Goal: Task Accomplishment & Management: Manage account settings

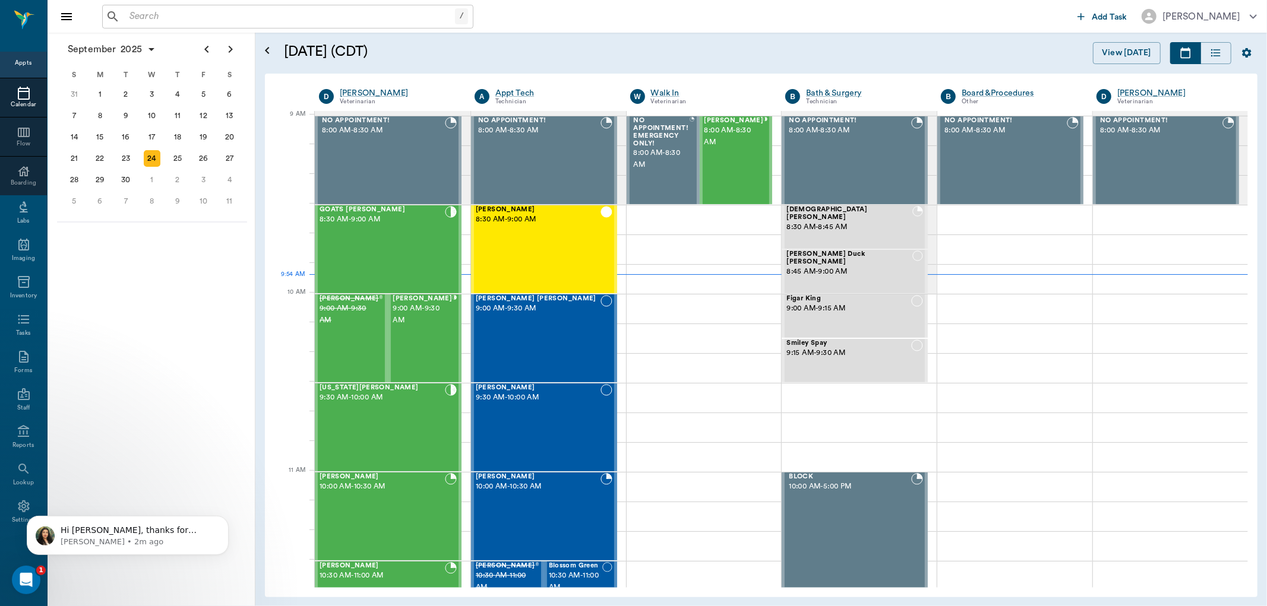
scroll to position [180, 0]
click at [583, 328] on div "Ellie Mae Scott 9:00 AM - 9:30 AM" at bounding box center [538, 338] width 125 height 87
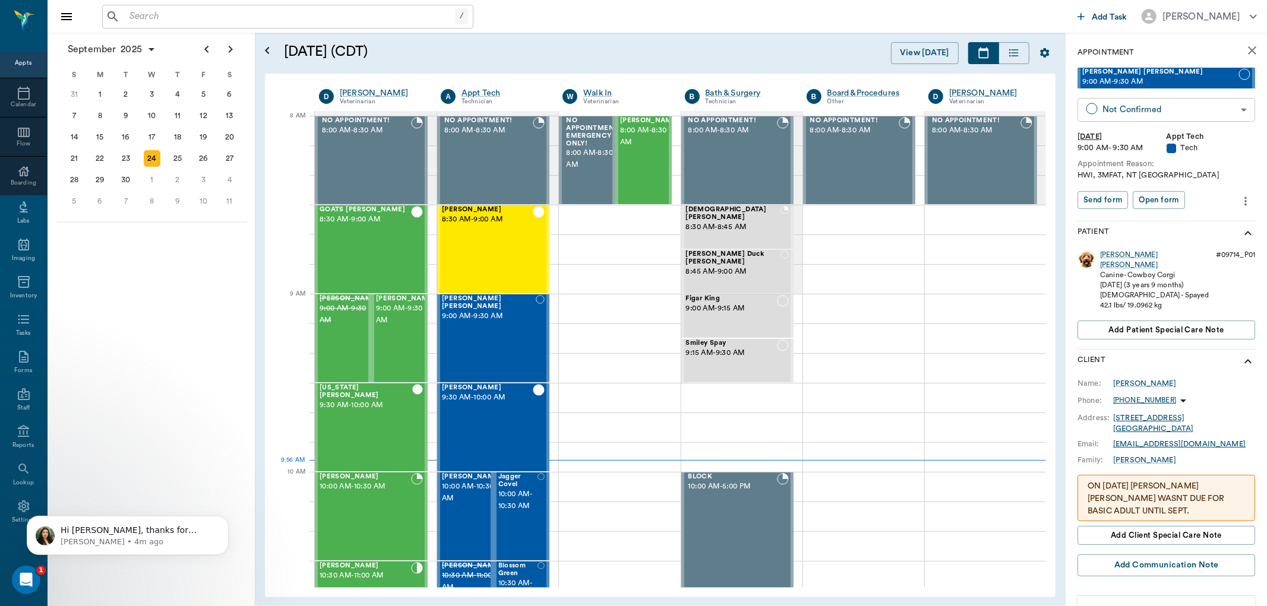
click at [1148, 104] on body "/ ​ Add Task Dr. Bert Ellsworth Nectar Messages Appts Calendar Flow Boarding La…" at bounding box center [633, 303] width 1267 height 606
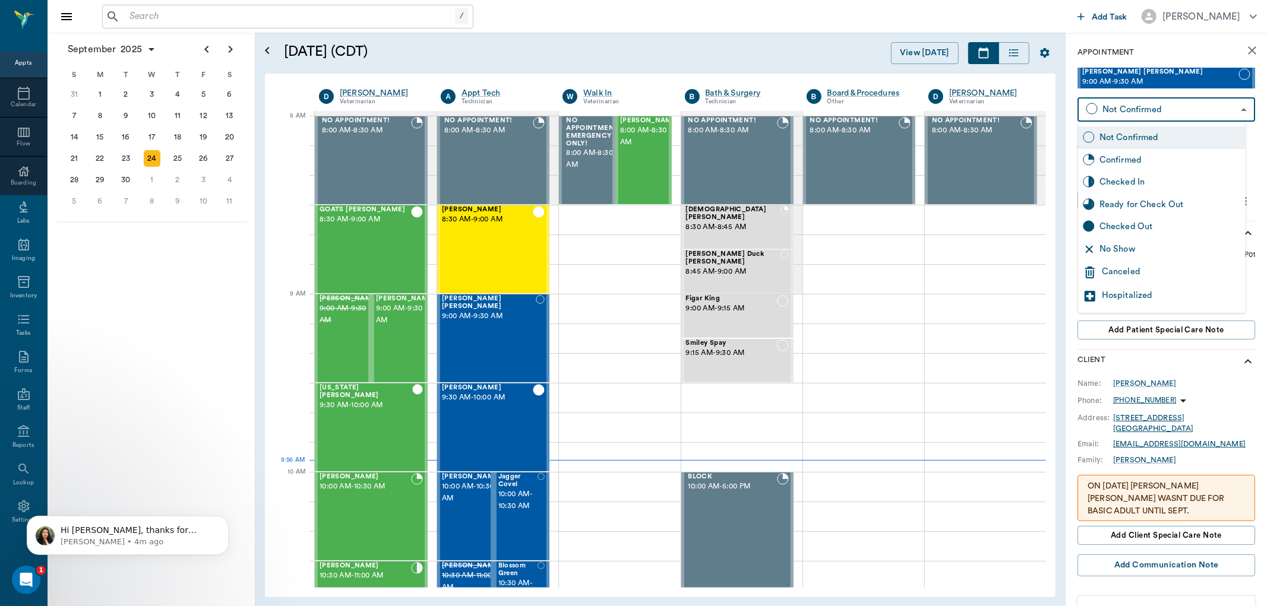
click at [1121, 243] on div "No Show" at bounding box center [1169, 249] width 141 height 13
type input "NO_SHOW"
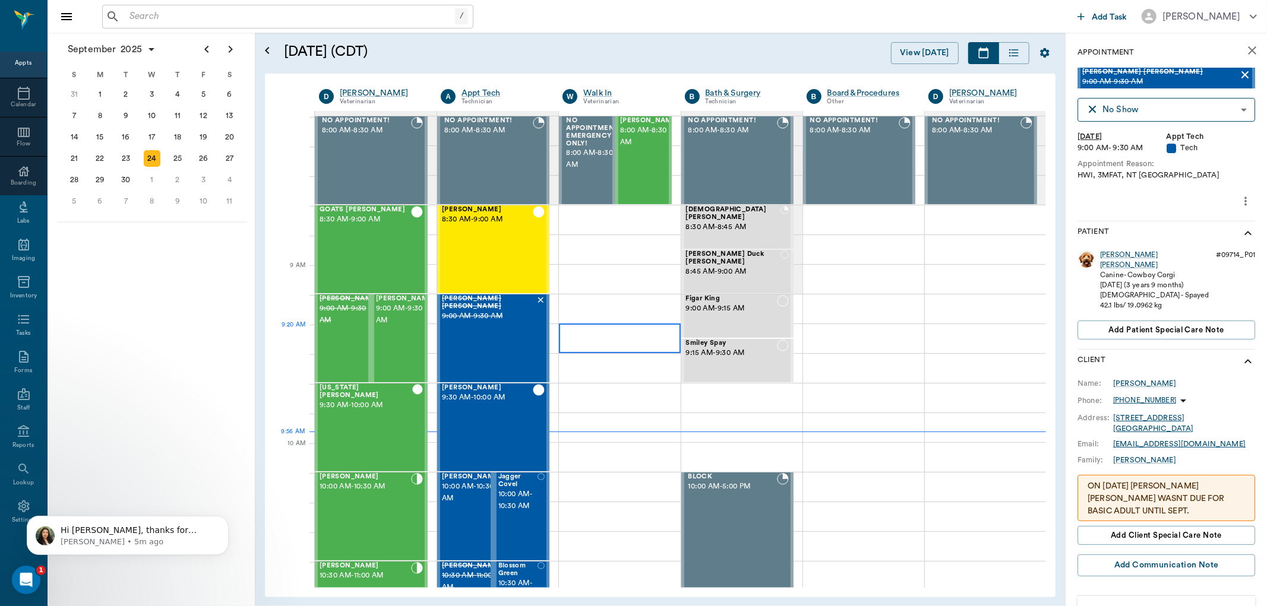
scroll to position [132, 0]
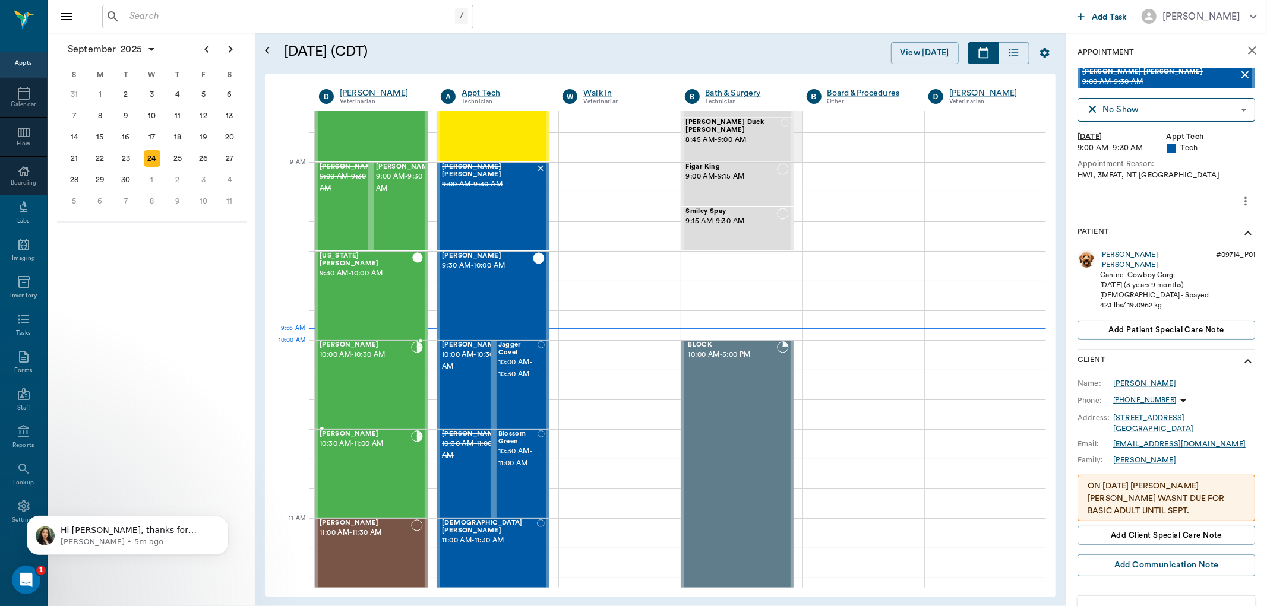
click at [382, 358] on span "10:00 AM - 10:30 AM" at bounding box center [365, 355] width 91 height 12
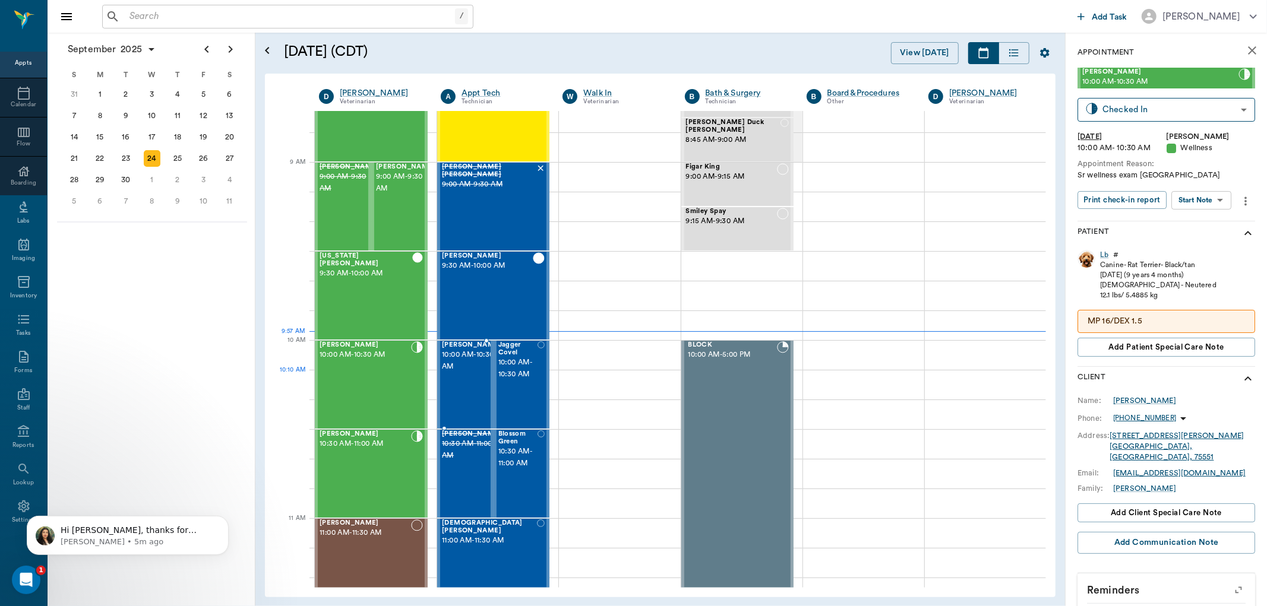
click at [476, 384] on div "Maggie Lear 10:00 AM - 10:30 AM" at bounding box center [471, 385] width 59 height 87
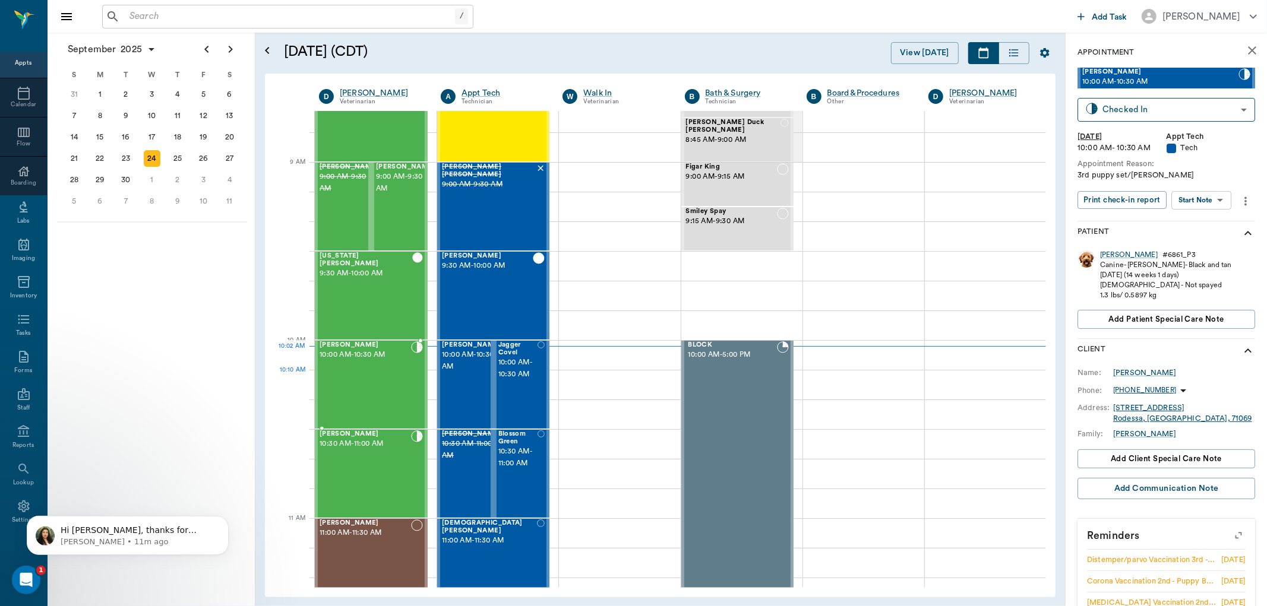
click at [345, 377] on div "Lb Vloedman 10:00 AM - 10:30 AM" at bounding box center [365, 385] width 91 height 87
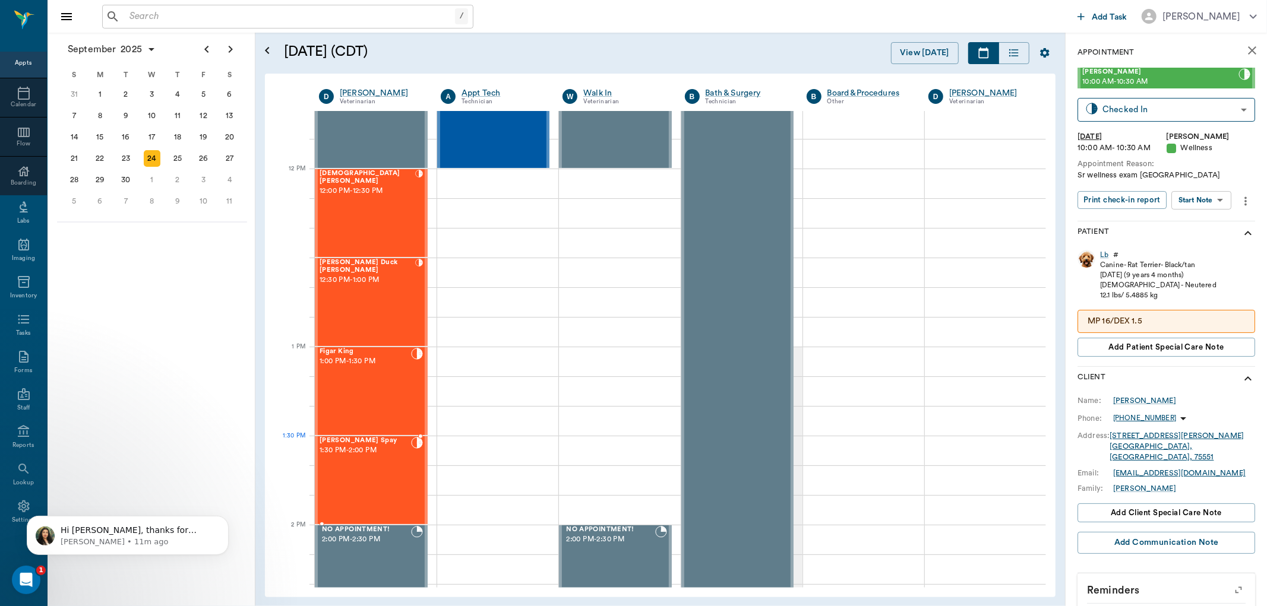
scroll to position [264, 0]
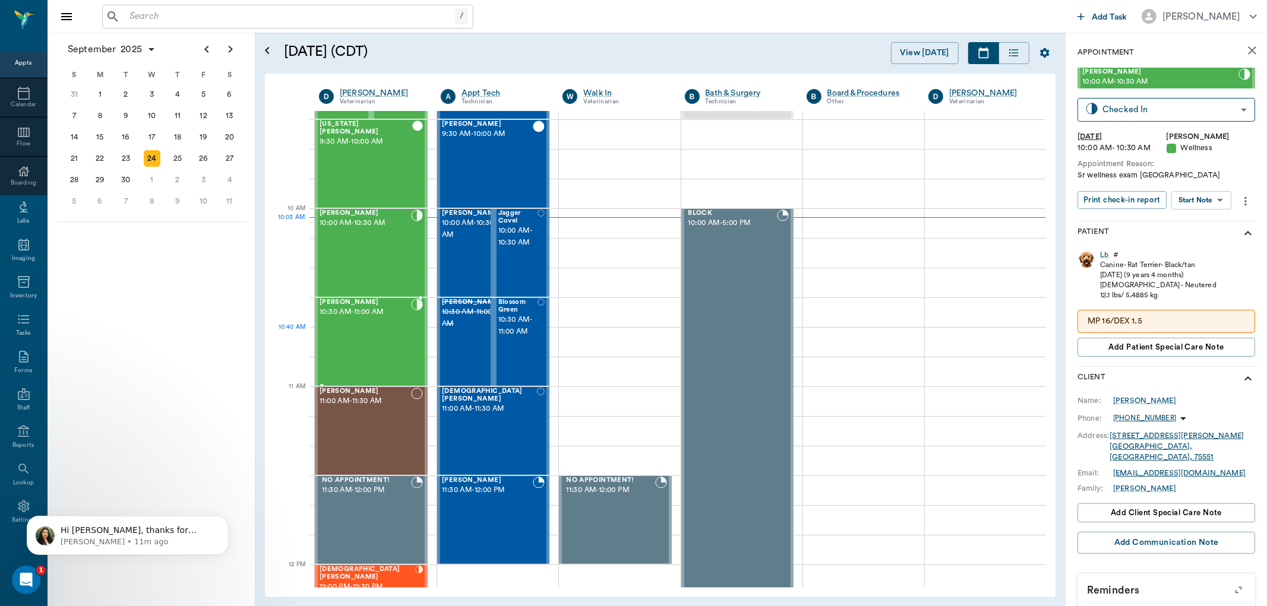
click at [416, 337] on div at bounding box center [417, 342] width 12 height 87
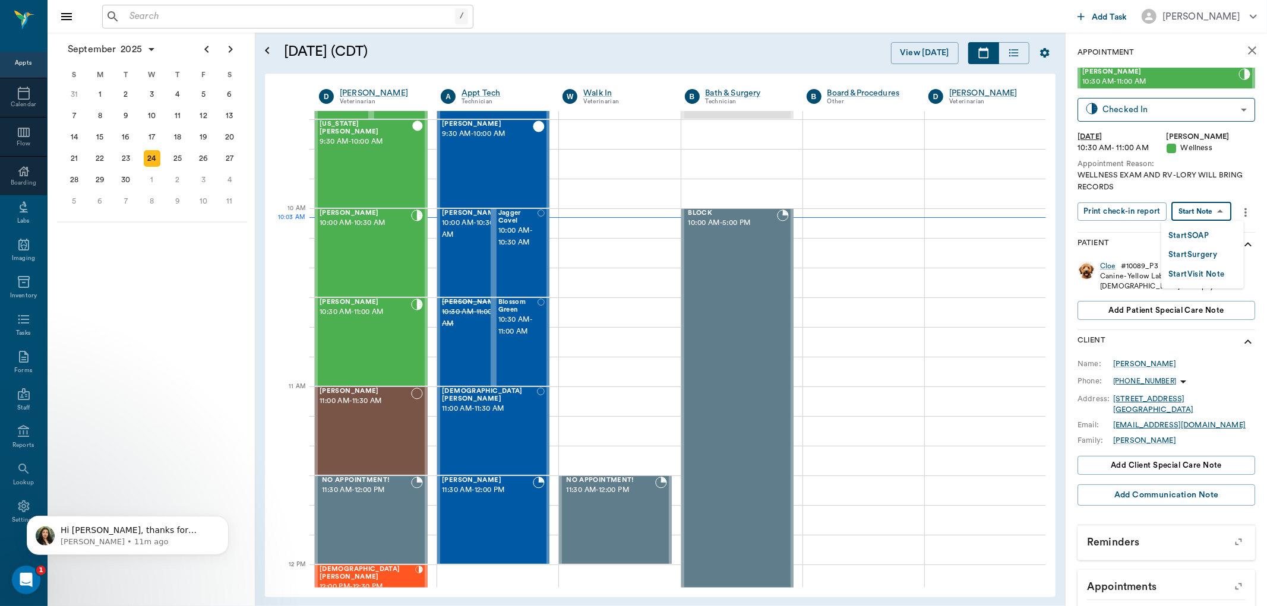
click at [1196, 213] on body "/ ​ Add Task Dr. Bert Ellsworth Nectar Messages Appts Calendar Flow Boarding La…" at bounding box center [633, 303] width 1267 height 606
click at [1200, 235] on button "Start SOAP" at bounding box center [1188, 236] width 40 height 14
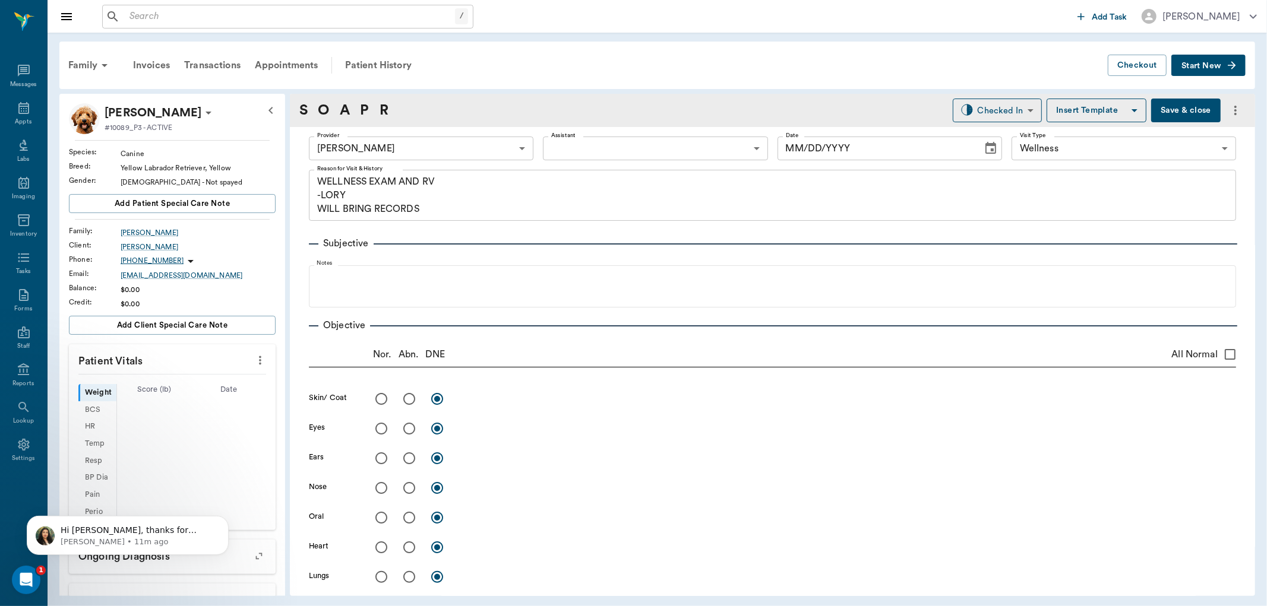
type input "63ec2f075fda476ae8351a4d"
type input "65d2be4f46e3a538d89b8c14"
type textarea "WELLNESS EXAM AND RV -LORY WILL BRING RECORDS"
type input "[DATE]"
click at [254, 359] on icon "more" at bounding box center [260, 360] width 13 height 14
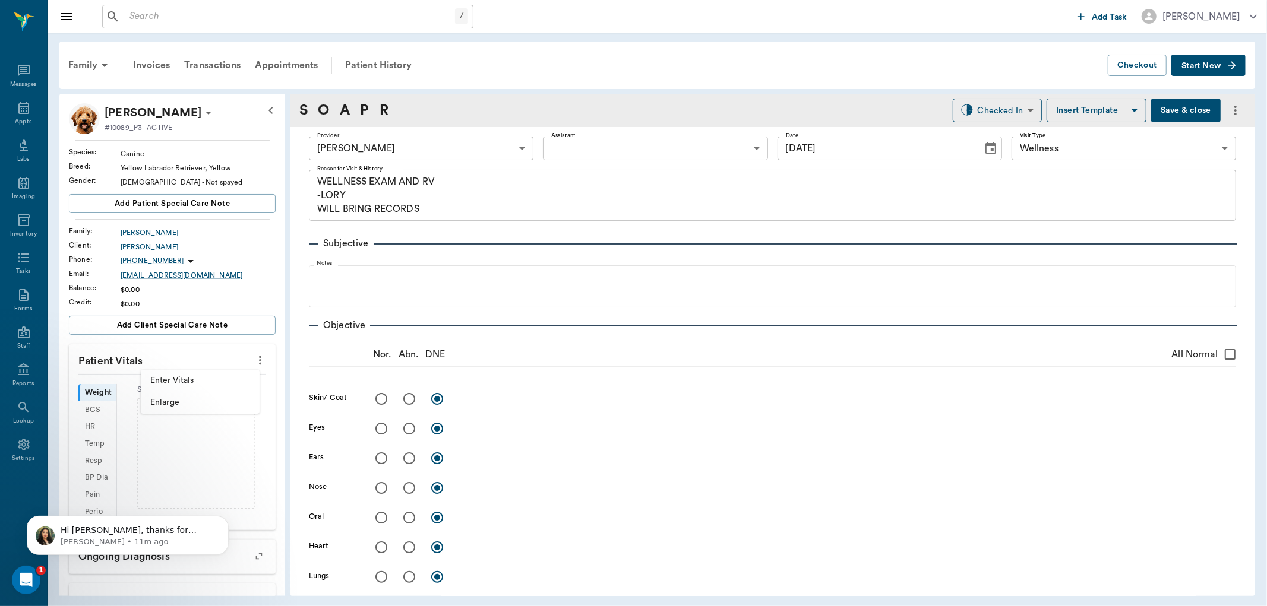
click at [208, 375] on span "Enter Vitals" at bounding box center [200, 381] width 100 height 12
click at [226, 524] on button "Dismiss notification" at bounding box center [224, 518] width 15 height 15
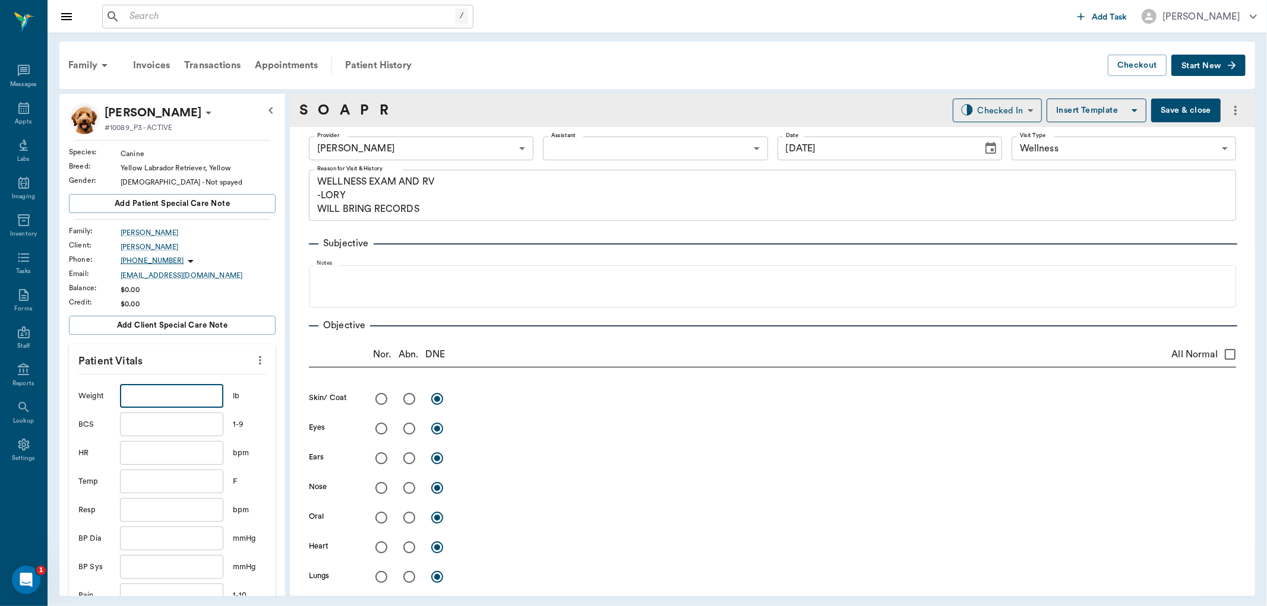
click at [191, 388] on input "text" at bounding box center [171, 396] width 103 height 24
type input "6"
type input "38.4"
type input "105.6"
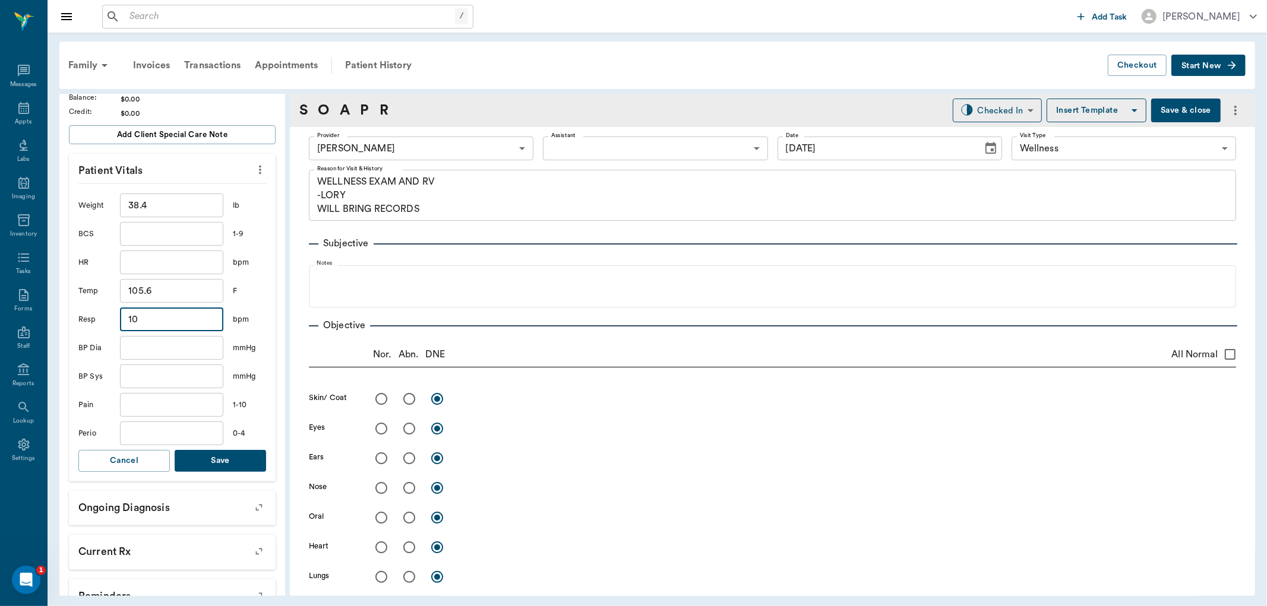
scroll to position [198, 0]
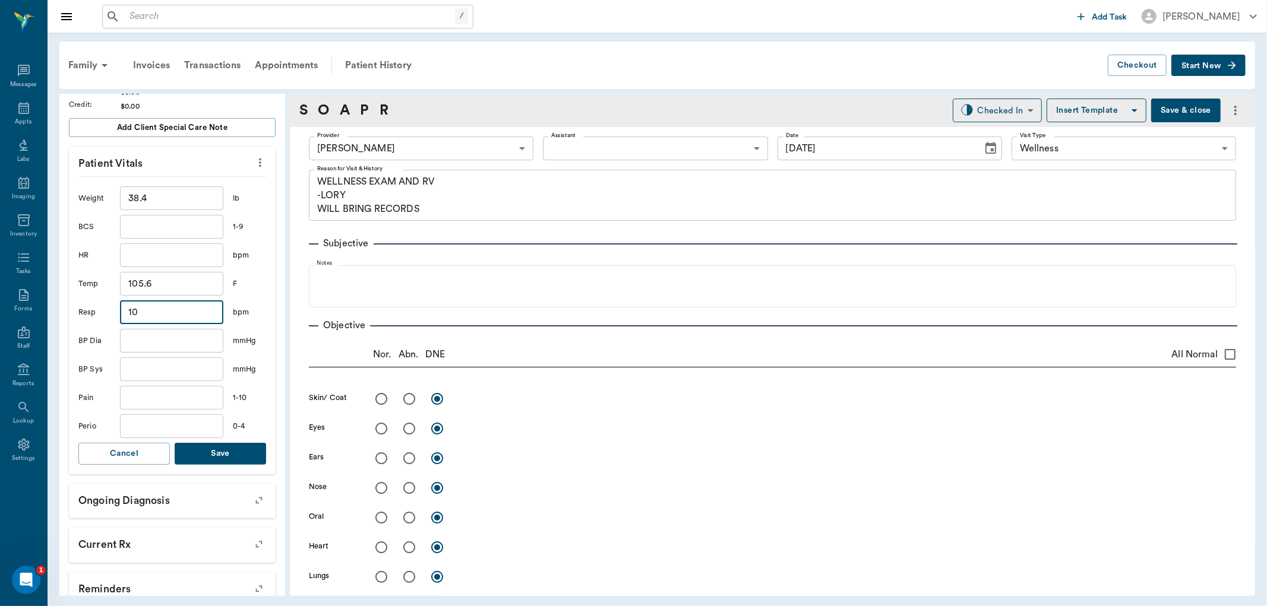
type input "10"
click at [227, 458] on button "Save" at bounding box center [220, 454] width 91 height 22
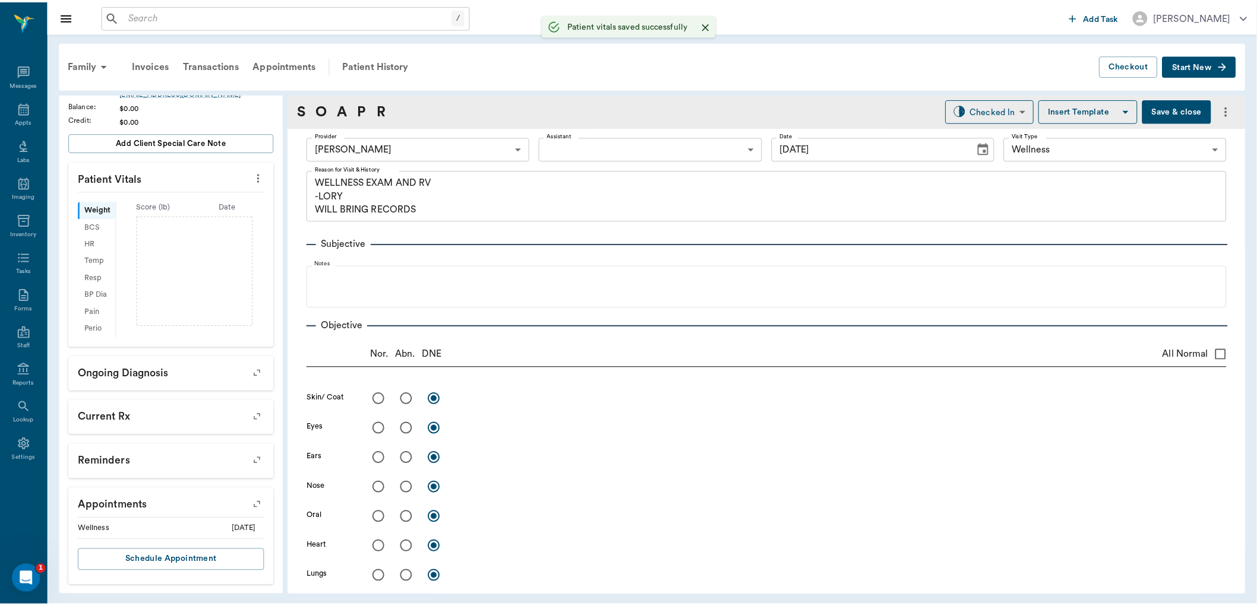
scroll to position [197, 0]
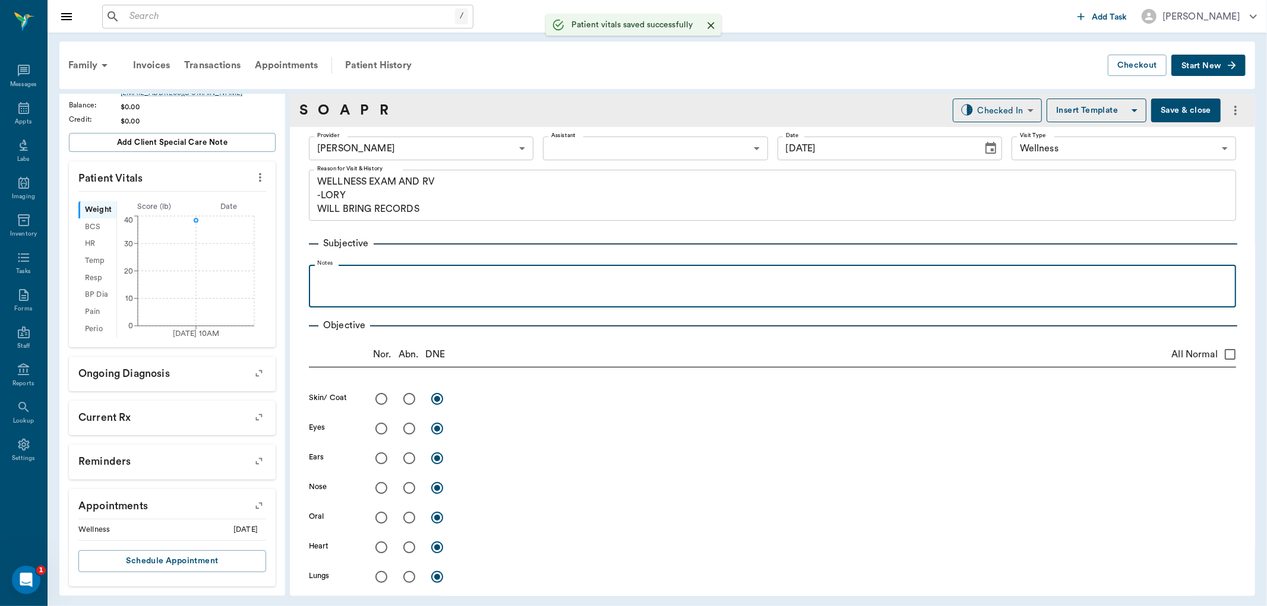
click at [401, 283] on p at bounding box center [772, 278] width 915 height 14
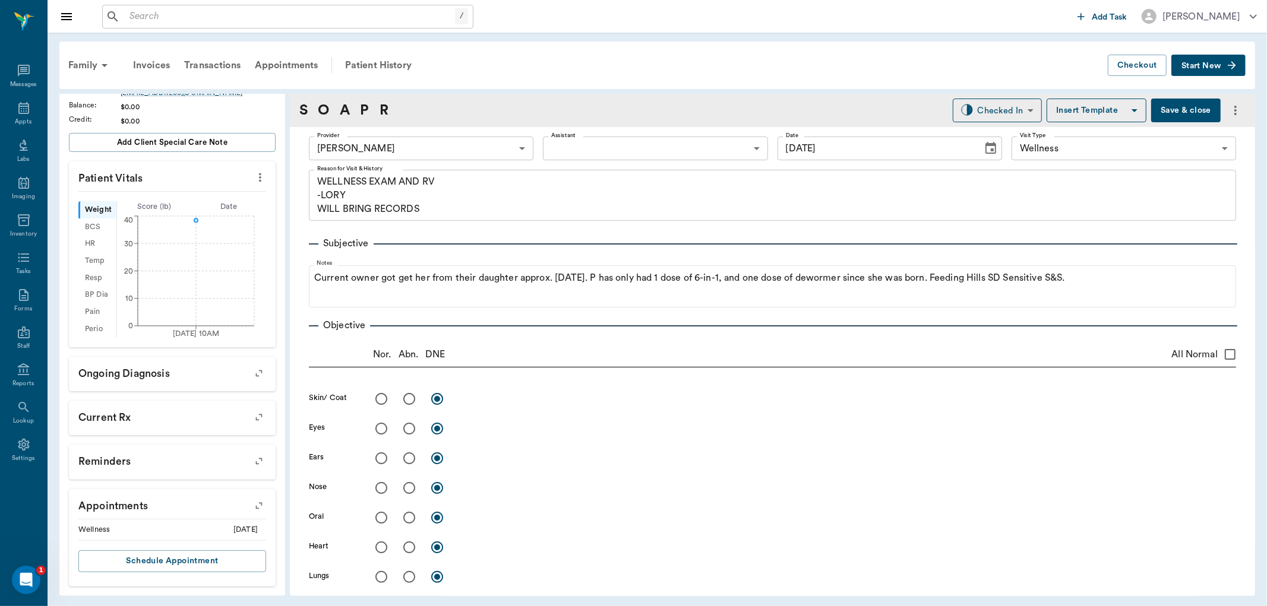
click at [1164, 100] on button "Save & close" at bounding box center [1185, 111] width 69 height 24
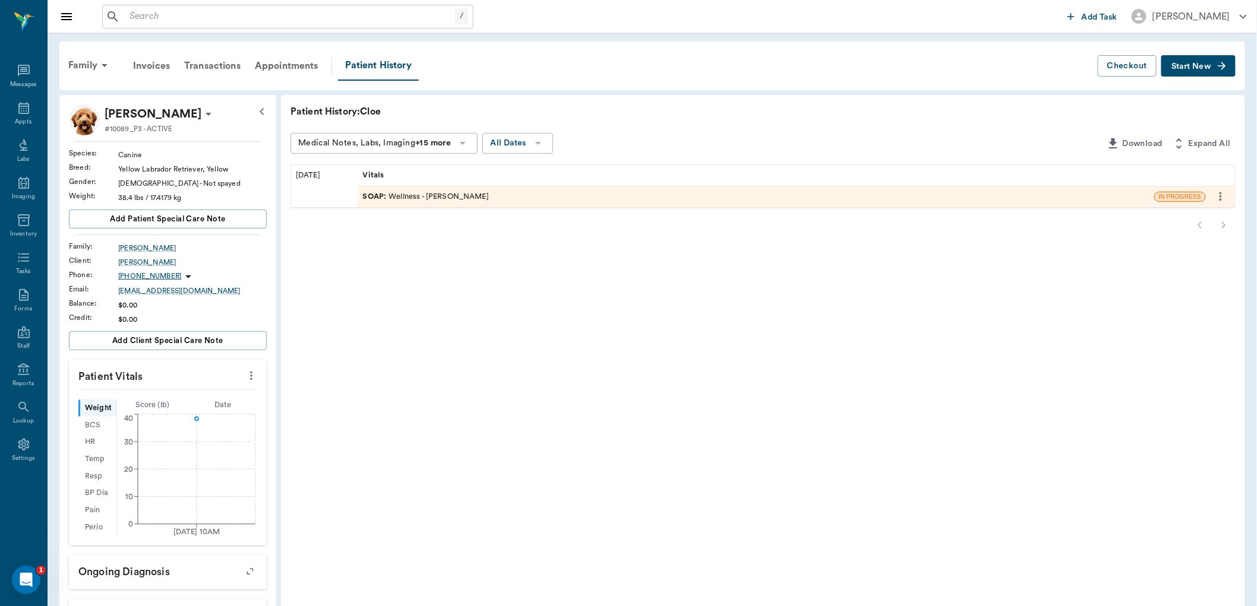
click at [450, 197] on div "SOAP : Wellness - Dr. Bert Ellsworth" at bounding box center [426, 196] width 126 height 11
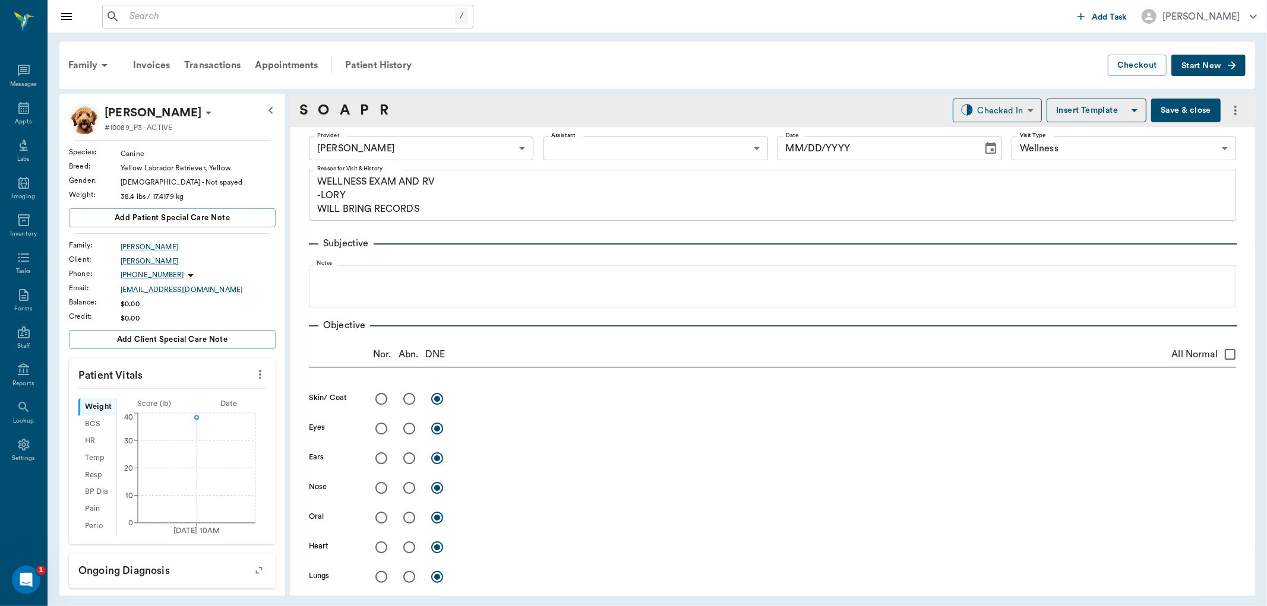
type input "63ec2f075fda476ae8351a4d"
type input "65d2be4f46e3a538d89b8c14"
type textarea "WELLNESS EXAM AND RV -LORY WILL BRING RECORDS"
type input "[DATE]"
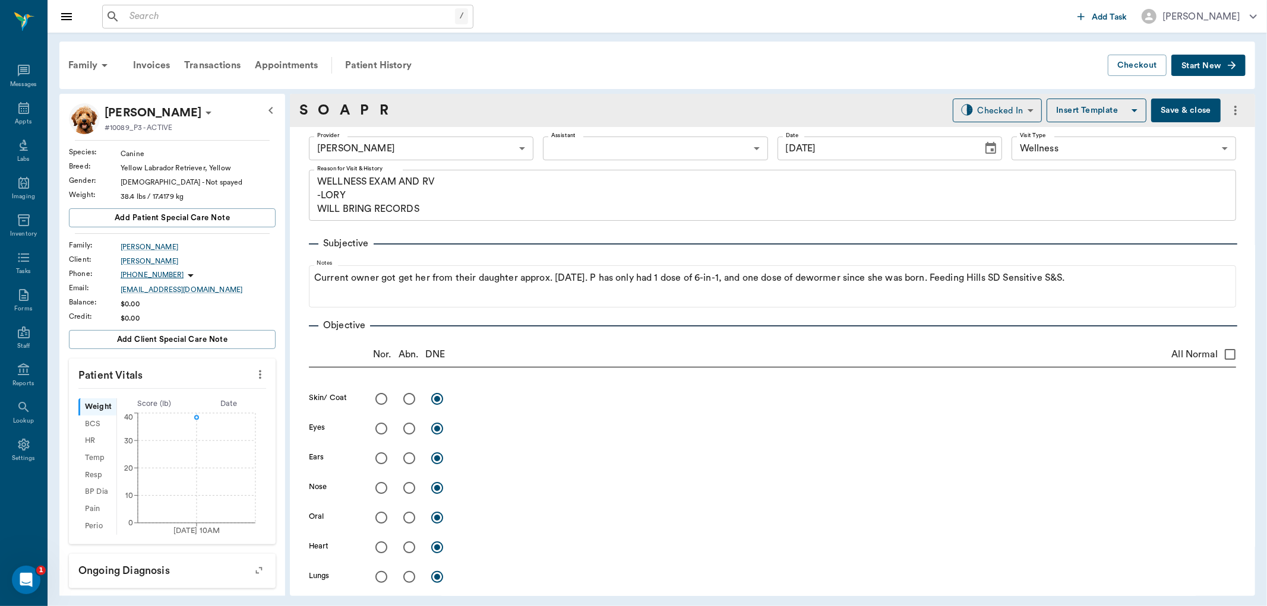
click at [706, 133] on div "Provider Dr. Bert Ellsworth 63ec2f075fda476ae8351a4d Provider Assistant ​ Assis…" at bounding box center [772, 148] width 927 height 43
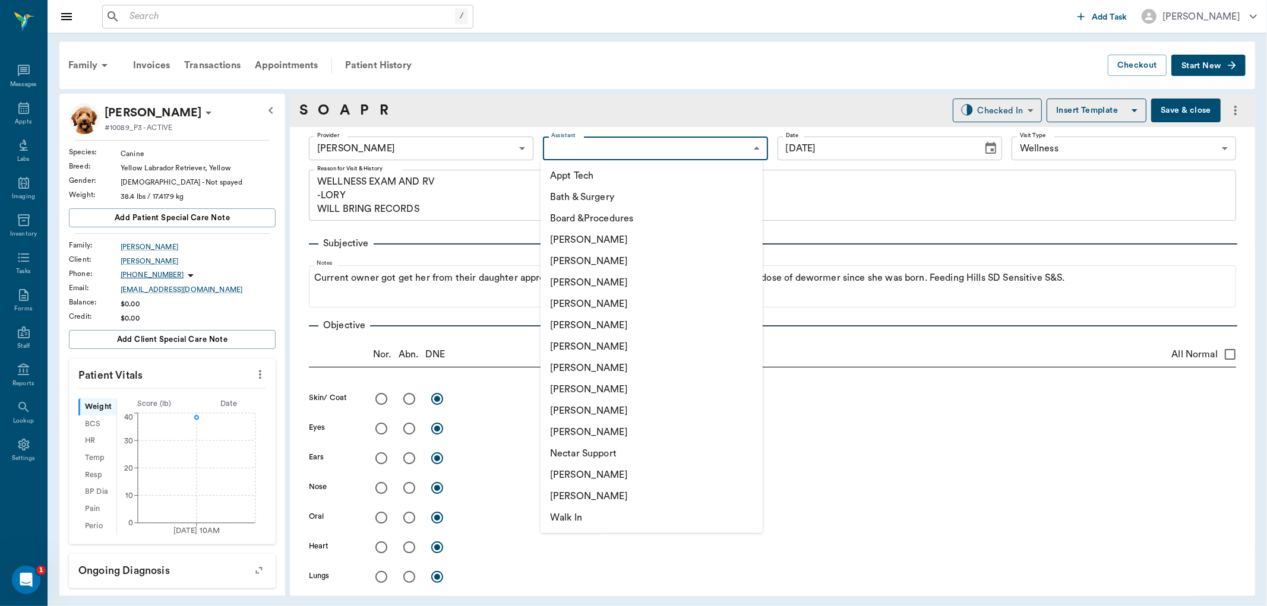
click at [704, 152] on body "/ ​ Add Task Dr. Bert Ellsworth Nectar Messages Appts Labs Imaging Inventory Ta…" at bounding box center [633, 303] width 1267 height 606
click at [627, 277] on li "[PERSON_NAME]" at bounding box center [652, 282] width 222 height 21
type input "642ef10e332a41444de2bad1"
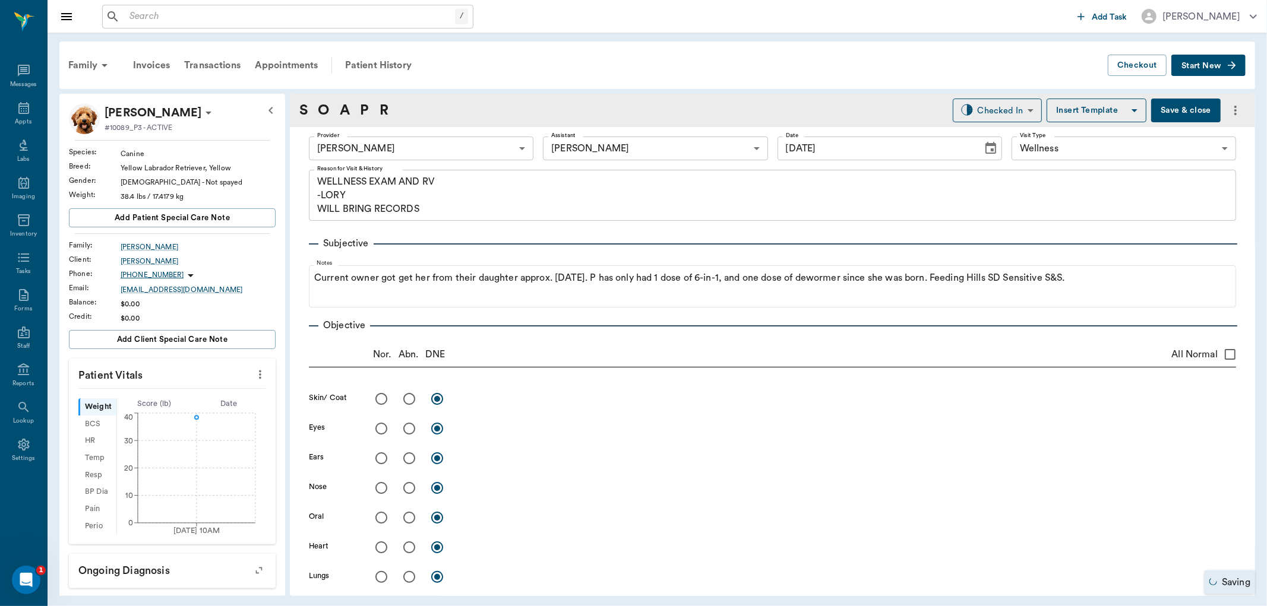
click at [1170, 97] on div "S O A P R Checked In CHECKED_IN ​ Insert Template Save & close" at bounding box center [772, 110] width 965 height 33
click at [1170, 112] on button "Save & close" at bounding box center [1185, 111] width 69 height 24
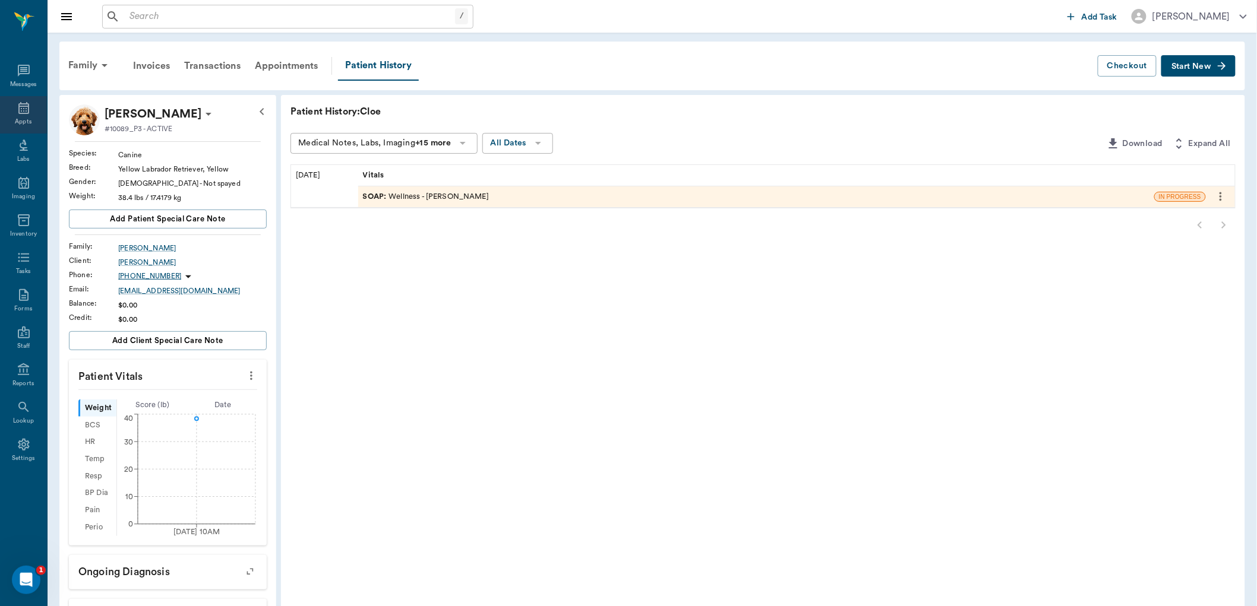
click at [16, 115] on div "Appts" at bounding box center [23, 114] width 47 height 37
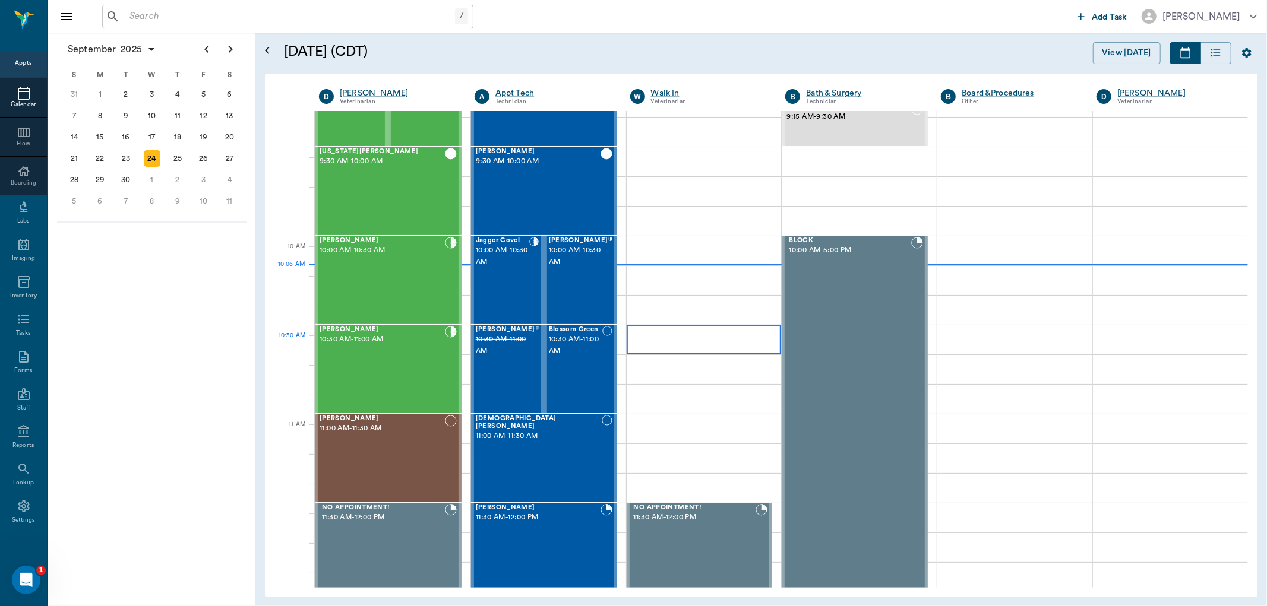
scroll to position [226, 0]
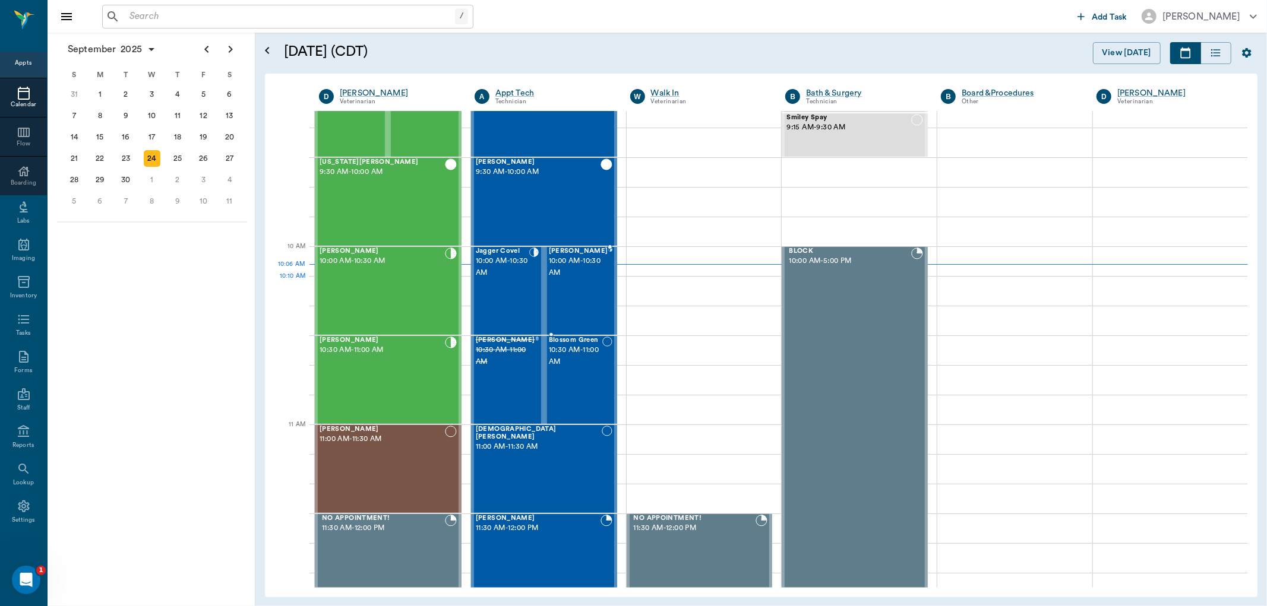
click at [567, 297] on div "Maggie Lear 10:00 AM - 10:30 AM" at bounding box center [578, 291] width 59 height 87
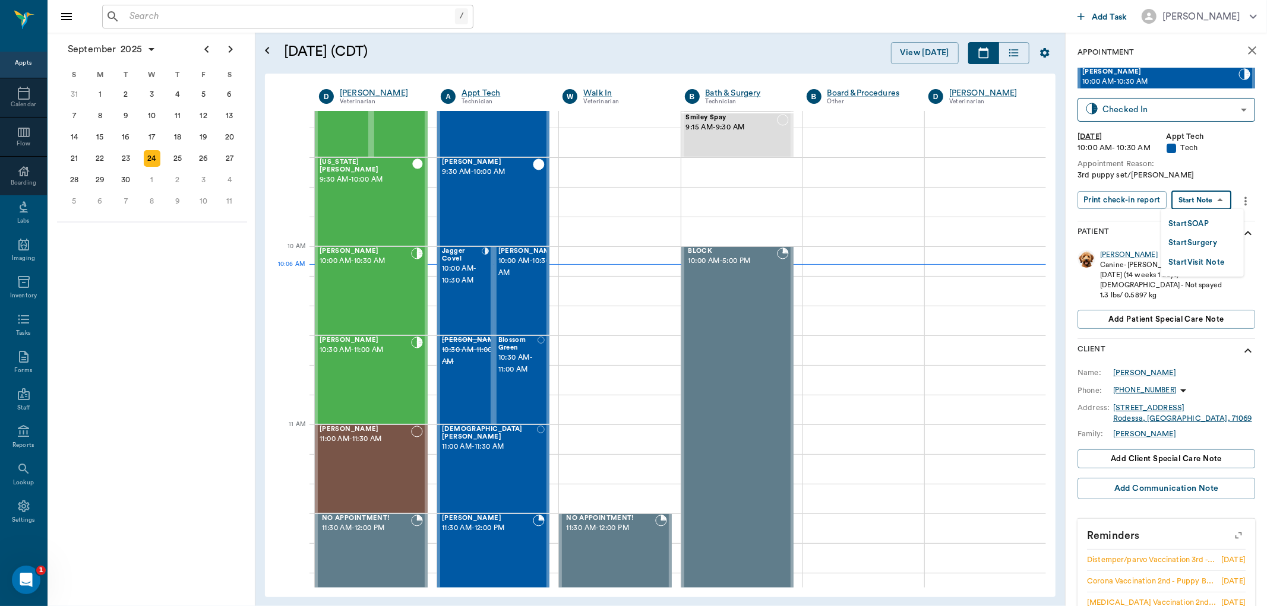
click at [1202, 201] on body "/ ​ Add Task Dr. Bert Ellsworth Nectar Messages Appts Calendar Flow Boarding La…" at bounding box center [633, 303] width 1267 height 606
click at [1196, 222] on button "Start SOAP" at bounding box center [1188, 224] width 40 height 14
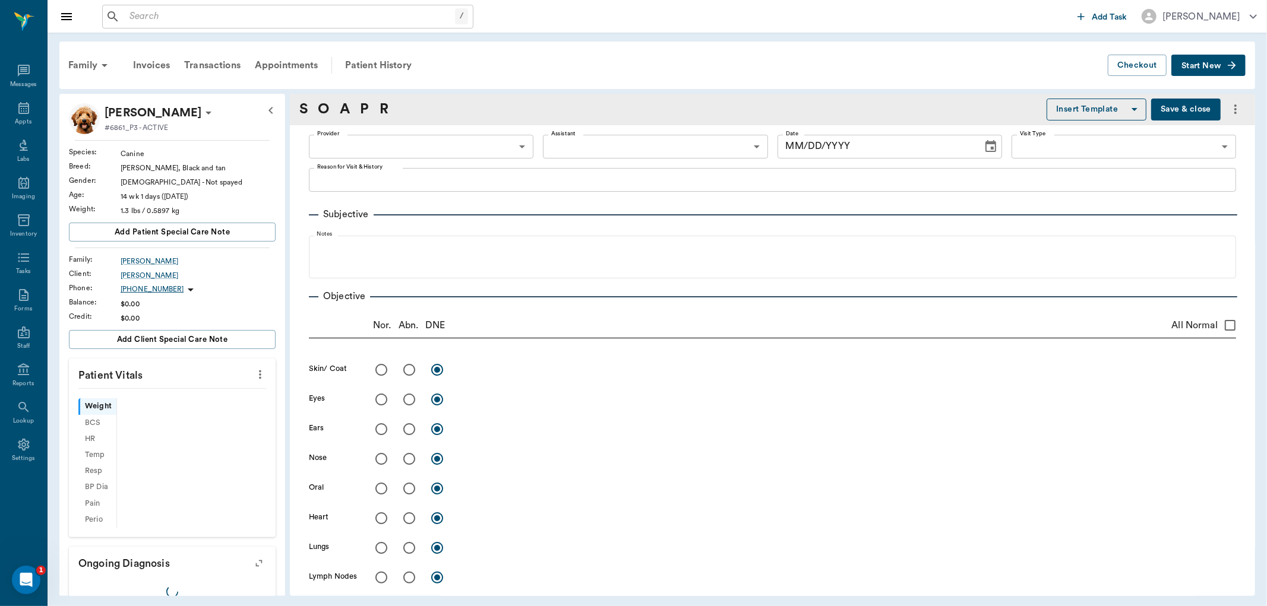
type input "63ec2f075fda476ae8351a4c"
type input "65d2be4f46e3a538d89b8c1a"
type textarea "3rd puppy set/Lisa"
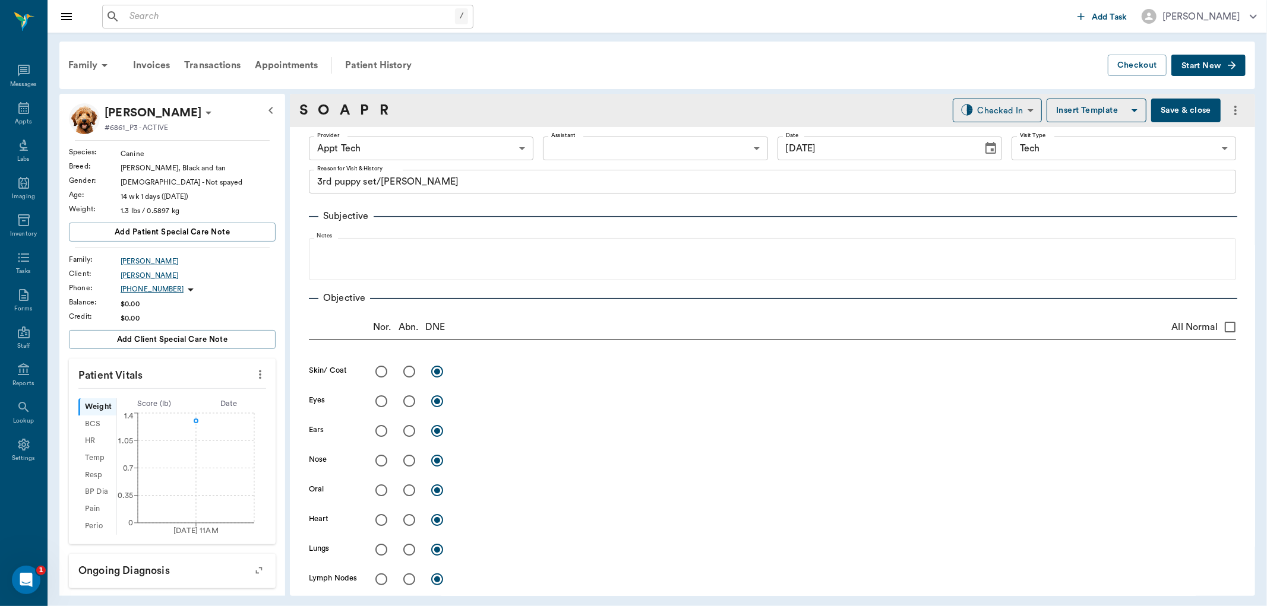
type input "[DATE]"
click at [254, 378] on icon "more" at bounding box center [260, 375] width 13 height 14
click at [226, 389] on span "Enter Vitals" at bounding box center [200, 395] width 100 height 12
click at [197, 406] on input "text" at bounding box center [171, 411] width 103 height 24
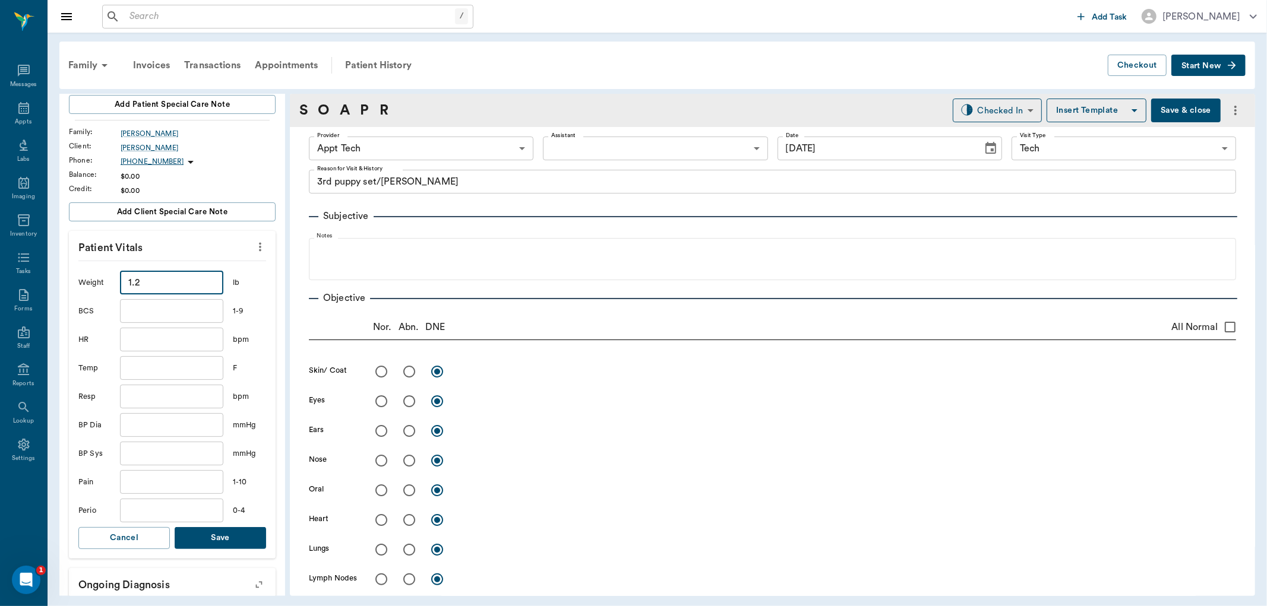
scroll to position [132, 0]
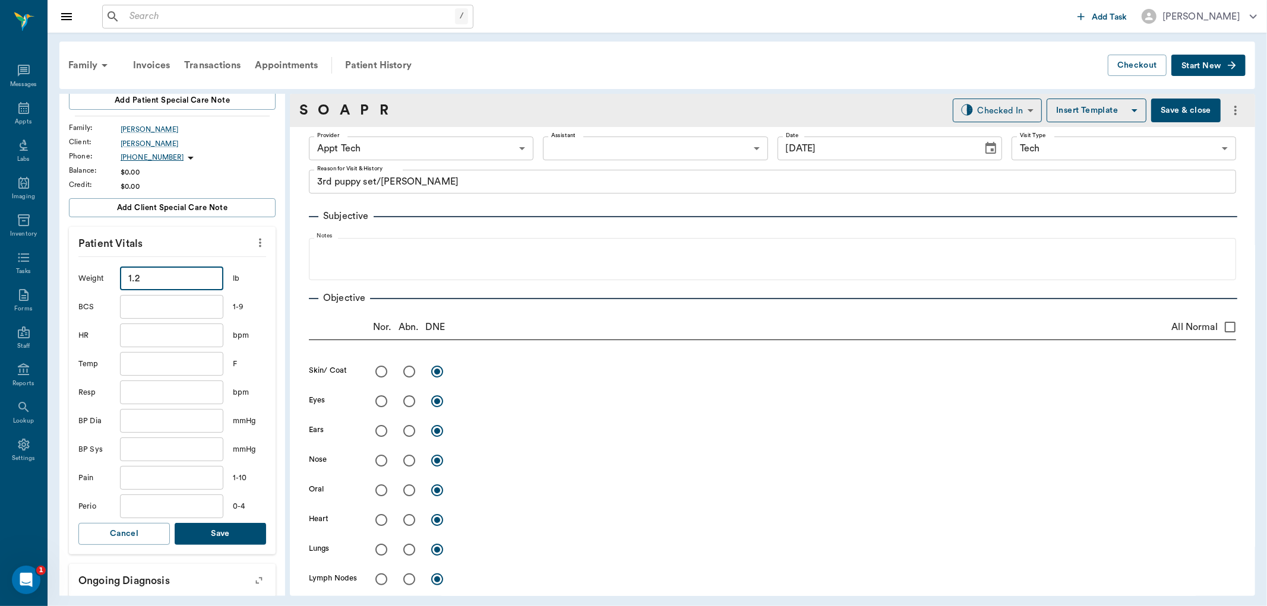
type input "1.2"
click at [226, 539] on button "Save" at bounding box center [220, 534] width 91 height 22
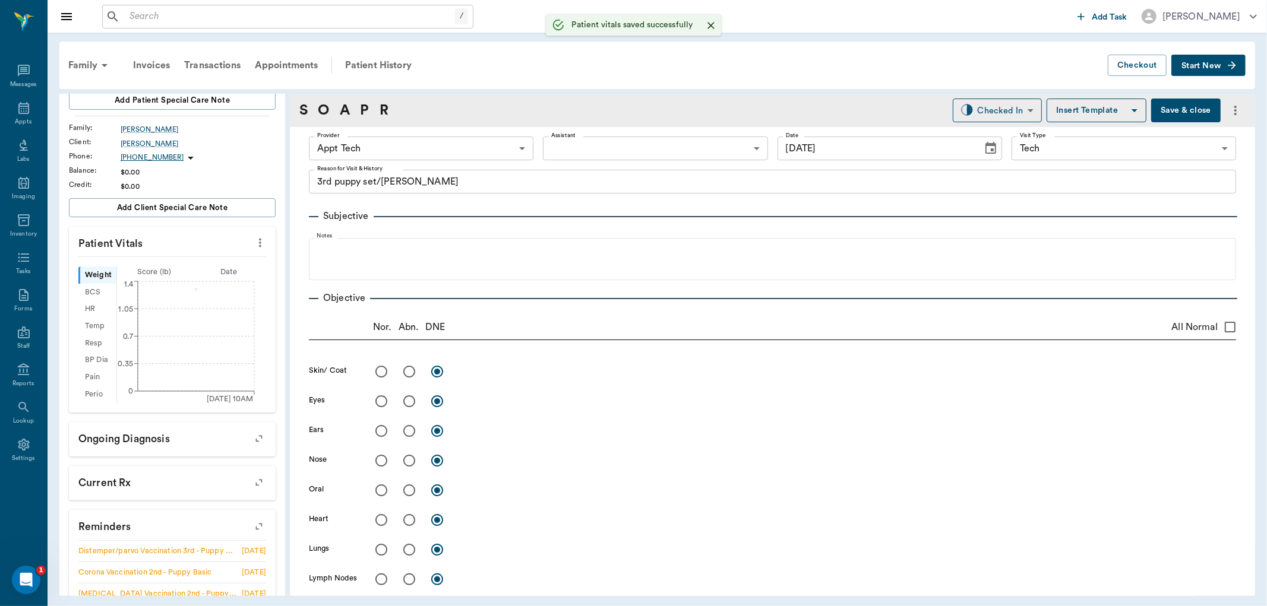
click at [450, 159] on body "/ ​ Add Task Dr. Bert Ellsworth Nectar Messages Appts Labs Imaging Inventory Ta…" at bounding box center [633, 303] width 1267 height 606
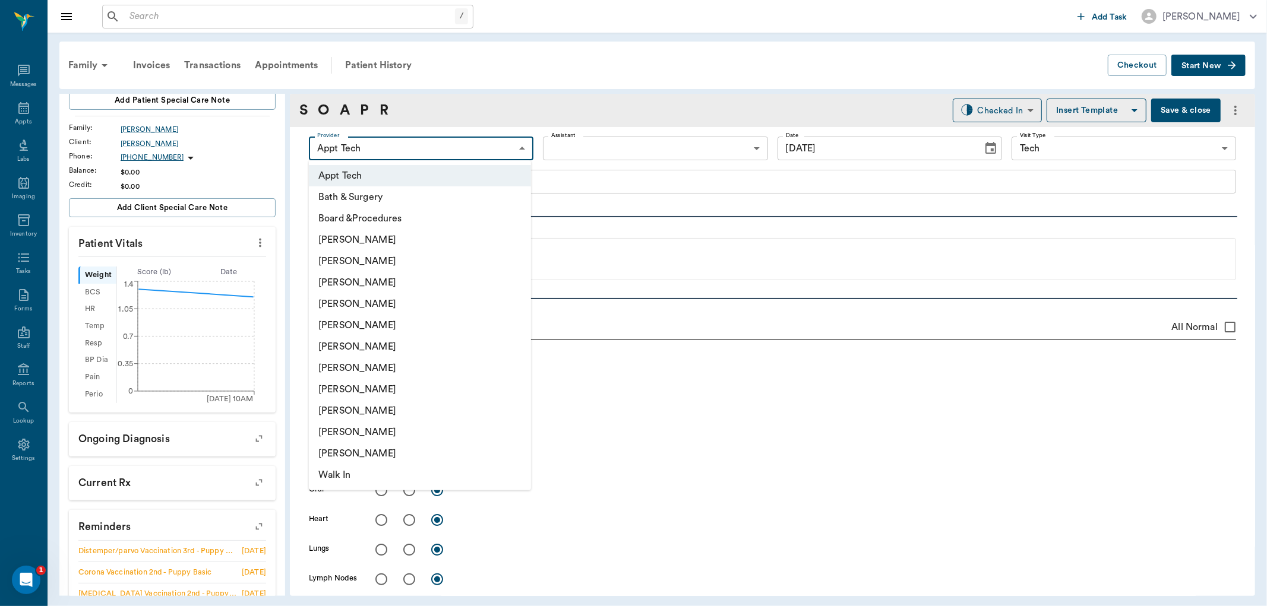
click at [383, 358] on li "[PERSON_NAME]" at bounding box center [420, 368] width 222 height 21
type input "682b670d8bdc6f7f8feef3db"
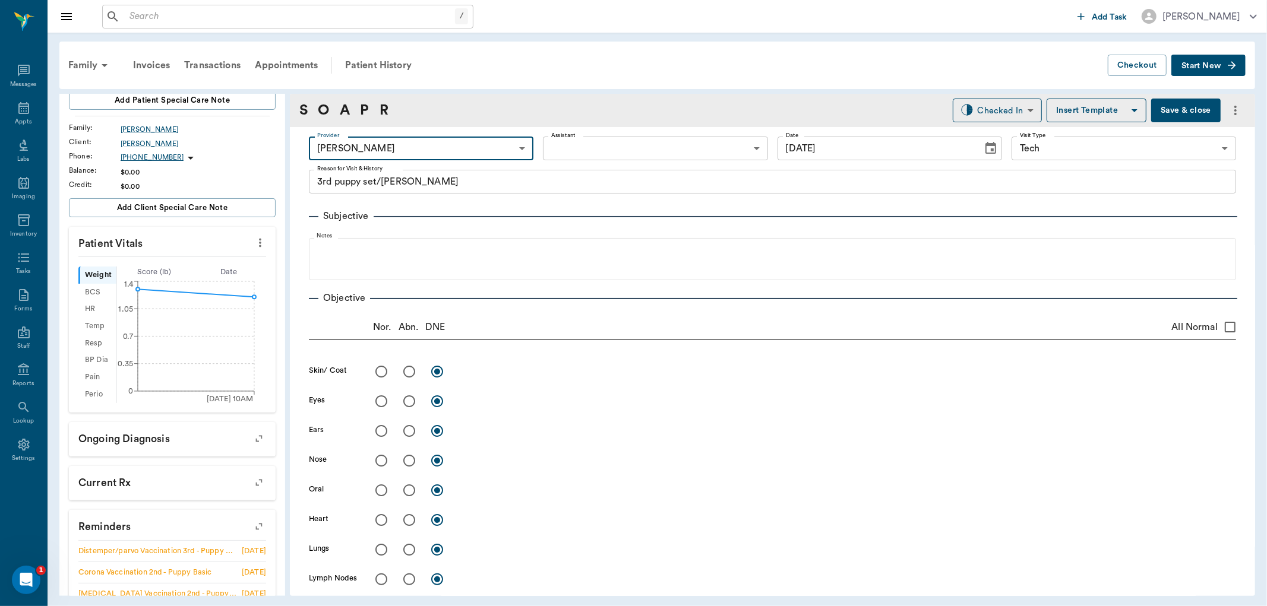
click at [628, 149] on body "/ ​ Add Task Dr. Bert Ellsworth Nectar Messages Appts Labs Imaging Inventory Ta…" at bounding box center [633, 303] width 1267 height 606
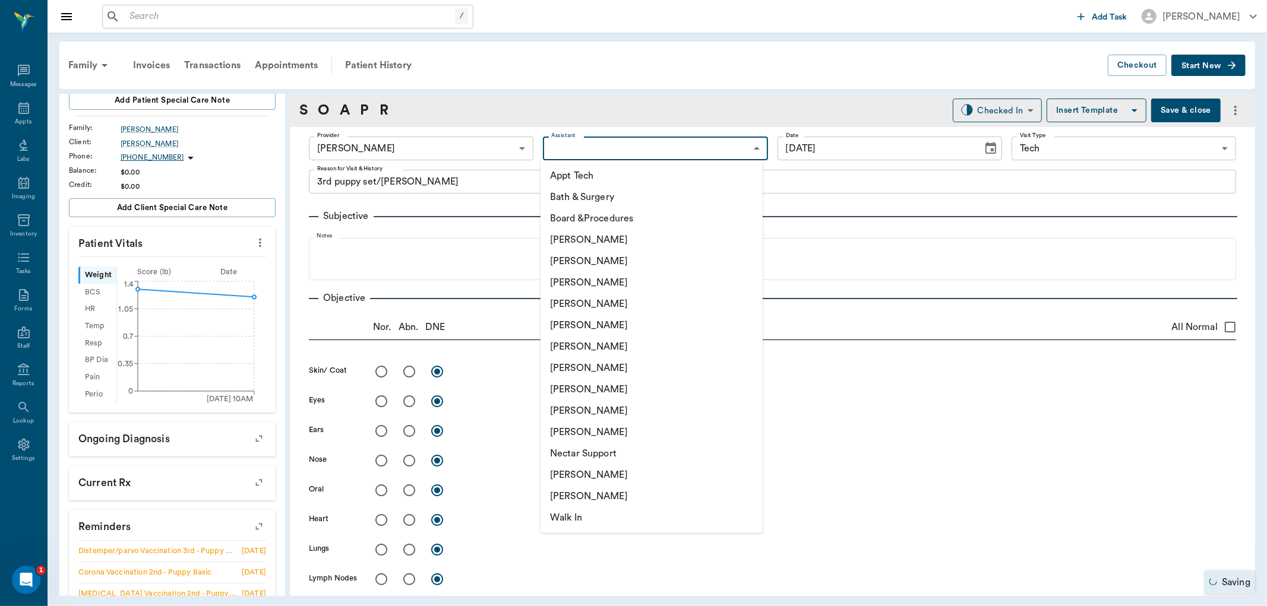
click at [618, 170] on li "Appt Tech" at bounding box center [652, 175] width 222 height 21
type input "63ec2f075fda476ae8351a4c"
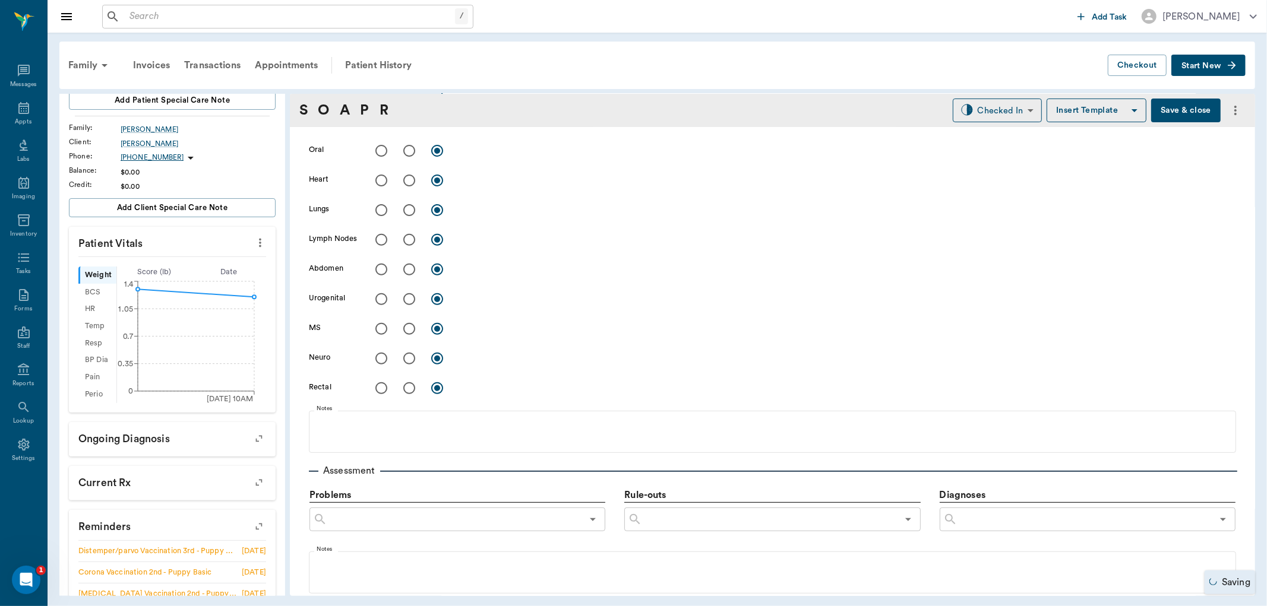
scroll to position [527, 0]
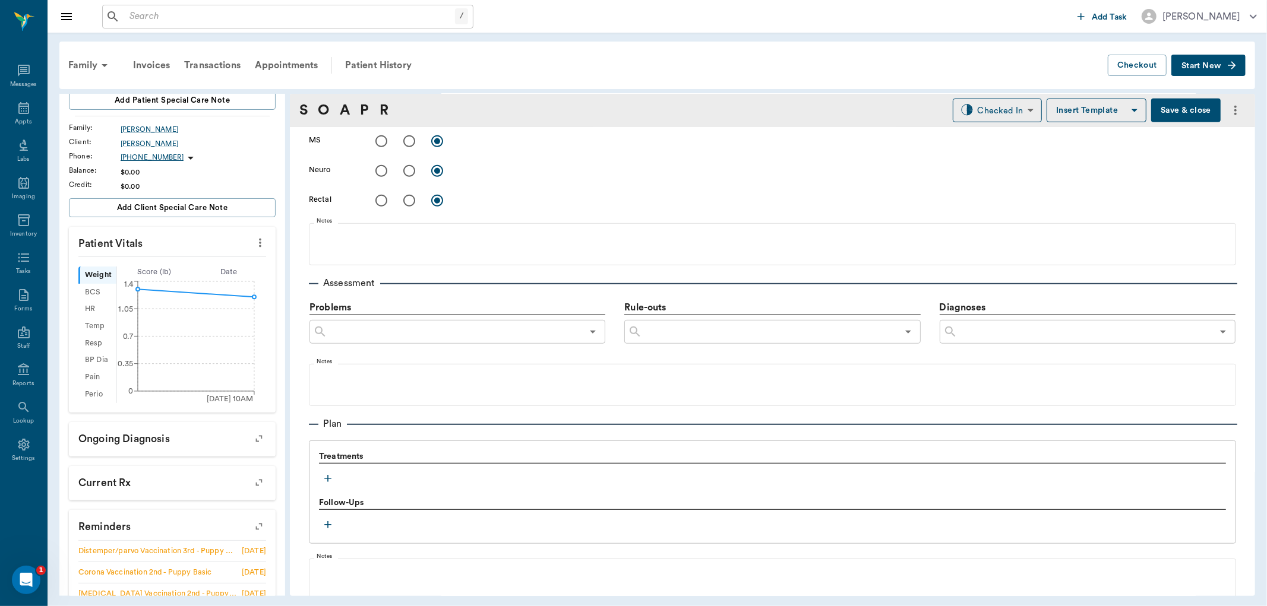
click at [327, 479] on icon "button" at bounding box center [328, 479] width 12 height 12
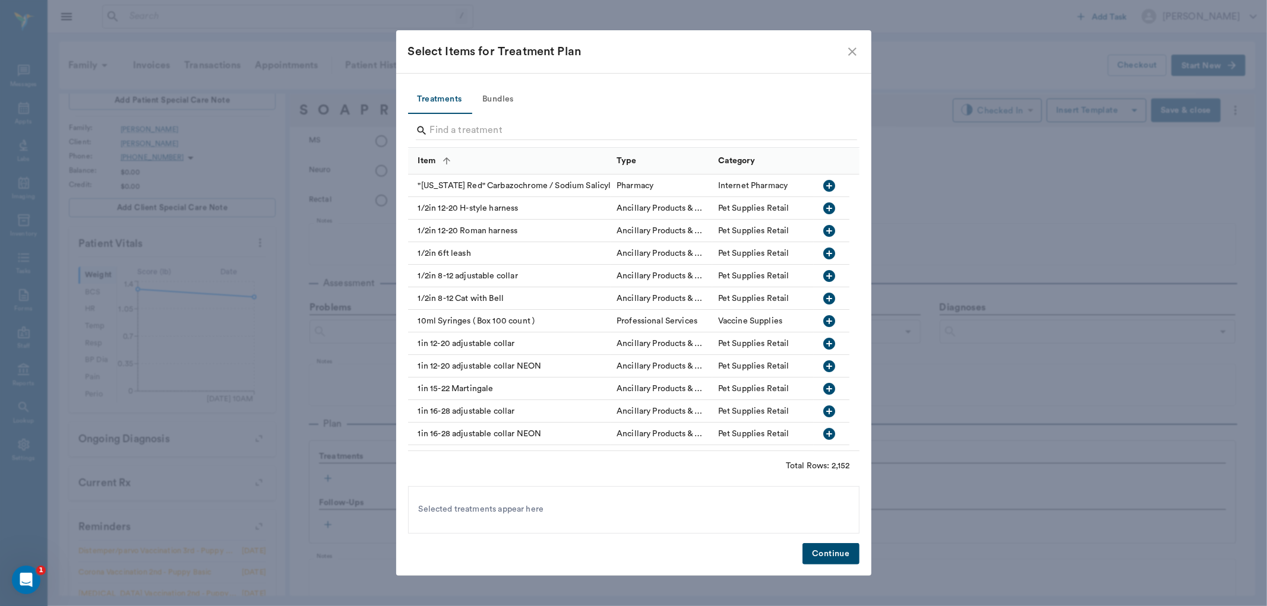
click at [503, 97] on button "Bundles" at bounding box center [498, 100] width 53 height 29
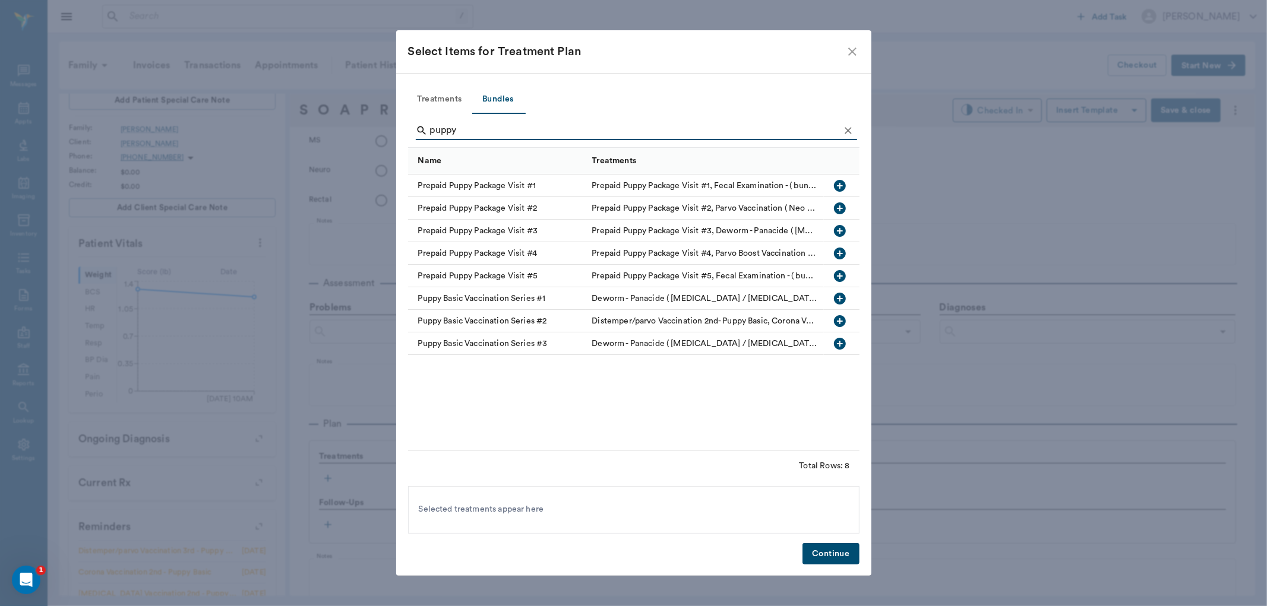
type input "puppy"
click at [840, 340] on icon "button" at bounding box center [840, 344] width 12 height 12
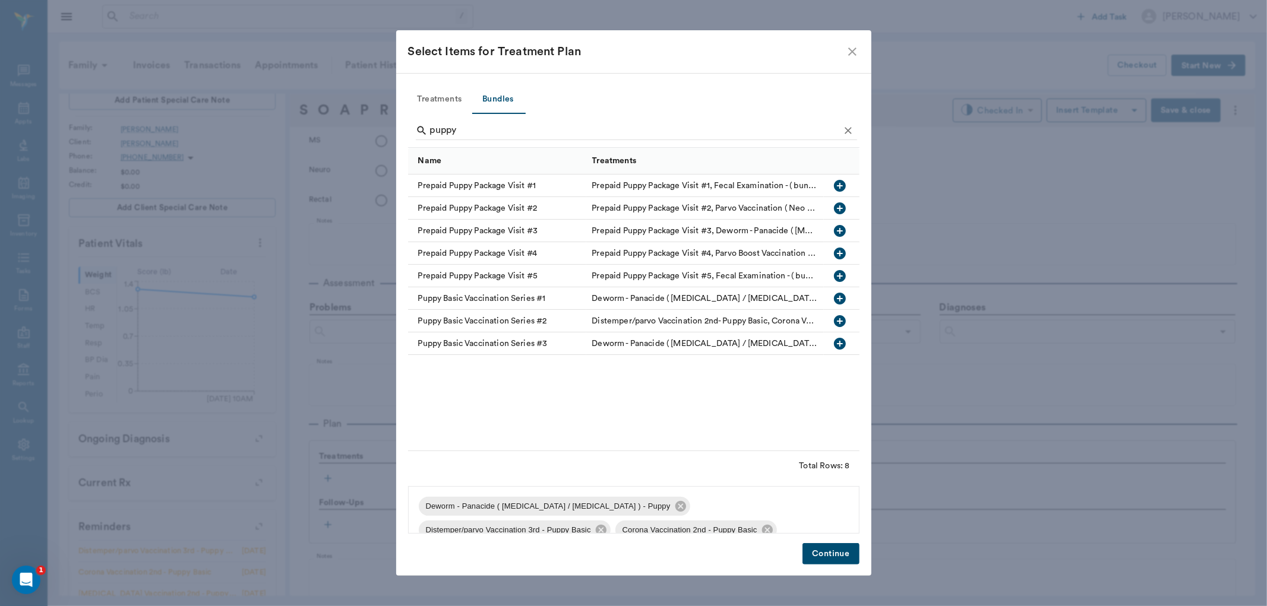
scroll to position [40, 0]
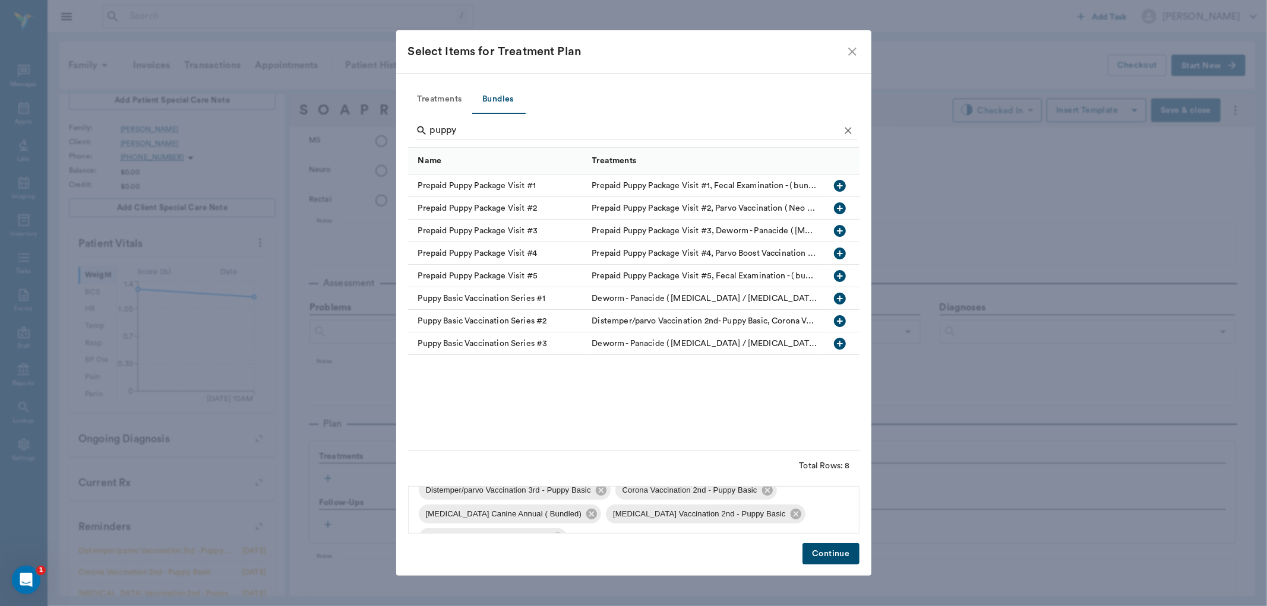
click at [824, 553] on button "Continue" at bounding box center [830, 554] width 56 height 22
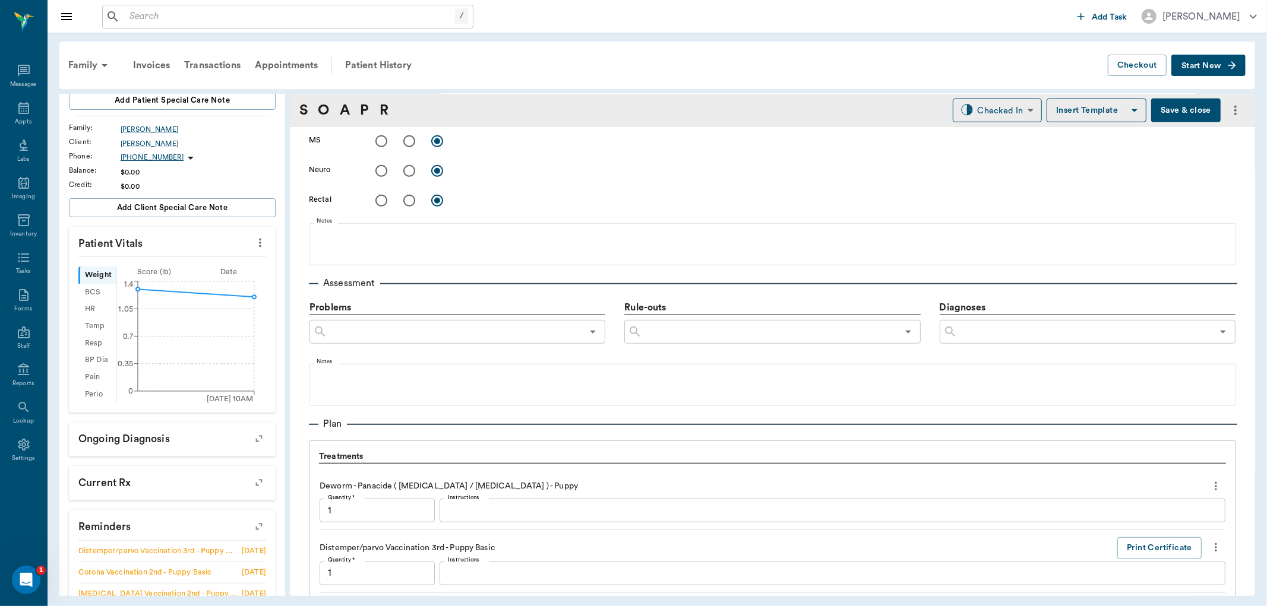
scroll to position [1023, 0]
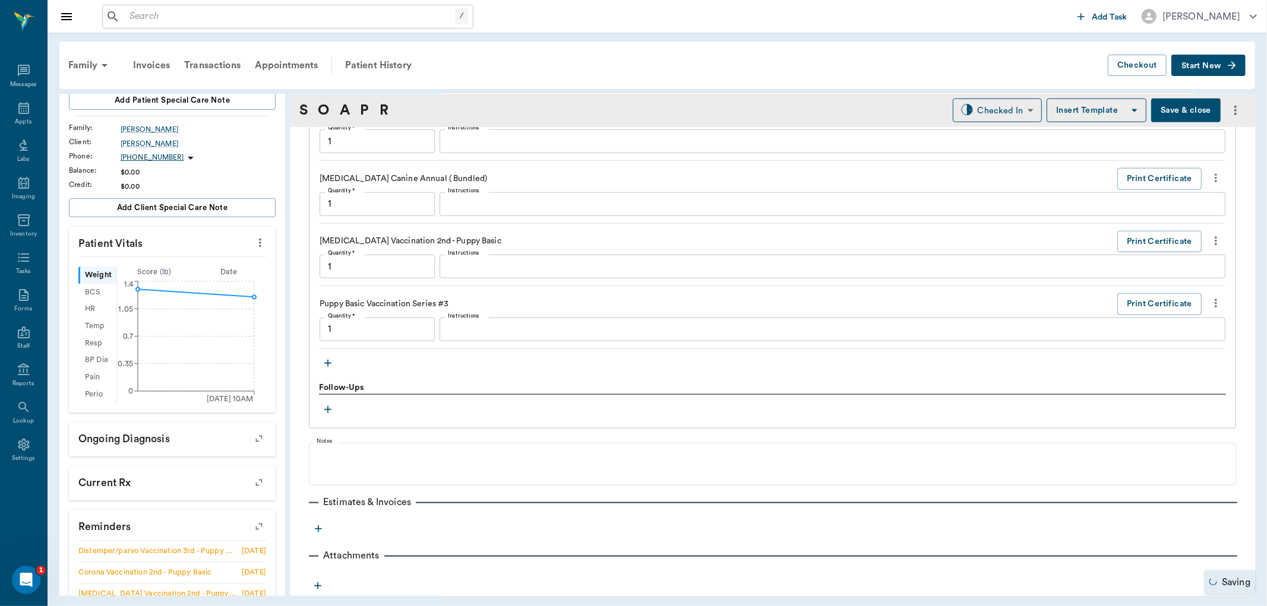
type input "1.00"
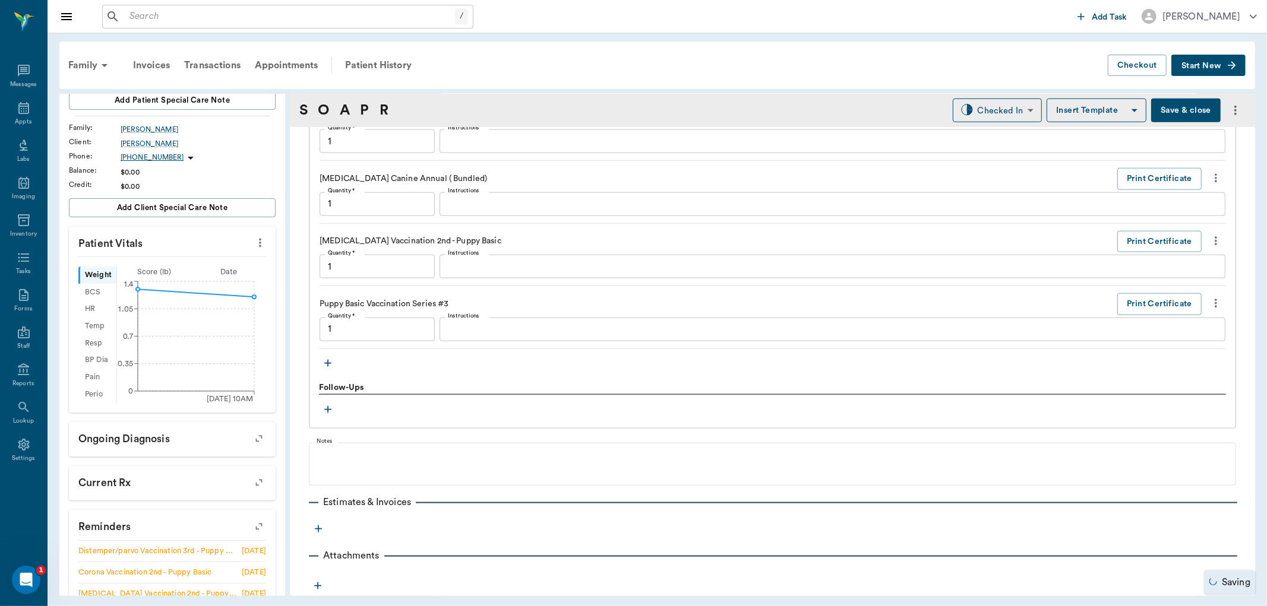
type input "1.00"
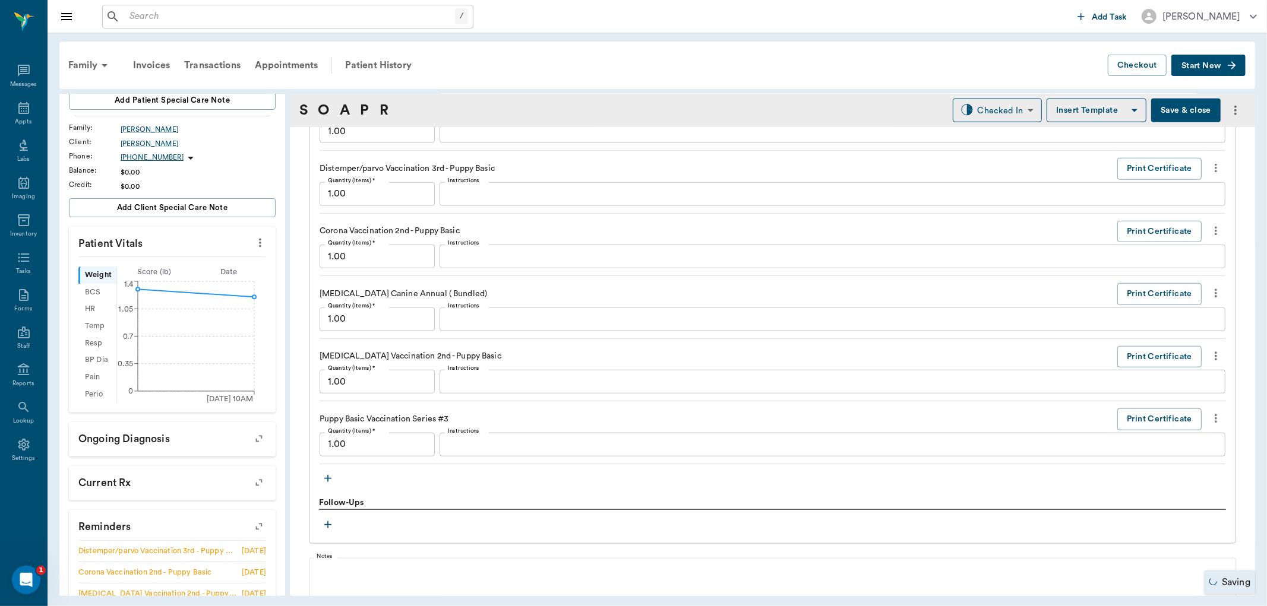
scroll to position [891, 0]
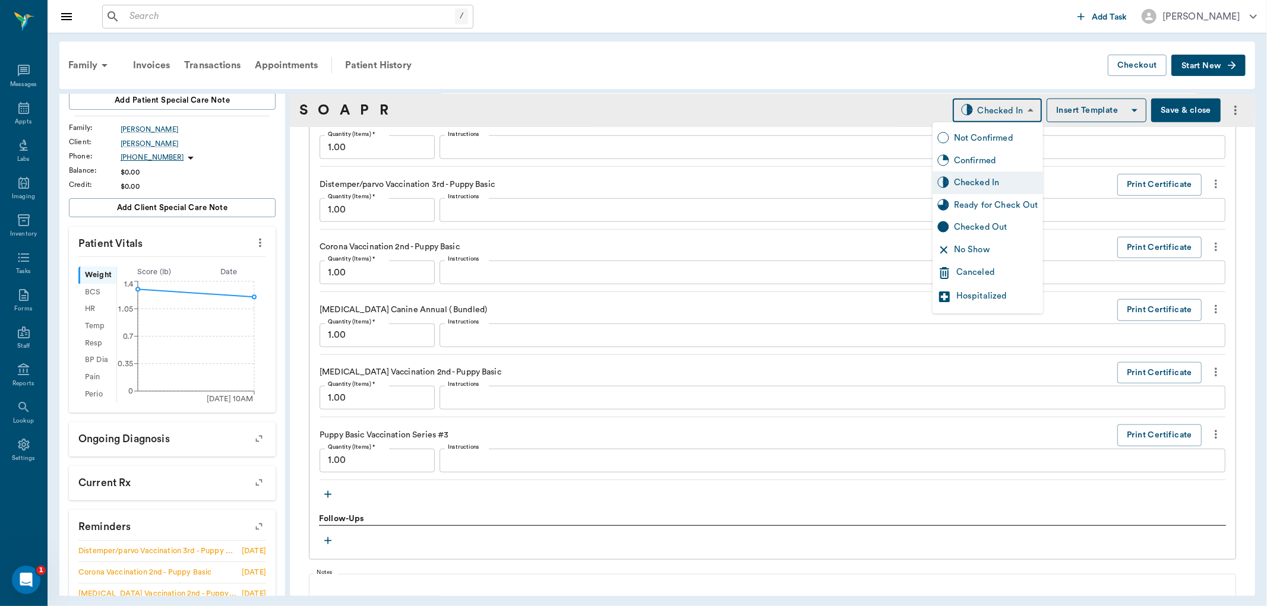
click at [991, 109] on body "/ ​ Add Task Dr. Bert Ellsworth Nectar Messages Appts Labs Imaging Inventory Ta…" at bounding box center [633, 303] width 1267 height 606
click at [1000, 197] on div "Ready for Check Out" at bounding box center [988, 205] width 110 height 23
type input "READY_TO_CHECKOUT"
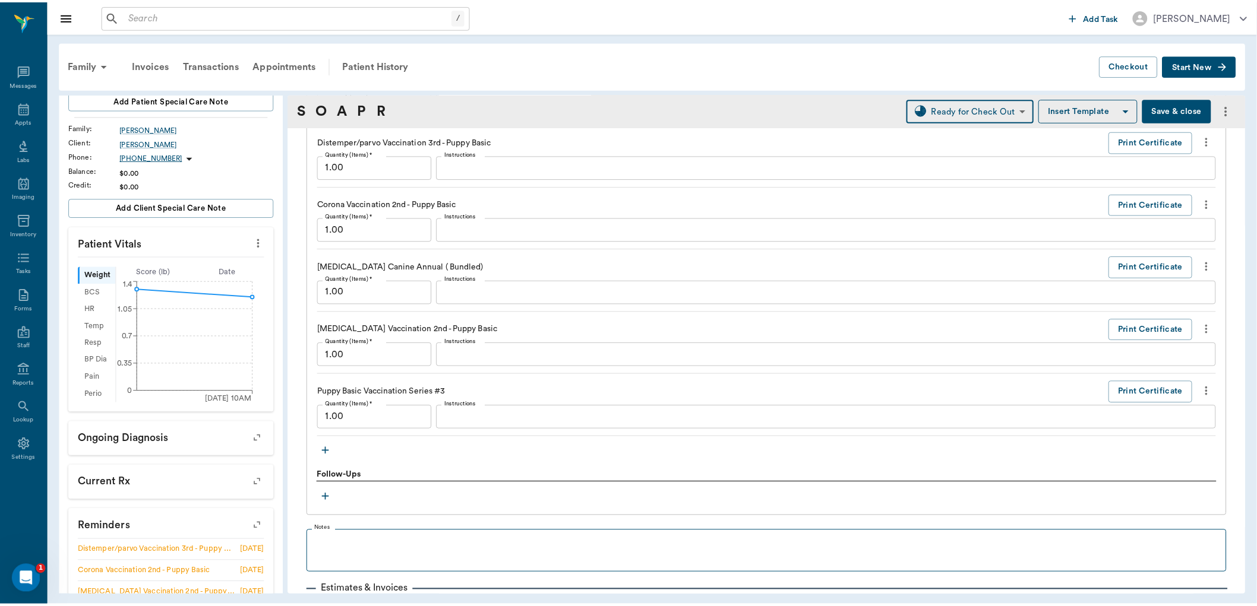
scroll to position [1036, 0]
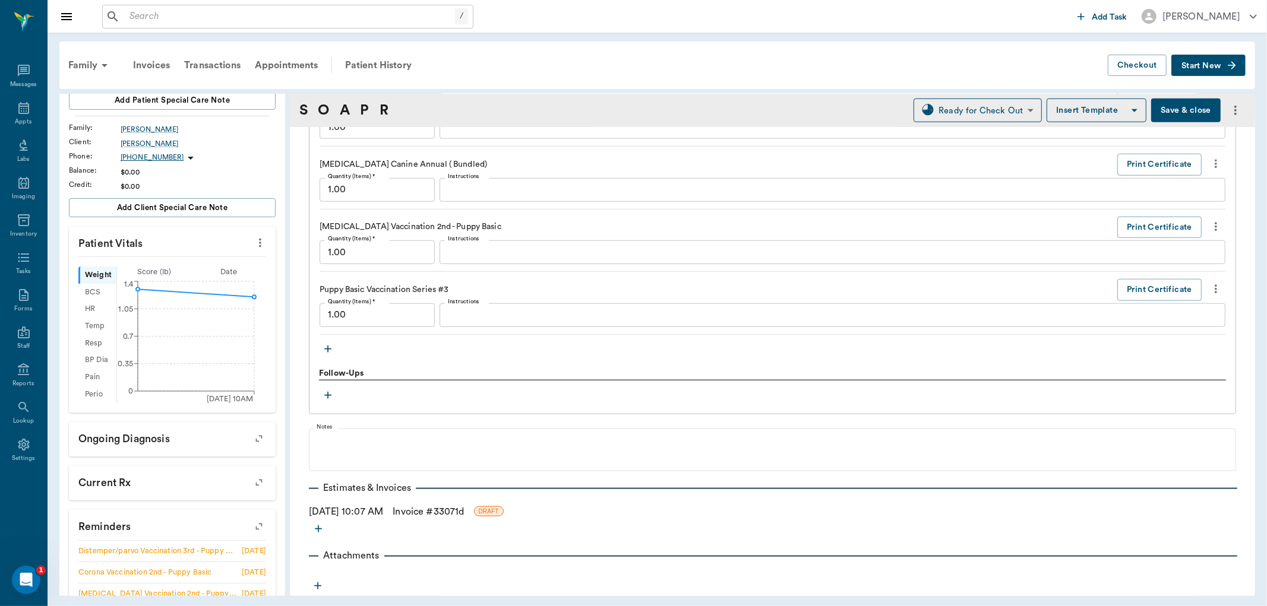
drag, startPoint x: 418, startPoint y: 507, endPoint x: 549, endPoint y: 485, distance: 133.1
click at [419, 507] on link "Invoice # 33071d" at bounding box center [428, 512] width 71 height 14
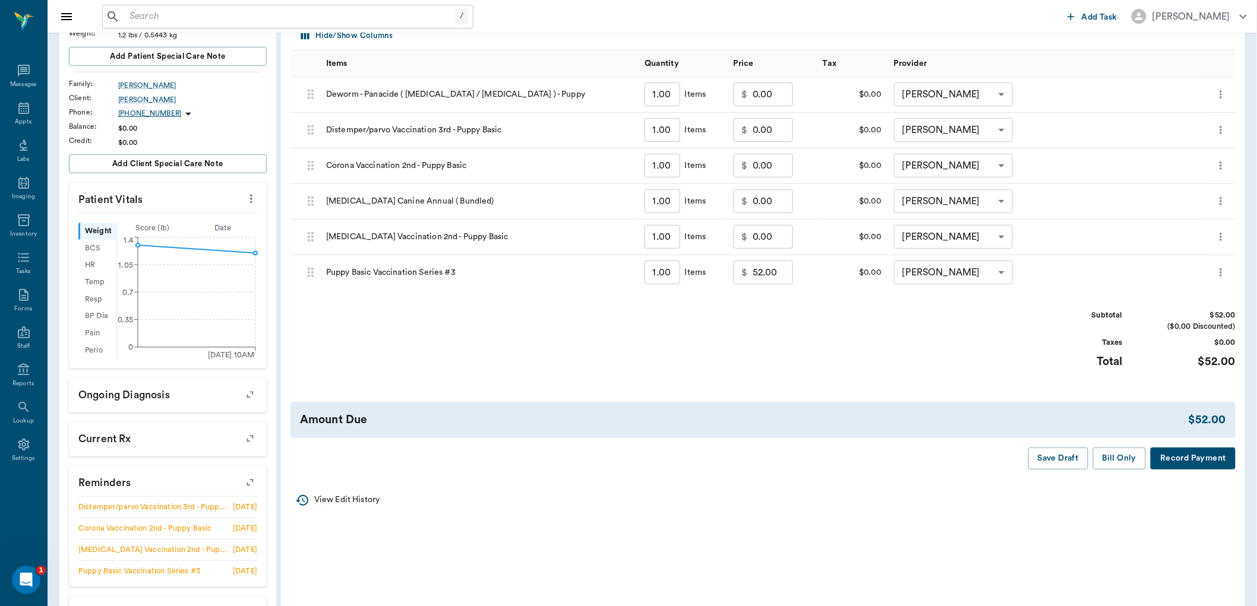
scroll to position [198, 0]
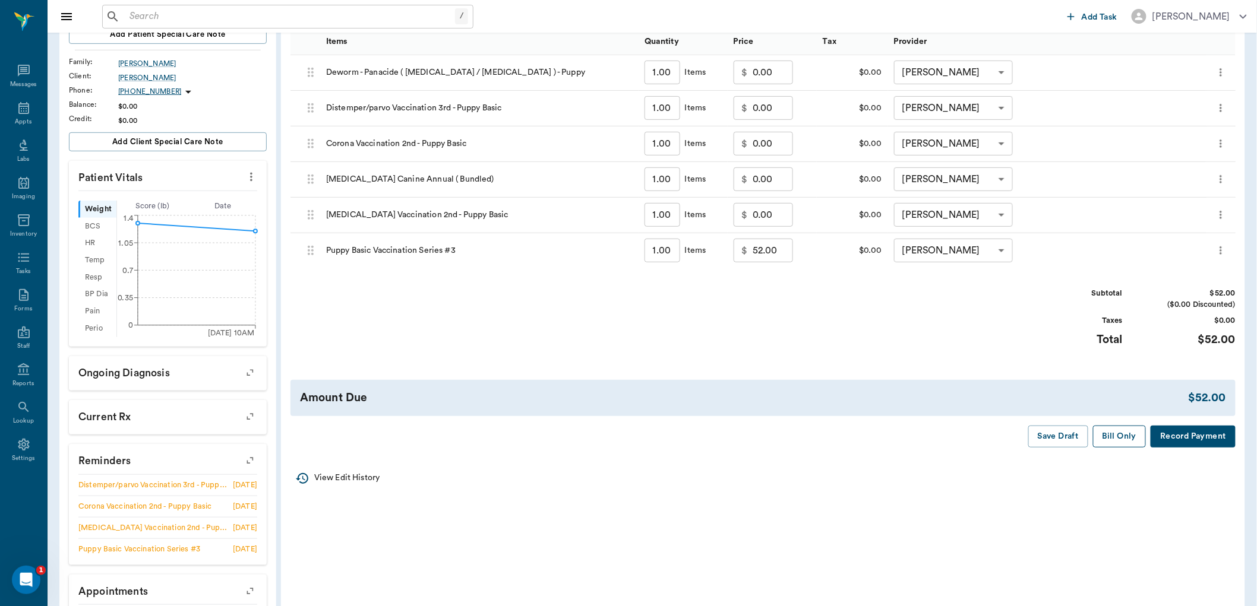
click at [1123, 443] on button "Bill Only" at bounding box center [1119, 437] width 53 height 22
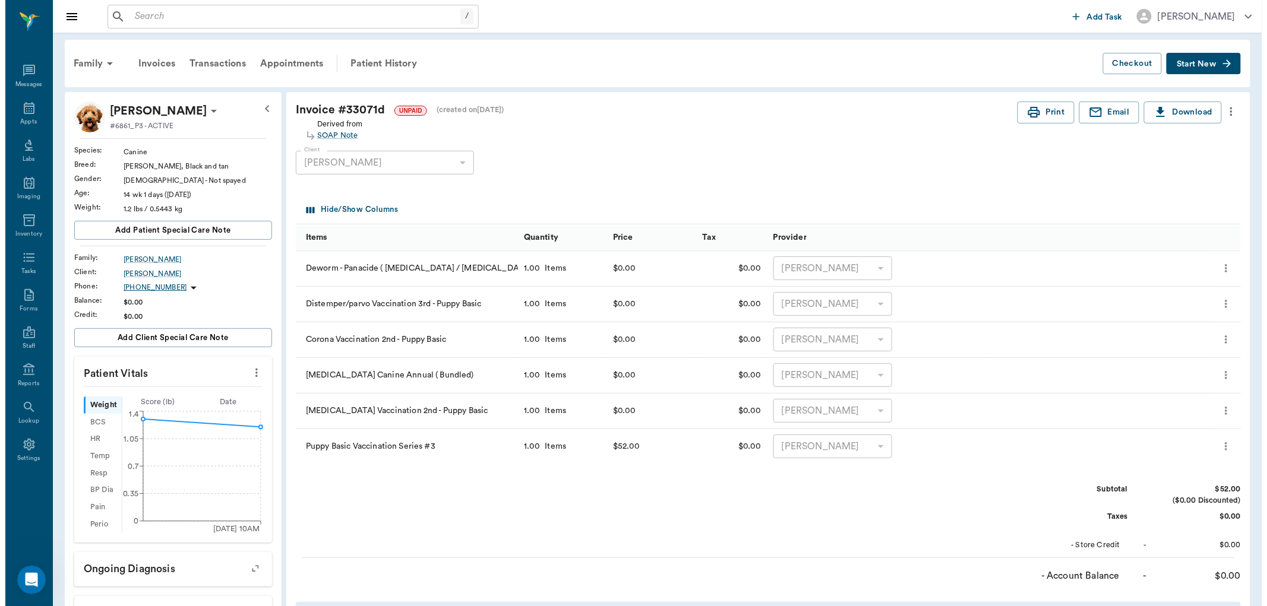
scroll to position [0, 0]
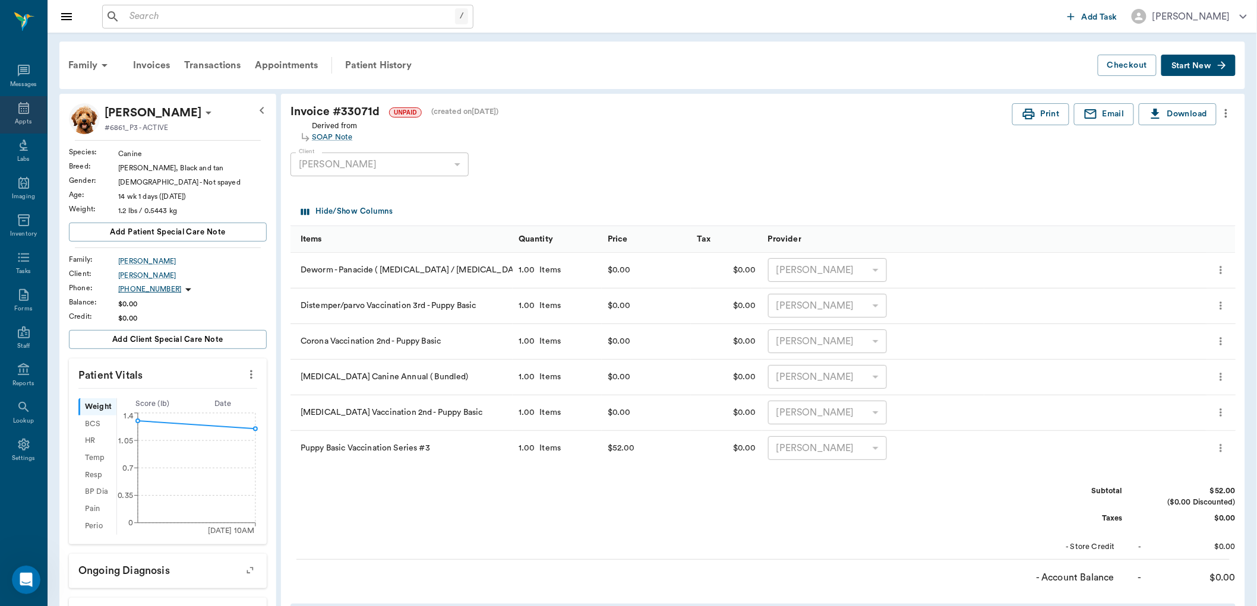
click at [27, 120] on div "Appts" at bounding box center [23, 122] width 17 height 9
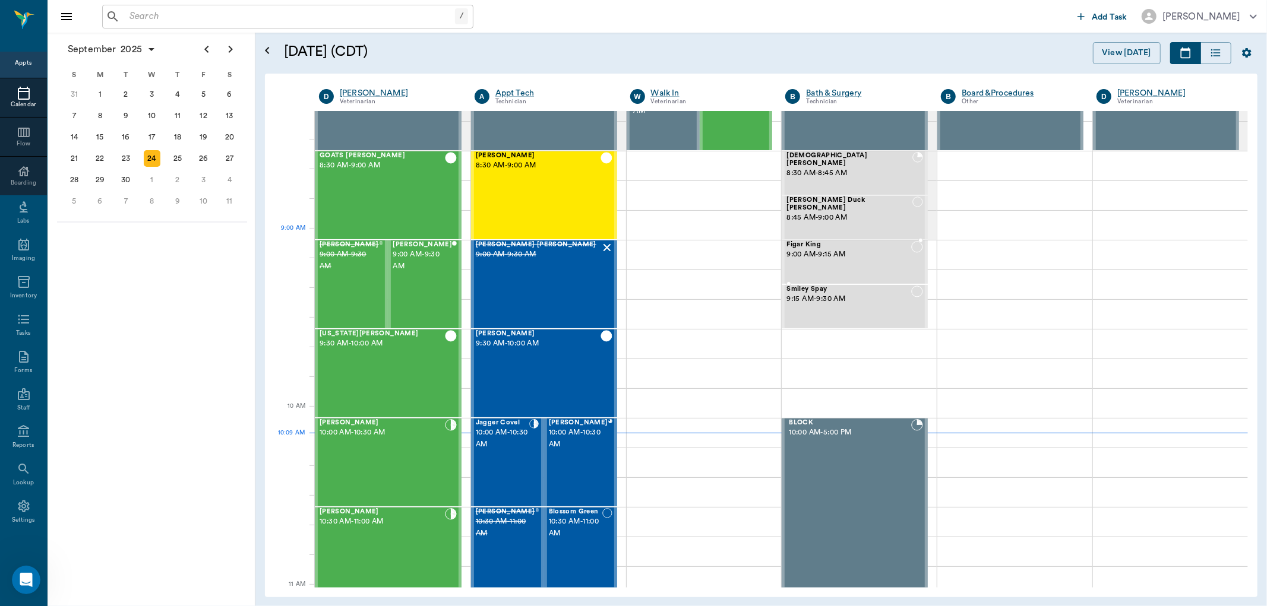
scroll to position [66, 0]
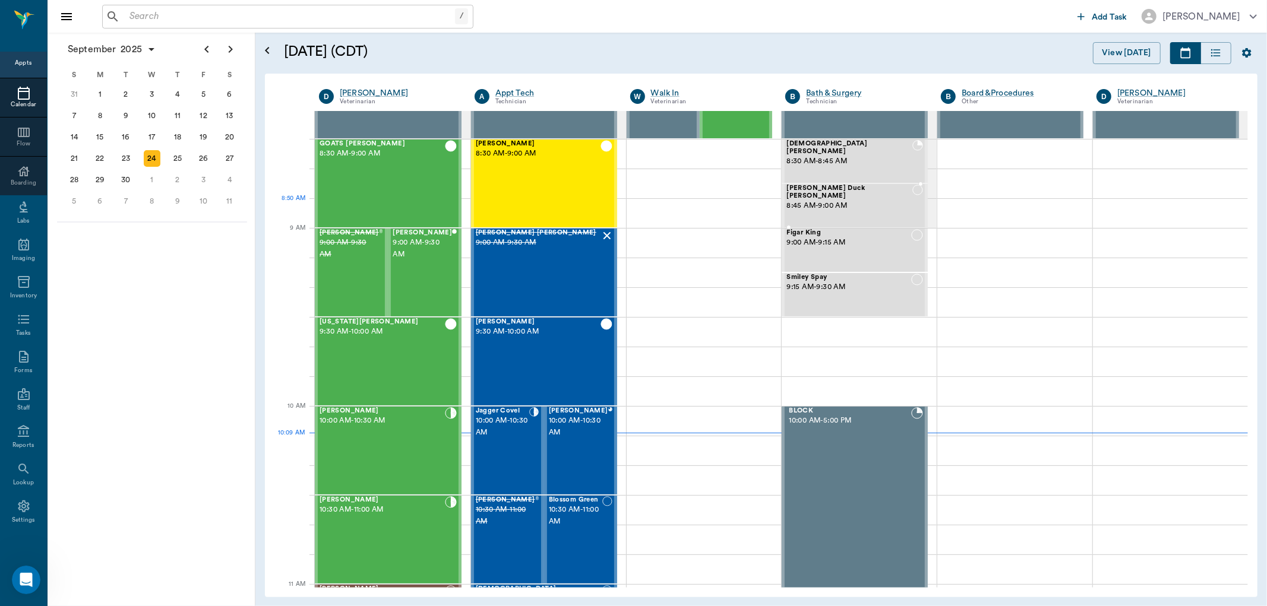
click at [883, 200] on span "8:45 AM - 9:00 AM" at bounding box center [849, 206] width 126 height 12
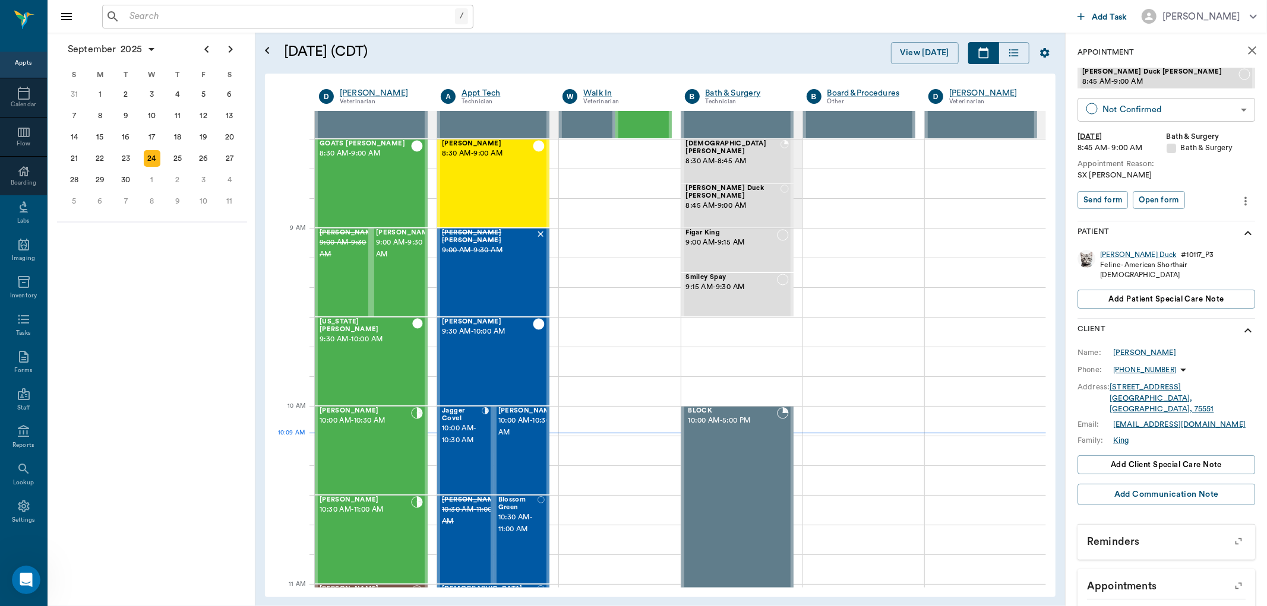
click at [1170, 113] on body "/ ​ Add Task Dr. Bert Ellsworth Nectar Messages Appts Calendar Flow Boarding La…" at bounding box center [633, 303] width 1267 height 606
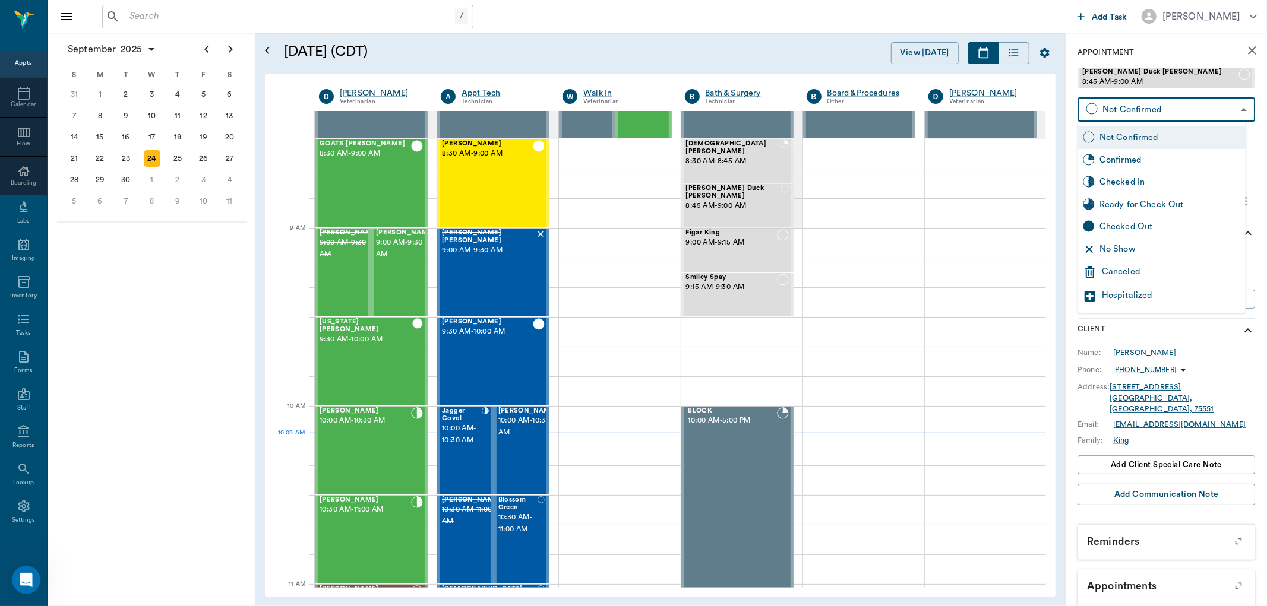
click at [1157, 178] on div "Checked In" at bounding box center [1169, 182] width 141 height 13
type input "CHECKED_IN"
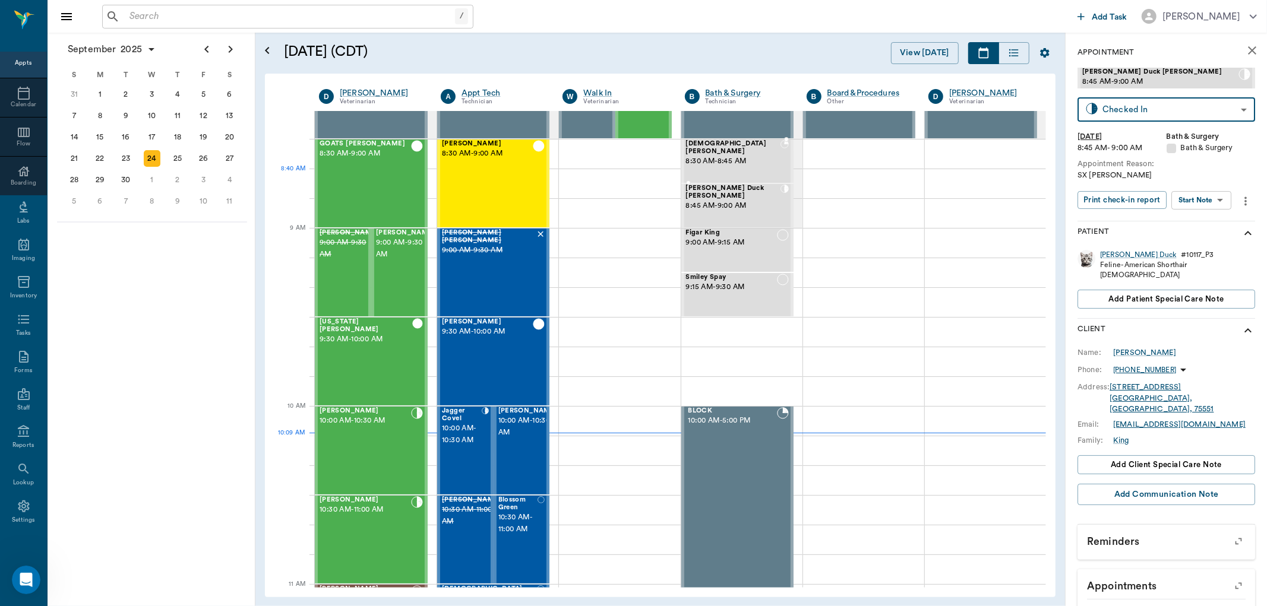
click at [741, 176] on div "SUNNI Crocker 8:30 AM - 8:45 AM" at bounding box center [733, 161] width 95 height 42
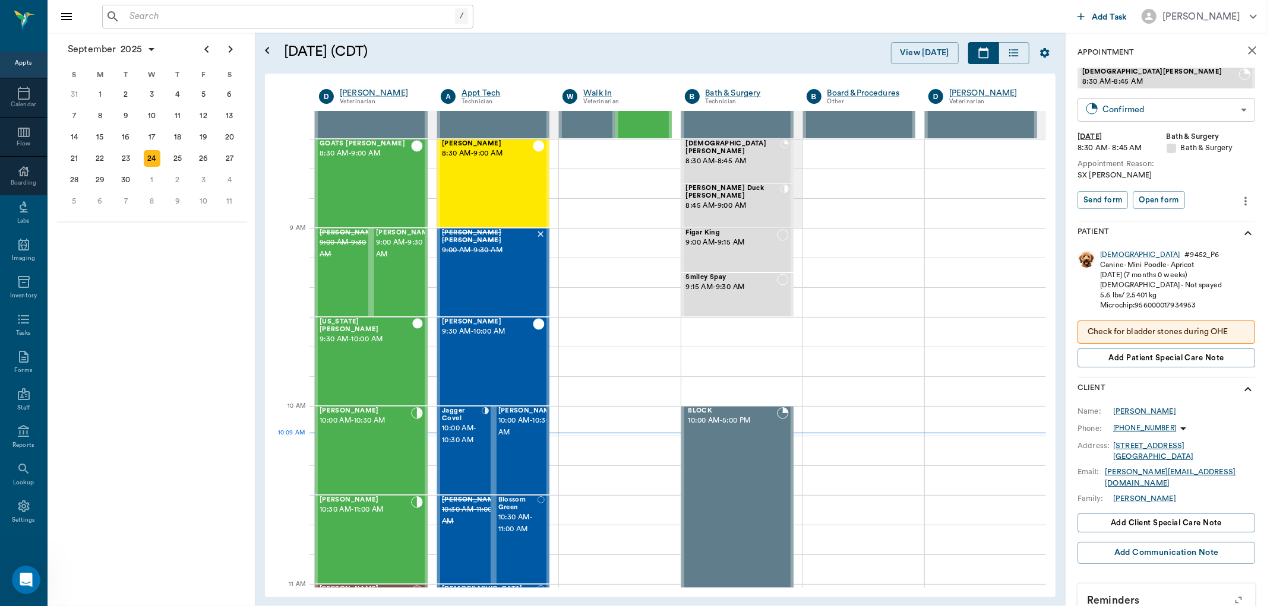
click at [1101, 110] on body "/ ​ Add Task Dr. Bert Ellsworth Nectar Messages Appts Calendar Flow Boarding La…" at bounding box center [633, 303] width 1267 height 606
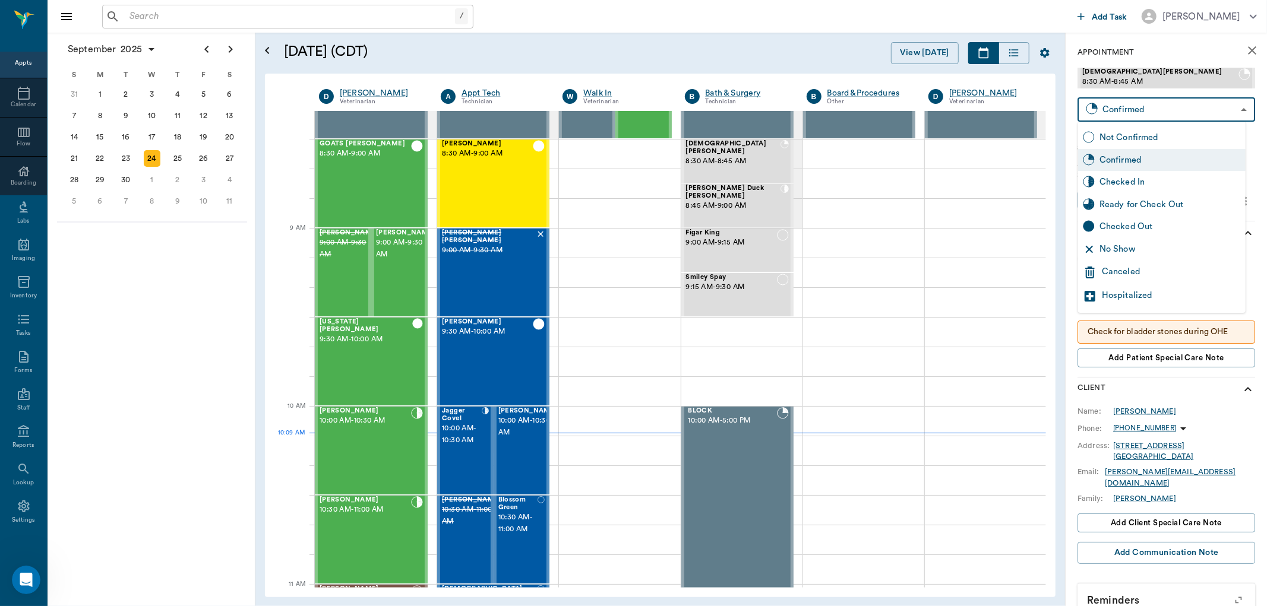
click at [1120, 179] on div "Checked In" at bounding box center [1169, 182] width 141 height 13
type input "CHECKED_IN"
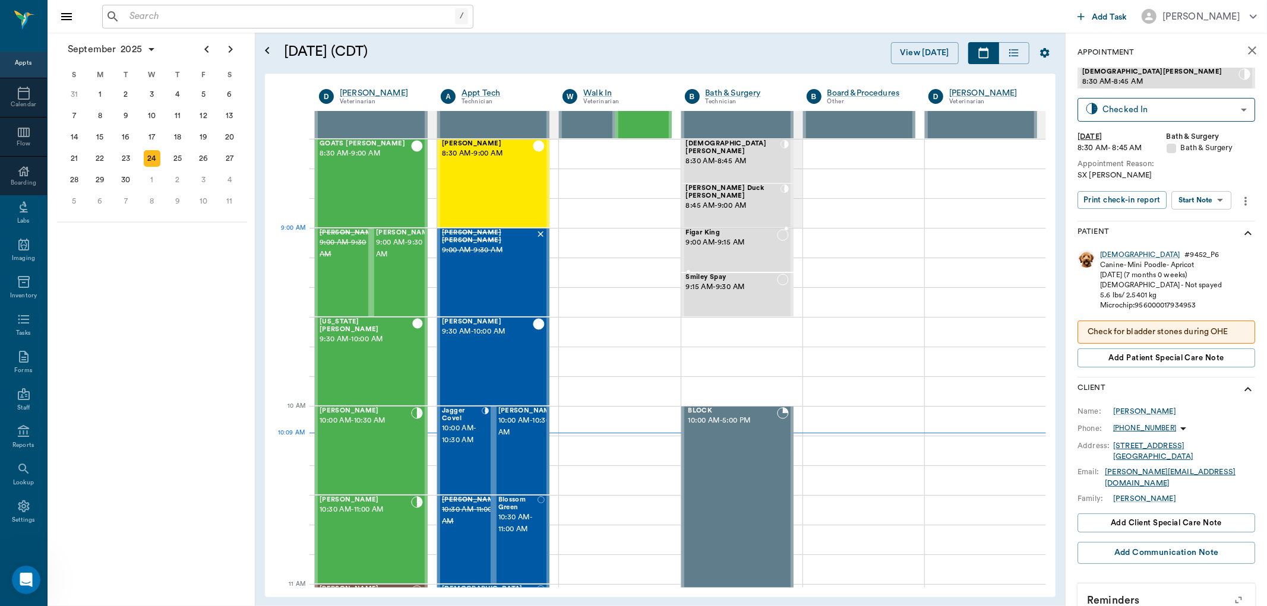
click at [768, 241] on span "9:00 AM - 9:15 AM" at bounding box center [731, 243] width 91 height 12
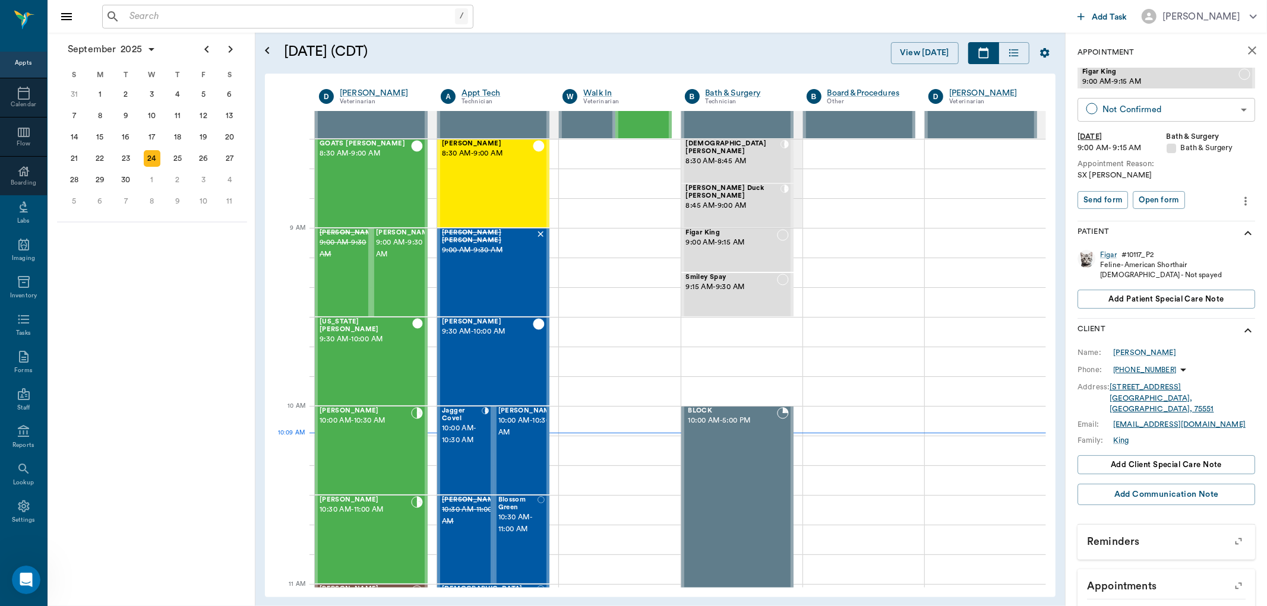
click at [1121, 105] on body "/ ​ Add Task Dr. Bert Ellsworth Nectar Messages Appts Calendar Flow Boarding La…" at bounding box center [633, 303] width 1267 height 606
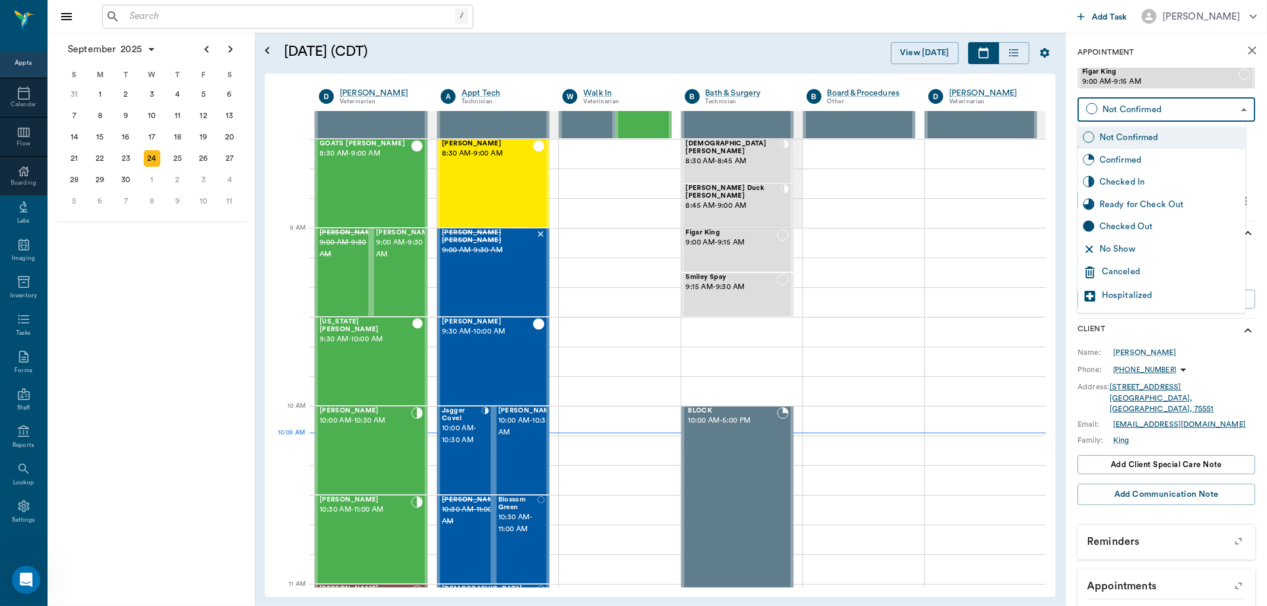
click at [1133, 192] on div "Checked In" at bounding box center [1162, 182] width 168 height 23
type input "CHECKED_IN"
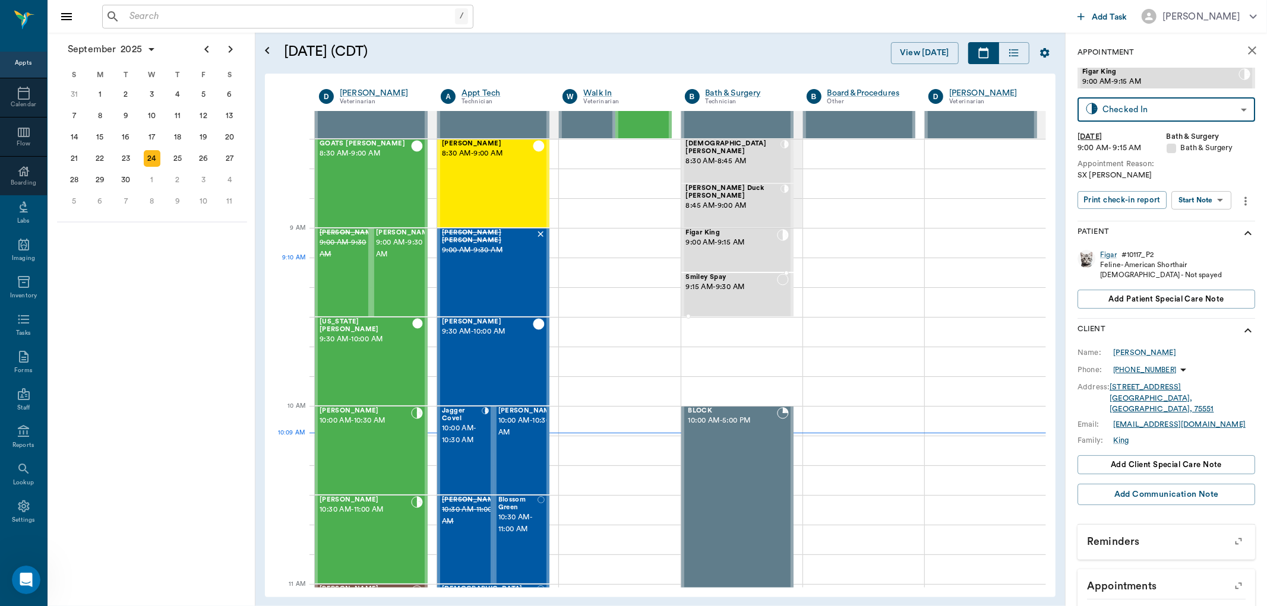
click at [746, 283] on span "9:15 AM - 9:30 AM" at bounding box center [731, 288] width 91 height 12
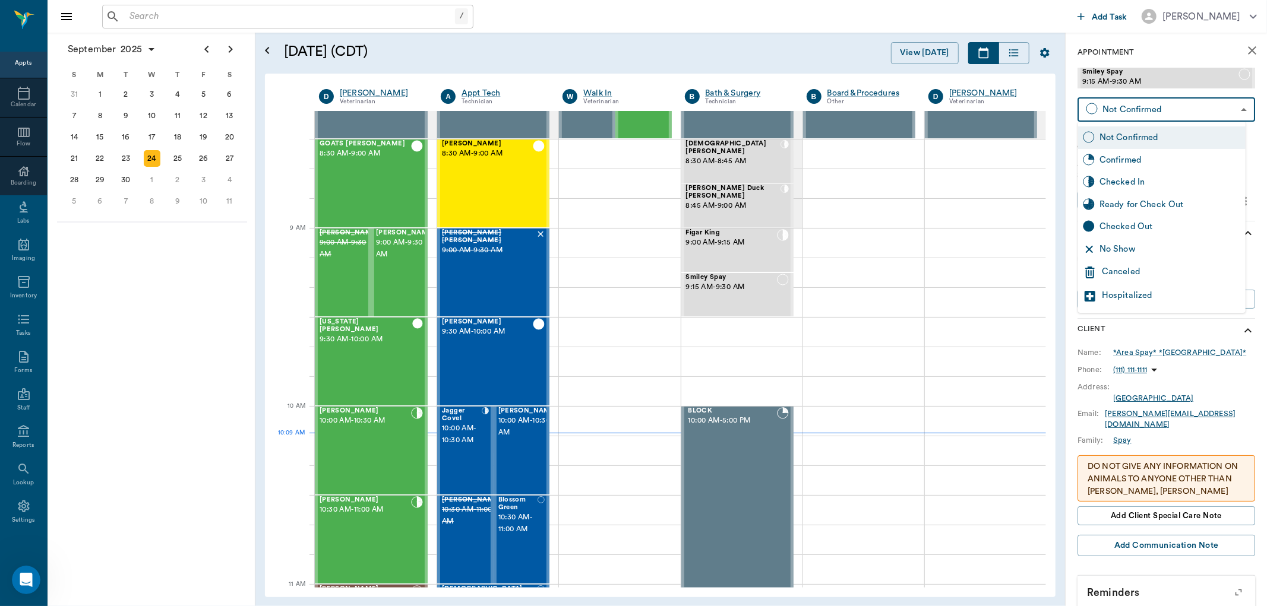
click at [1114, 115] on body "/ ​ Add Task Dr. Bert Ellsworth Nectar Messages Appts Calendar Flow Boarding La…" at bounding box center [633, 303] width 1267 height 606
click at [1121, 175] on div "Checked In" at bounding box center [1162, 182] width 168 height 23
type input "CHECKED_IN"
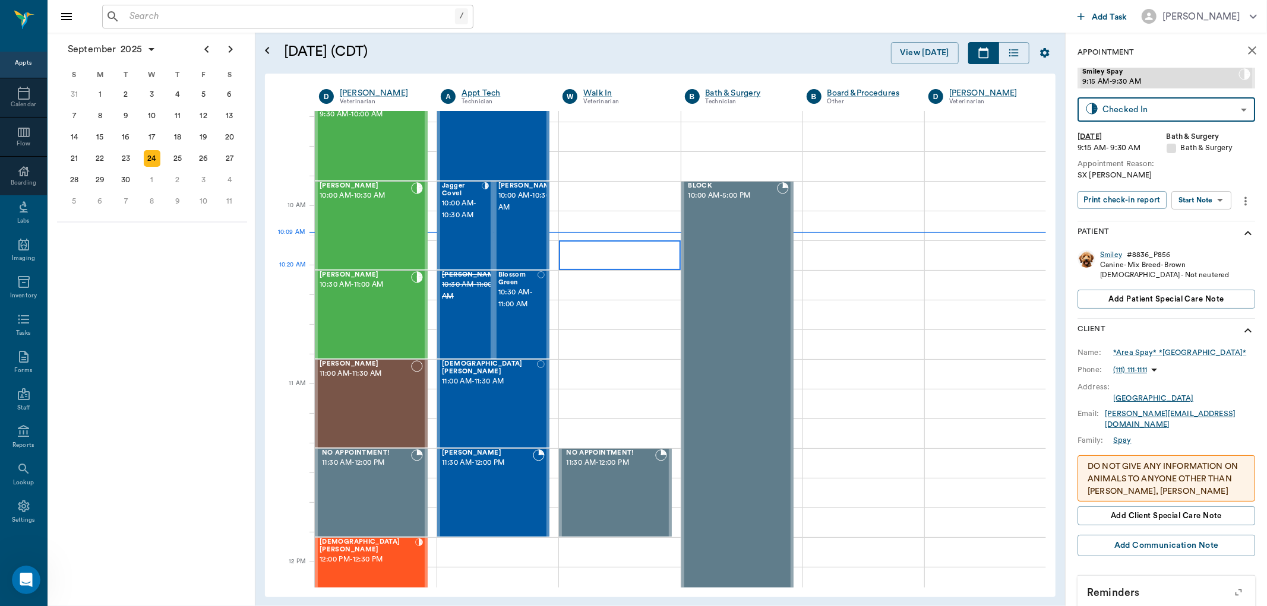
scroll to position [264, 0]
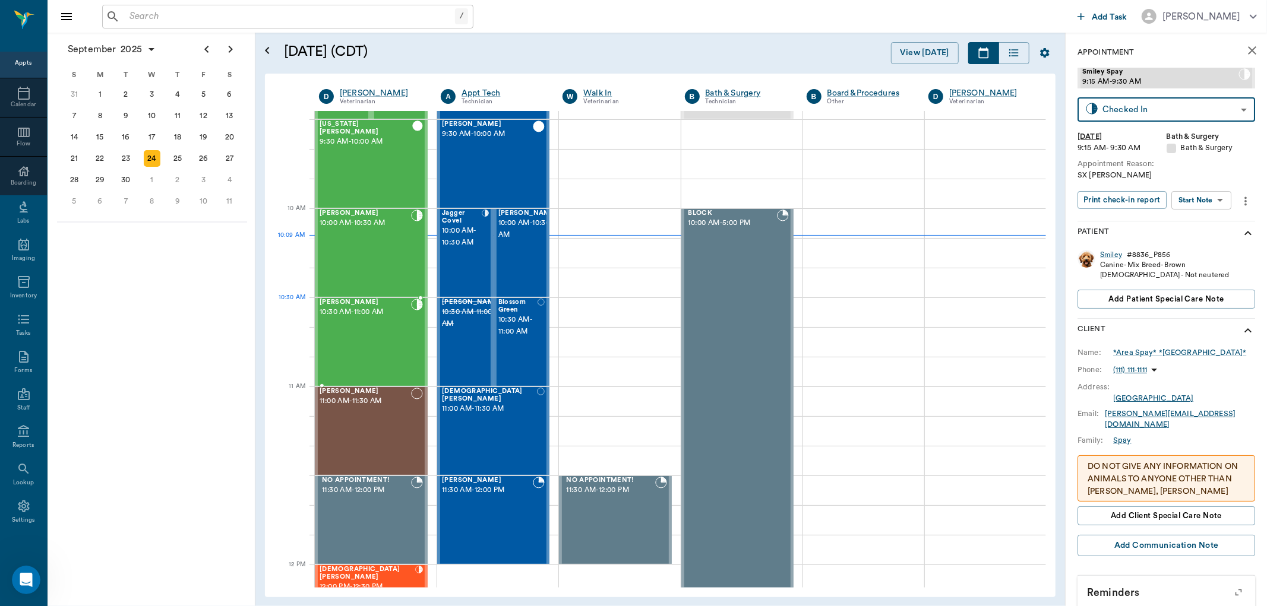
click at [366, 320] on div "[PERSON_NAME] 10:30 AM - 11:00 AM" at bounding box center [365, 342] width 91 height 87
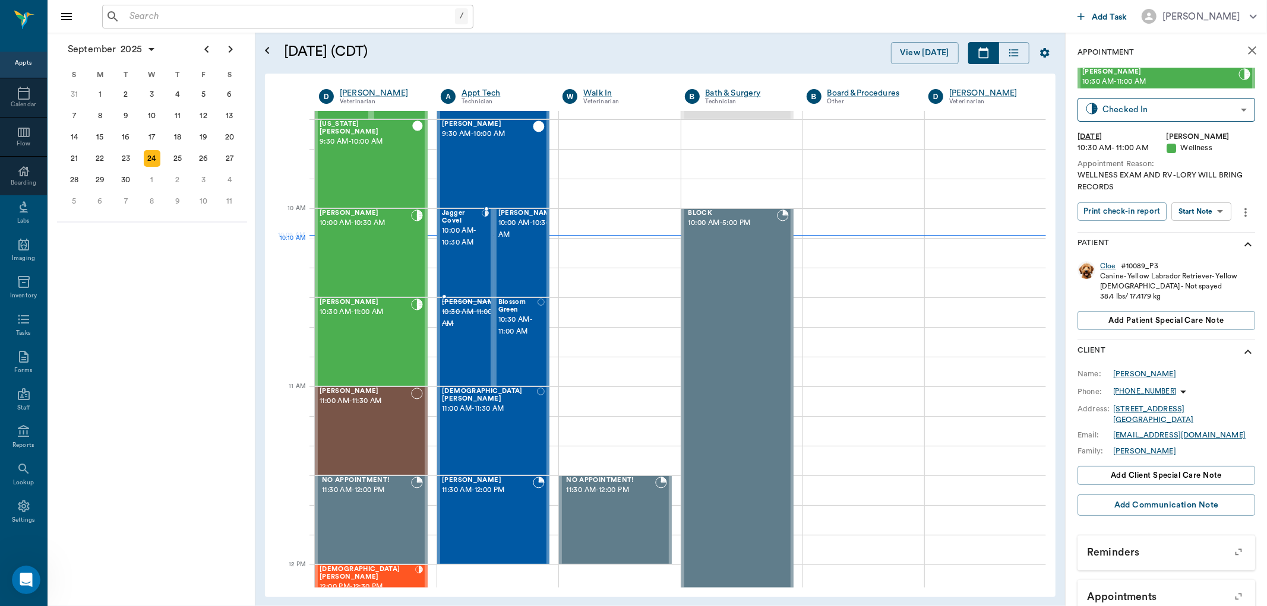
click at [477, 246] on span "10:00 AM - 10:30 AM" at bounding box center [462, 237] width 40 height 24
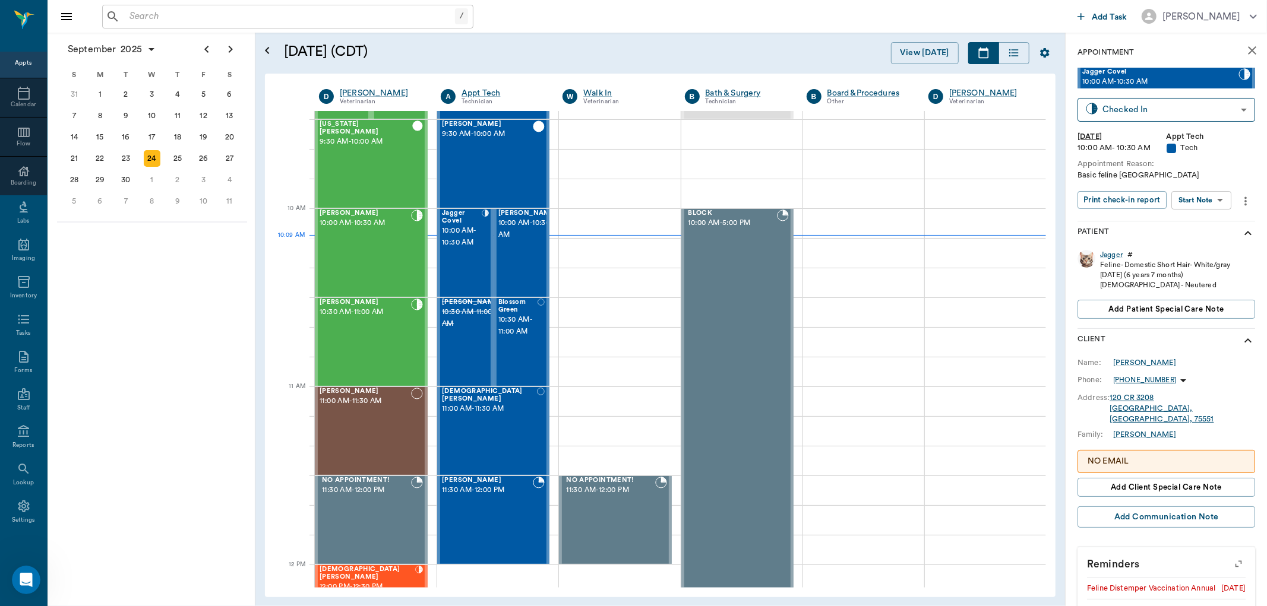
click at [1208, 196] on body "/ ​ Add Task Dr. Bert Ellsworth Nectar Messages Appts Calendar Flow Boarding La…" at bounding box center [633, 303] width 1267 height 606
drag, startPoint x: 1196, startPoint y: 216, endPoint x: 1192, endPoint y: 222, distance: 7.3
click at [1195, 219] on button "Start SOAP" at bounding box center [1188, 224] width 40 height 14
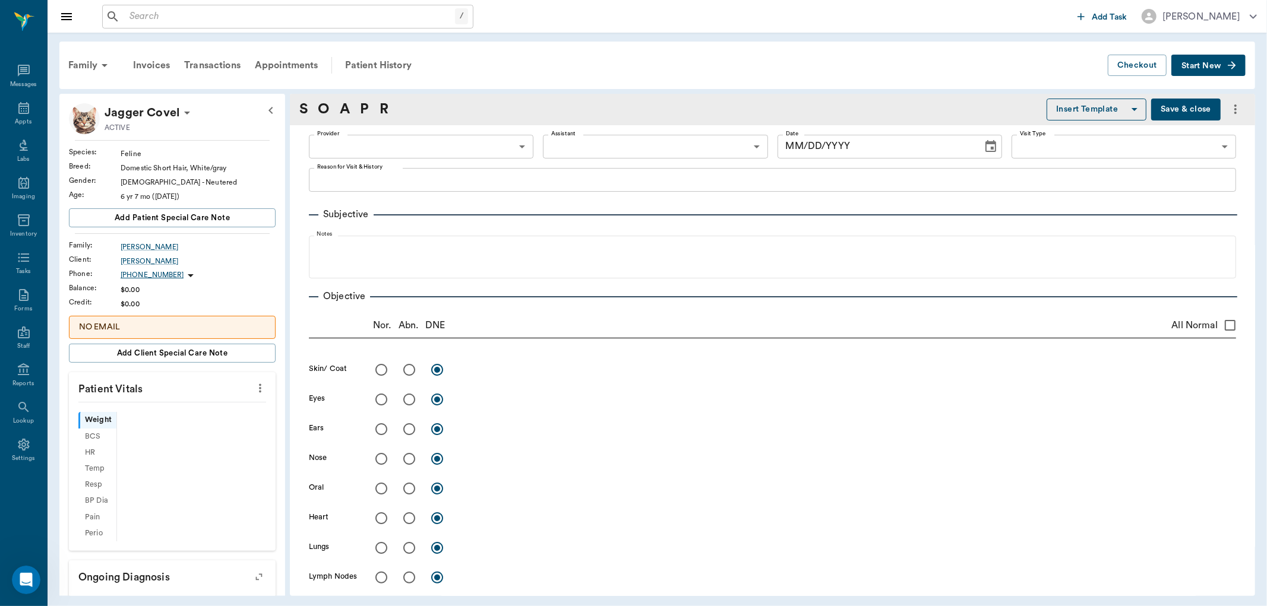
type input "63ec2f075fda476ae8351a4c"
type input "65d2be4f46e3a538d89b8c1a"
type textarea "Basic feline Caryn"
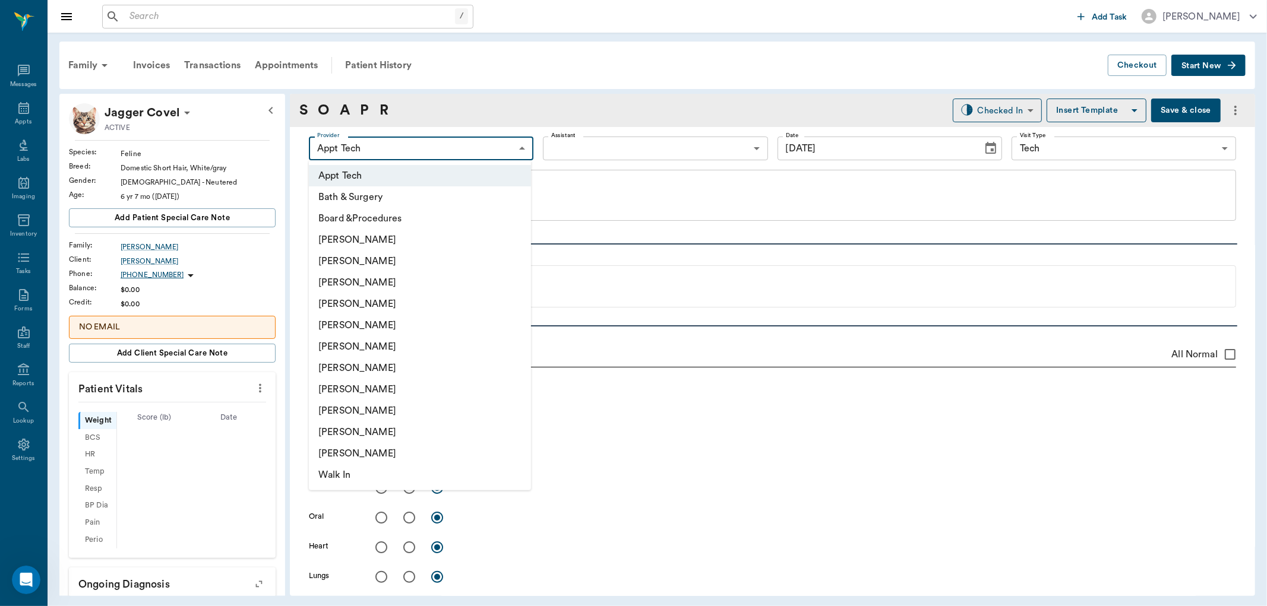
click at [417, 152] on body "/ ​ Add Task Dr. Bert Ellsworth Nectar Messages Appts Labs Imaging Inventory Ta…" at bounding box center [633, 303] width 1267 height 606
type input "[DATE]"
click at [361, 371] on li "[PERSON_NAME]" at bounding box center [420, 368] width 222 height 21
type input "682b670d8bdc6f7f8feef3db"
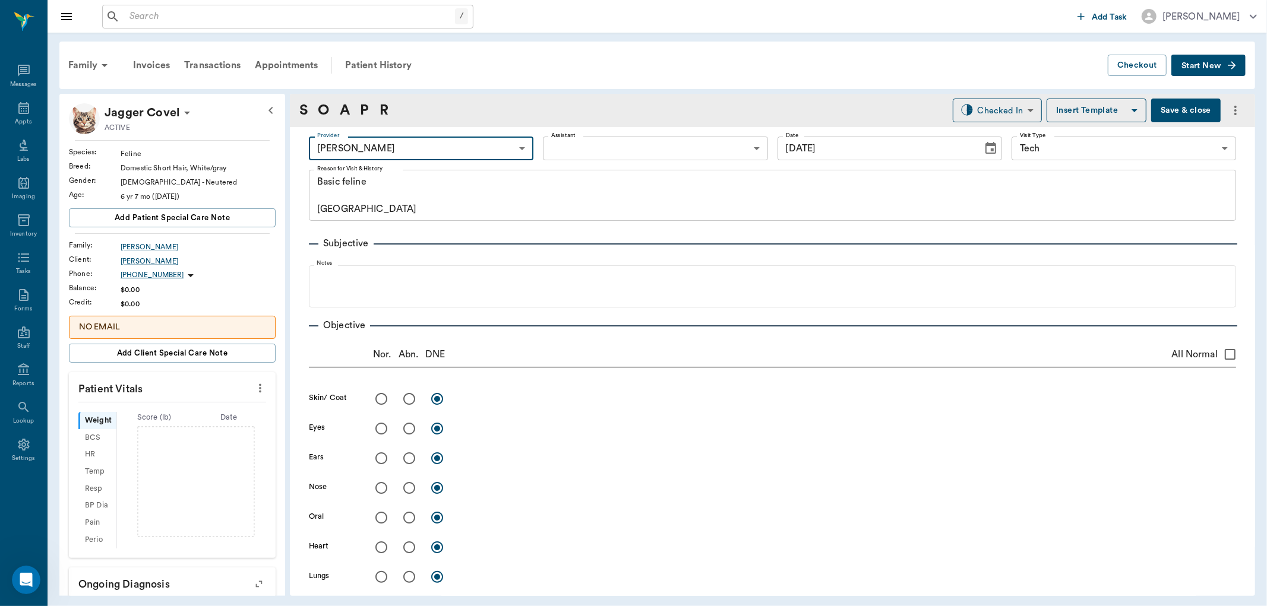
click at [605, 155] on body "/ ​ Add Task Dr. Bert Ellsworth Nectar Messages Appts Labs Imaging Inventory Ta…" at bounding box center [633, 303] width 1267 height 606
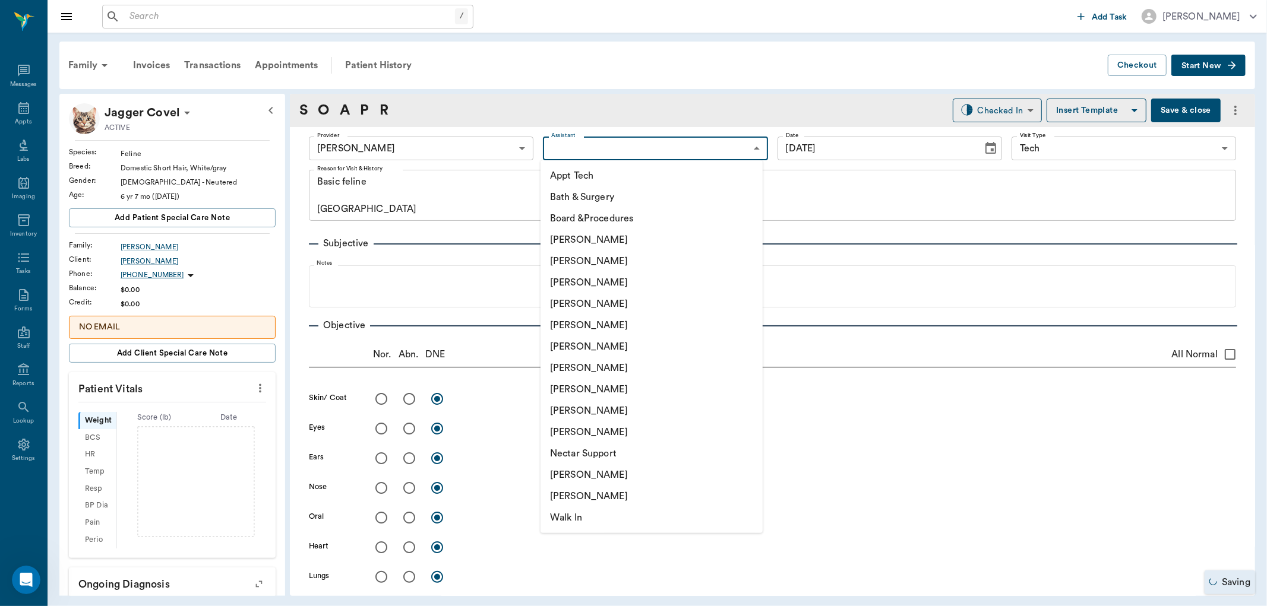
click at [598, 179] on li "Appt Tech" at bounding box center [652, 175] width 222 height 21
type input "63ec2f075fda476ae8351a4c"
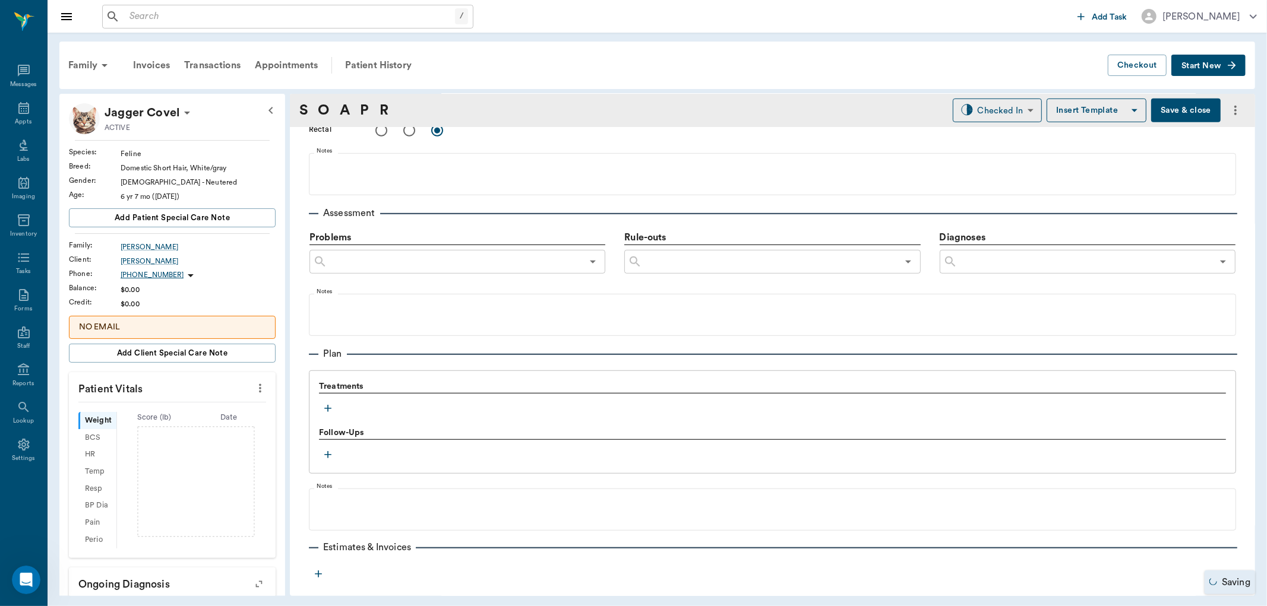
scroll to position [669, 0]
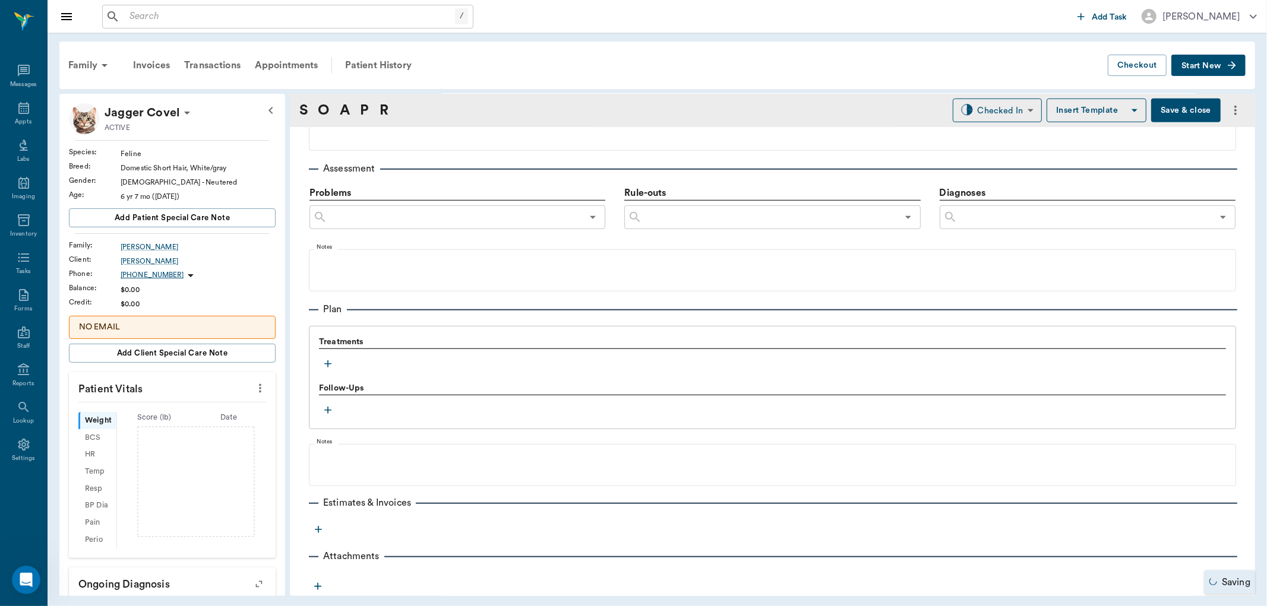
click at [334, 361] on button "button" at bounding box center [328, 364] width 18 height 18
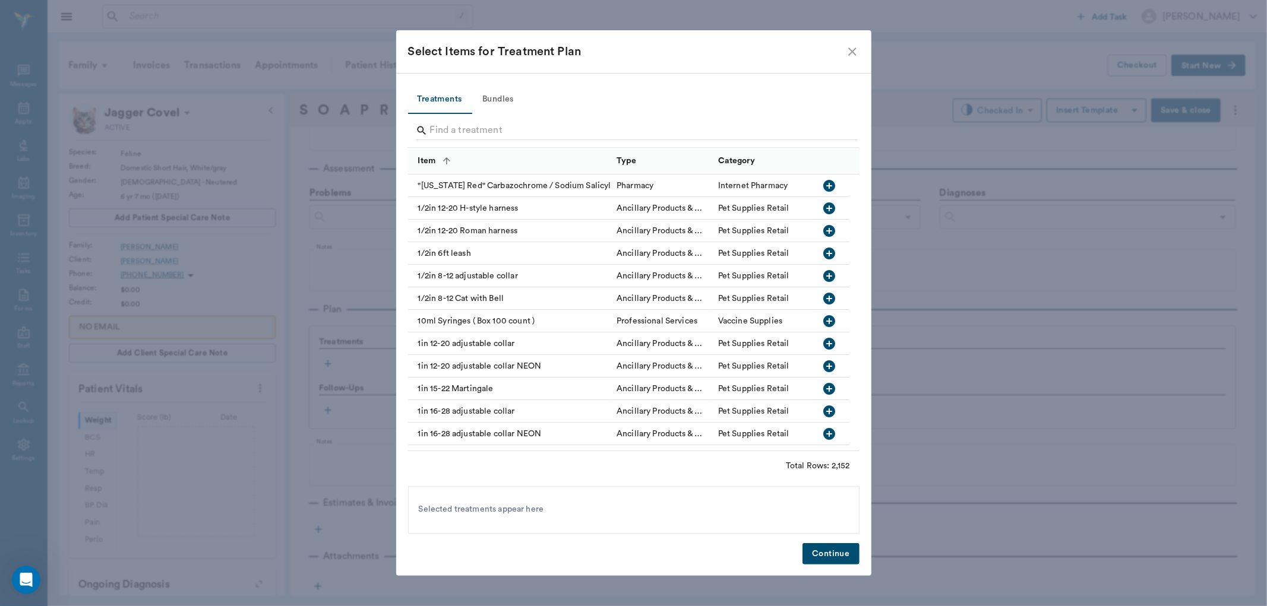
click at [479, 90] on button "Bundles" at bounding box center [498, 100] width 53 height 29
click at [499, 99] on button "Bundles" at bounding box center [498, 100] width 53 height 29
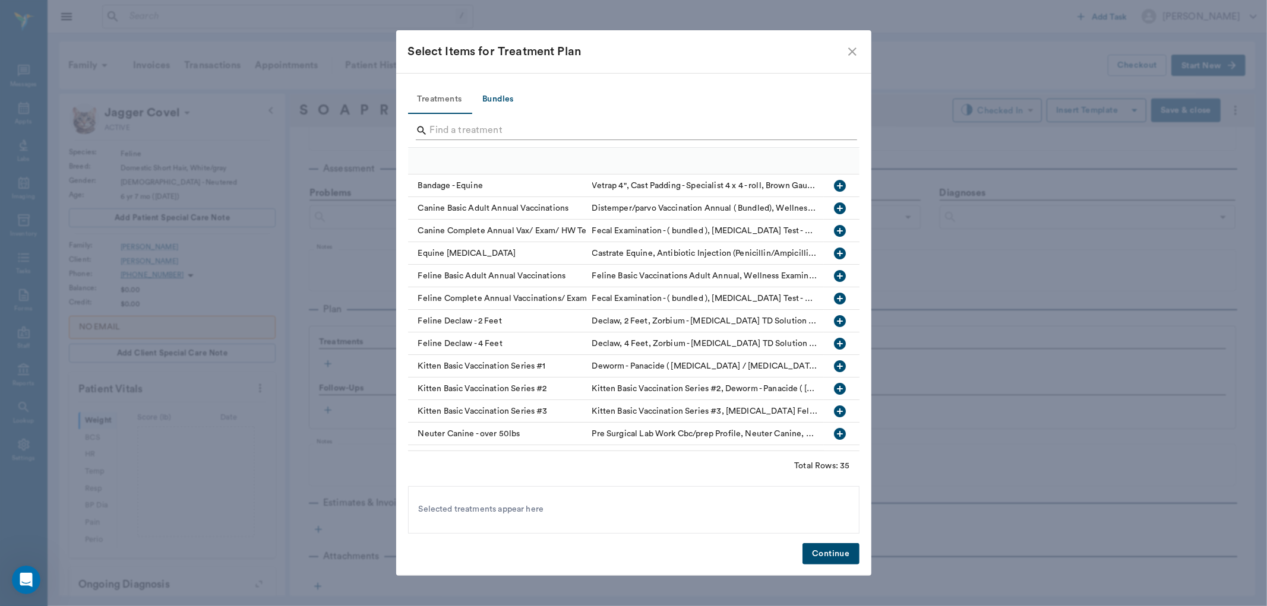
click at [490, 127] on input "Search" at bounding box center [634, 130] width 409 height 19
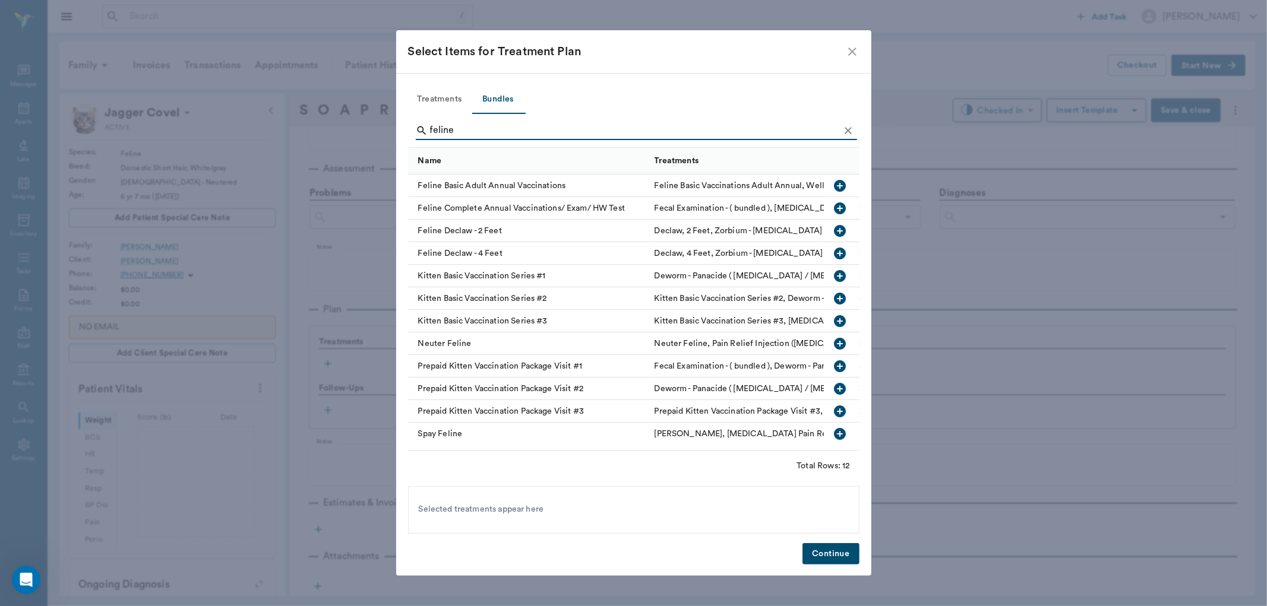
type input "feline"
click at [833, 191] on icon "button" at bounding box center [840, 186] width 14 height 14
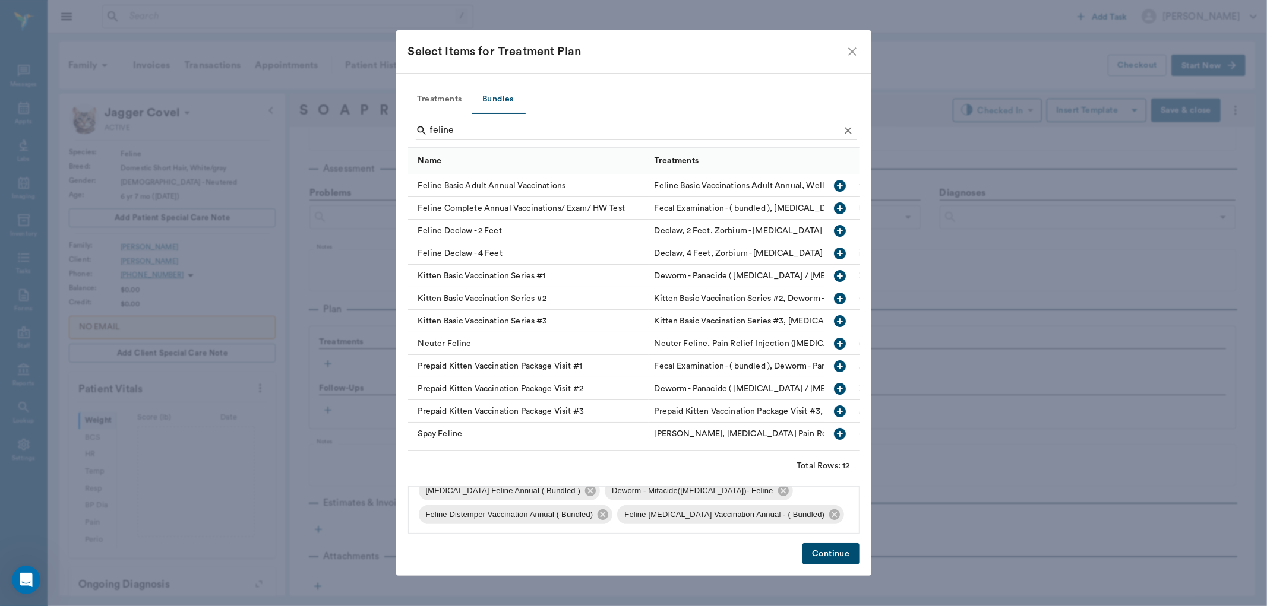
scroll to position [40, 0]
click at [824, 558] on button "Continue" at bounding box center [830, 554] width 56 height 22
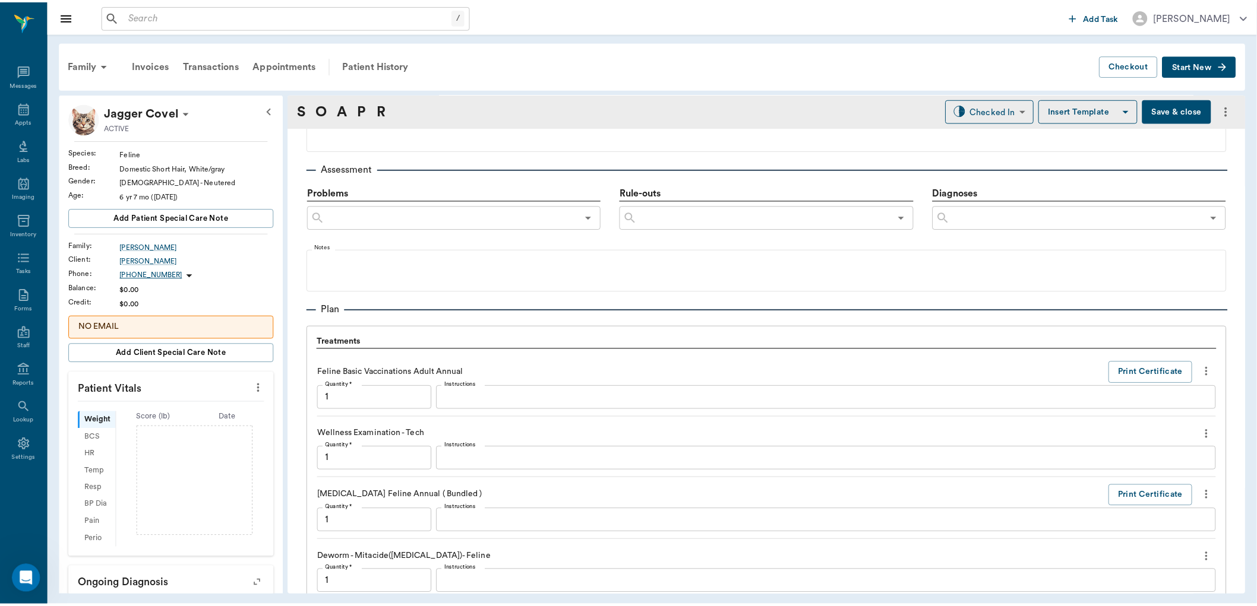
scroll to position [1048, 0]
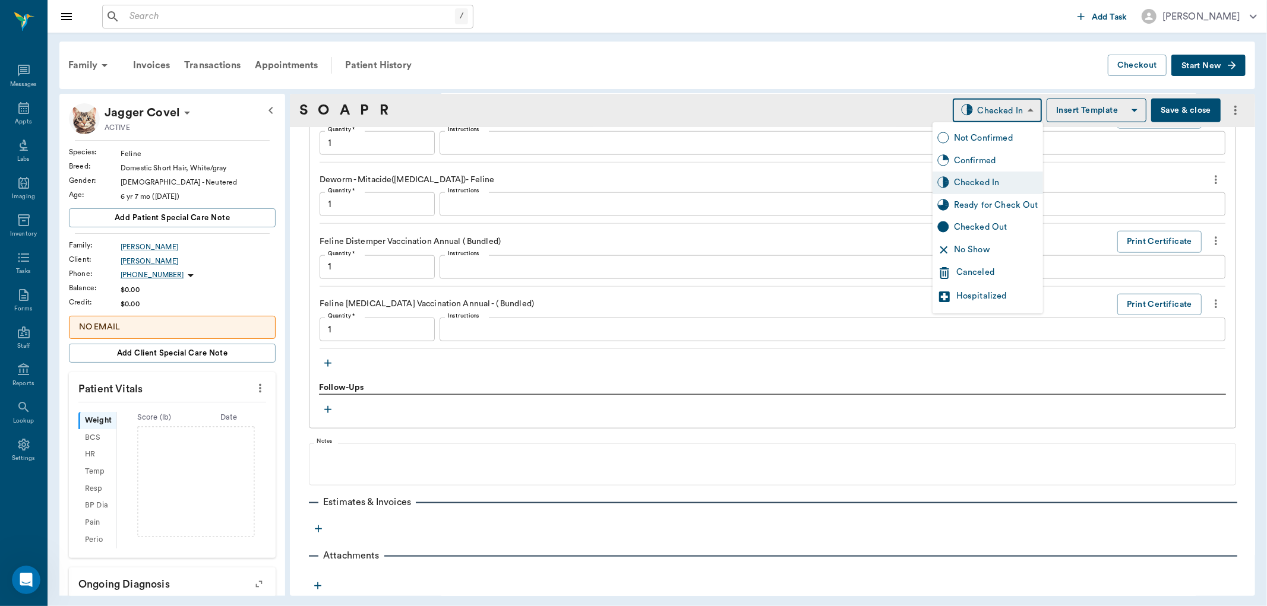
click at [991, 117] on body "/ ​ Add Task Dr. Bert Ellsworth Nectar Messages Appts Labs Imaging Inventory Ta…" at bounding box center [633, 303] width 1267 height 606
type input "1.00"
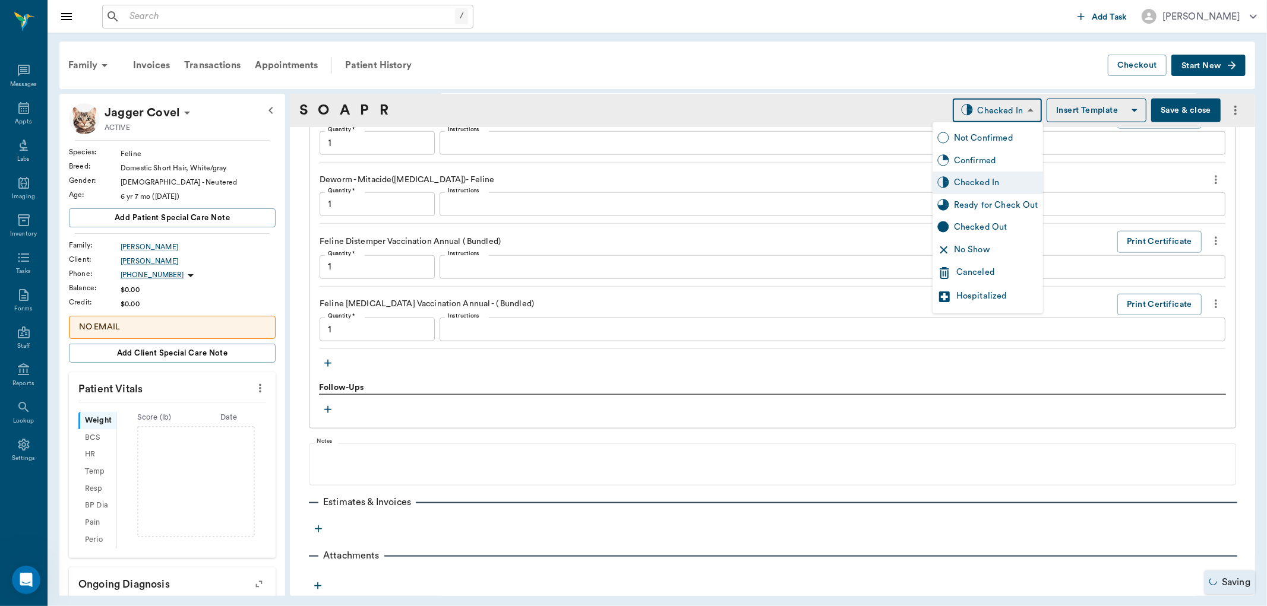
type input "1.00"
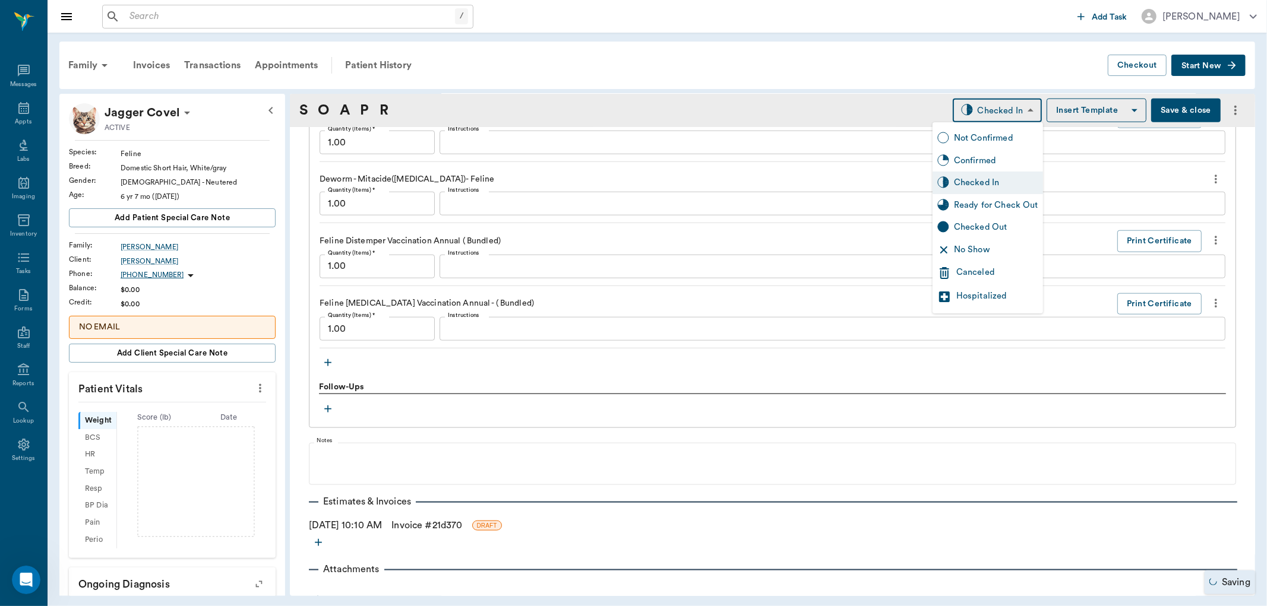
click at [976, 203] on div "Ready for Check Out" at bounding box center [996, 205] width 84 height 13
type input "READY_TO_CHECKOUT"
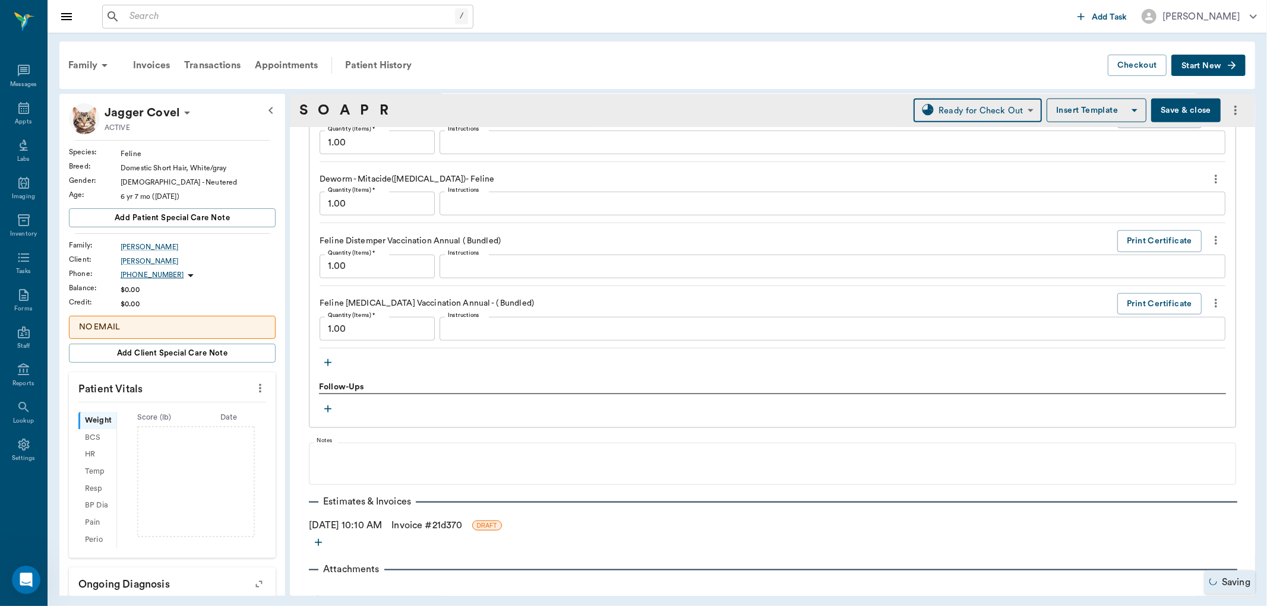
click at [416, 526] on link "Invoice # 21d370" at bounding box center [426, 526] width 71 height 14
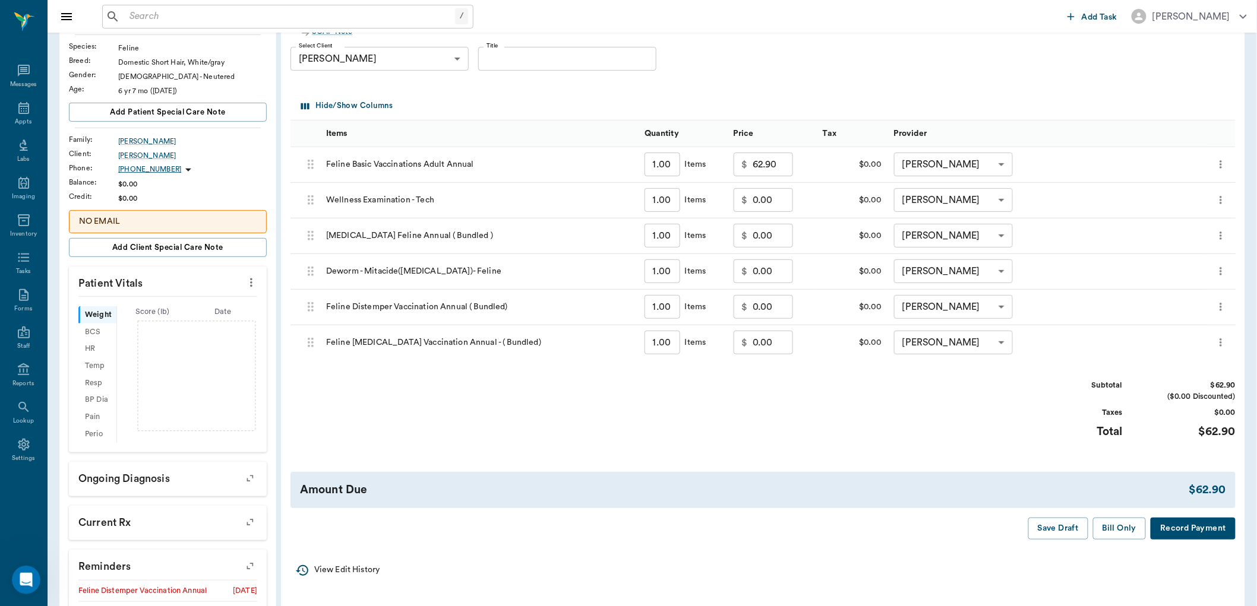
scroll to position [132, 0]
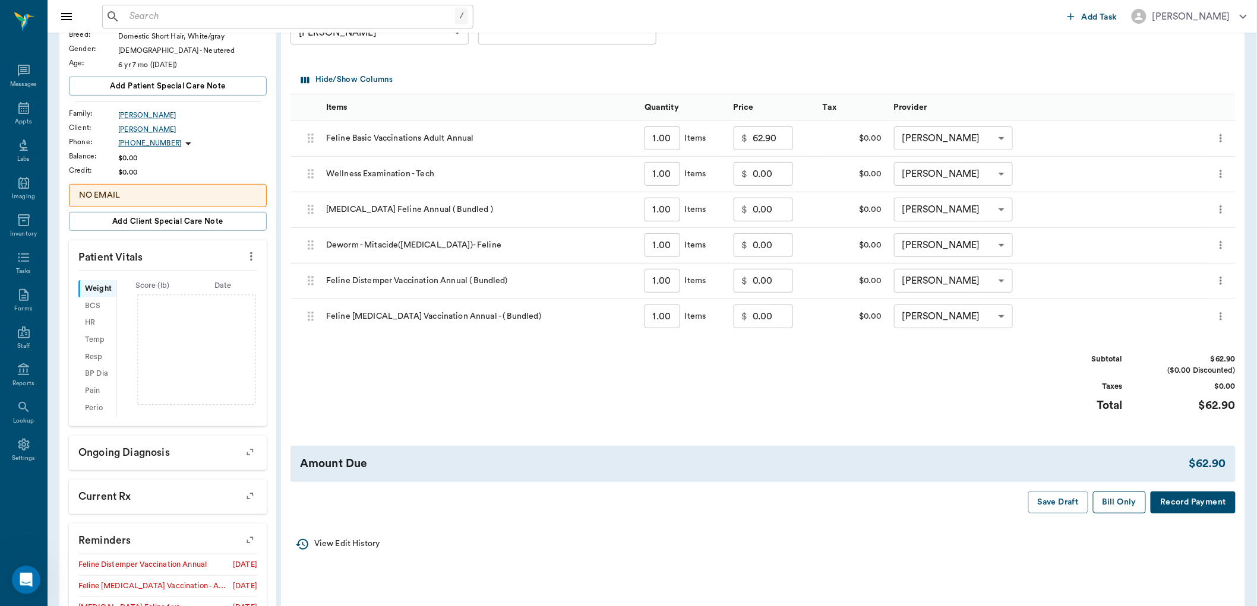
click at [1124, 511] on button "Bill Only" at bounding box center [1119, 503] width 53 height 22
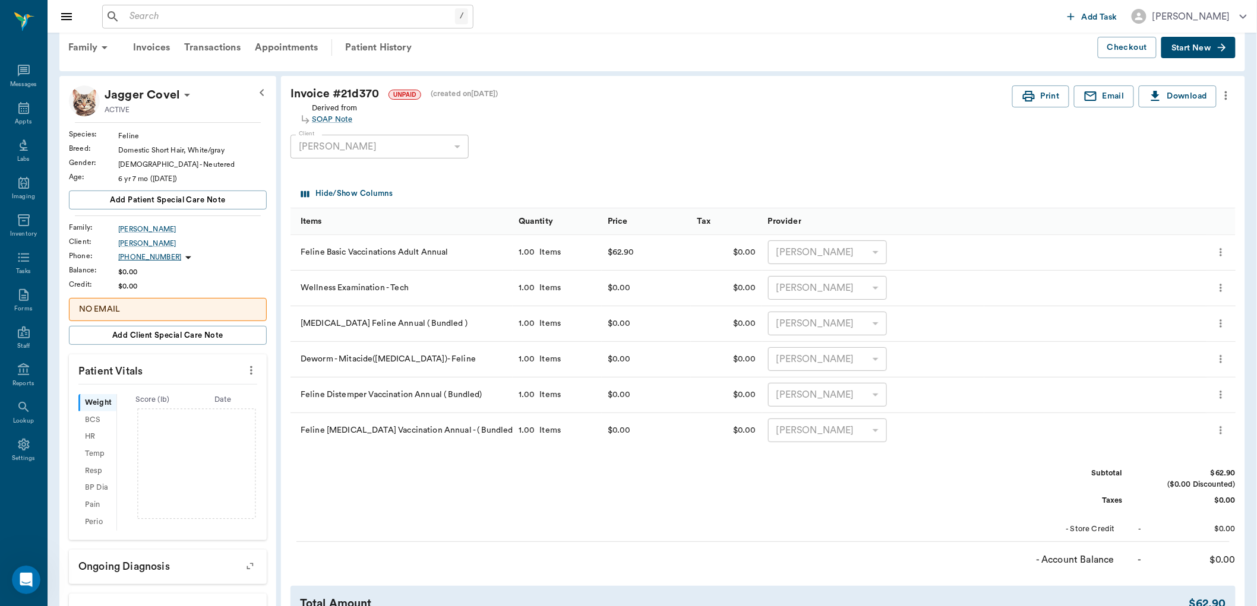
scroll to position [0, 0]
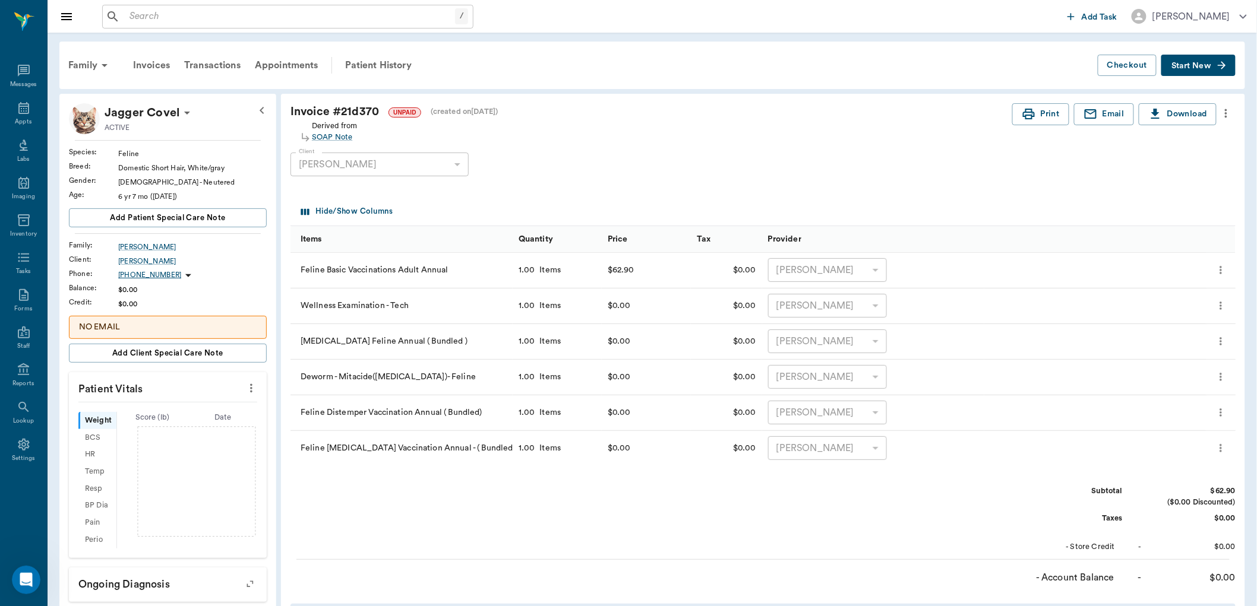
click at [254, 386] on icon "more" at bounding box center [251, 388] width 13 height 14
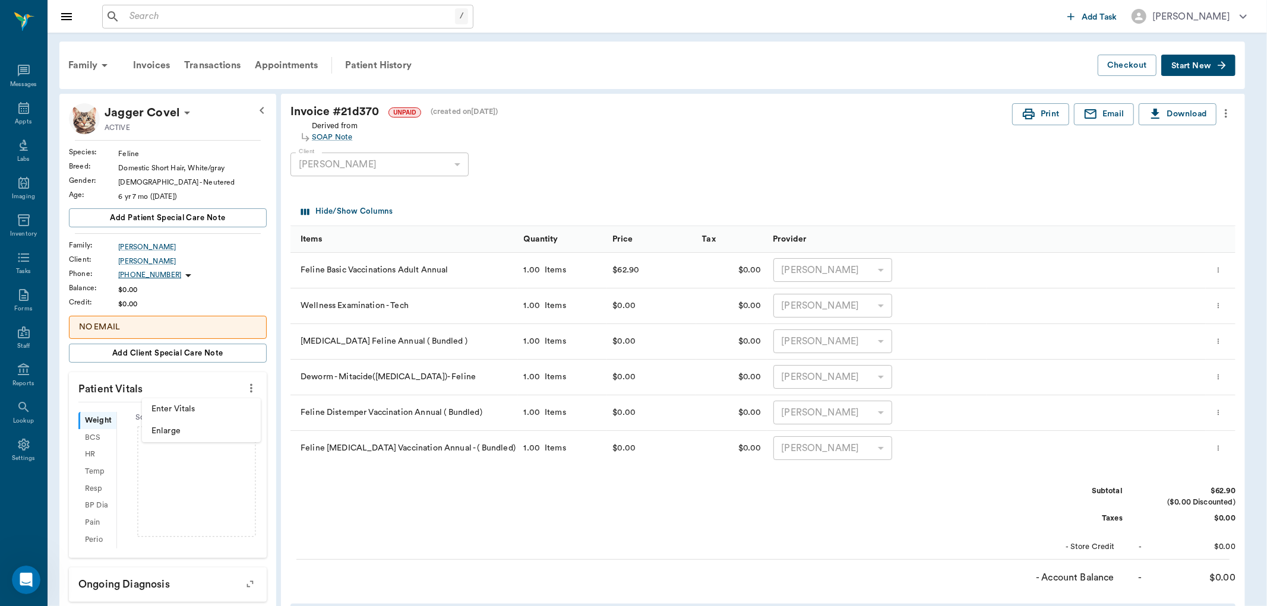
click at [217, 409] on span "Enter Vitals" at bounding box center [201, 409] width 100 height 12
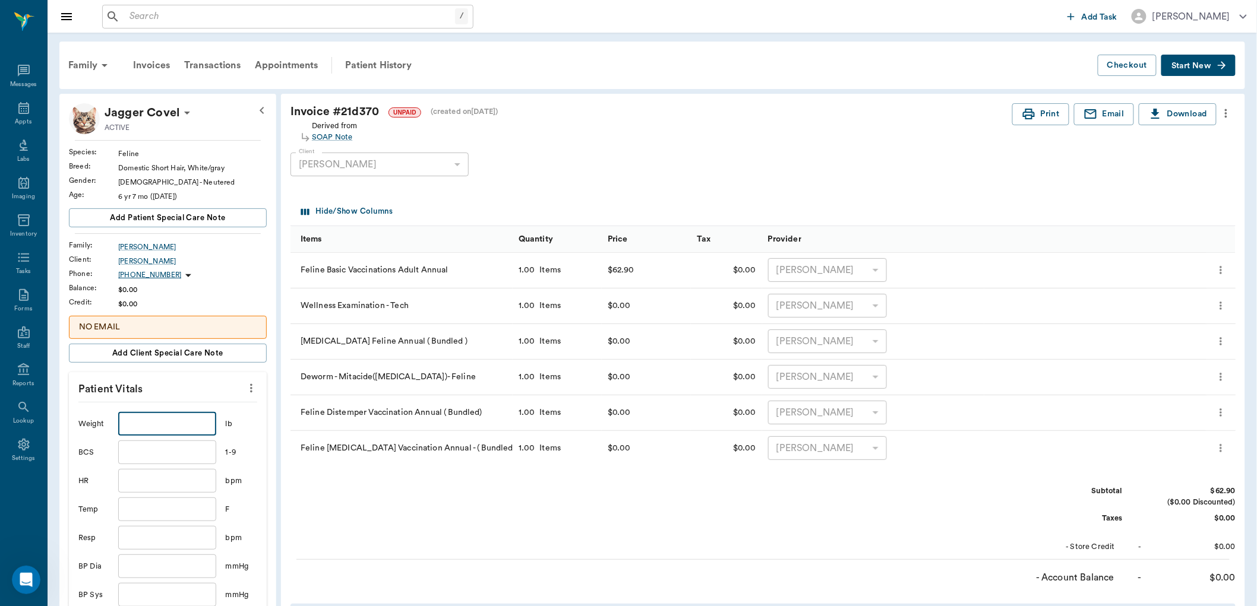
click at [172, 425] on input "text" at bounding box center [166, 424] width 97 height 24
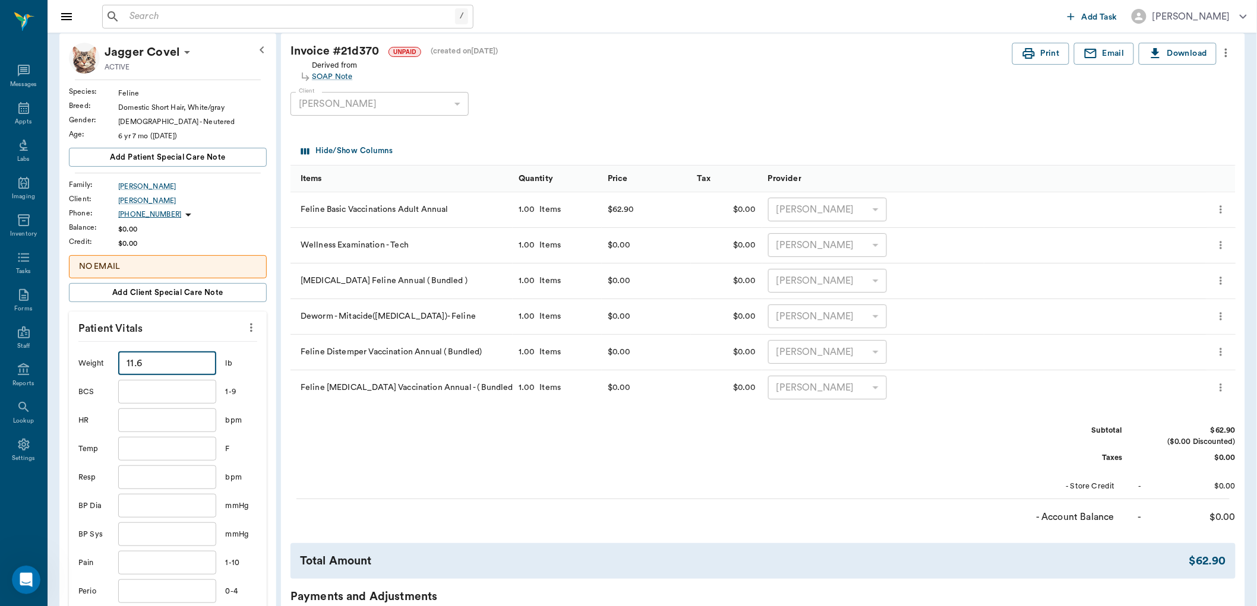
scroll to position [198, 0]
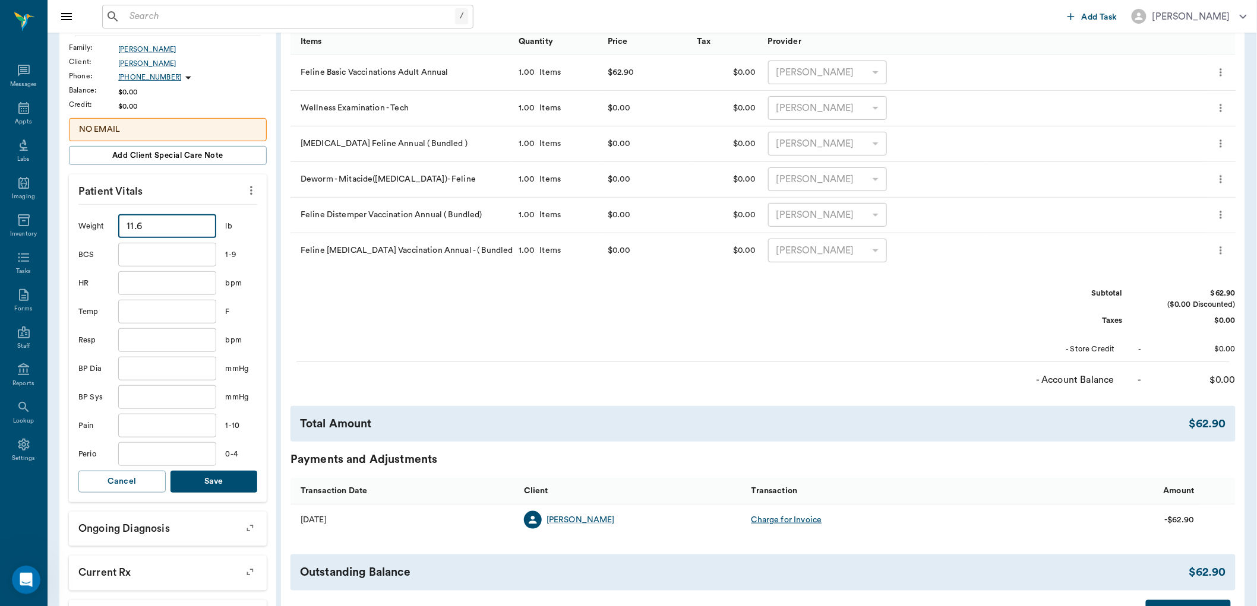
type input "11.6"
click at [233, 488] on button "Save" at bounding box center [213, 482] width 87 height 22
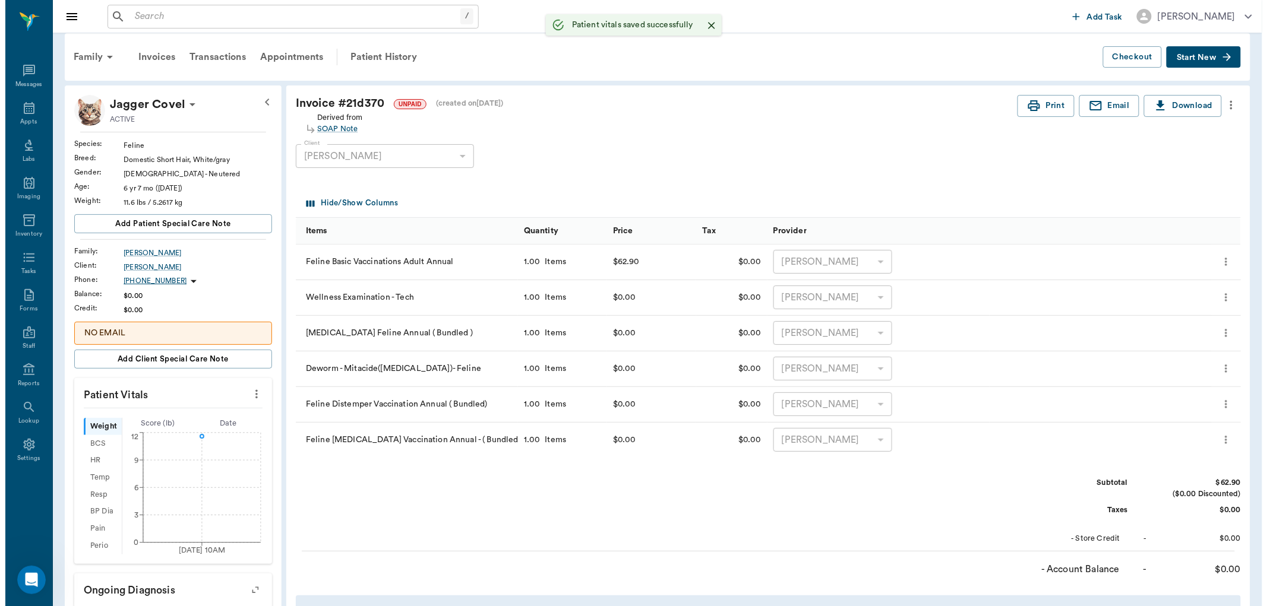
scroll to position [0, 0]
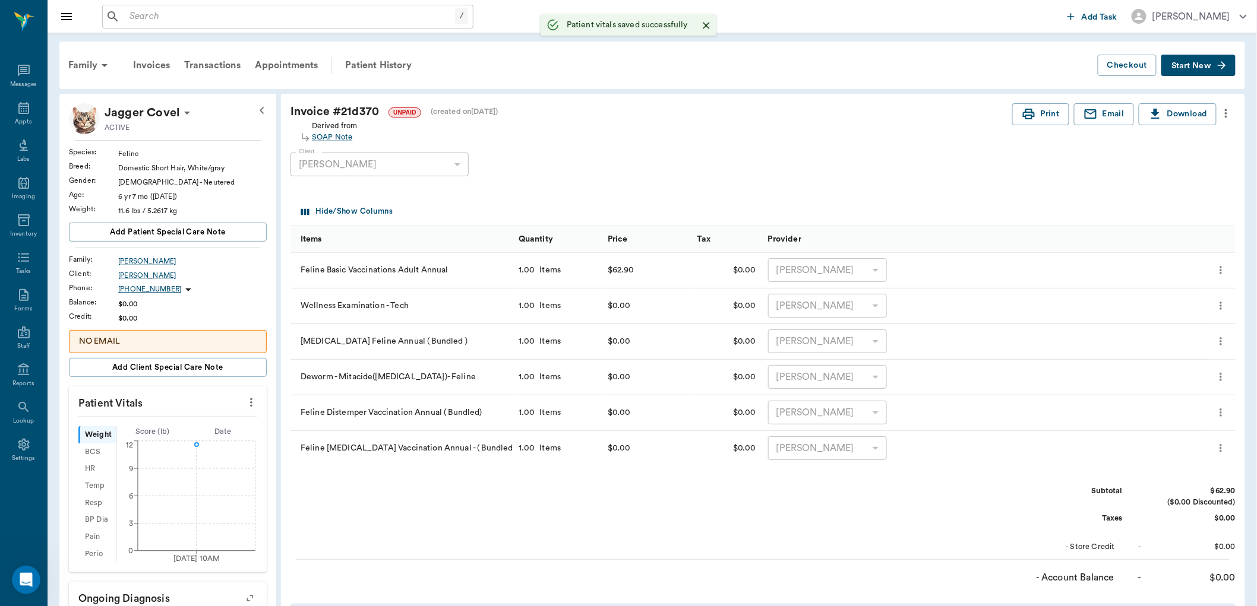
click at [584, 200] on div "Hide/Show Columns" at bounding box center [765, 212] width 935 height 28
click at [28, 106] on icon at bounding box center [23, 108] width 11 height 12
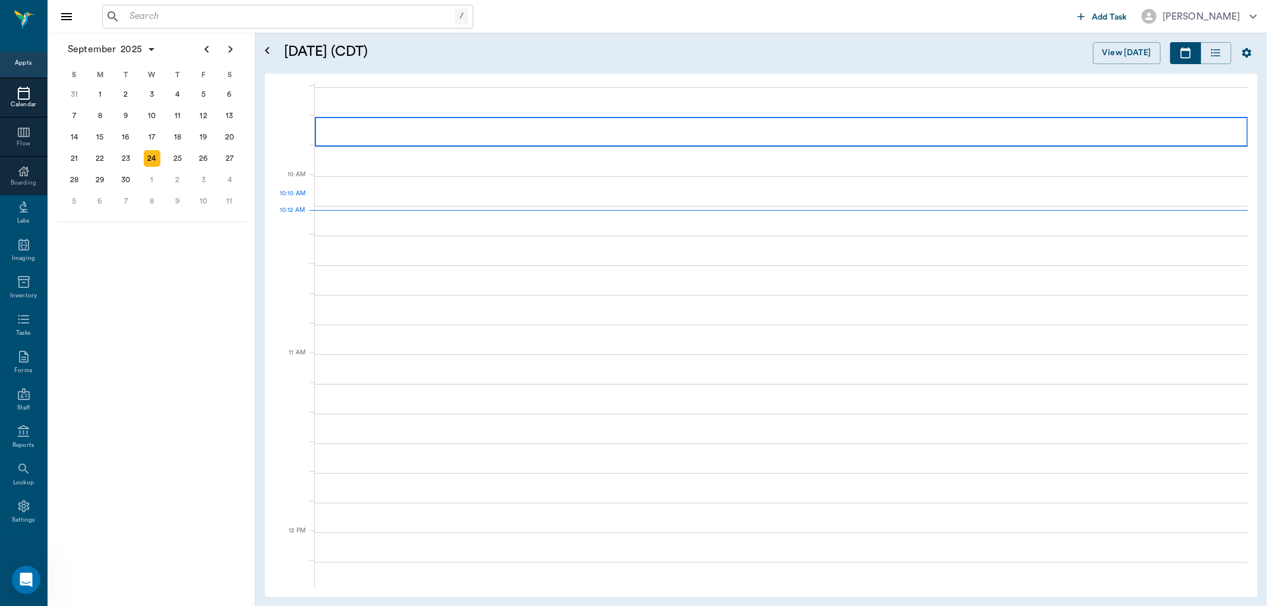
scroll to position [358, 0]
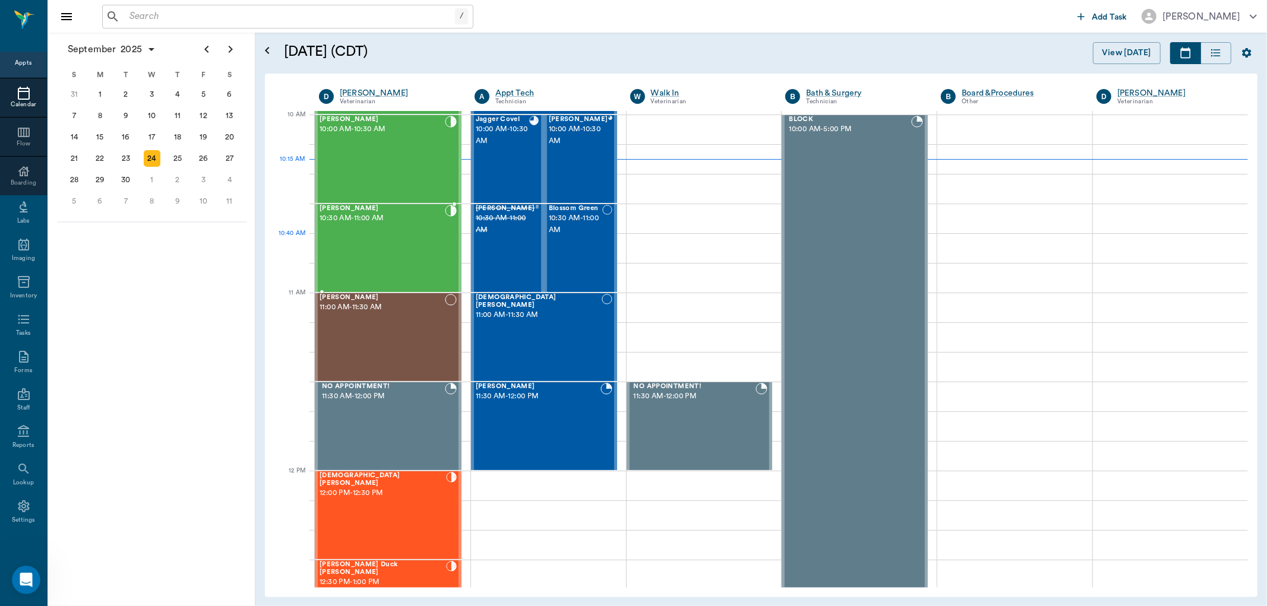
click at [405, 238] on div "[PERSON_NAME] 10:30 AM - 11:00 AM" at bounding box center [382, 248] width 125 height 87
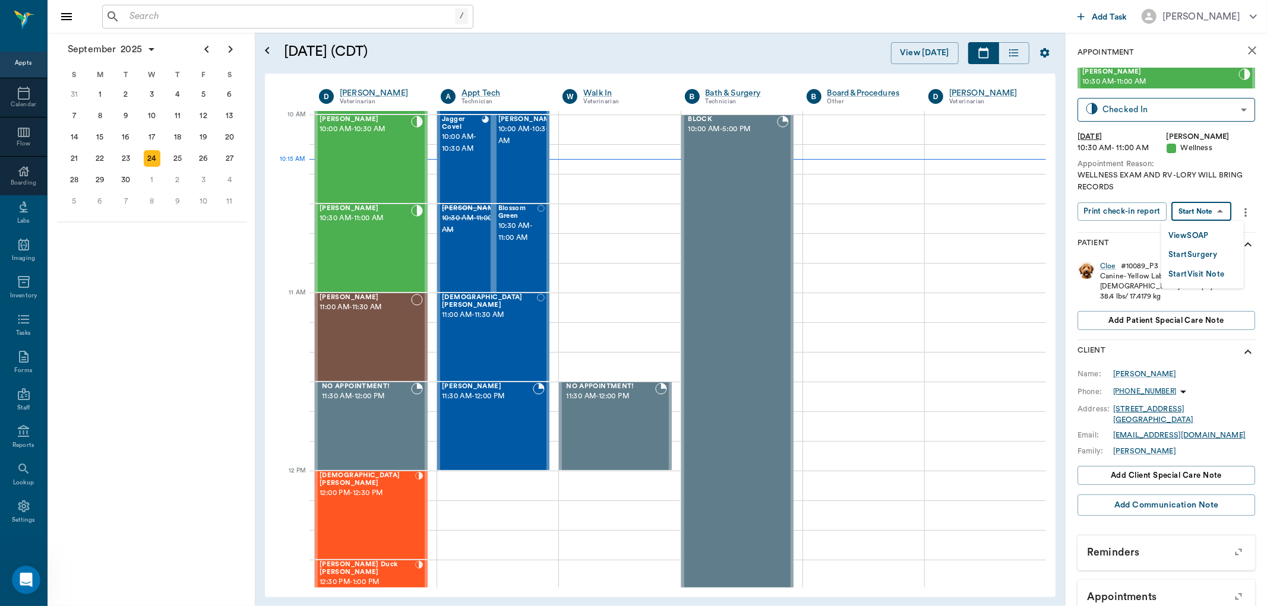
click at [1198, 210] on body "/ ​ Add Task Dr. Bert Ellsworth Nectar Messages Appts Calendar Flow Boarding La…" at bounding box center [633, 303] width 1267 height 606
click at [1183, 229] on button "View SOAP" at bounding box center [1188, 236] width 40 height 14
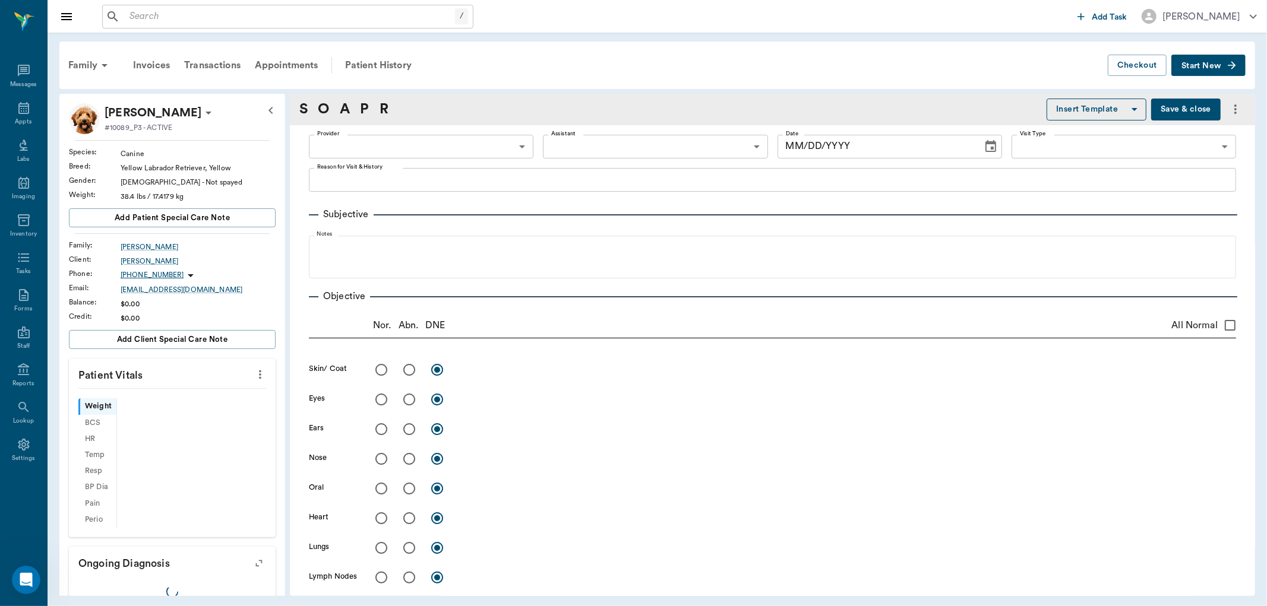
type input "63ec2f075fda476ae8351a4d"
type input "642ef10e332a41444de2bad1"
type input "65d2be4f46e3a538d89b8c14"
type textarea "WELLNESS EXAM AND RV -LORY WILL BRING RECORDS"
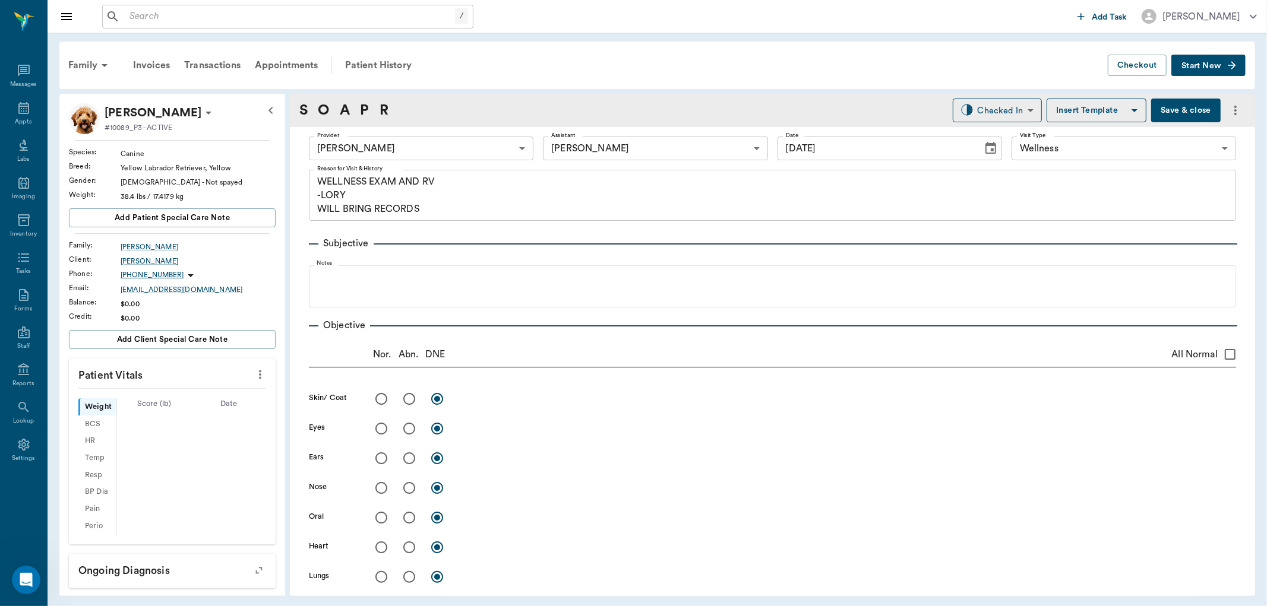
type input "[DATE]"
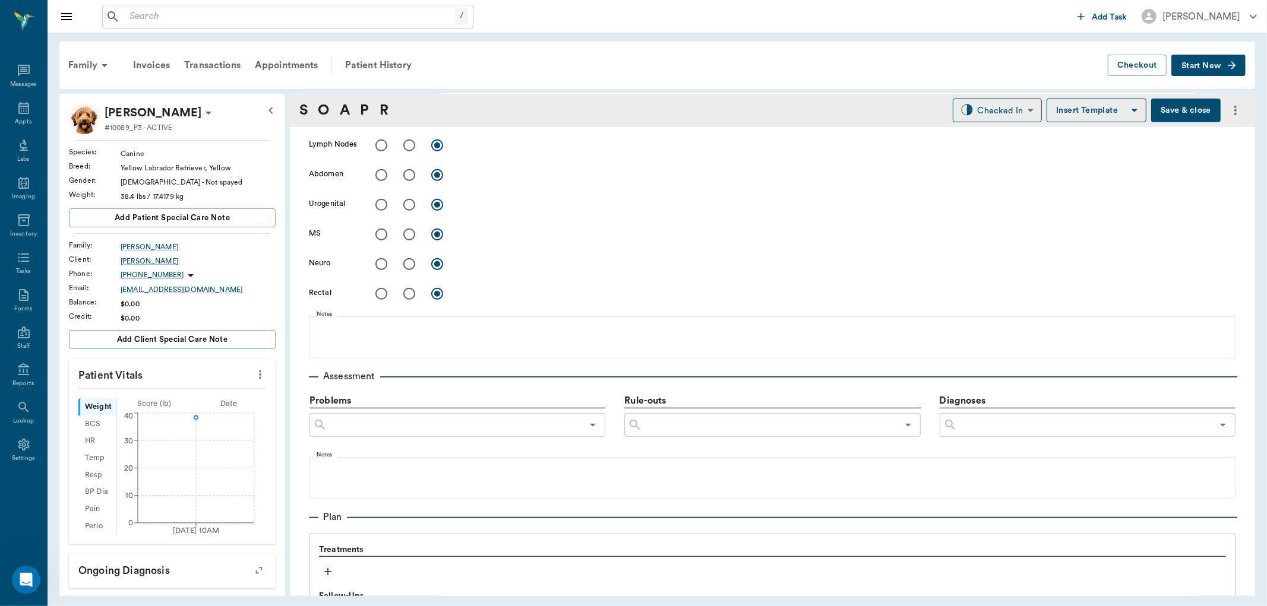
scroll to position [669, 0]
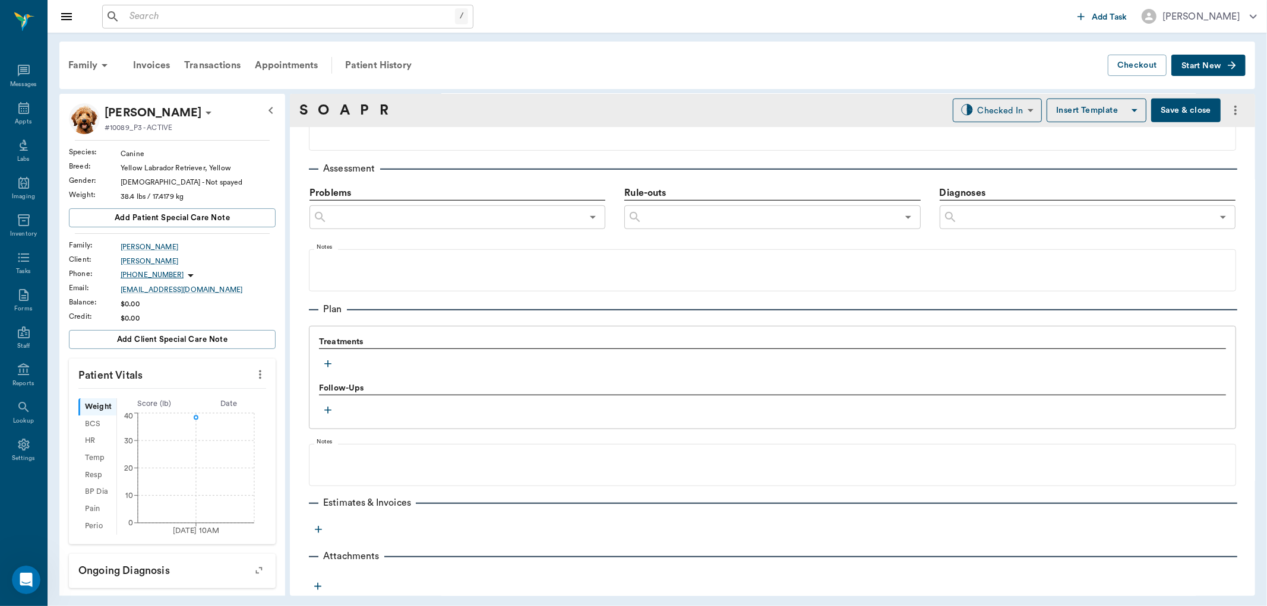
click at [329, 365] on icon "button" at bounding box center [328, 364] width 12 height 12
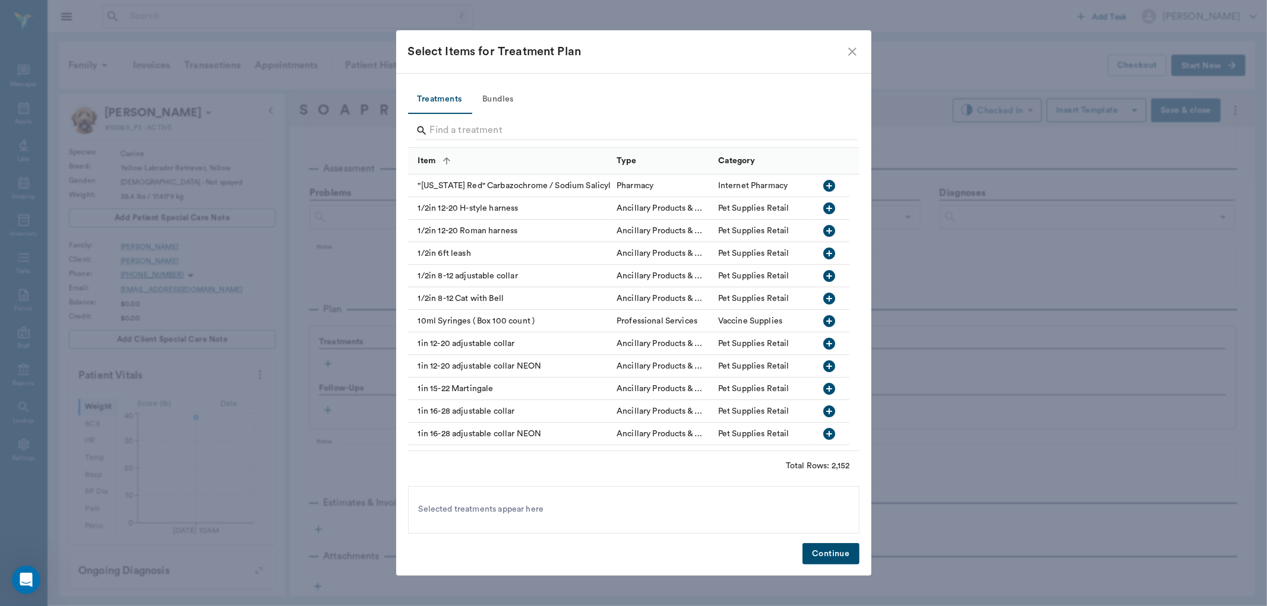
click at [552, 124] on input "Search" at bounding box center [634, 130] width 409 height 19
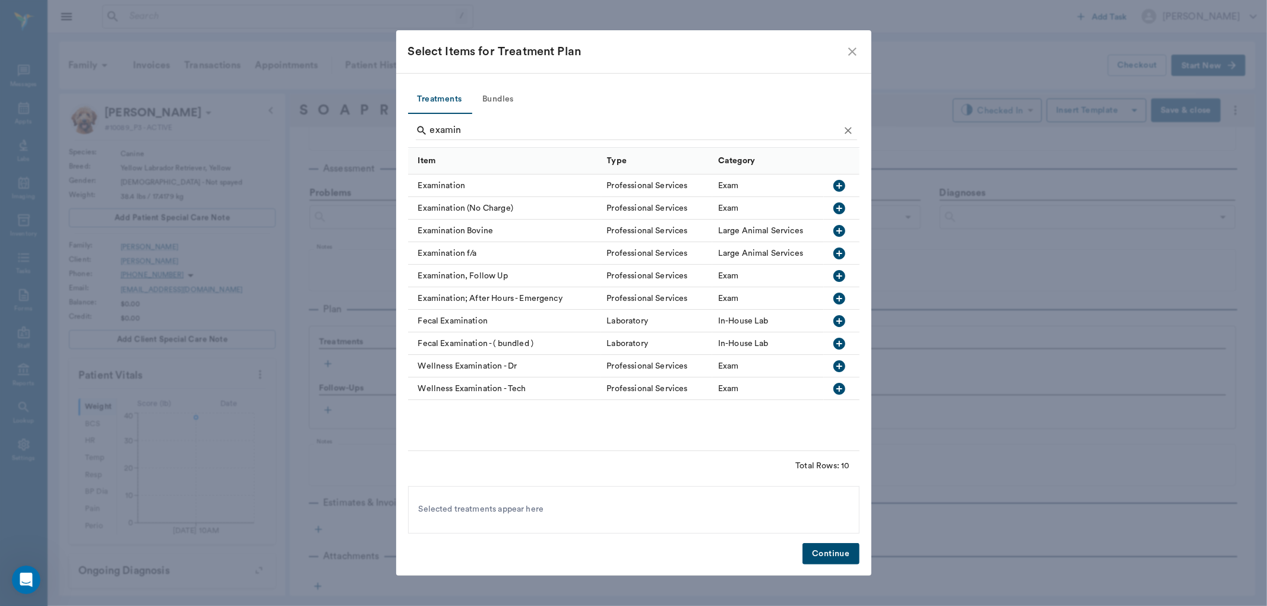
click at [836, 185] on icon "button" at bounding box center [839, 186] width 14 height 14
click at [661, 131] on input "examin" at bounding box center [634, 130] width 409 height 19
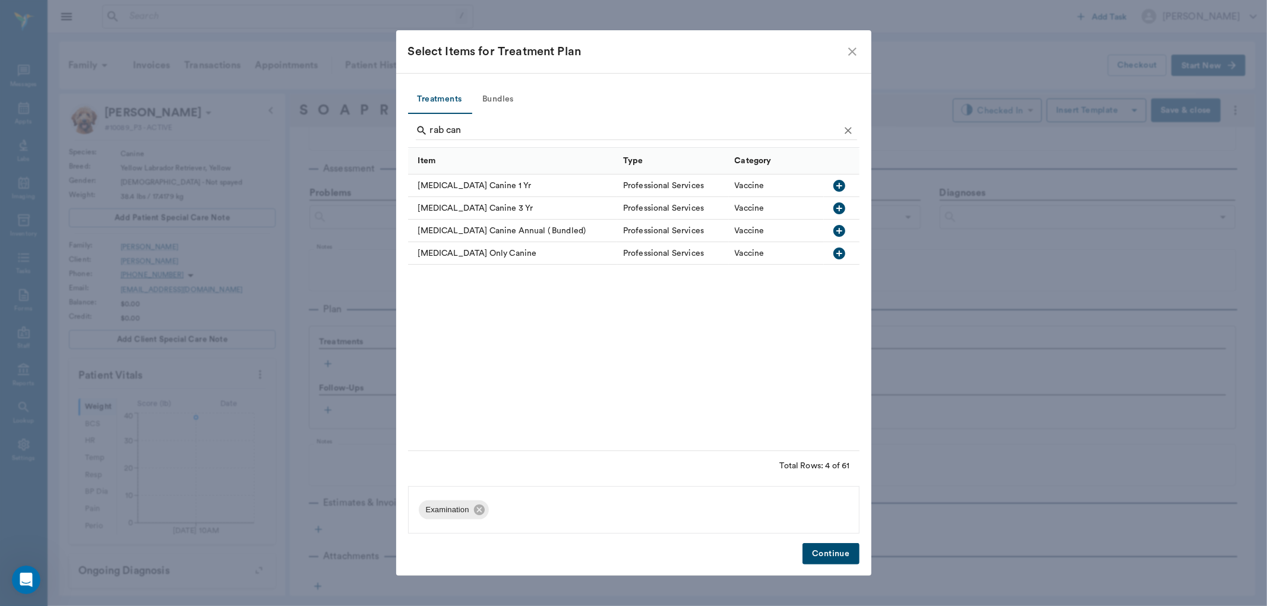
click at [842, 183] on icon "button" at bounding box center [839, 186] width 12 height 12
click at [620, 124] on input "rab can" at bounding box center [634, 130] width 409 height 19
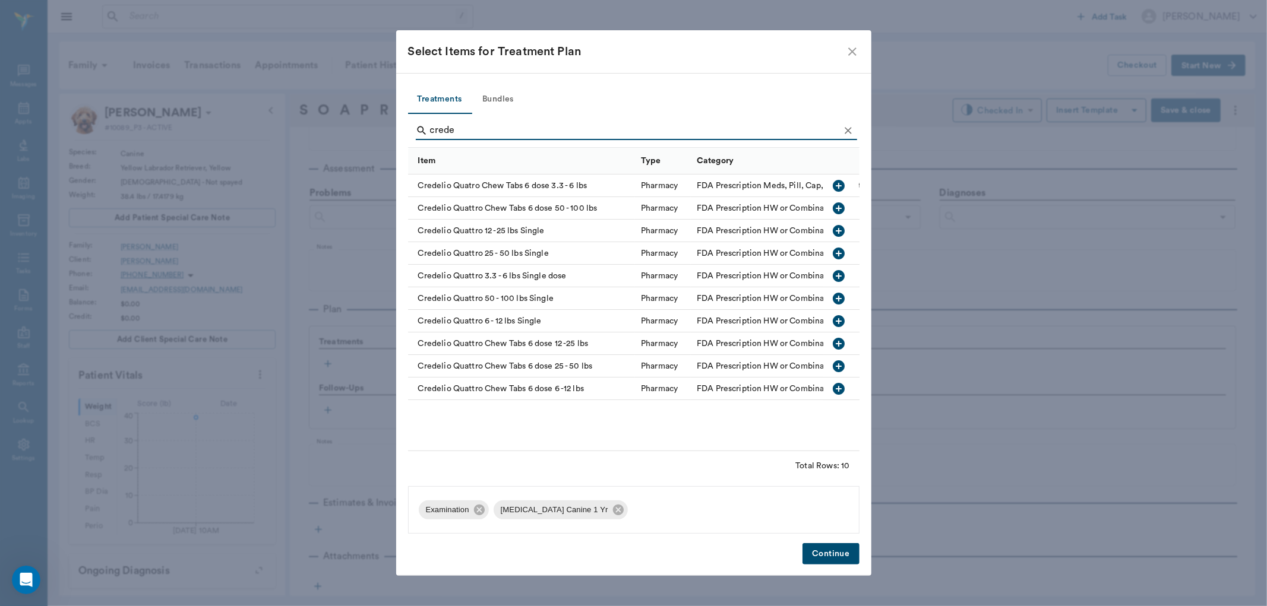
type input "crede"
click at [842, 369] on icon "button" at bounding box center [839, 367] width 12 height 12
click at [836, 550] on button "Continue" at bounding box center [830, 554] width 56 height 22
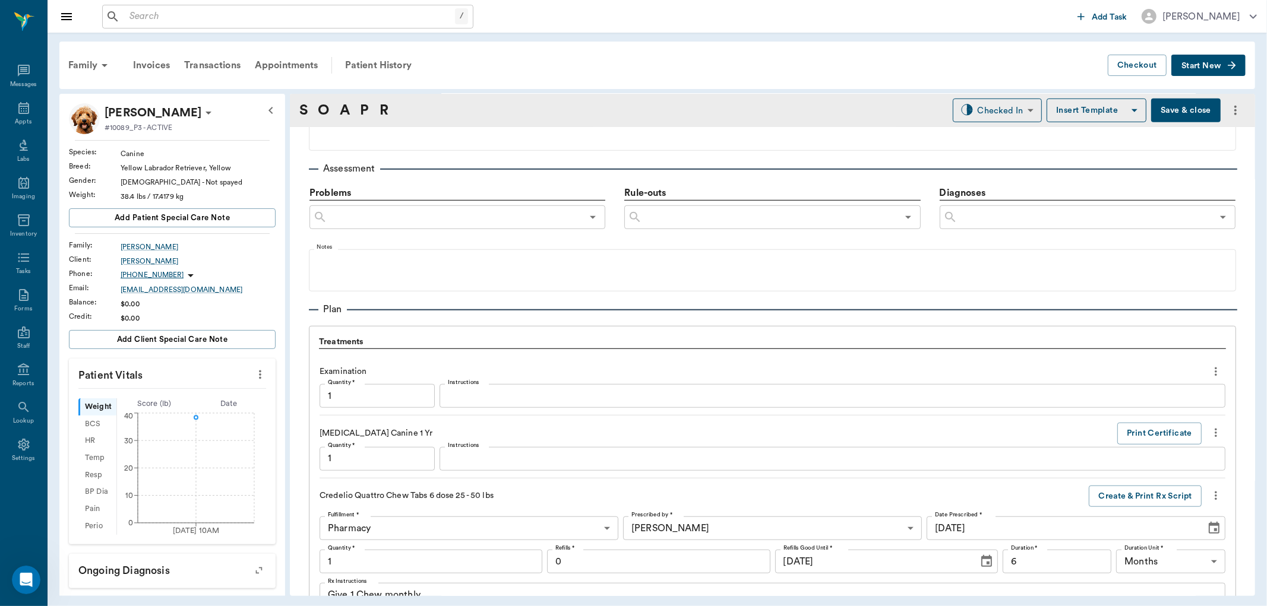
scroll to position [935, 0]
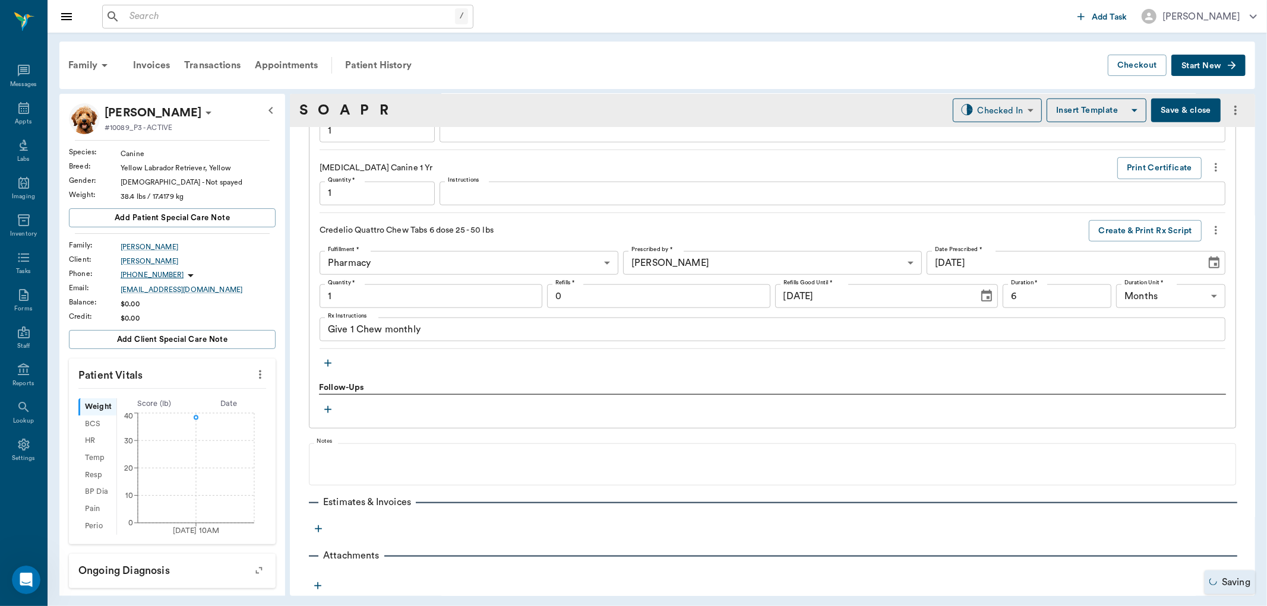
type input "1.00"
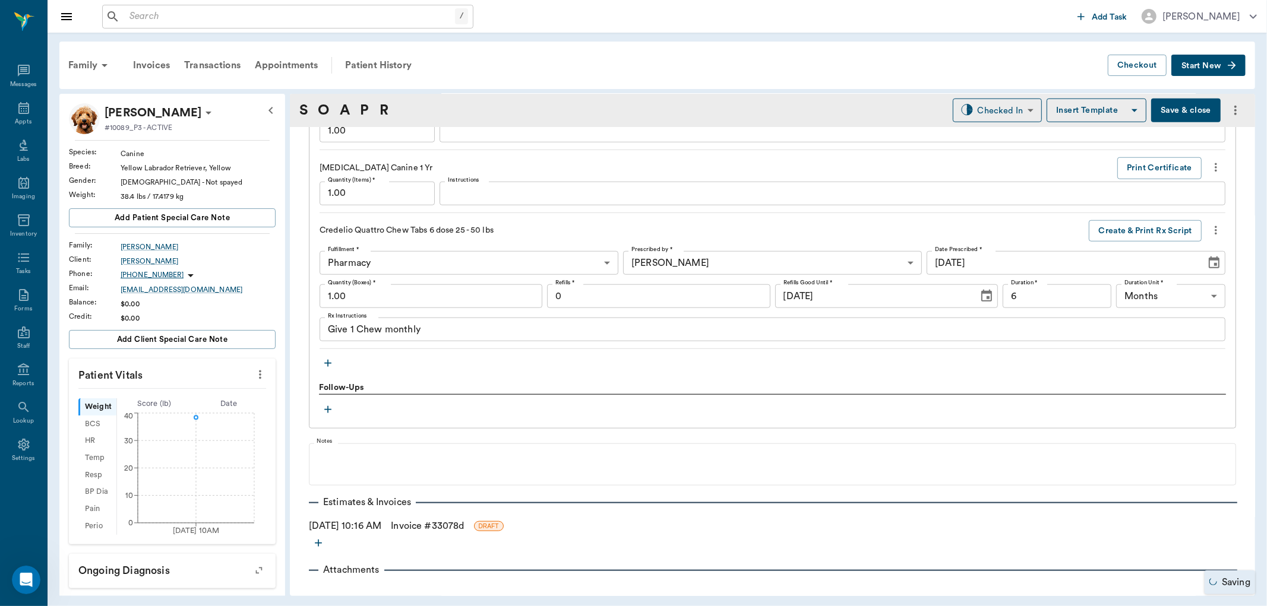
scroll to position [949, 0]
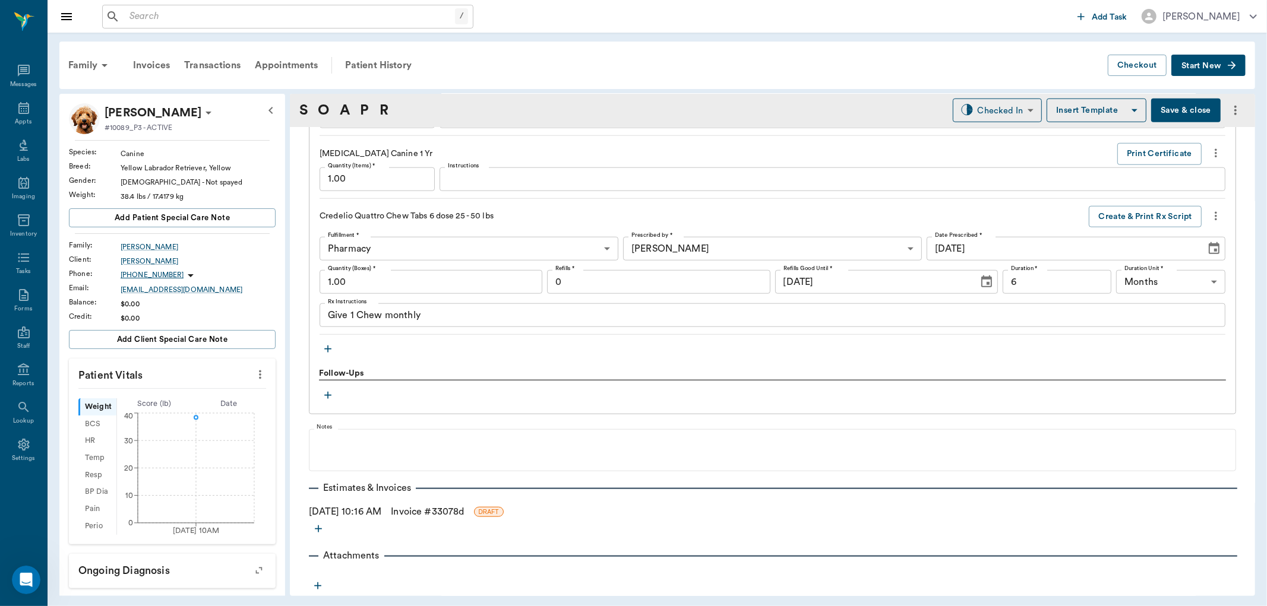
click at [462, 507] on link "Invoice # 33078d" at bounding box center [427, 512] width 73 height 14
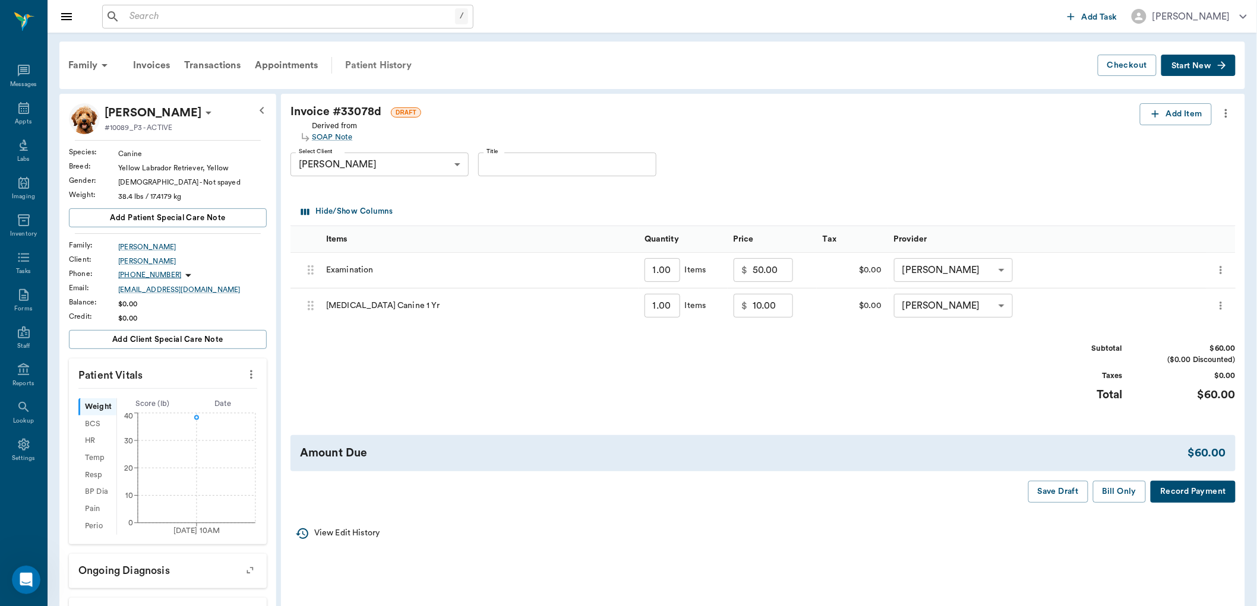
click at [387, 62] on div "Patient History" at bounding box center [378, 65] width 81 height 29
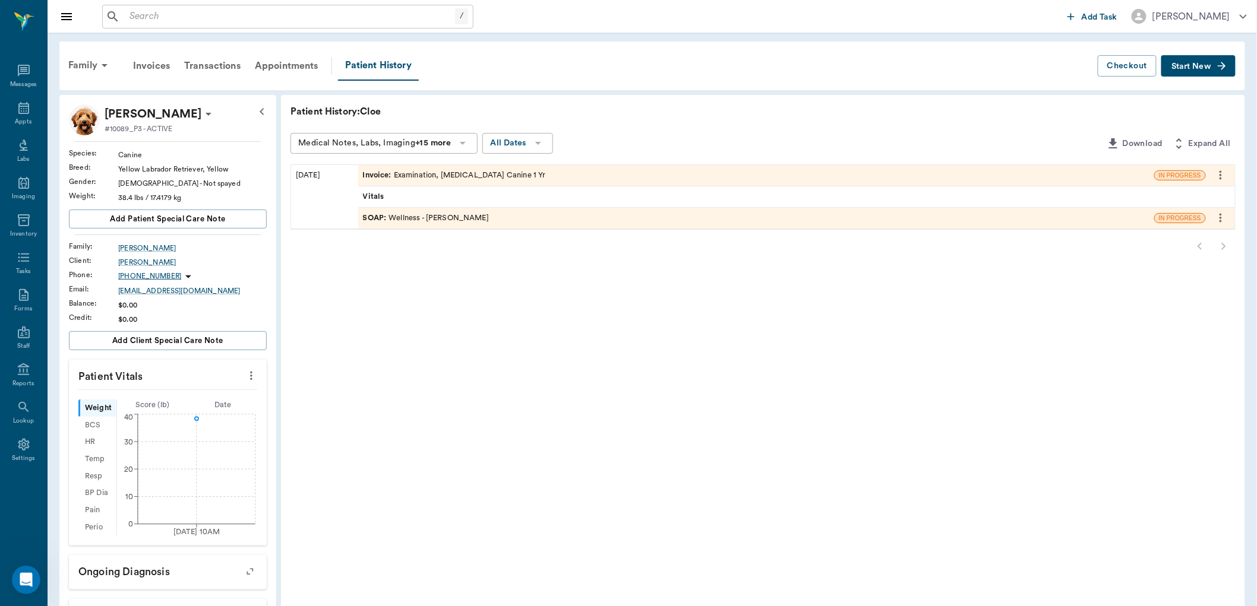
click at [440, 216] on div "SOAP : Wellness - Dr. Bert Ellsworth" at bounding box center [426, 218] width 126 height 11
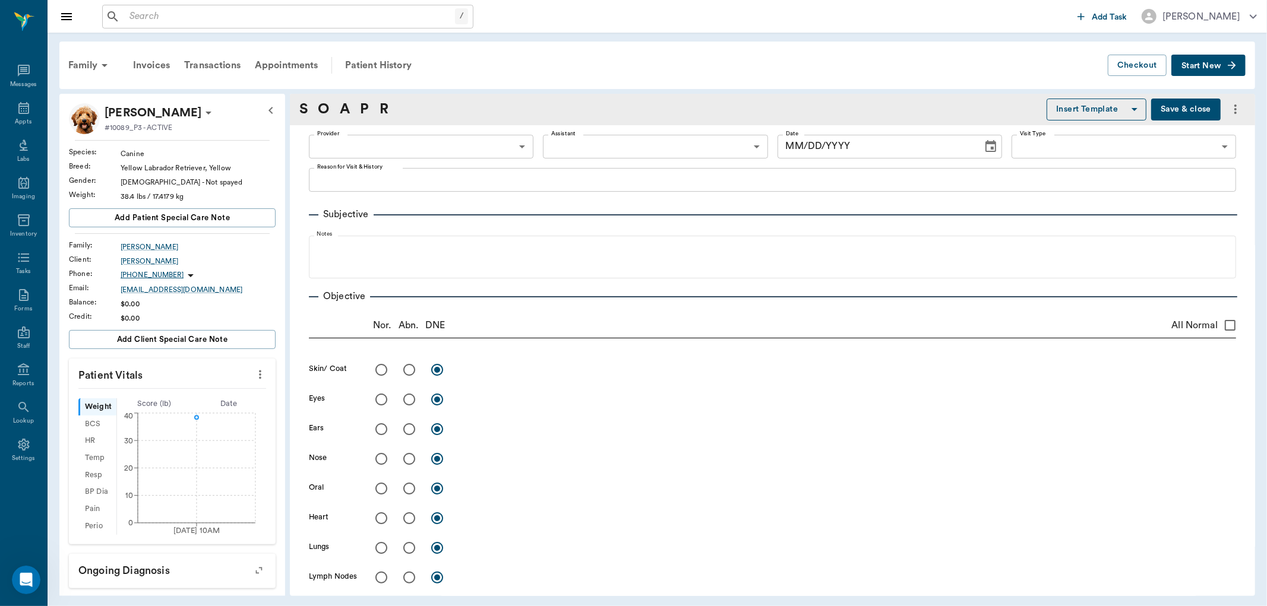
type input "63ec2f075fda476ae8351a4d"
type input "642ef10e332a41444de2bad1"
type input "65d2be4f46e3a538d89b8c14"
type textarea "WELLNESS EXAM AND RV -LORY WILL BRING RECORDS"
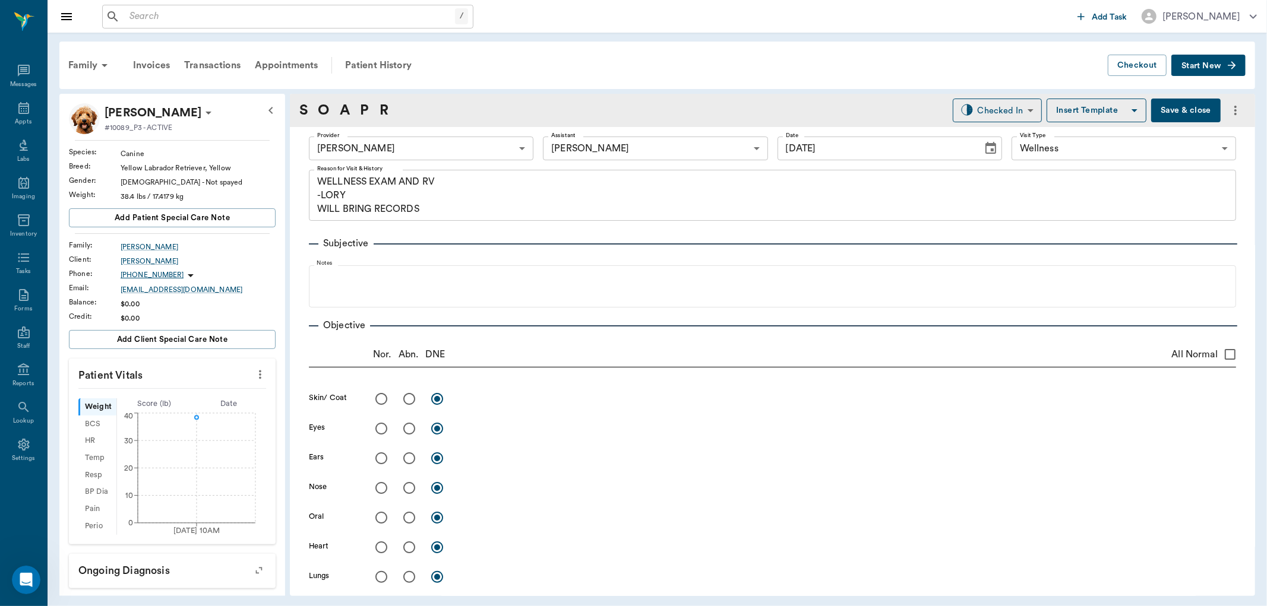
type input "[DATE]"
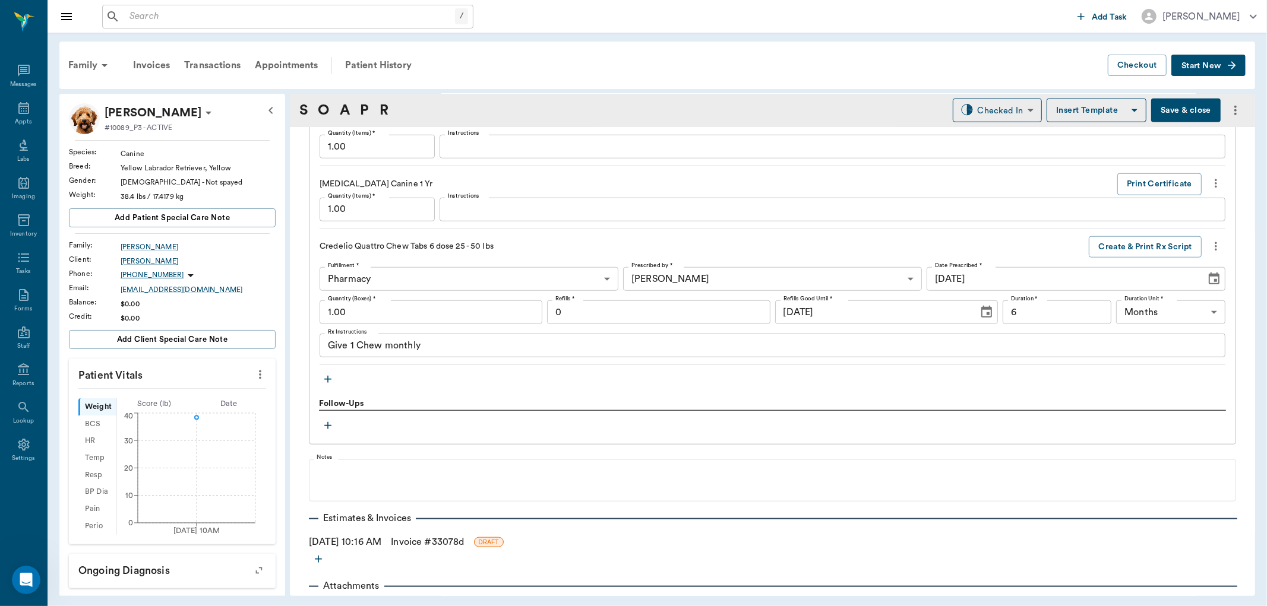
scroll to position [924, 0]
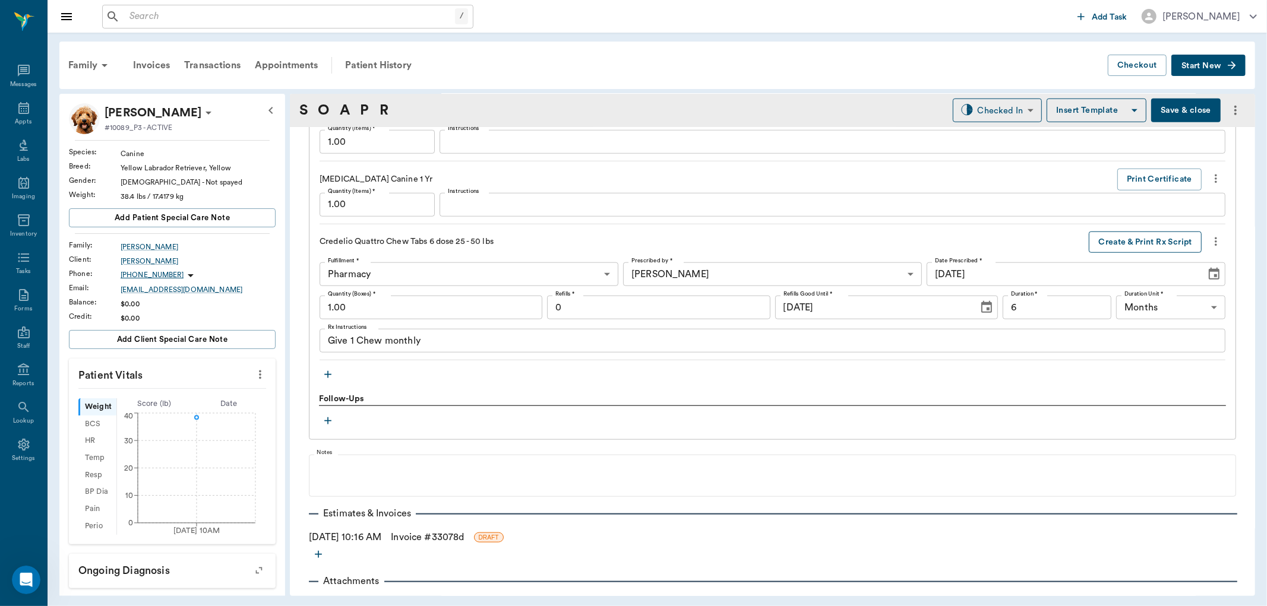
click at [1146, 245] on button "Create & Print Rx Script" at bounding box center [1145, 243] width 113 height 22
click at [464, 536] on link "Invoice # 33078d" at bounding box center [427, 537] width 73 height 14
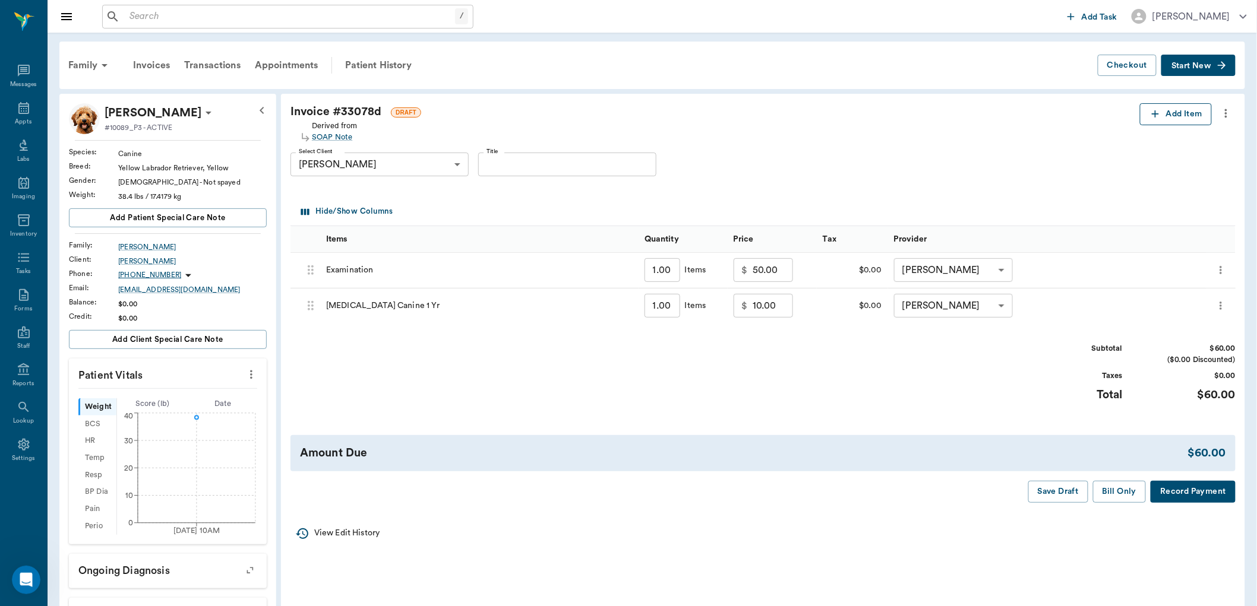
click at [1168, 112] on button "Add Item" at bounding box center [1176, 114] width 72 height 22
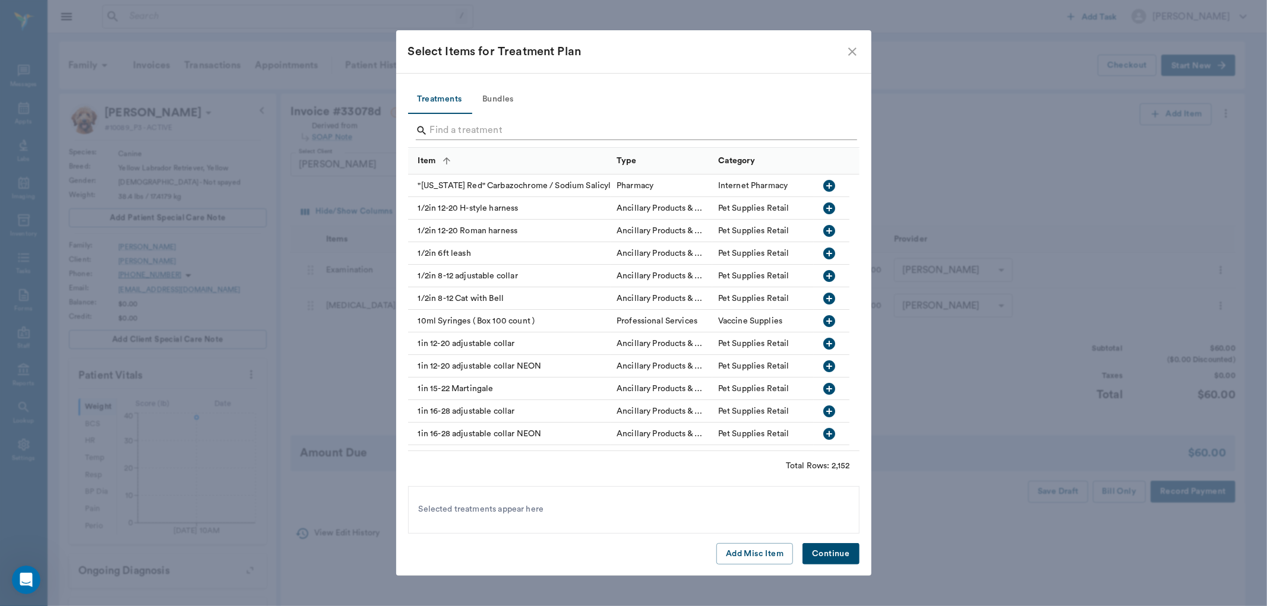
click at [636, 131] on input "Search" at bounding box center [634, 130] width 409 height 19
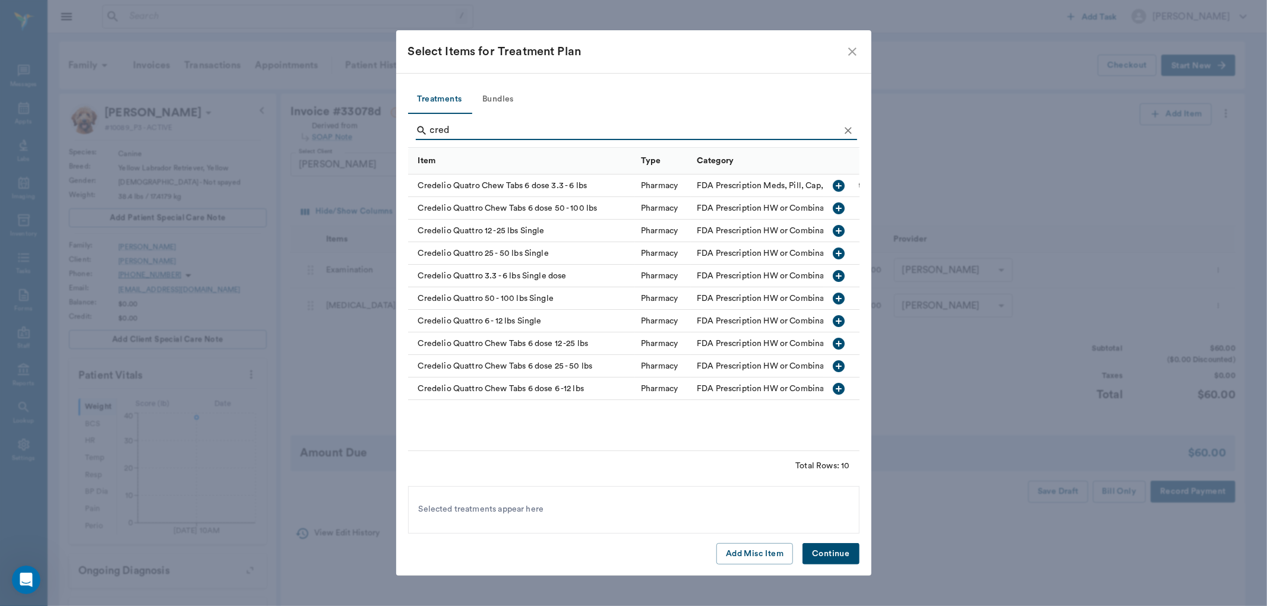
type input "cred"
click at [840, 365] on icon "button" at bounding box center [839, 366] width 14 height 14
click at [829, 556] on button "Continue" at bounding box center [830, 554] width 56 height 22
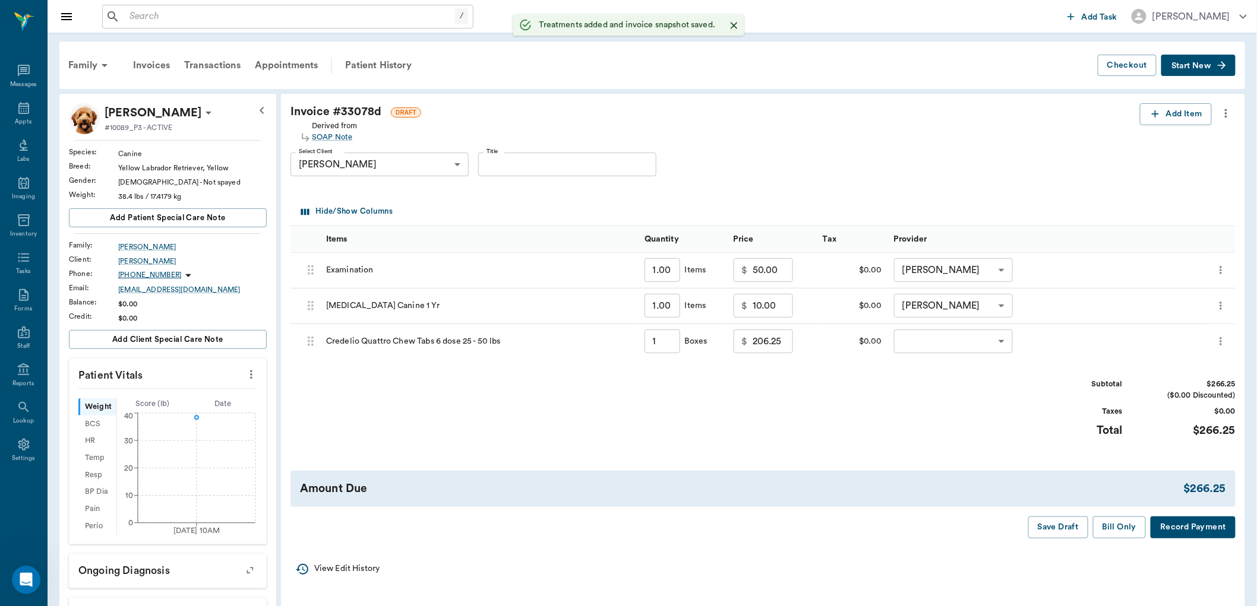
type input "1.00"
click at [988, 340] on body "/ ​ Add Task Dr. Bert Ellsworth Nectar Messages Appts Labs Imaging Inventory Ta…" at bounding box center [633, 403] width 1267 height 807
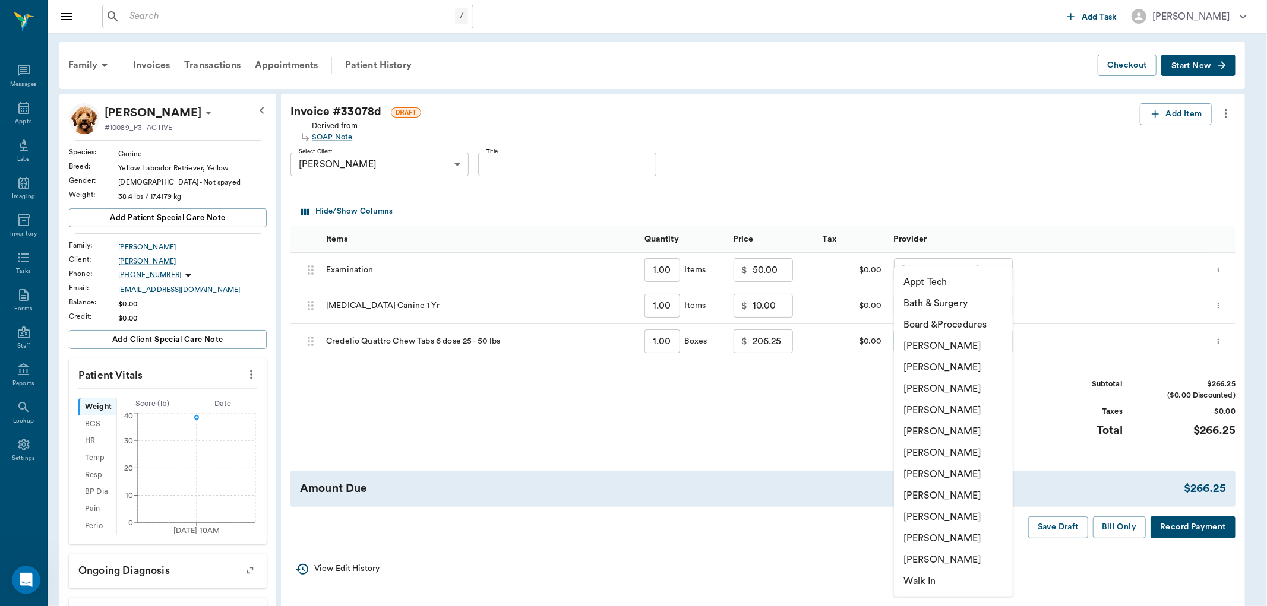
click at [961, 402] on li "[PERSON_NAME]" at bounding box center [953, 410] width 119 height 21
type input "none-63ec2f075fda476ae8351a4d"
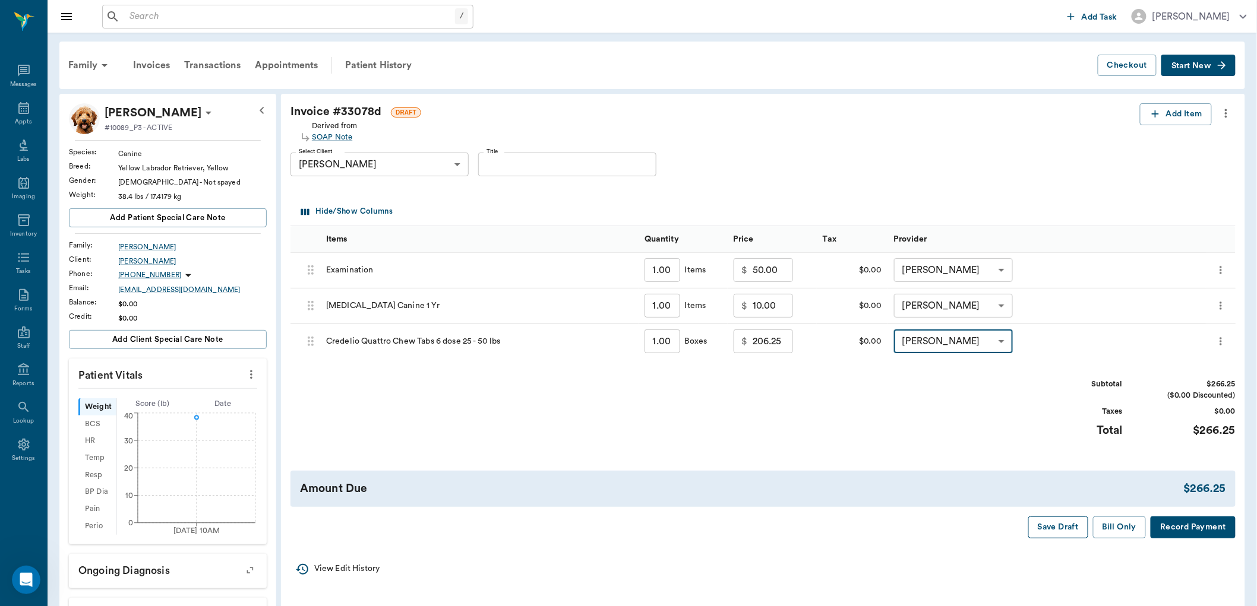
click at [1056, 532] on button "Save Draft" at bounding box center [1058, 528] width 60 height 22
click at [34, 102] on div "Appts" at bounding box center [23, 114] width 47 height 37
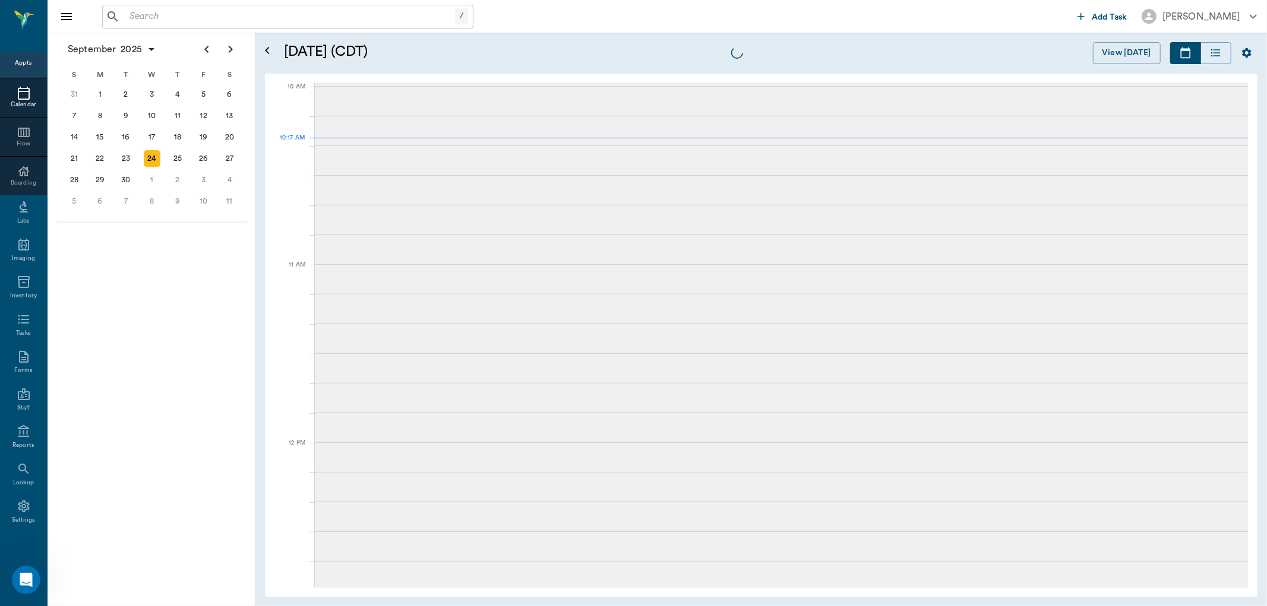
scroll to position [357, 0]
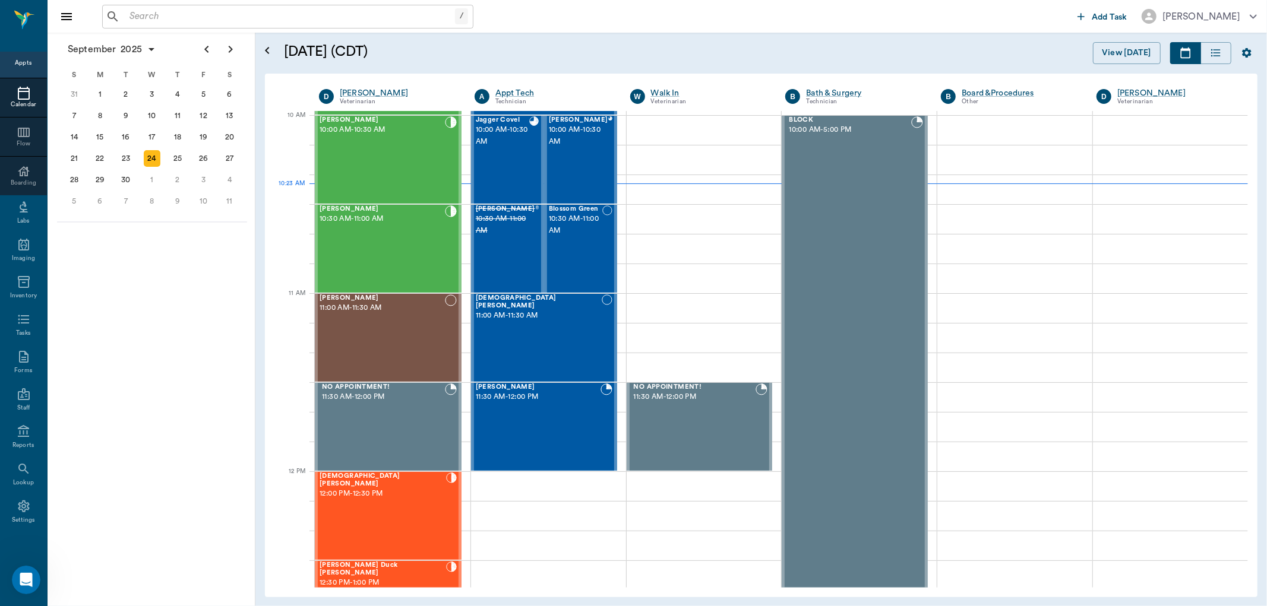
click at [352, 246] on div "[PERSON_NAME] 10:30 AM - 11:00 AM" at bounding box center [382, 249] width 125 height 87
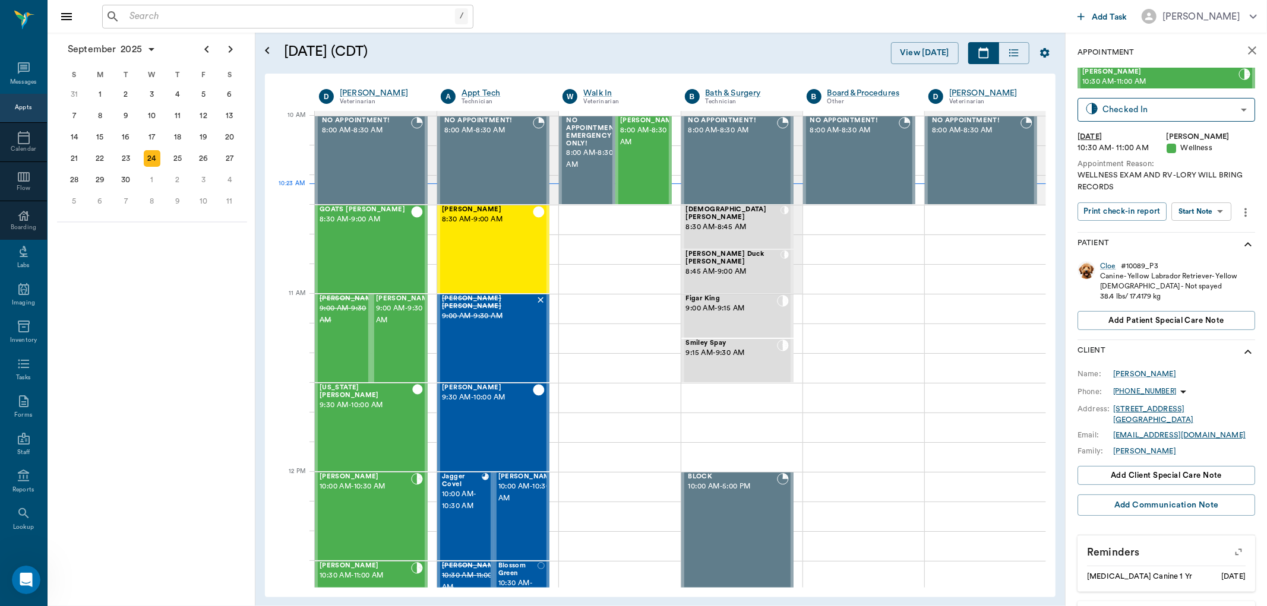
scroll to position [357, 0]
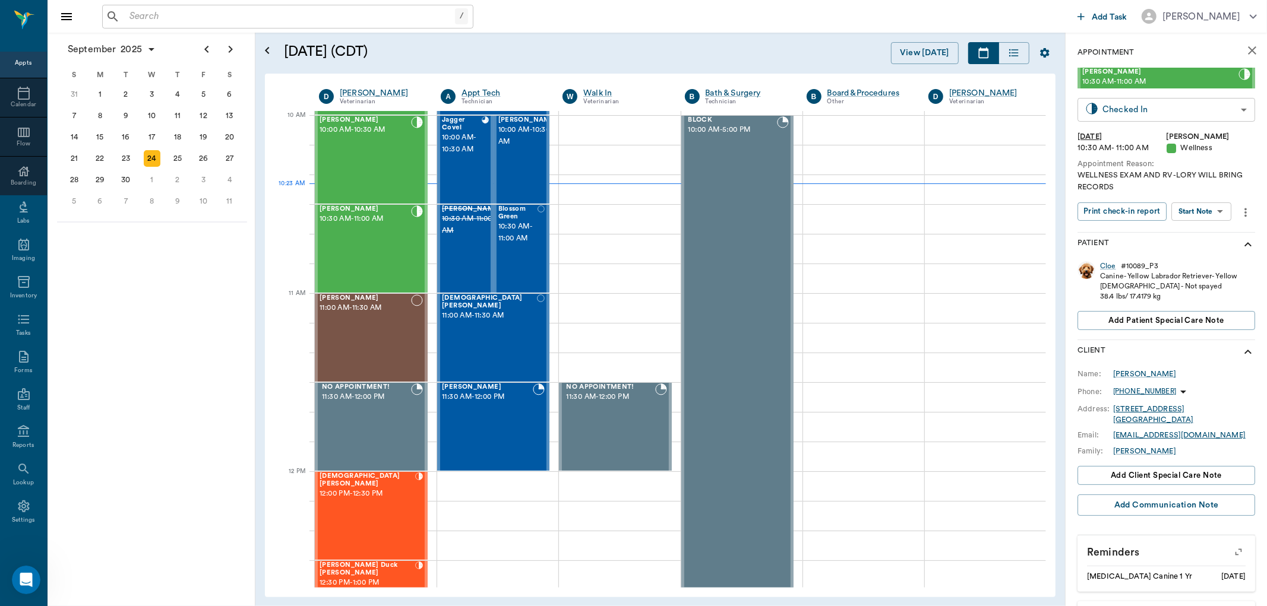
click at [1148, 115] on body "/ ​ Add Task Dr. Bert Ellsworth Nectar Messages Appts Calendar Flow Boarding La…" at bounding box center [633, 303] width 1267 height 606
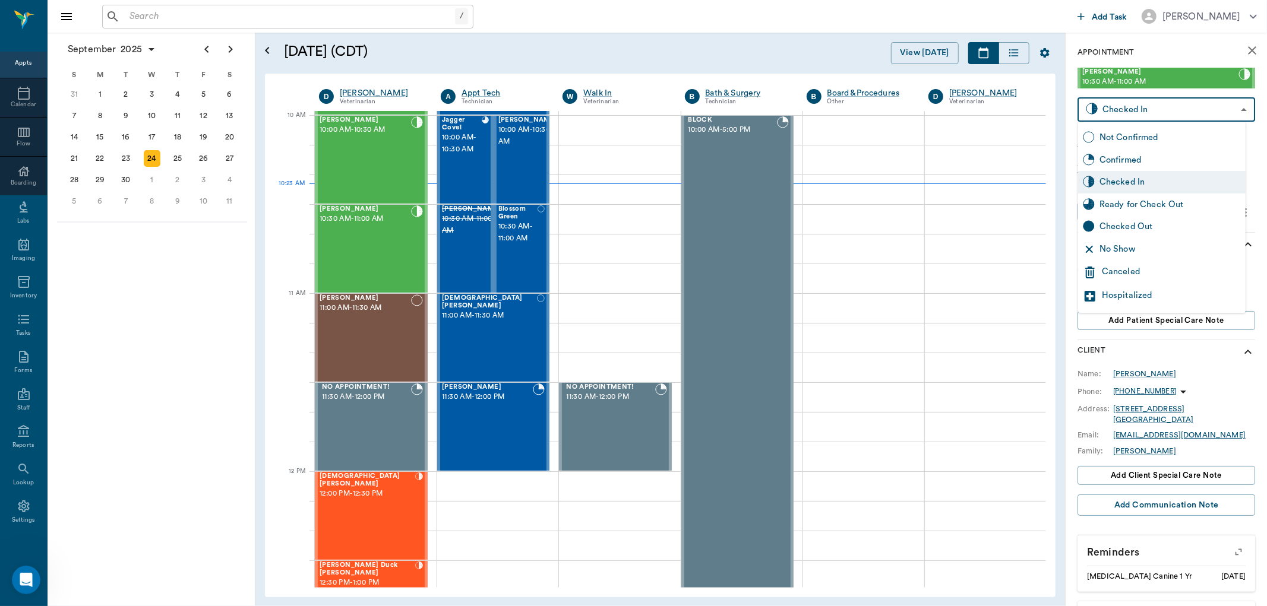
click at [1157, 144] on div "Not Confirmed" at bounding box center [1162, 138] width 168 height 23
type input "NOT_CONFIRMED"
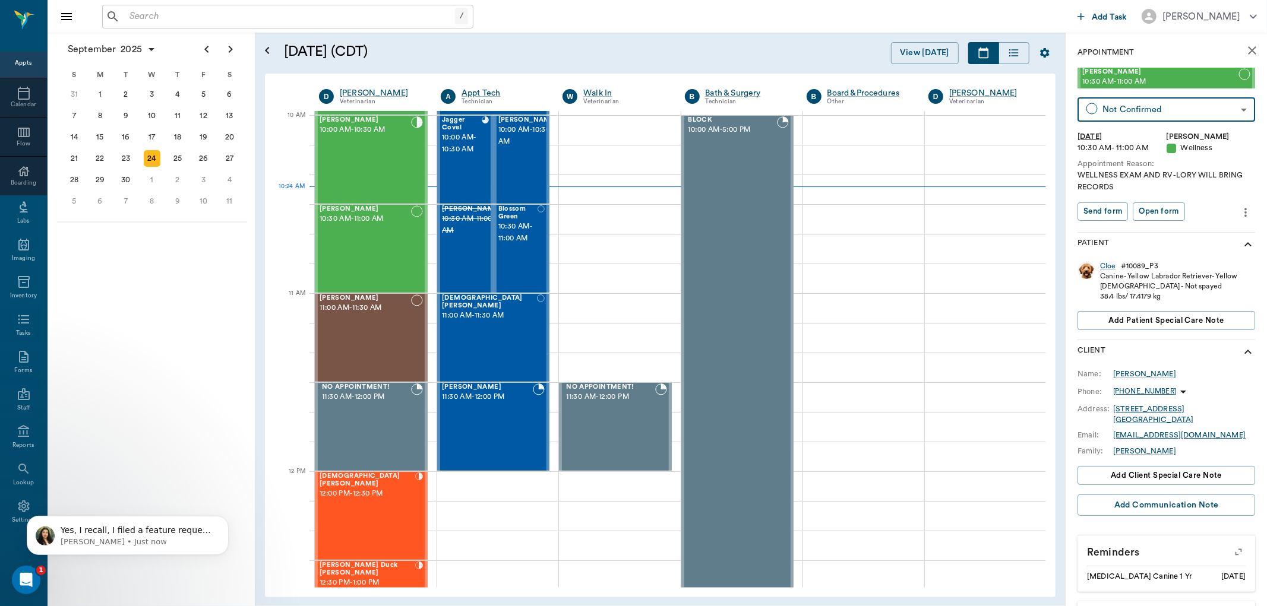
scroll to position [0, 0]
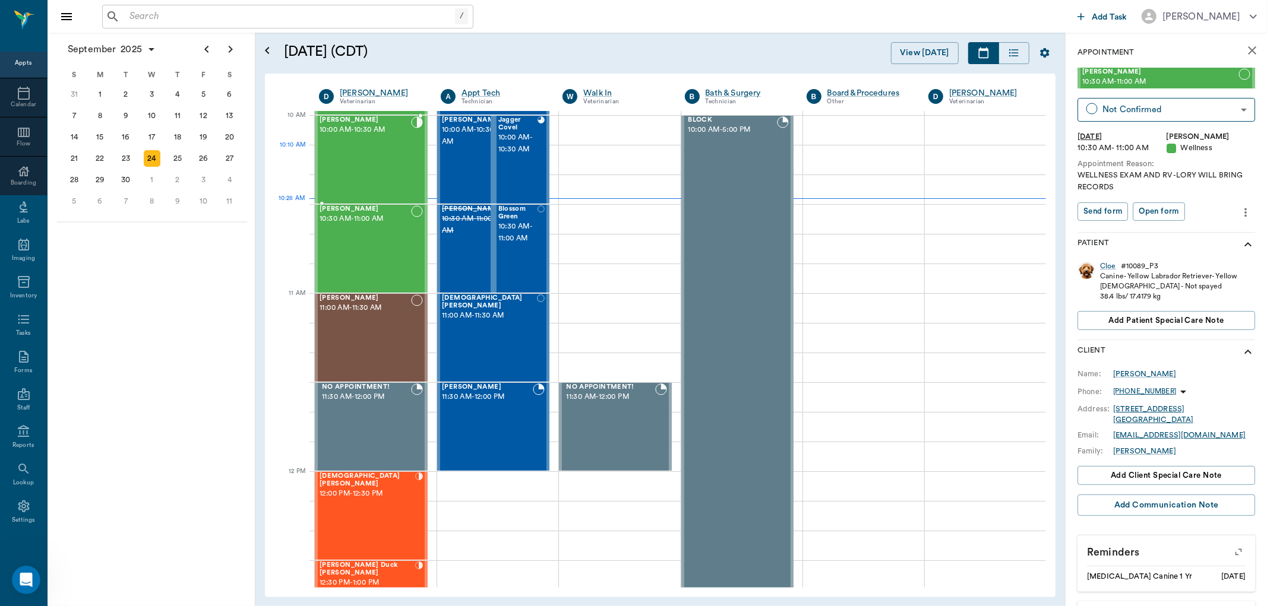
click at [346, 163] on div "Lb Vloedman 10:00 AM - 10:30 AM" at bounding box center [365, 159] width 91 height 87
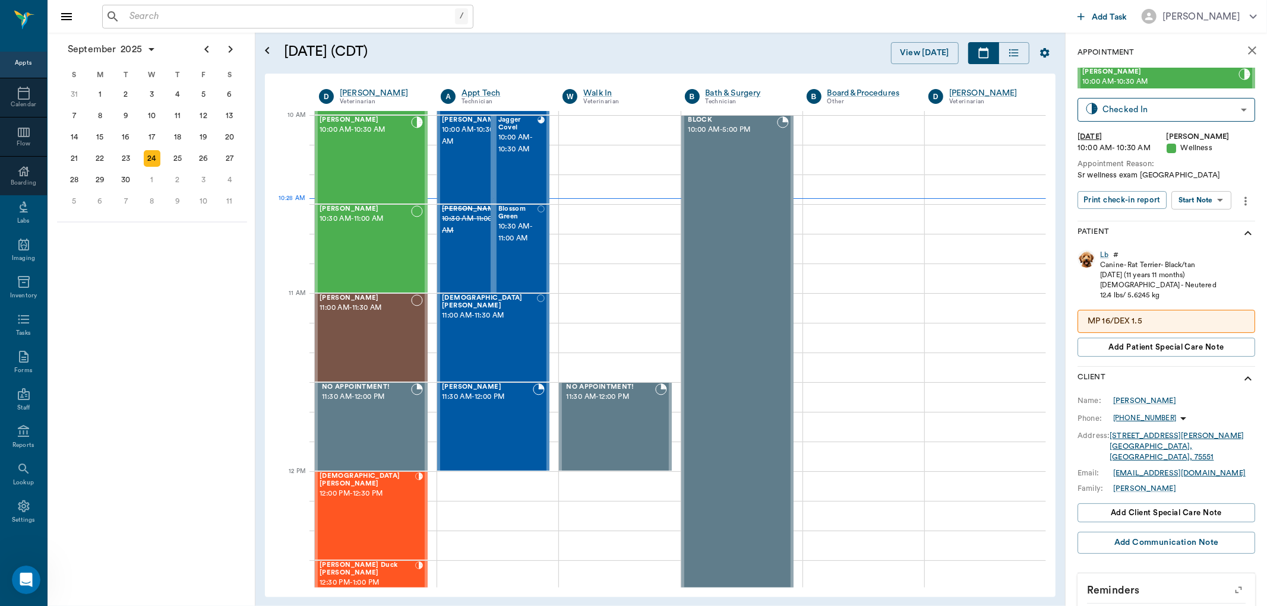
click at [1218, 205] on body "/ ​ Add Task Dr. Bert Ellsworth Nectar Messages Appts Calendar Flow Boarding La…" at bounding box center [633, 303] width 1267 height 606
click at [1202, 218] on button "View SOAP" at bounding box center [1188, 224] width 40 height 14
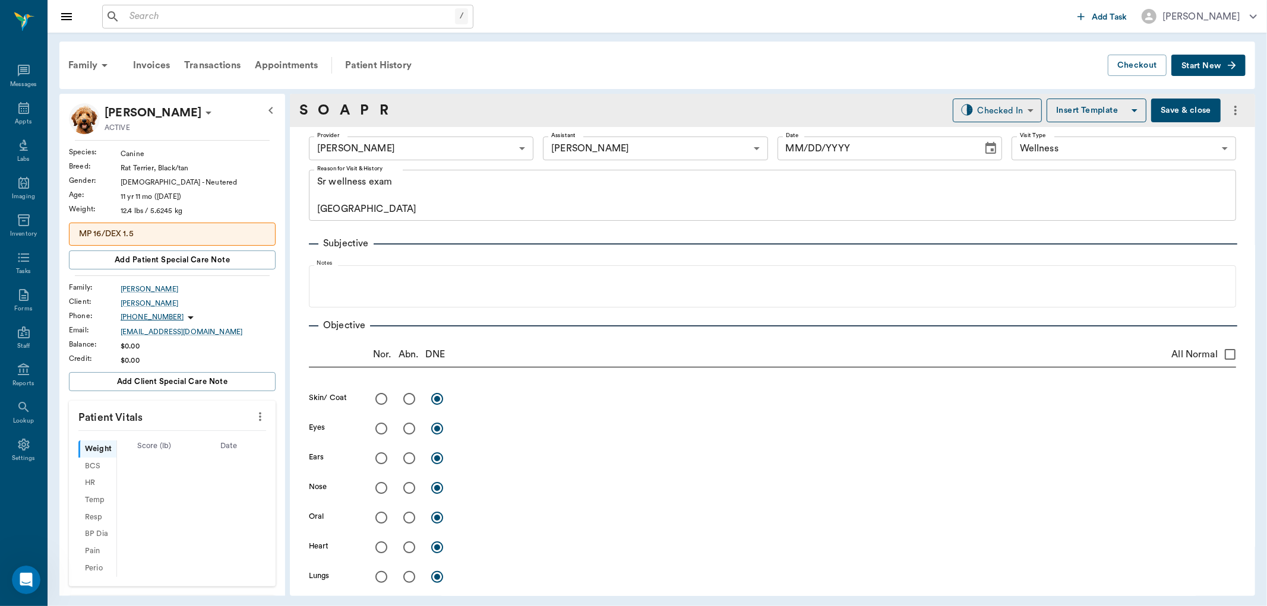
type input "63ec2f075fda476ae8351a4d"
type input "642ef10e332a41444de2bad1"
type input "65d2be4f46e3a538d89b8c14"
type textarea "Sr wellness exam Caryn"
type input "[DATE]"
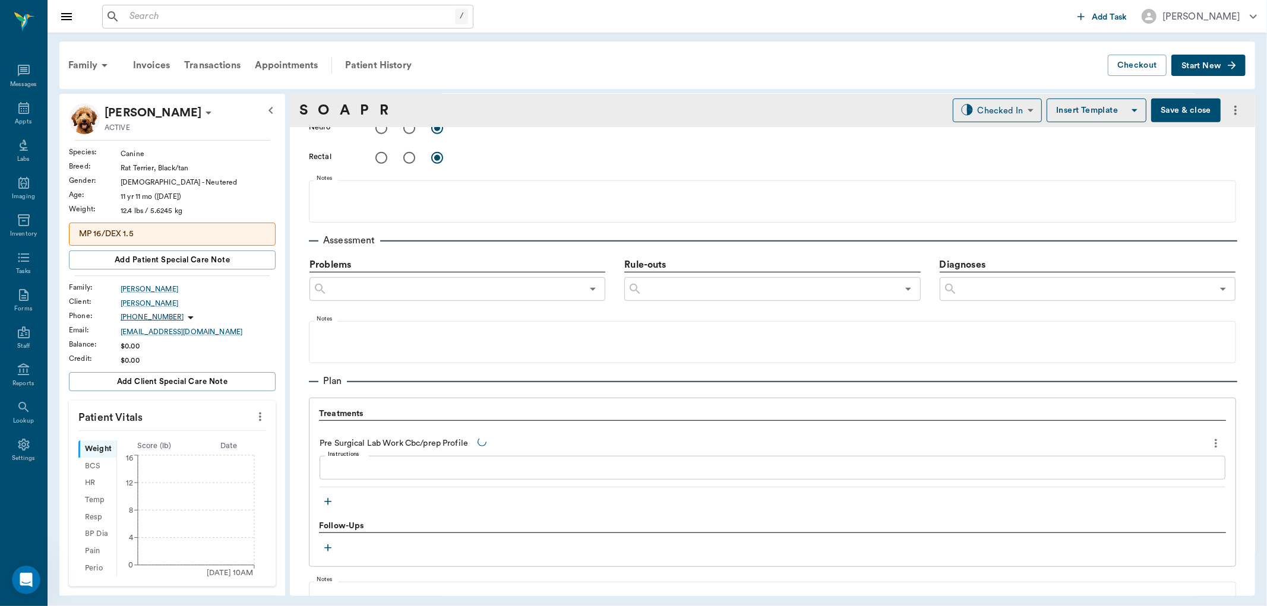
scroll to position [726, 0]
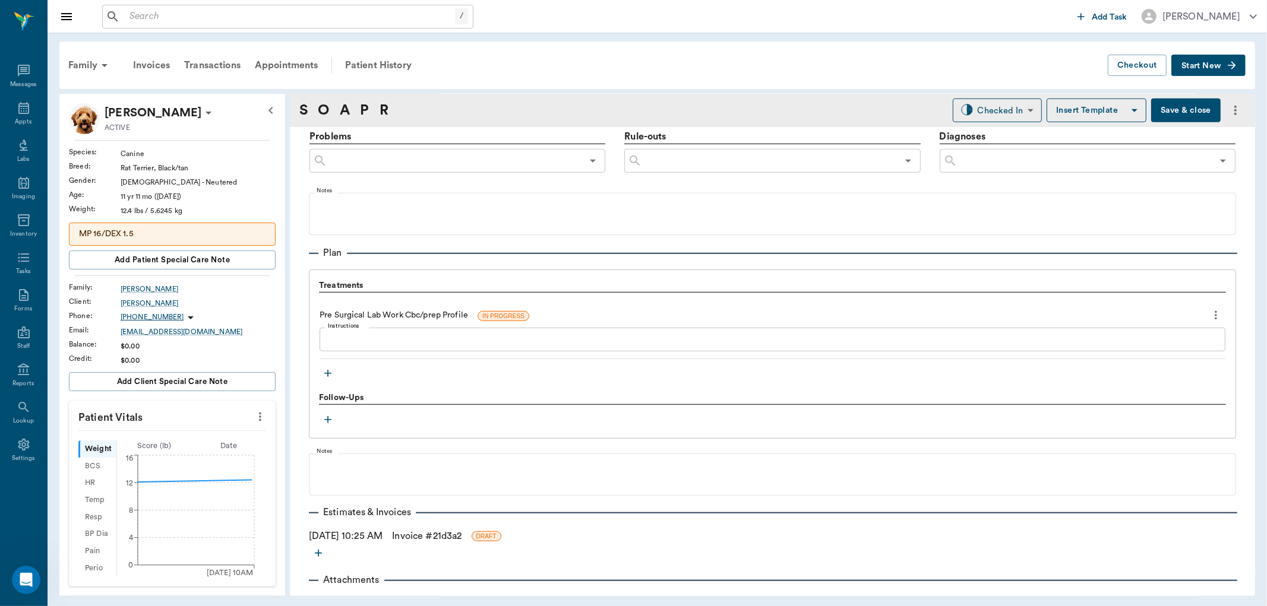
click at [328, 372] on icon "button" at bounding box center [327, 373] width 7 height 7
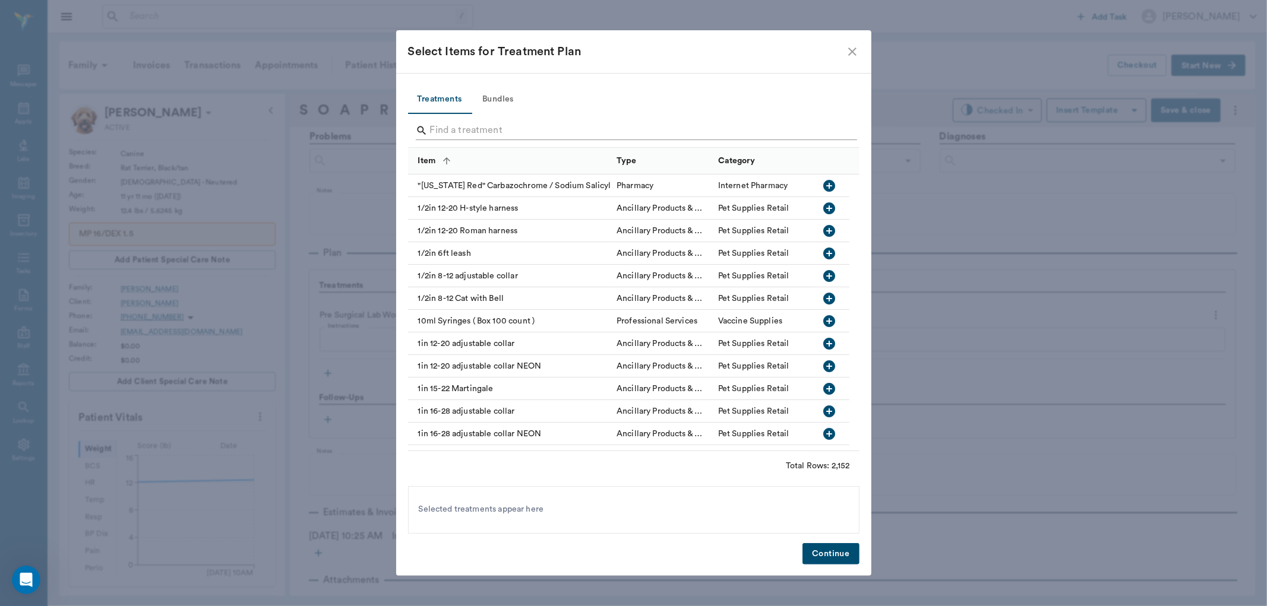
click at [521, 121] on input "Search" at bounding box center [634, 130] width 409 height 19
click at [520, 131] on input "Search" at bounding box center [634, 130] width 409 height 19
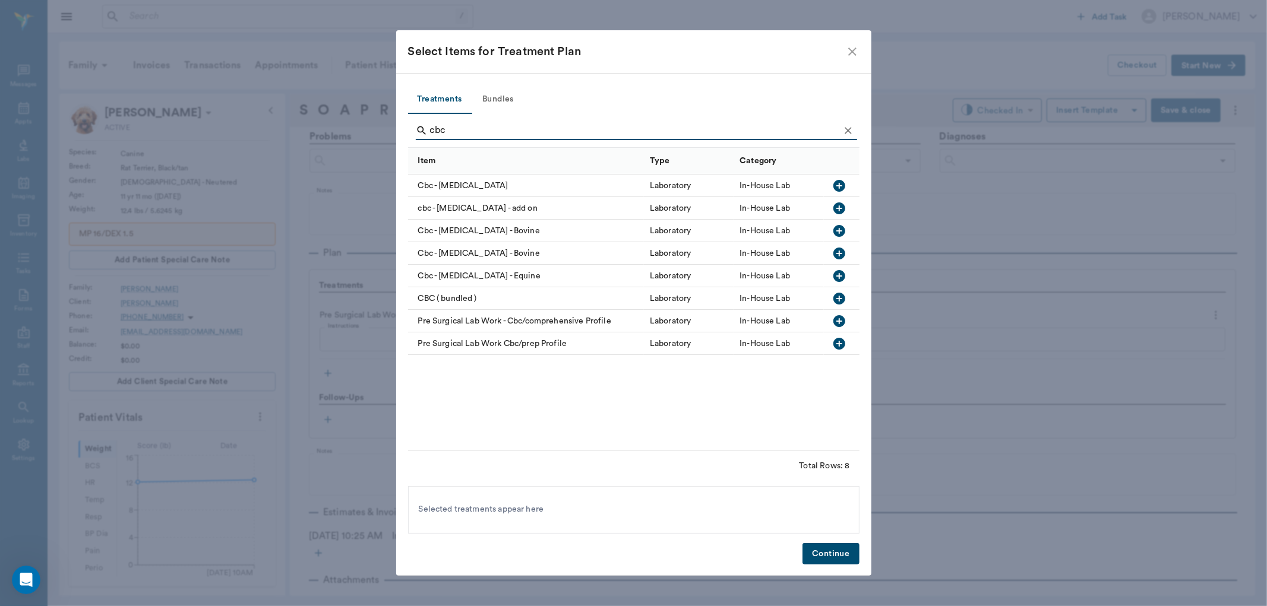
type input "cbc"
click at [836, 181] on icon "button" at bounding box center [839, 186] width 12 height 12
click at [823, 555] on button "Continue" at bounding box center [830, 554] width 56 height 22
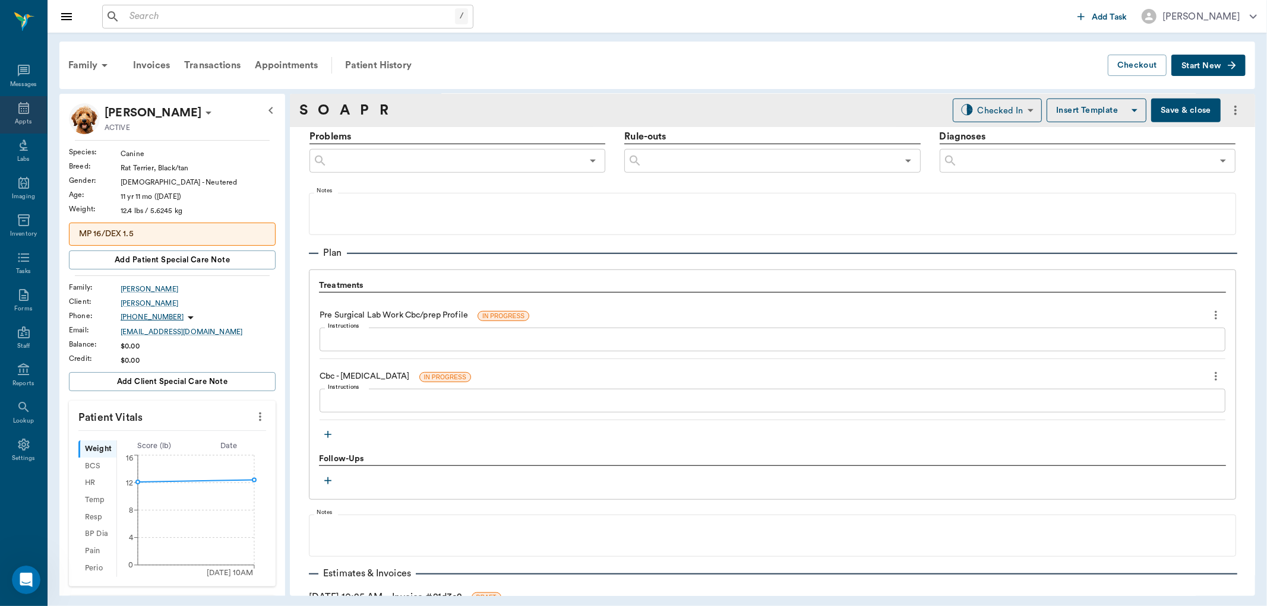
click at [27, 110] on icon at bounding box center [23, 108] width 11 height 12
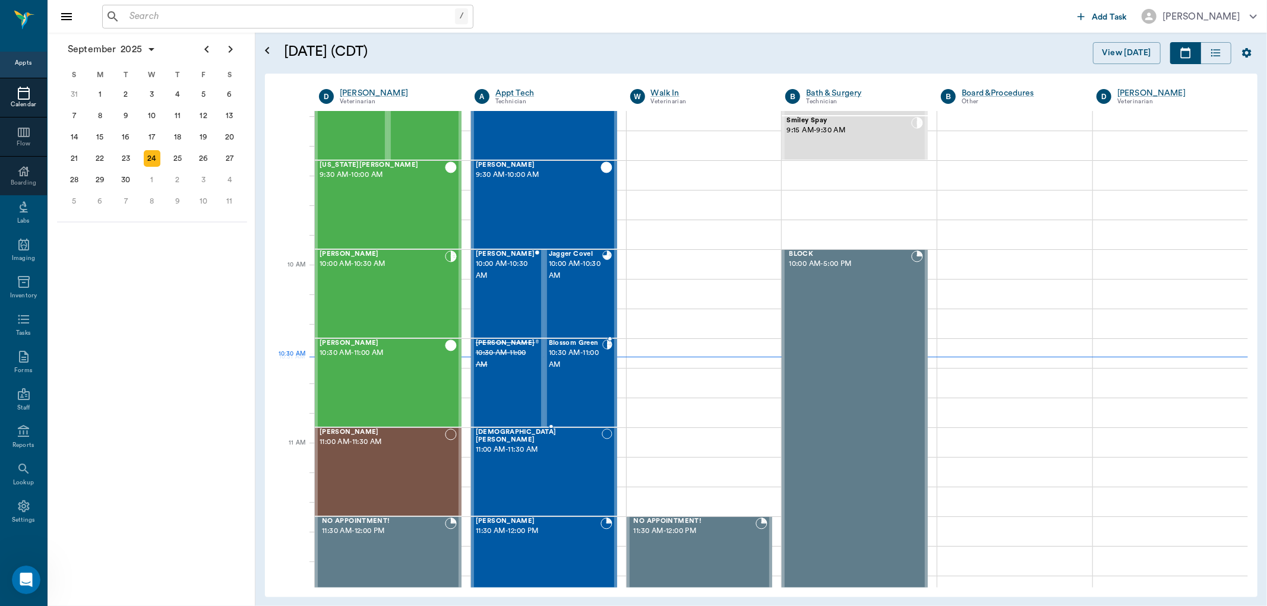
scroll to position [158, 0]
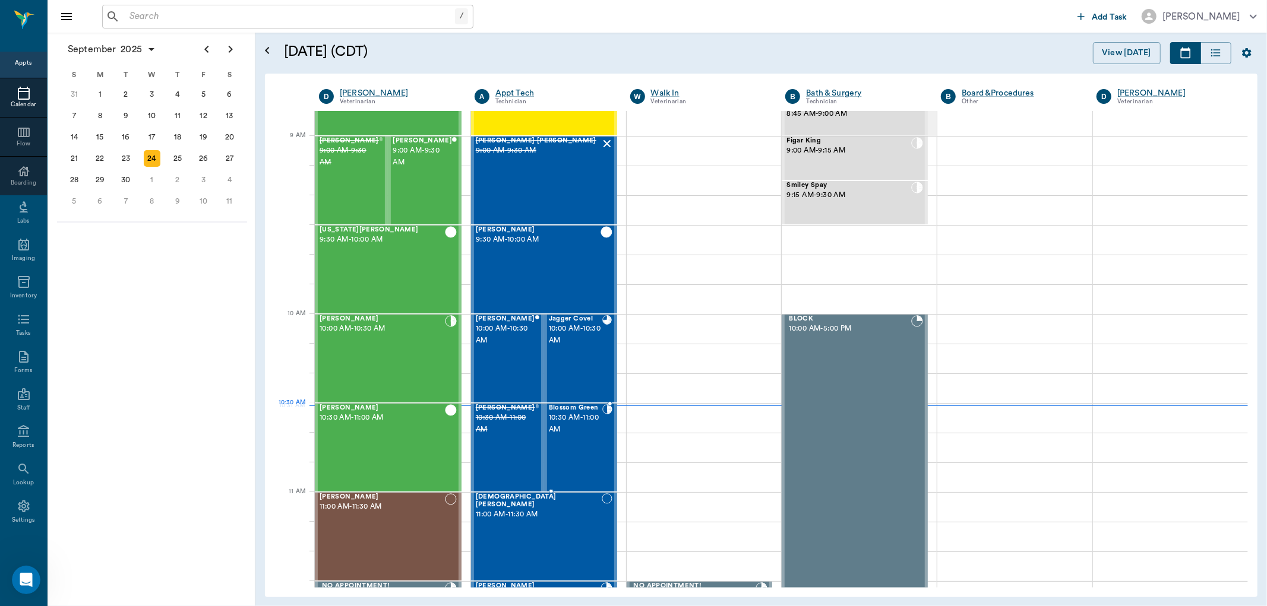
click at [581, 422] on span "10:30 AM - 11:00 AM" at bounding box center [575, 424] width 53 height 24
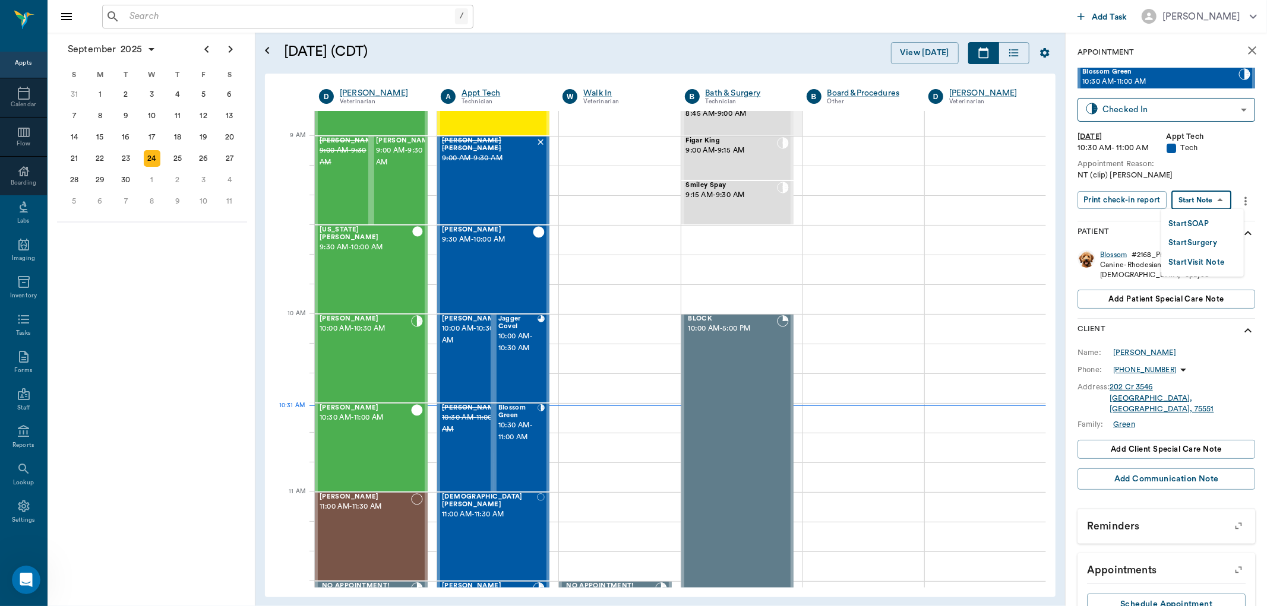
click at [1193, 203] on body "/ ​ Add Task Dr. Bert Ellsworth Nectar Messages Appts Calendar Flow Boarding La…" at bounding box center [633, 303] width 1267 height 606
click at [1184, 225] on button "Start SOAP" at bounding box center [1188, 224] width 40 height 14
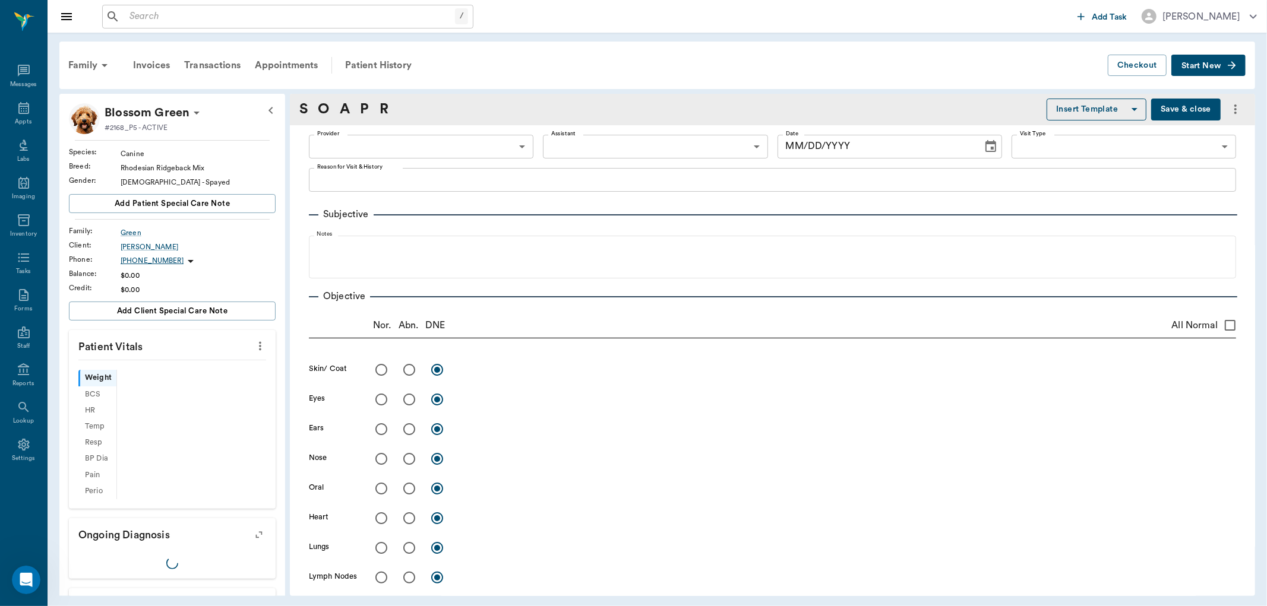
type input "63ec2f075fda476ae8351a4c"
type input "65d2be4f46e3a538d89b8c1a"
type textarea "NT (clip) Christy"
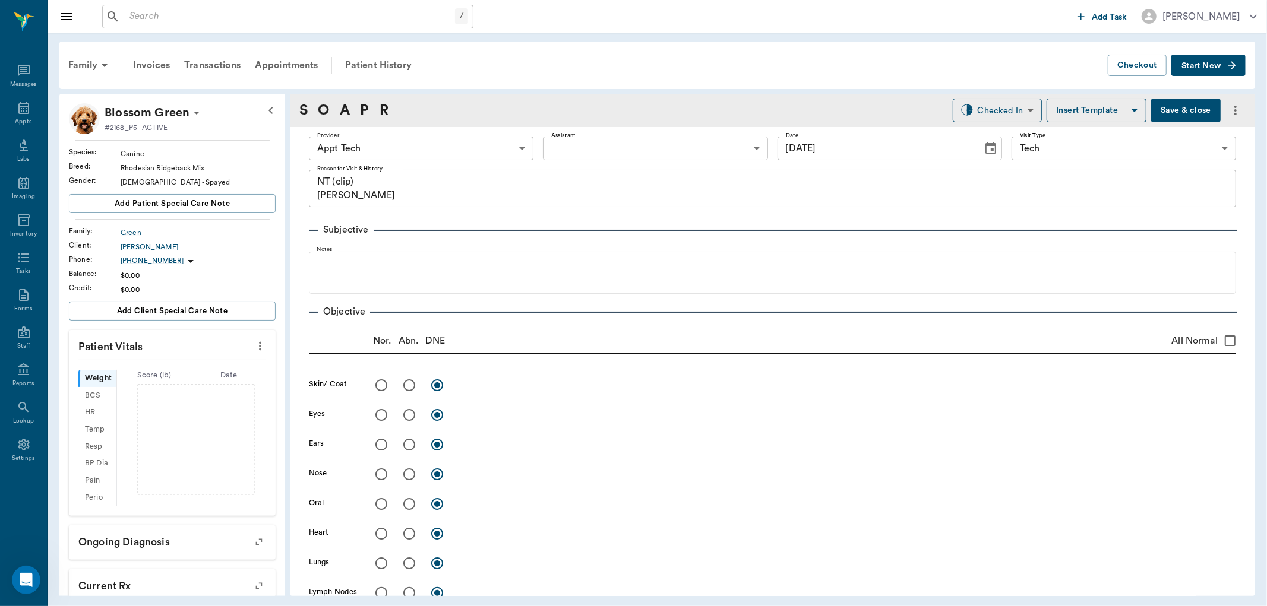
type input "[DATE]"
click at [387, 148] on body "/ ​ Add Task Dr. Bert Ellsworth Nectar Messages Appts Labs Imaging Inventory Ta…" at bounding box center [633, 303] width 1267 height 606
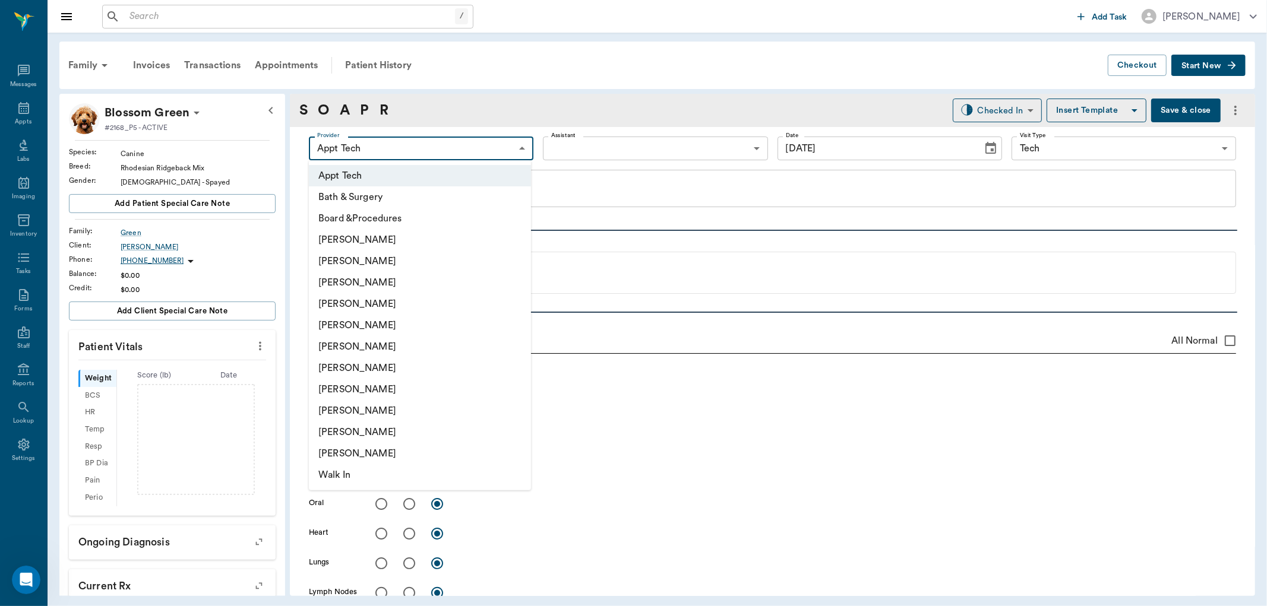
click at [384, 365] on li "[PERSON_NAME]" at bounding box center [420, 368] width 222 height 21
type input "682b670d8bdc6f7f8feef3db"
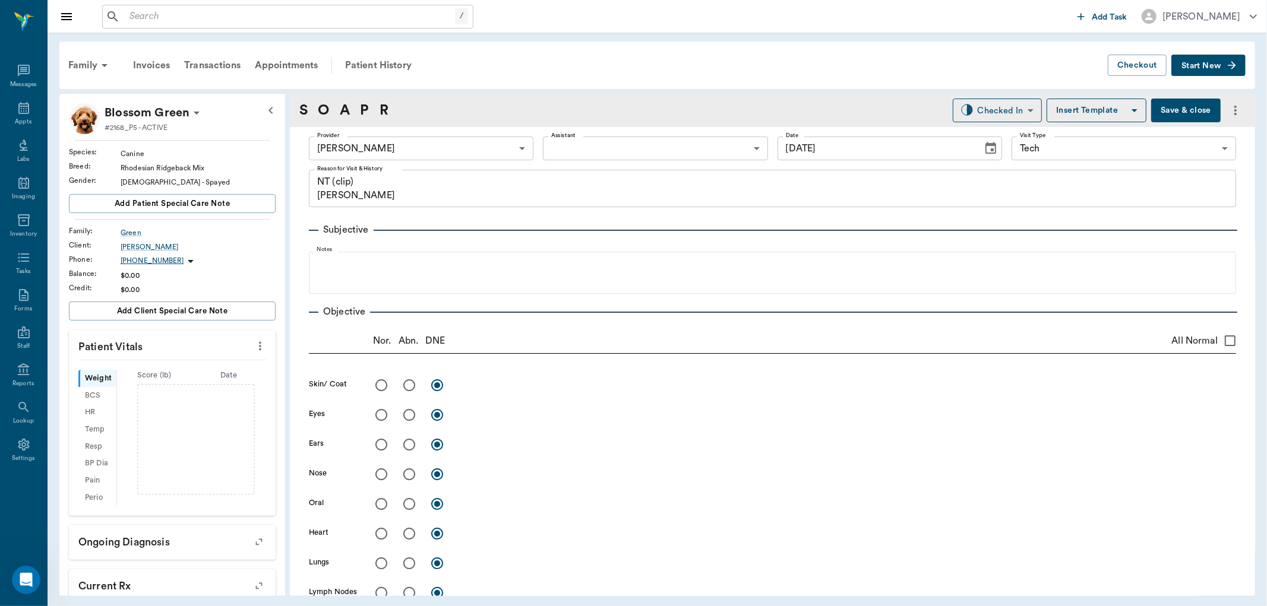
drag, startPoint x: 573, startPoint y: 161, endPoint x: 578, endPoint y: 156, distance: 7.6
click at [573, 160] on div "Provider Hunter Graves 682b670d8bdc6f7f8feef3db Provider Assistant ​ Assistant …" at bounding box center [772, 148] width 927 height 43
click at [582, 150] on body "/ ​ Add Task Dr. Bert Ellsworth Nectar Messages Appts Labs Imaging Inventory Ta…" at bounding box center [633, 303] width 1267 height 606
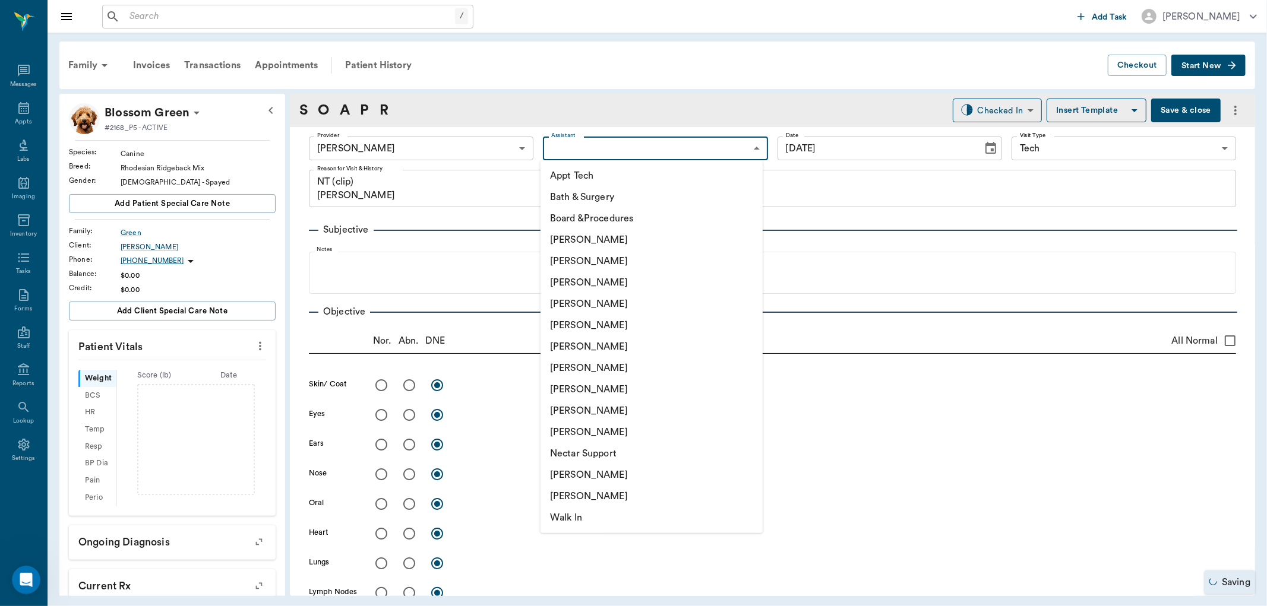
drag, startPoint x: 585, startPoint y: 170, endPoint x: 325, endPoint y: 276, distance: 280.8
click at [585, 172] on li "Appt Tech" at bounding box center [652, 175] width 222 height 21
type input "63ec2f075fda476ae8351a4c"
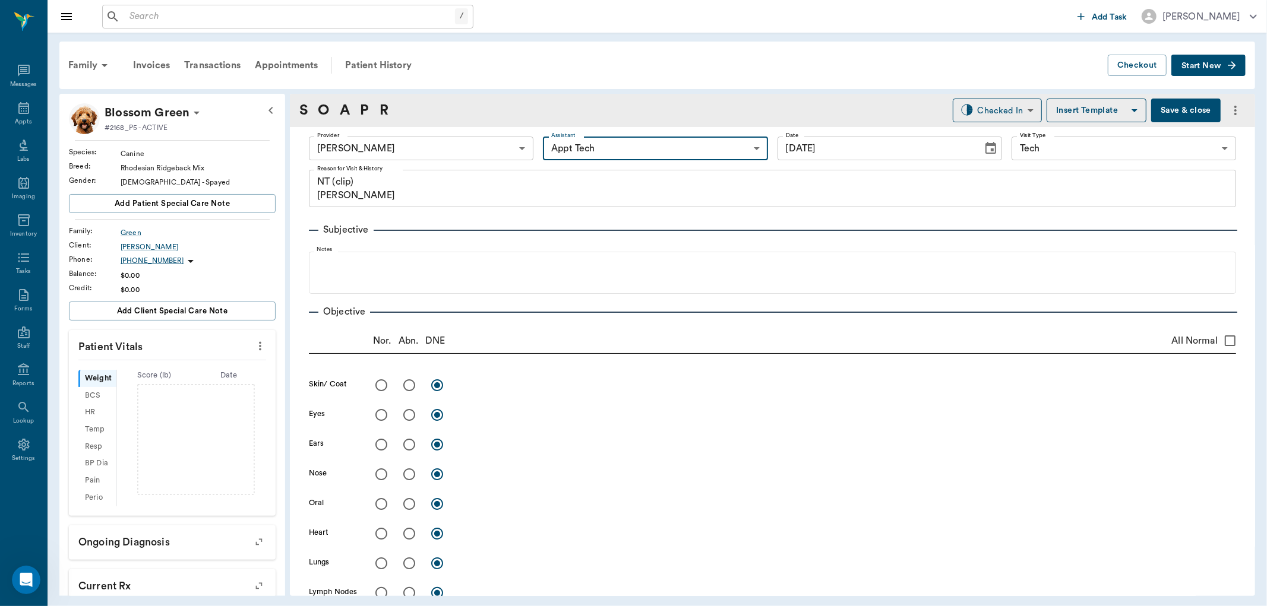
click at [254, 352] on icon "more" at bounding box center [260, 346] width 13 height 14
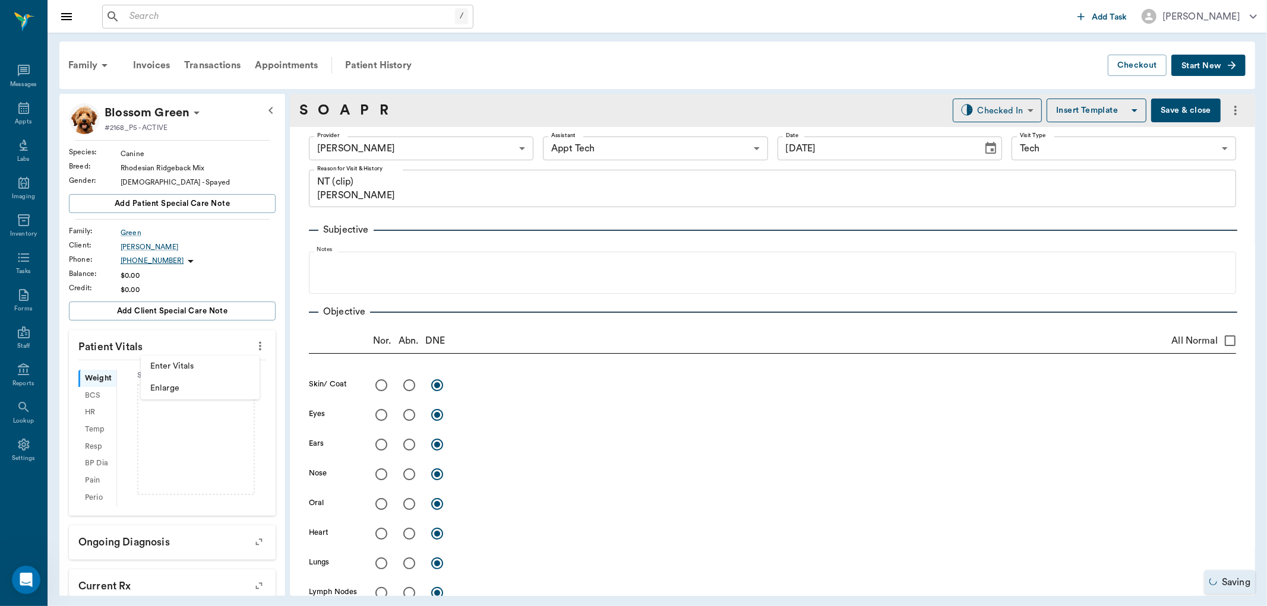
click at [221, 364] on span "Enter Vitals" at bounding box center [200, 367] width 100 height 12
click at [182, 371] on input "text" at bounding box center [171, 382] width 103 height 24
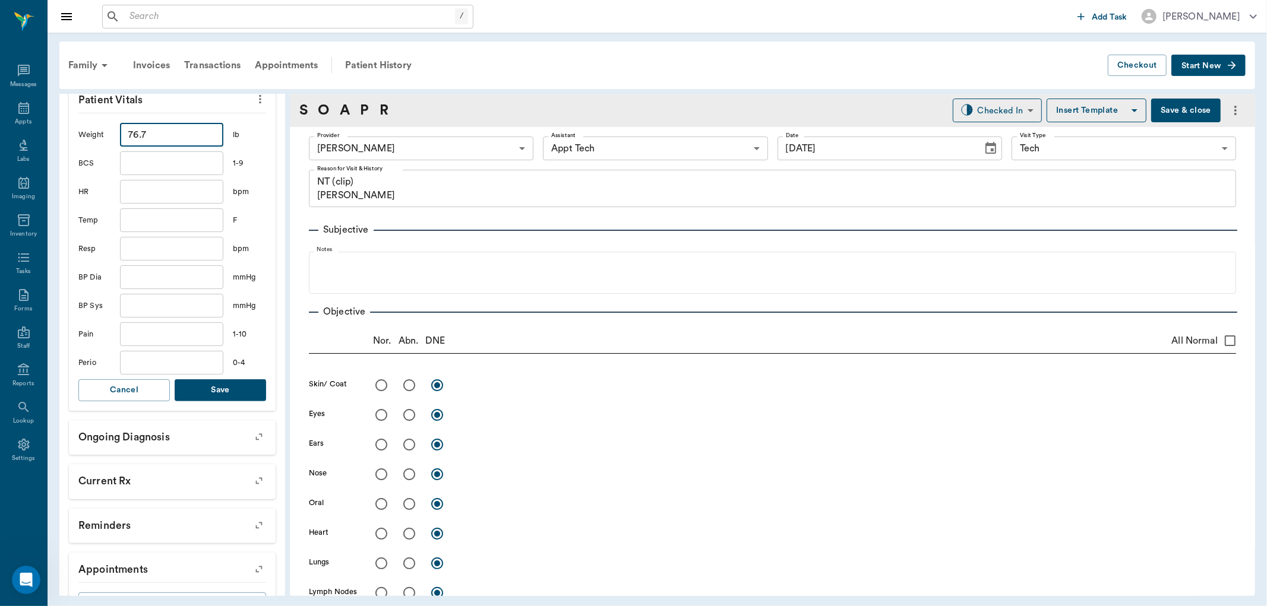
scroll to position [264, 0]
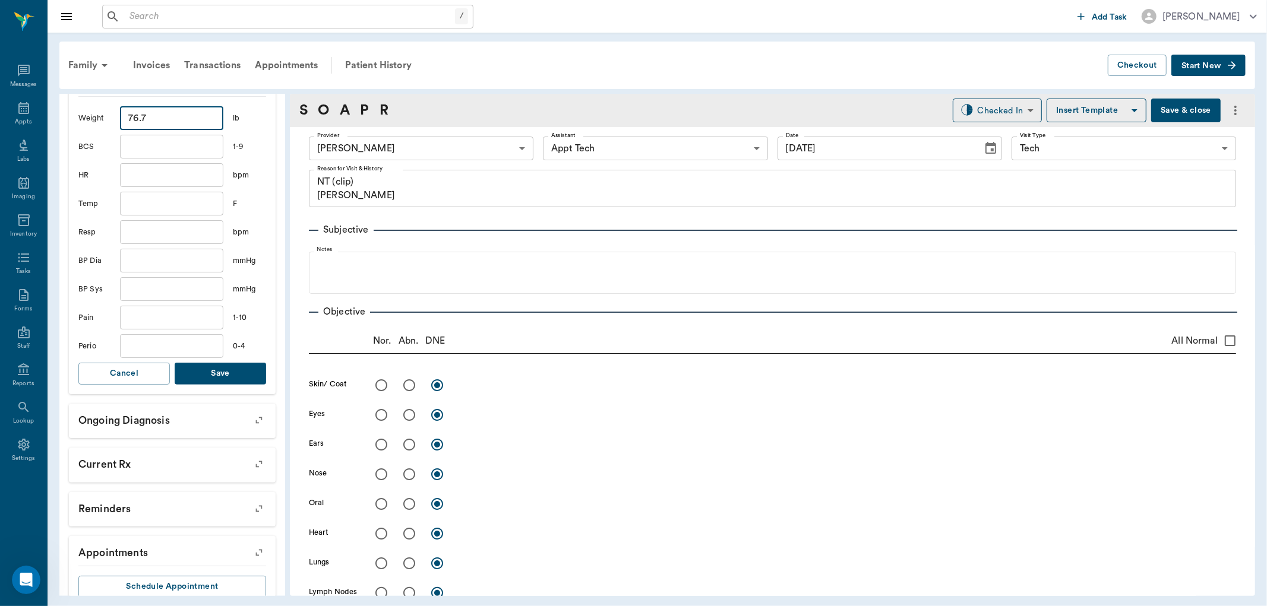
type input "76.7"
click at [211, 372] on button "Save" at bounding box center [220, 374] width 91 height 22
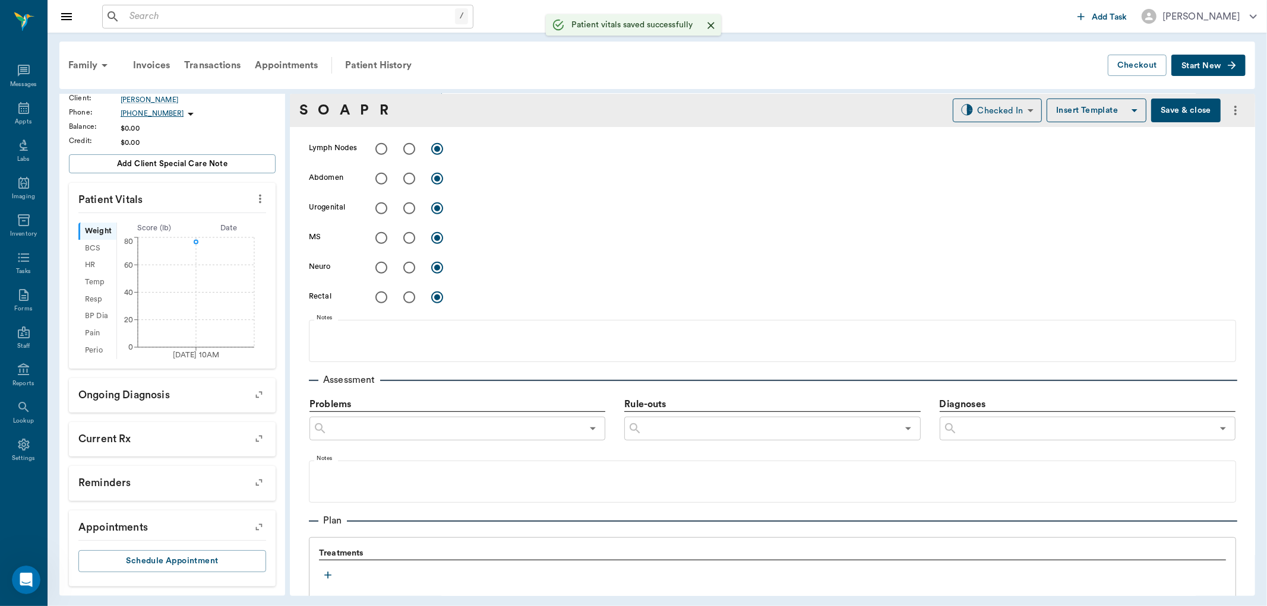
scroll to position [527, 0]
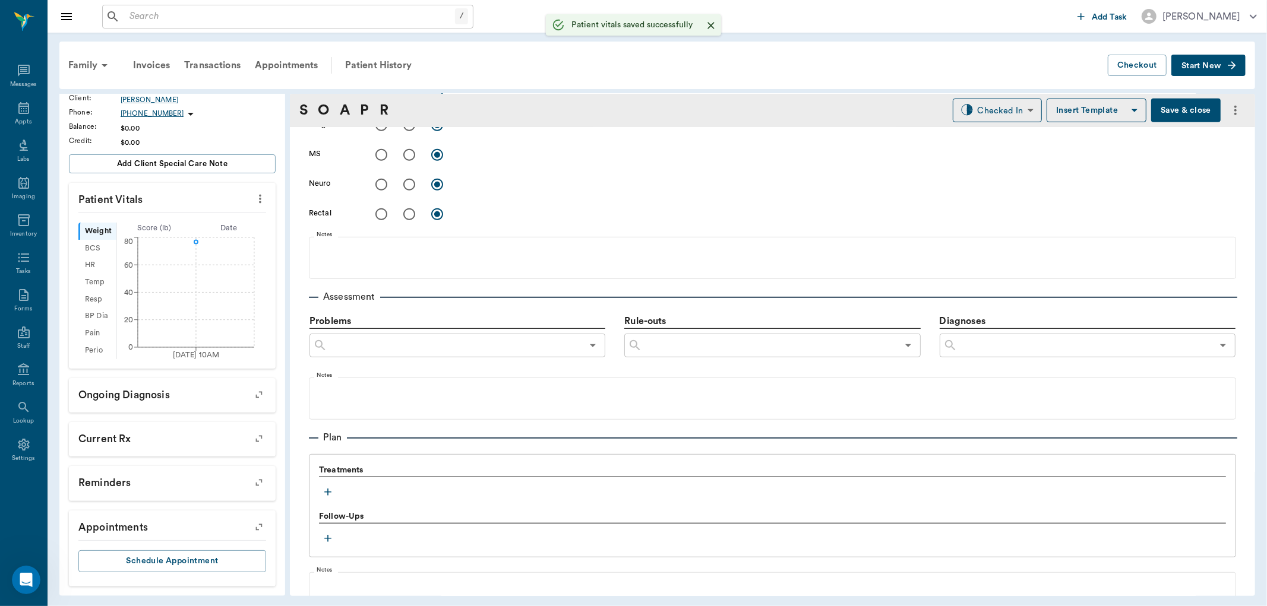
click at [330, 489] on icon "button" at bounding box center [328, 492] width 12 height 12
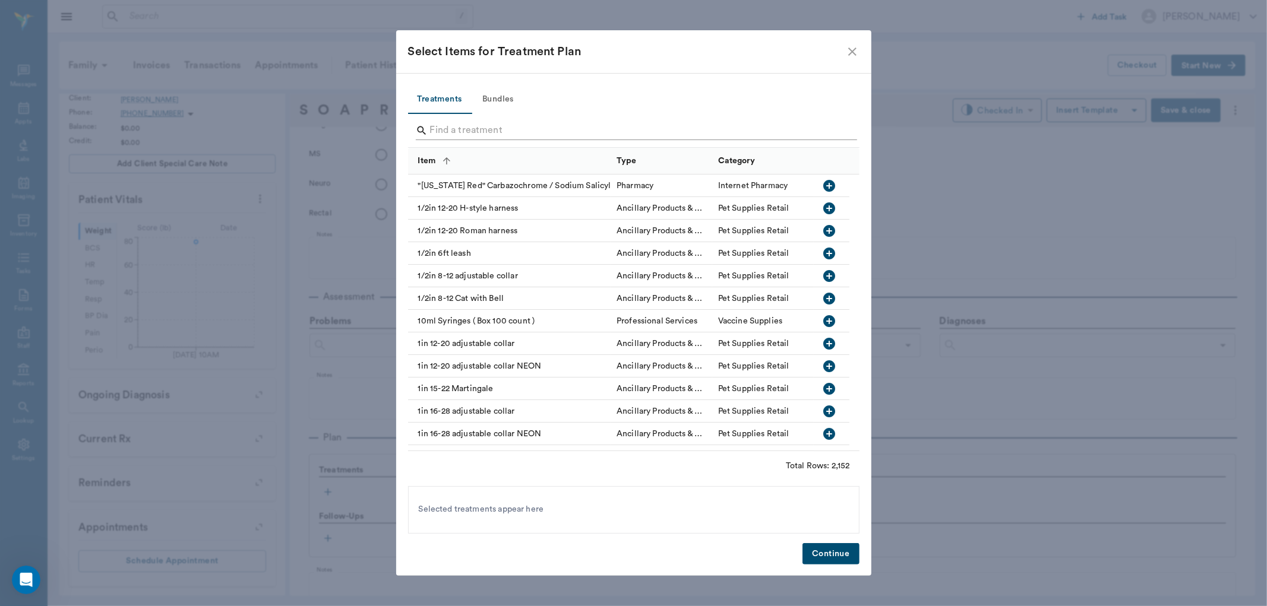
click at [495, 125] on input "Search" at bounding box center [634, 130] width 409 height 19
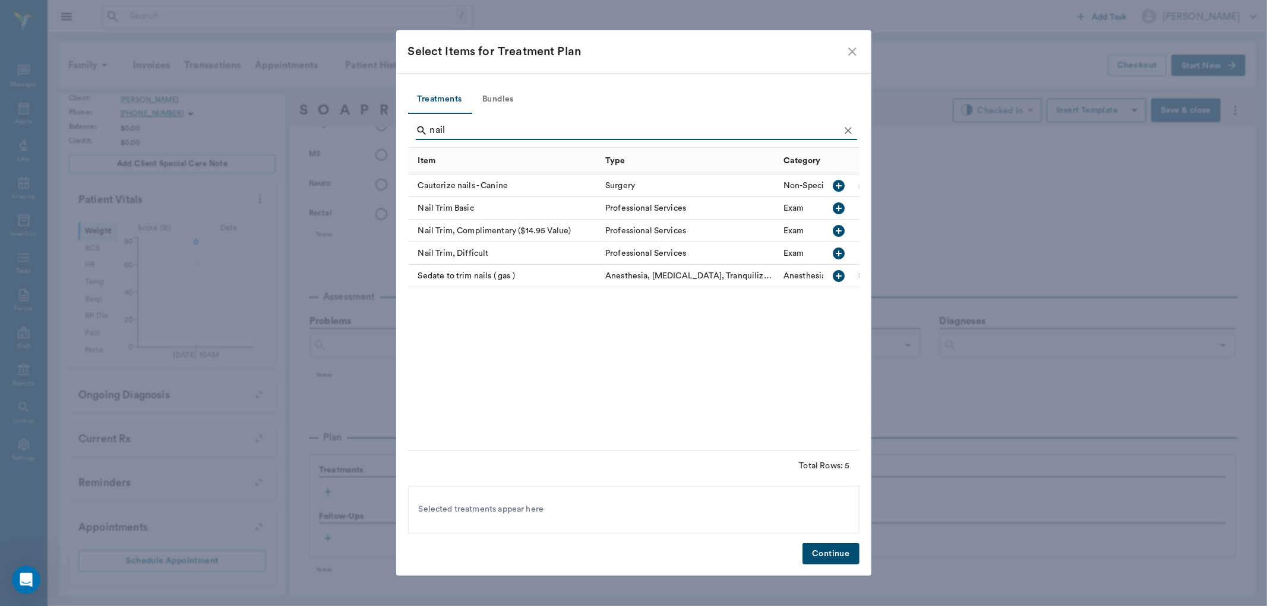
type input "nail"
click at [842, 209] on icon "button" at bounding box center [839, 209] width 12 height 12
click at [829, 551] on button "Continue" at bounding box center [830, 554] width 56 height 22
click at [983, 99] on body "/ ​ Add Task Dr. Bert Ellsworth Nectar Messages Appts Labs Imaging Inventory Ta…" at bounding box center [633, 303] width 1267 height 606
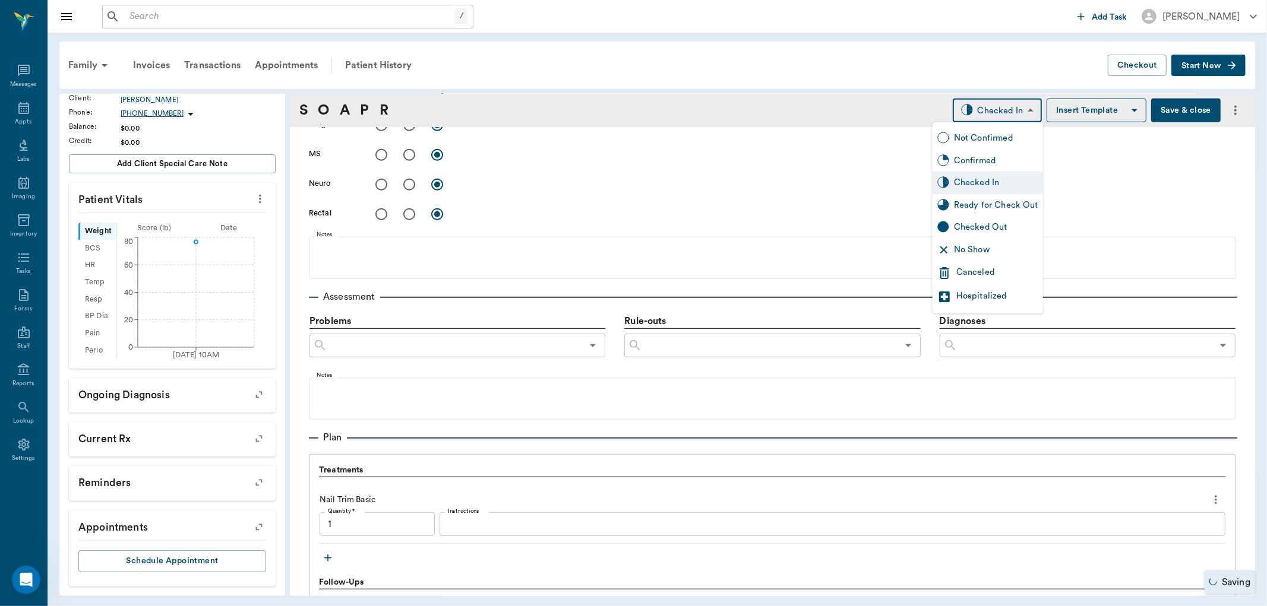
type input "1.00"
click at [984, 210] on div "Ready for Check Out" at bounding box center [996, 205] width 84 height 13
type input "READY_TO_CHECKOUT"
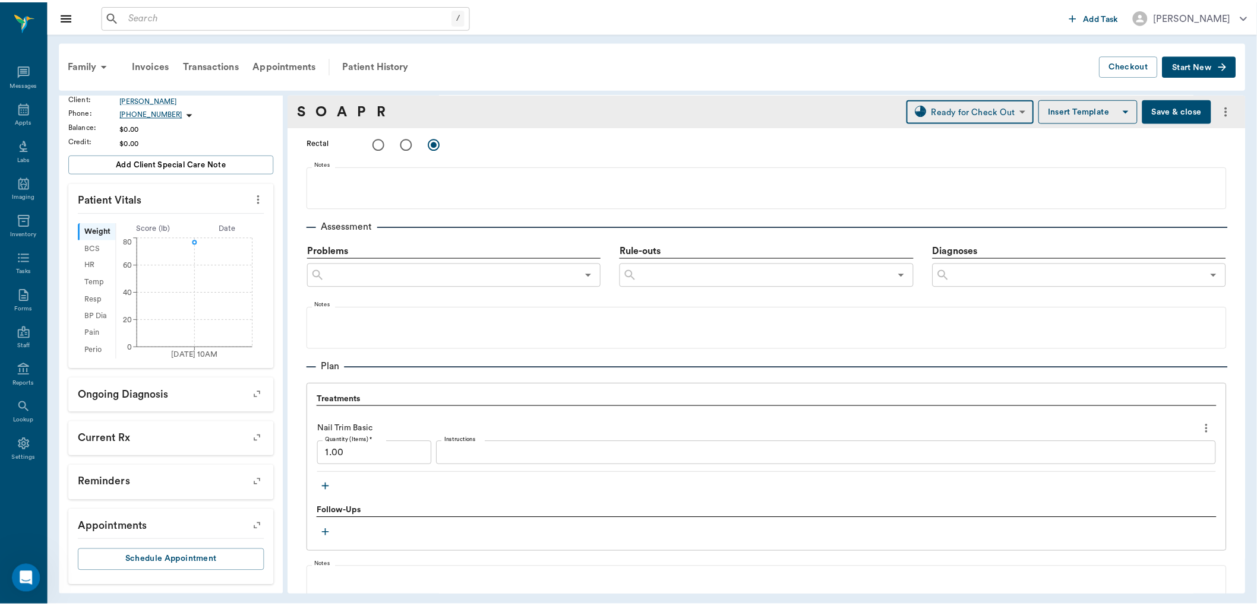
scroll to position [737, 0]
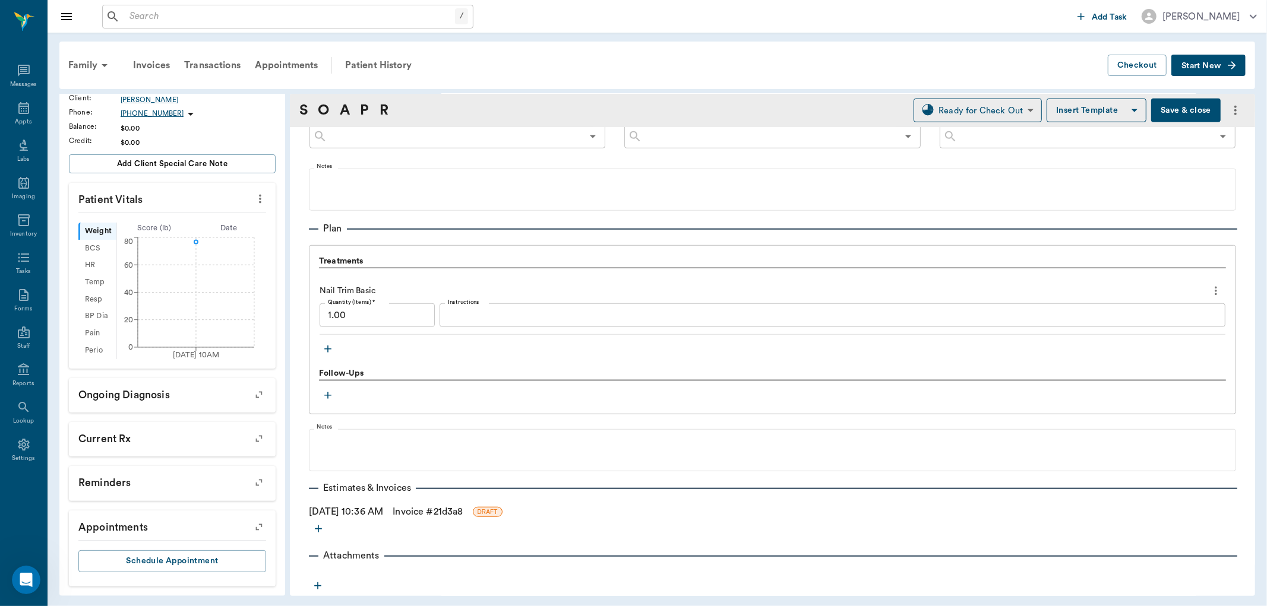
click at [431, 511] on link "Invoice # 21d3a8" at bounding box center [428, 512] width 70 height 14
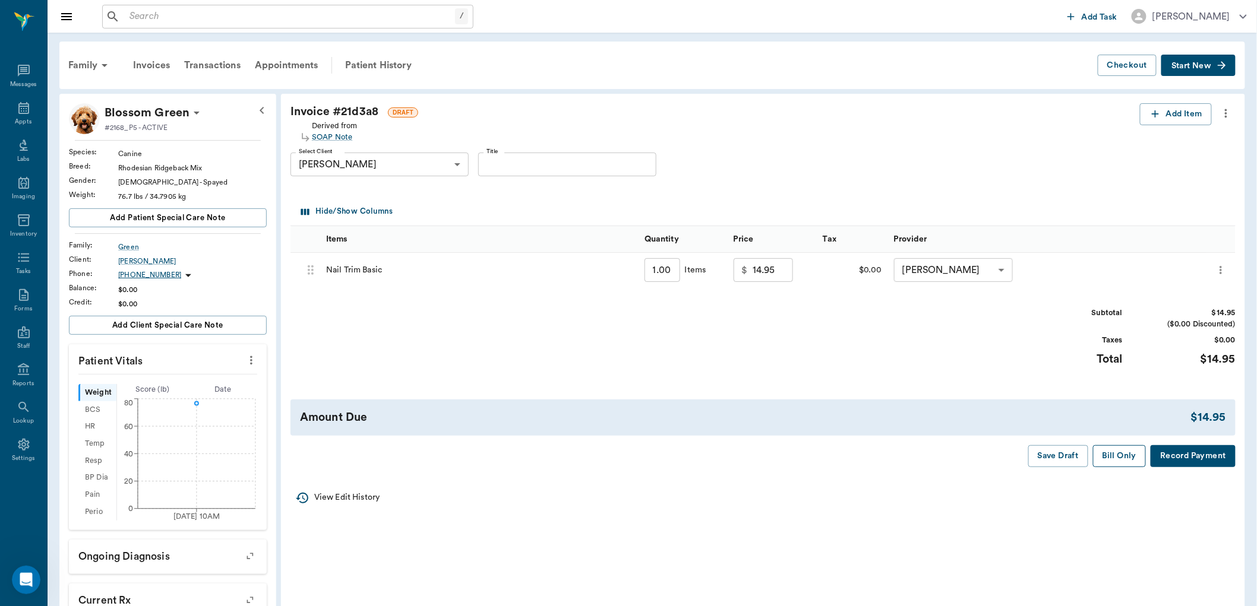
click at [1115, 456] on button "Bill Only" at bounding box center [1119, 456] width 53 height 22
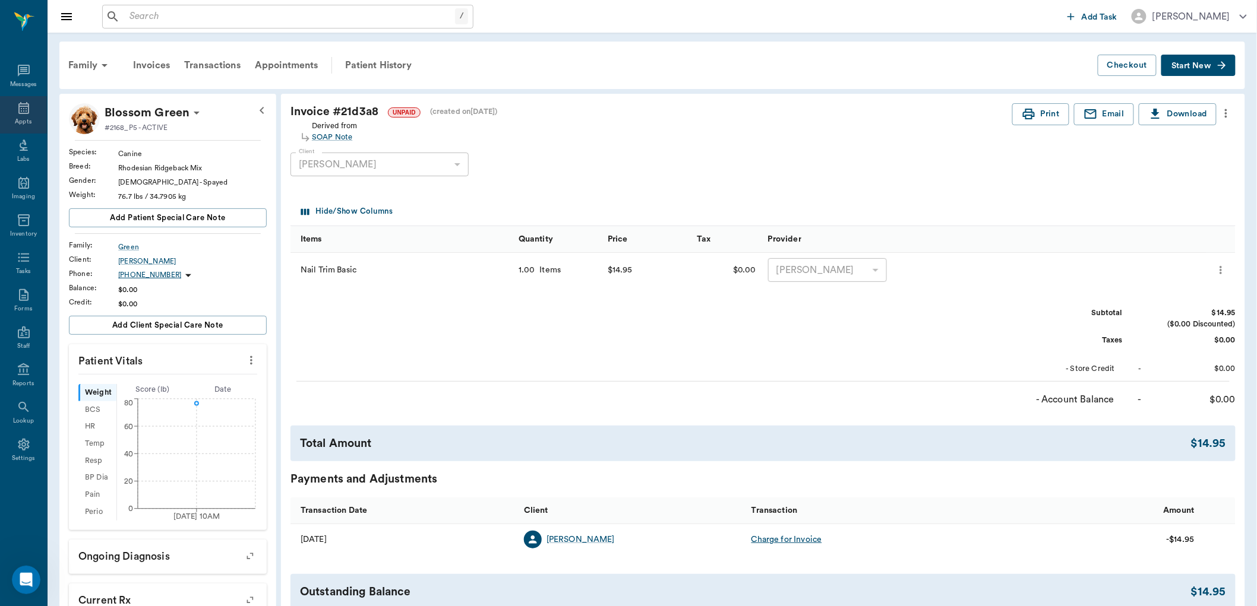
click at [21, 104] on icon at bounding box center [23, 108] width 11 height 12
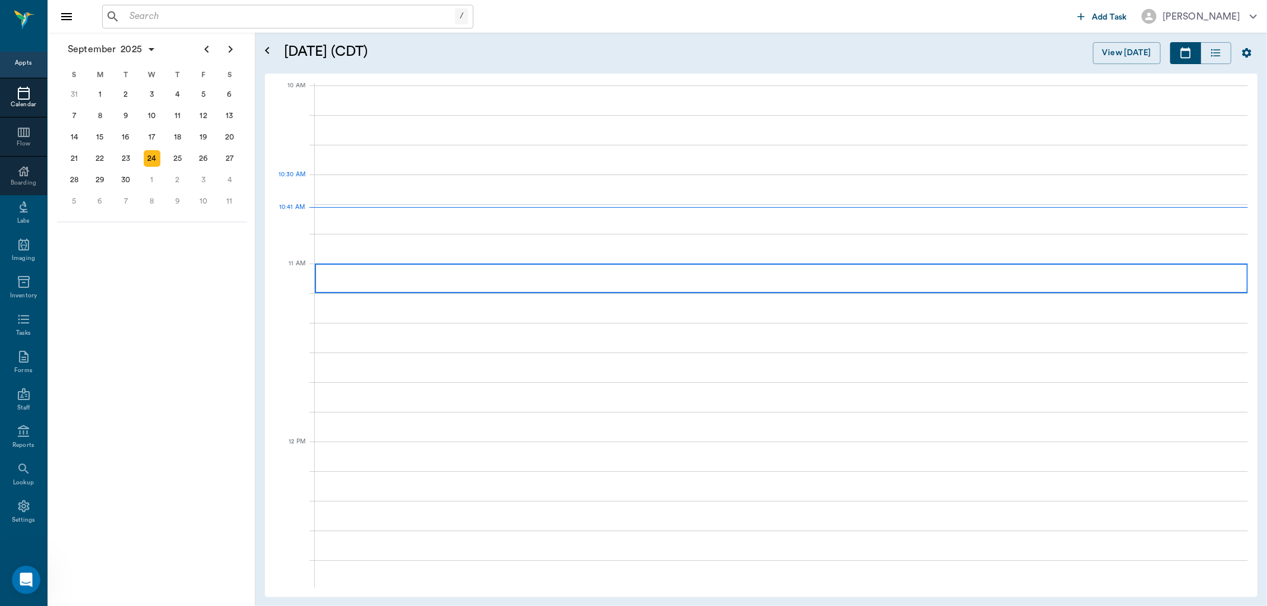
scroll to position [358, 0]
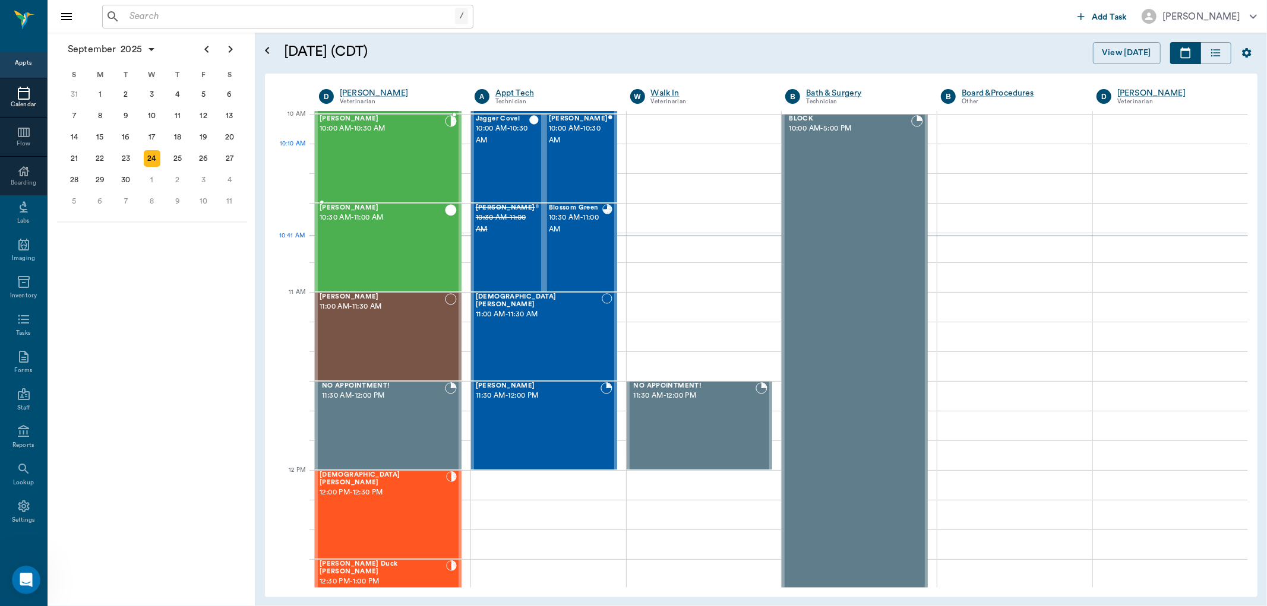
click at [402, 163] on div "Lb Vloedman 10:00 AM - 10:30 AM" at bounding box center [382, 158] width 125 height 87
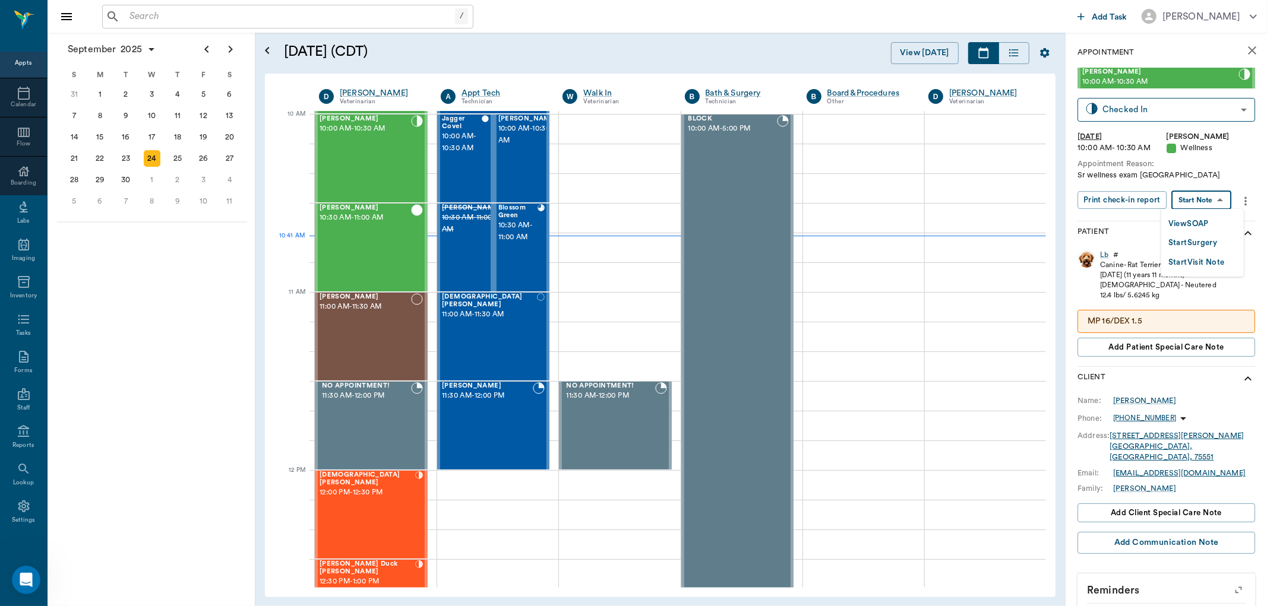
click at [1209, 198] on body "/ ​ Add Task Dr. Bert Ellsworth Nectar Messages Appts Calendar Flow Boarding La…" at bounding box center [633, 303] width 1267 height 606
click at [1204, 223] on button "View SOAP" at bounding box center [1188, 224] width 40 height 14
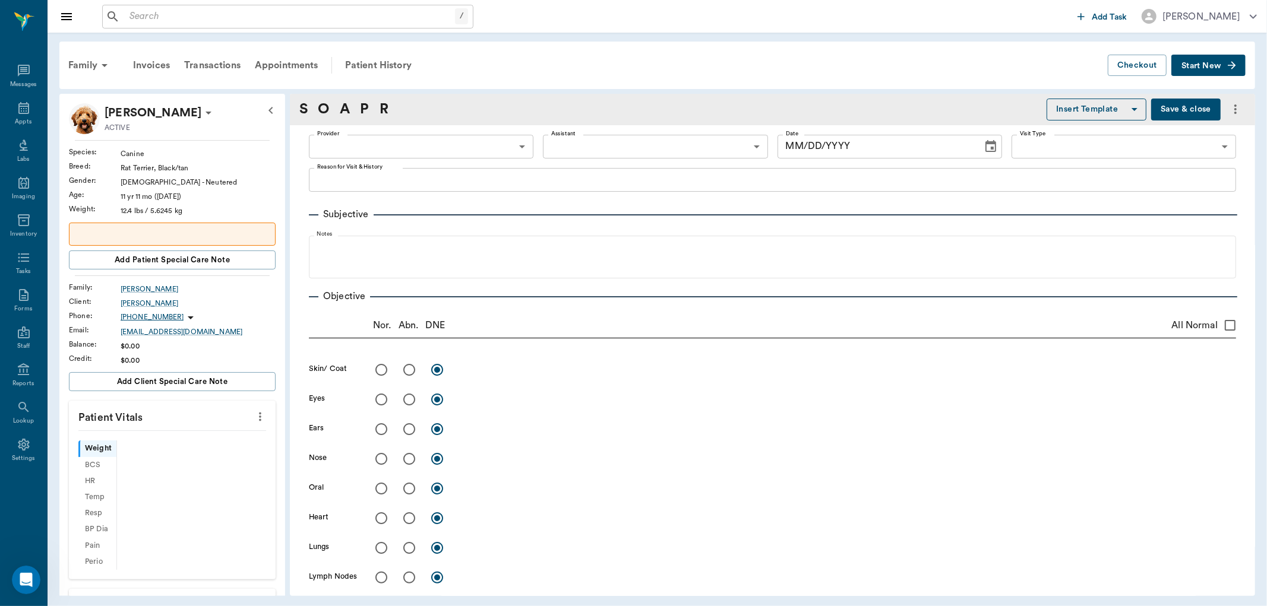
type input "63ec2f075fda476ae8351a4d"
type input "642ef10e332a41444de2bad1"
type input "65d2be4f46e3a538d89b8c14"
type textarea "Sr wellness exam Caryn"
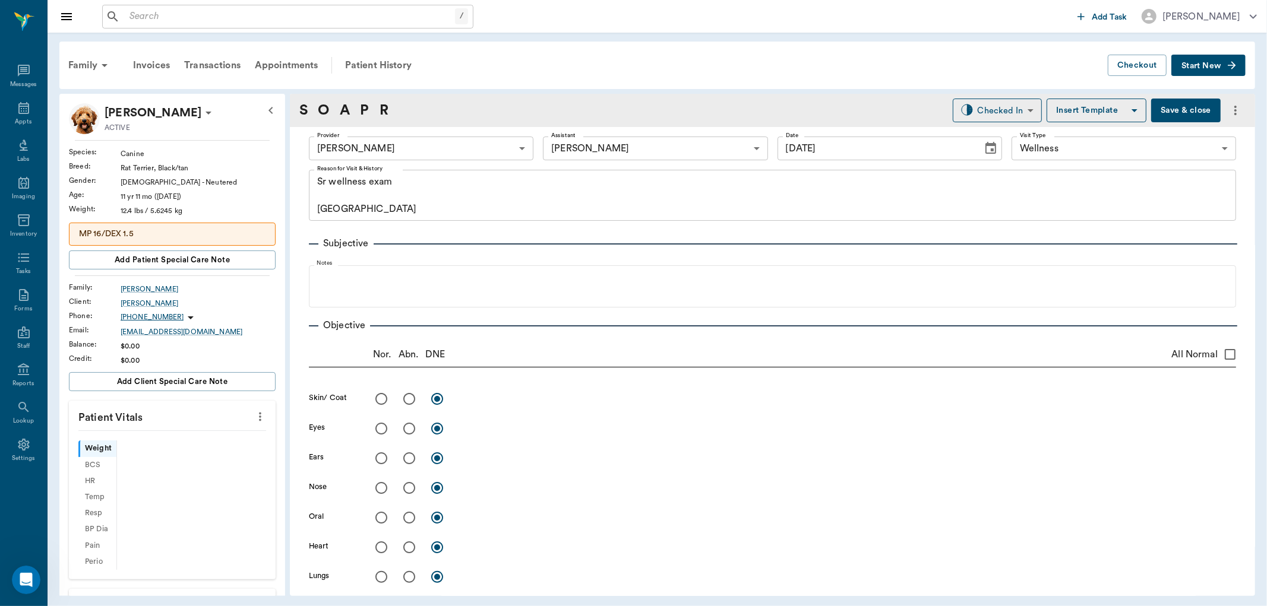
type input "[DATE]"
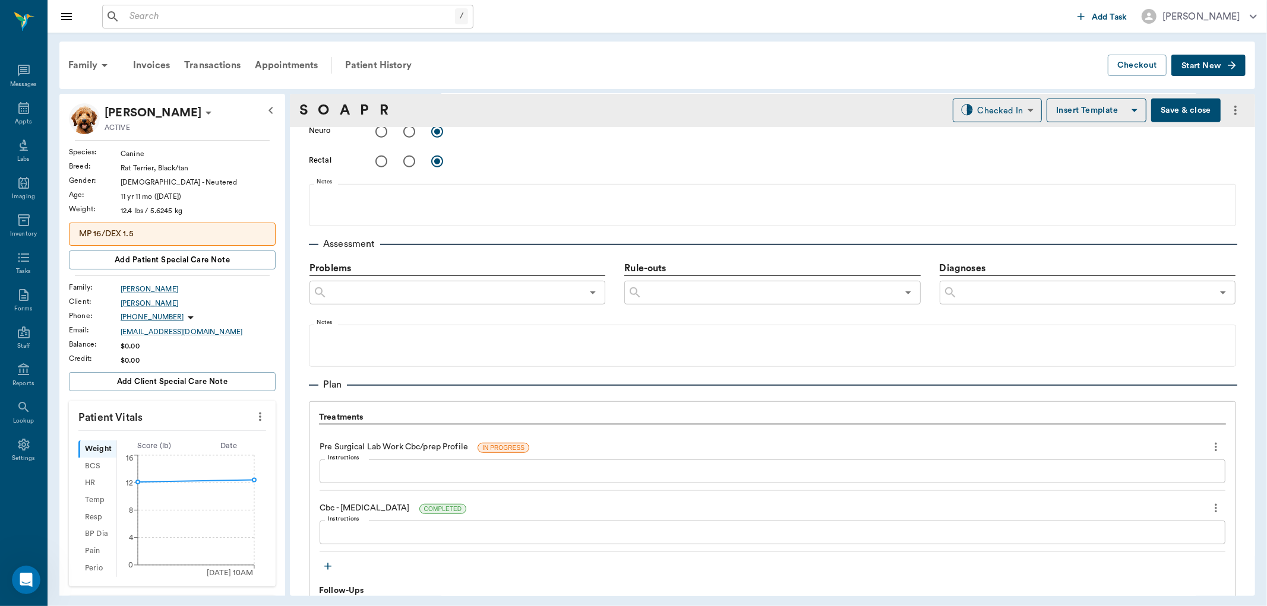
scroll to position [726, 0]
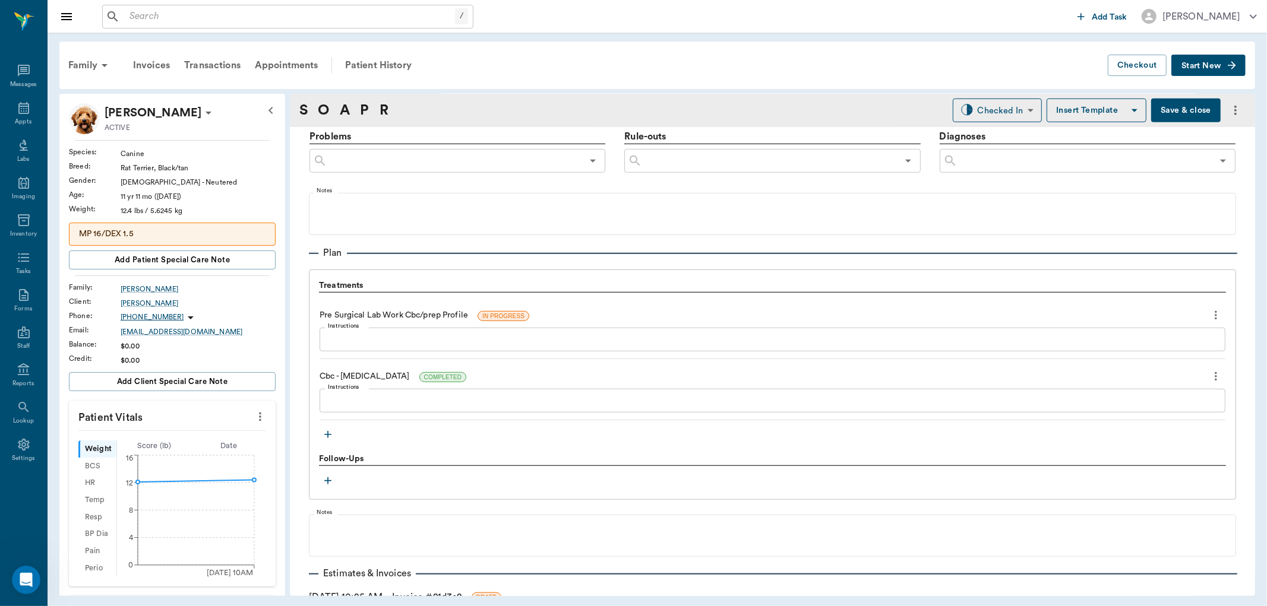
click at [401, 337] on textarea "Instructions" at bounding box center [772, 340] width 889 height 14
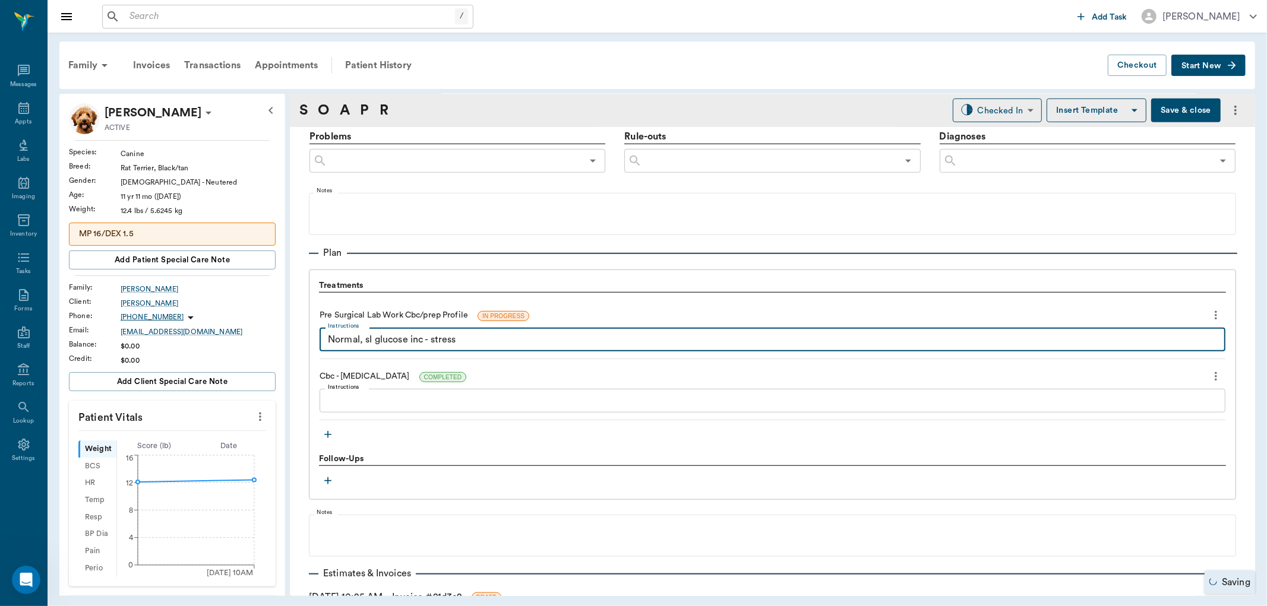
type textarea "Normal, sl glucose inc - stress"
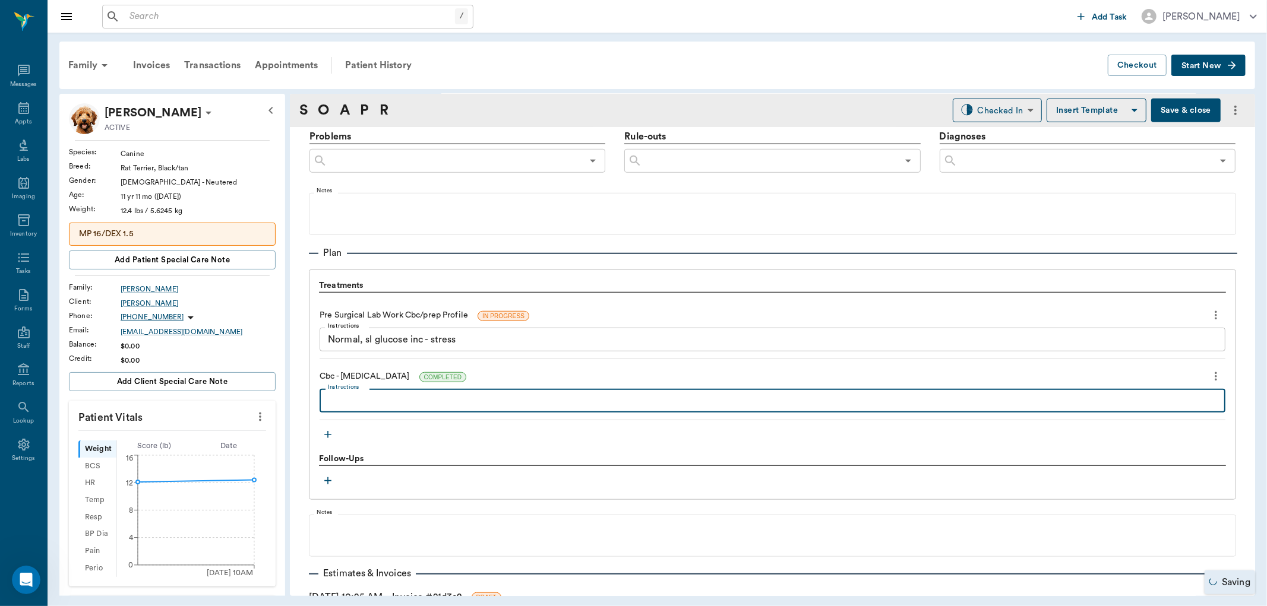
click at [355, 394] on textarea "Instructions" at bounding box center [772, 401] width 889 height 14
type textarea "normal"
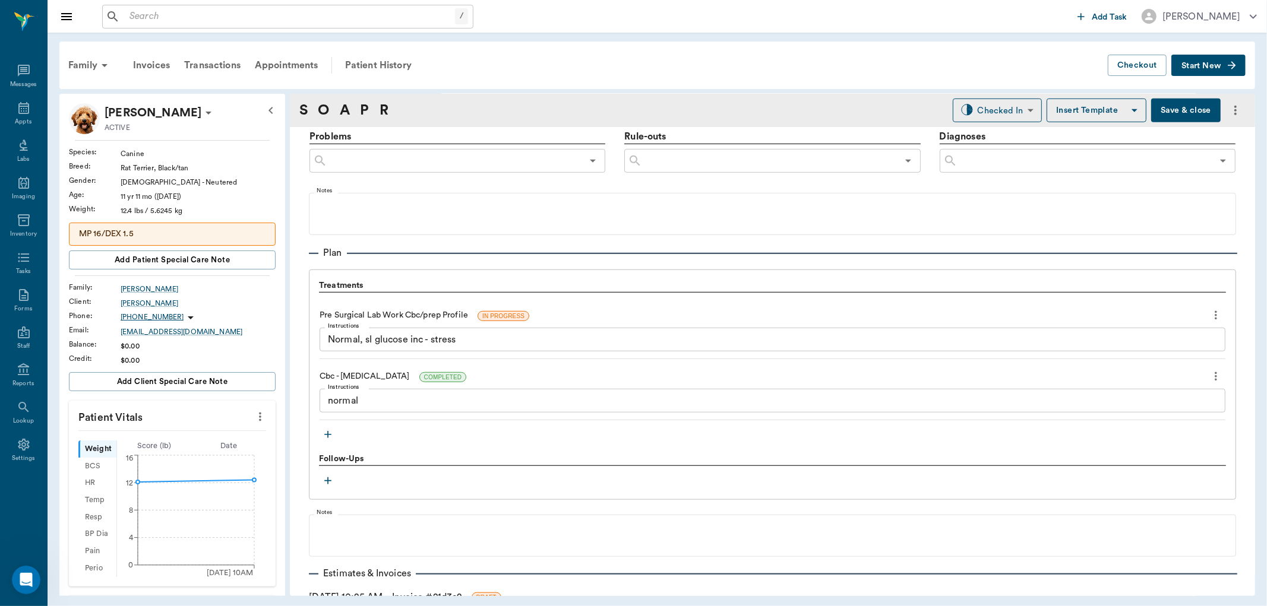
click at [325, 436] on icon "button" at bounding box center [328, 435] width 12 height 12
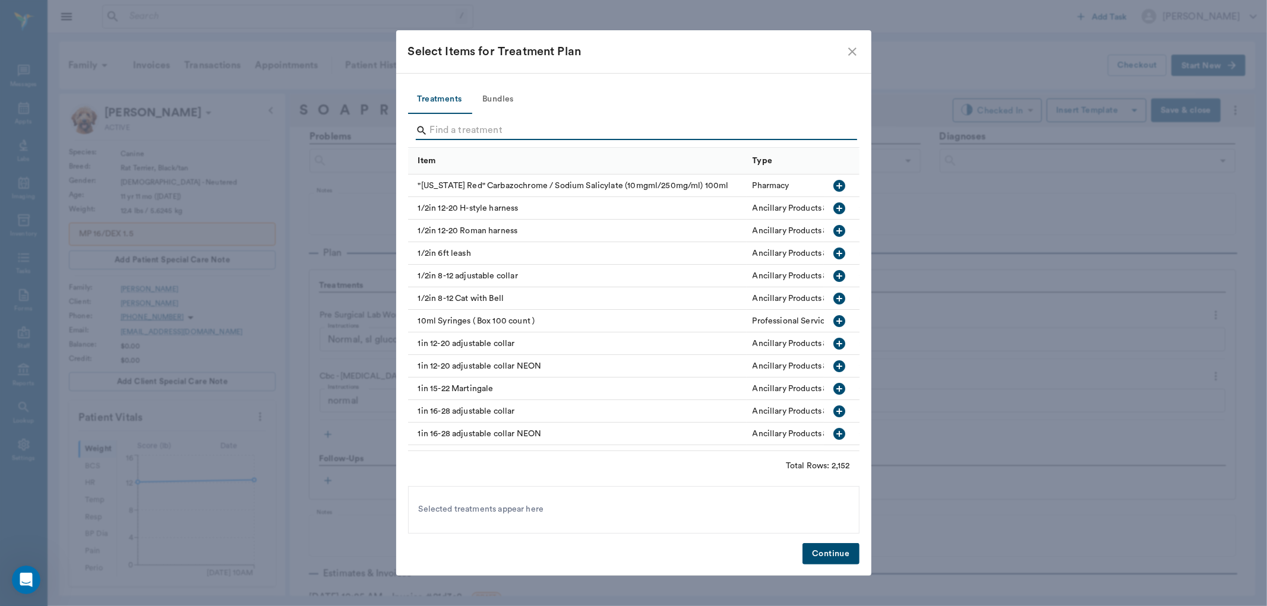
click at [451, 129] on input "Search" at bounding box center [634, 130] width 409 height 19
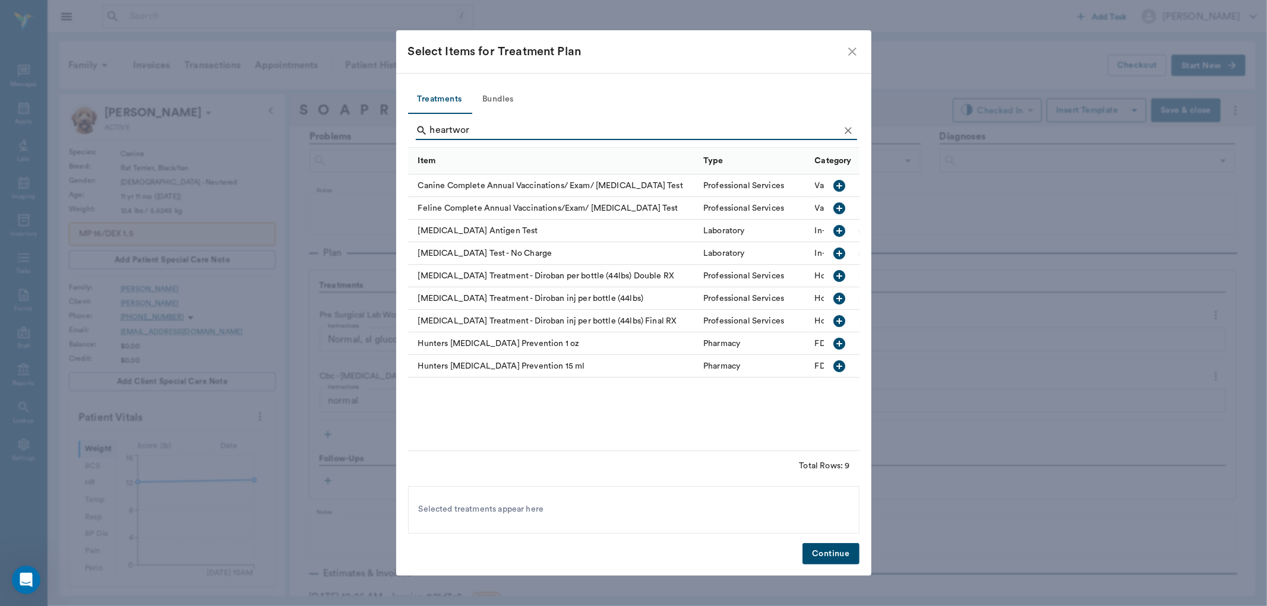
type input "heartwor"
click at [840, 233] on icon "button" at bounding box center [839, 231] width 12 height 12
click at [830, 555] on button "Continue" at bounding box center [830, 554] width 56 height 22
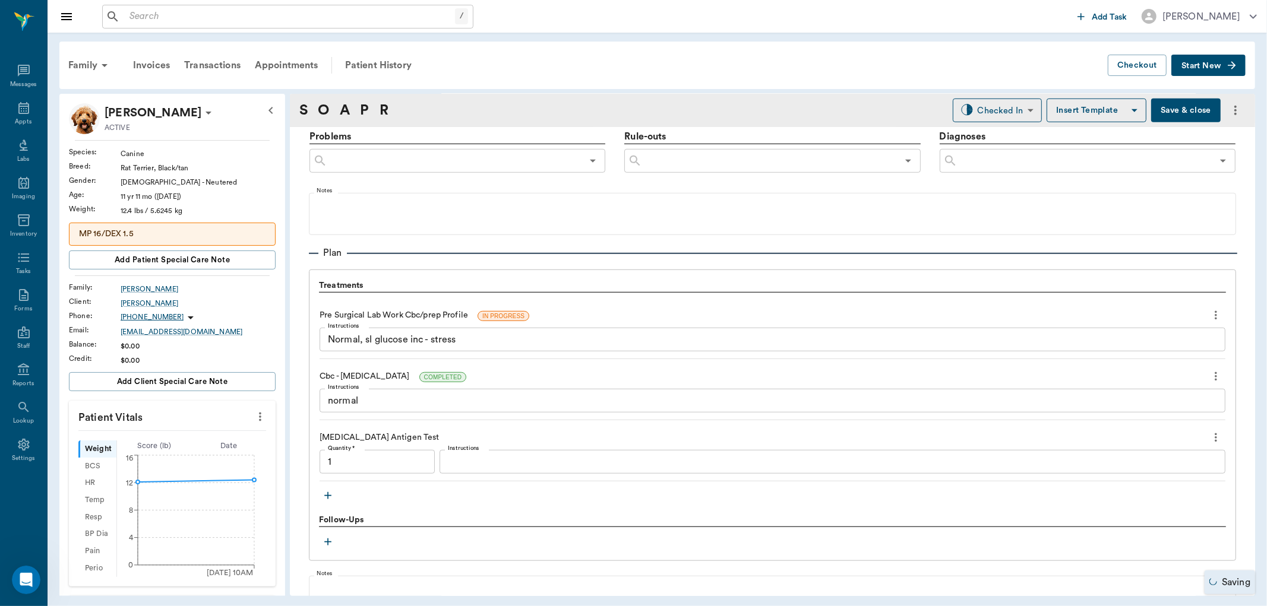
type input "1.00"
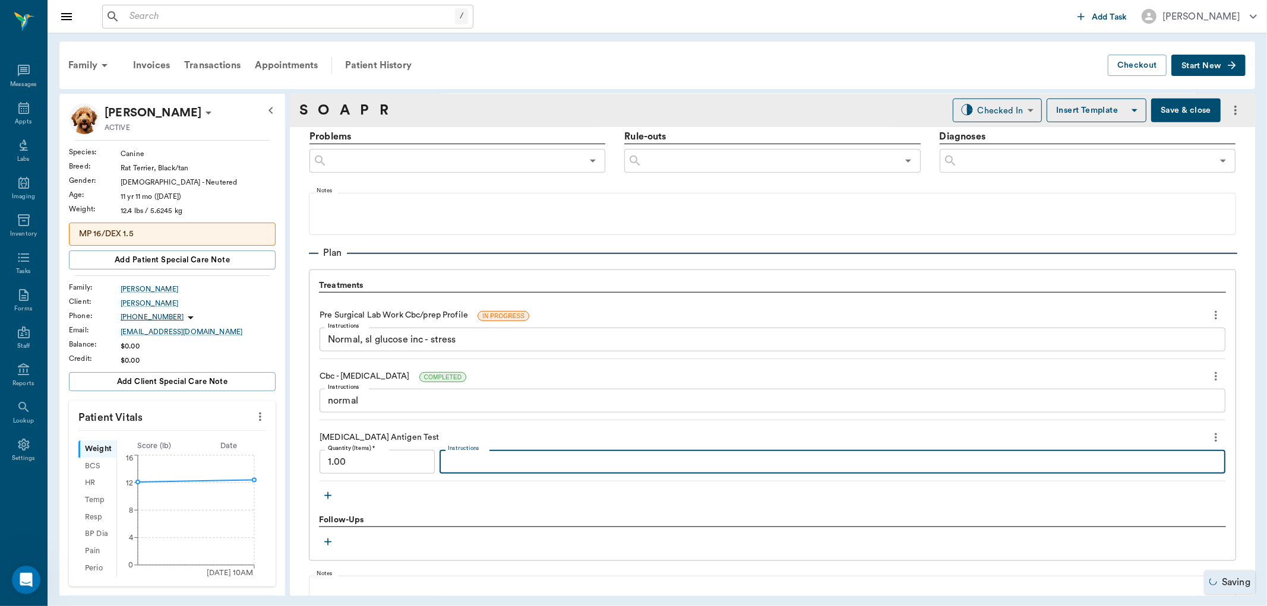
click at [485, 466] on textarea "Instructions" at bounding box center [832, 463] width 769 height 14
type textarea "neg"
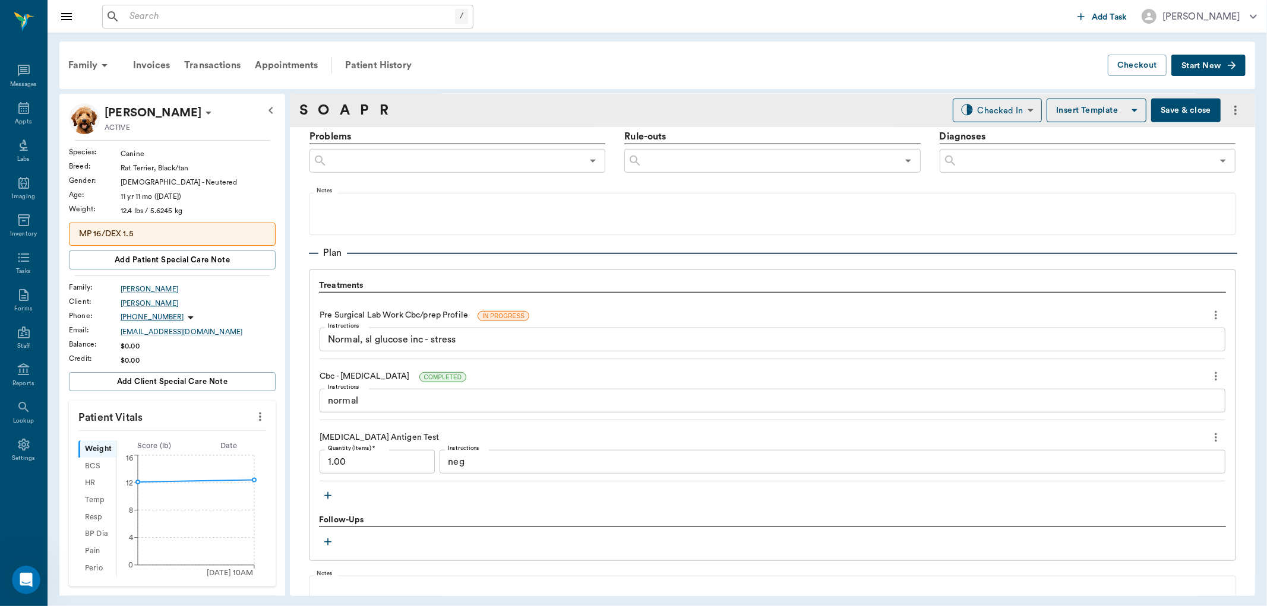
click at [326, 494] on icon "button" at bounding box center [328, 496] width 12 height 12
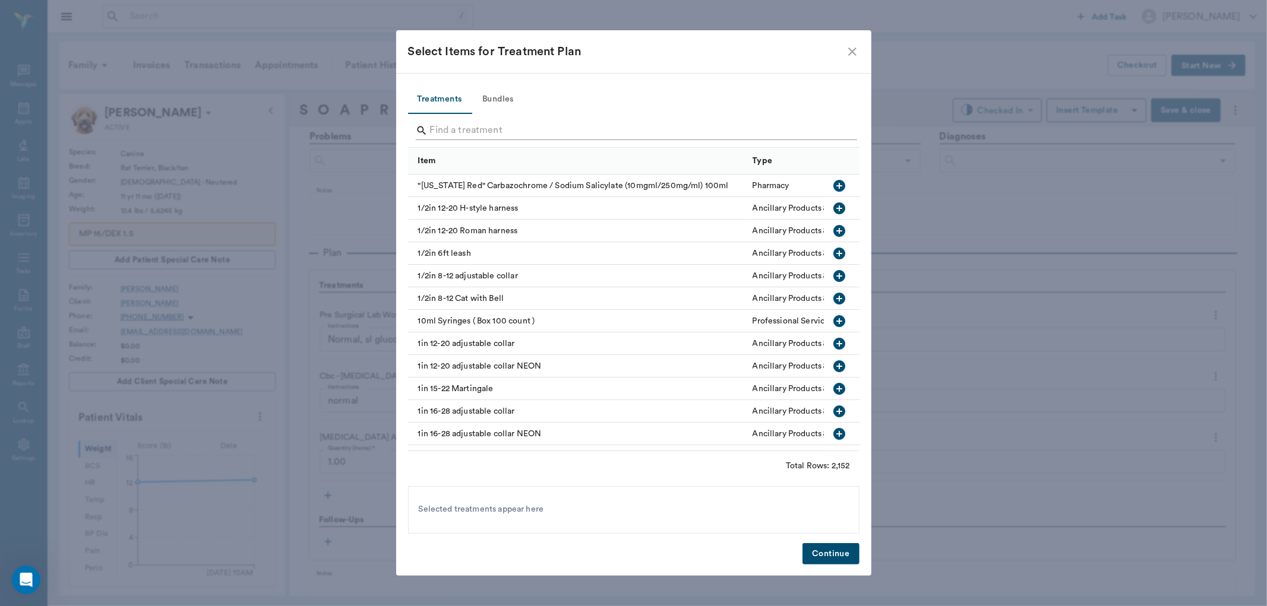
click at [453, 135] on input "Search" at bounding box center [634, 130] width 409 height 19
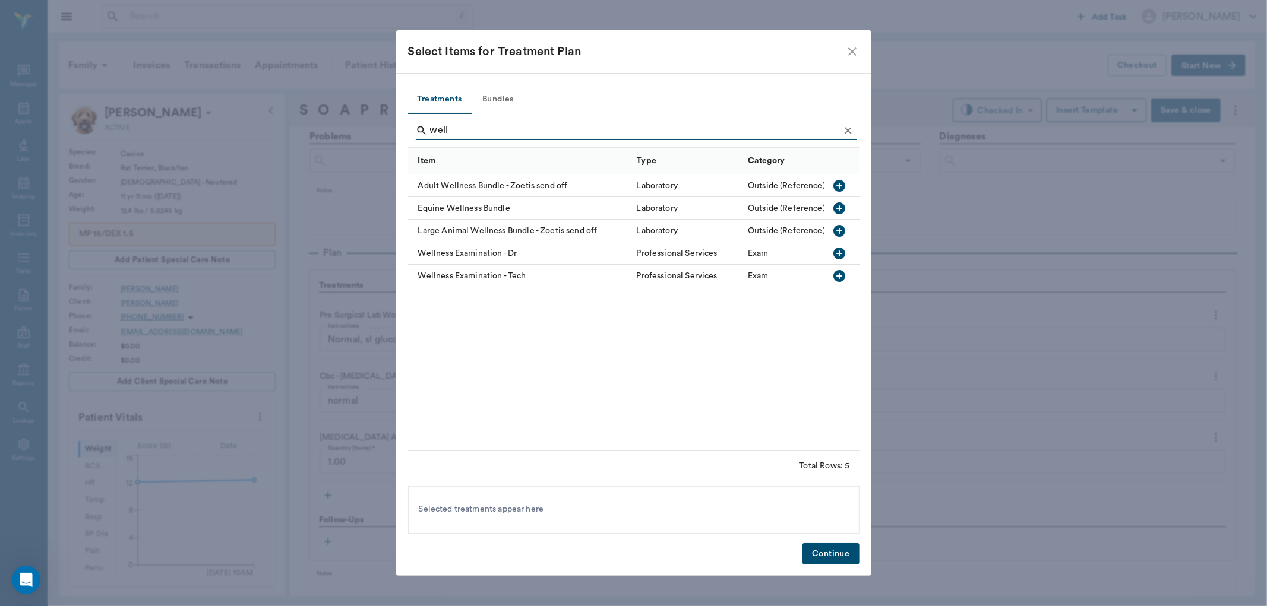
type input "well"
click at [838, 249] on icon "button" at bounding box center [839, 254] width 12 height 12
click at [828, 553] on button "Continue" at bounding box center [830, 554] width 56 height 22
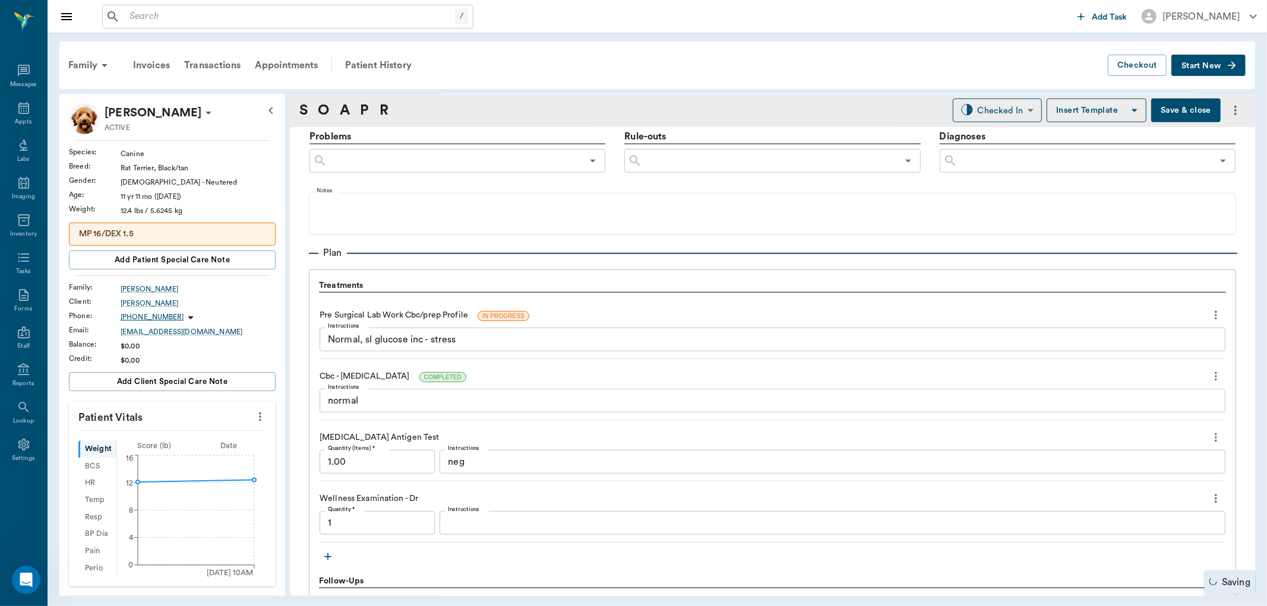
type input "1.00"
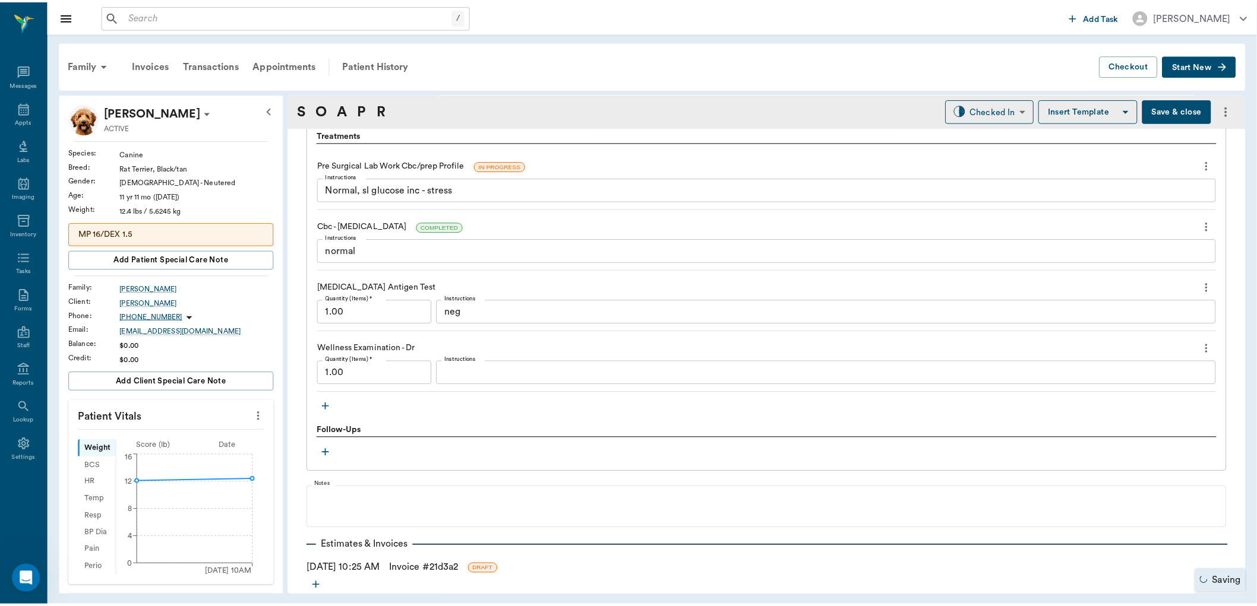
scroll to position [934, 0]
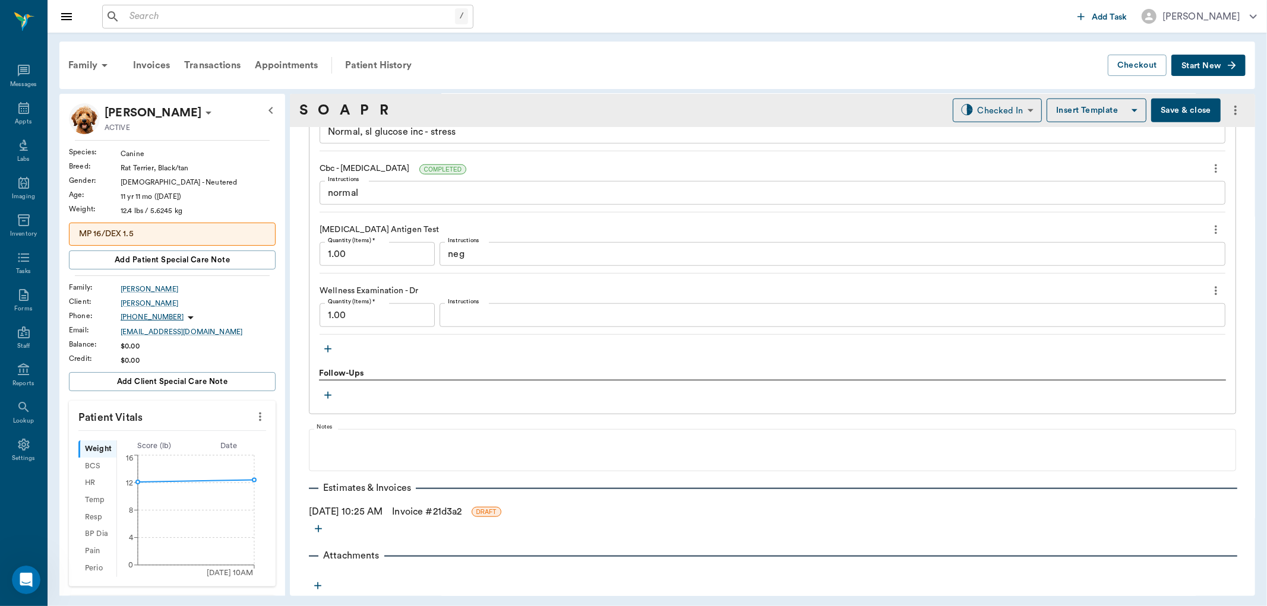
click at [428, 508] on link "Invoice # 21d3a2" at bounding box center [426, 512] width 69 height 14
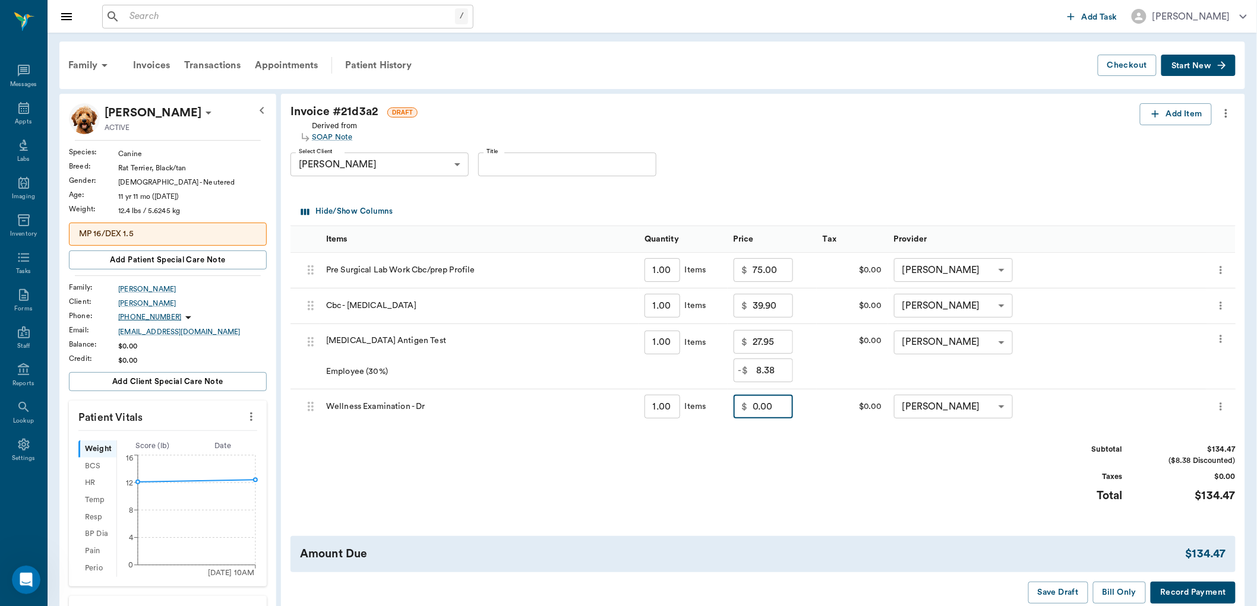
click at [769, 407] on input "0.00" at bounding box center [773, 407] width 40 height 24
type input "25.00"
click at [872, 514] on div "Invoice # 21d3a2 DRAFT Derived from SOAP Note Add Item Select Client Wallace Vl…" at bounding box center [763, 354] width 964 height 520
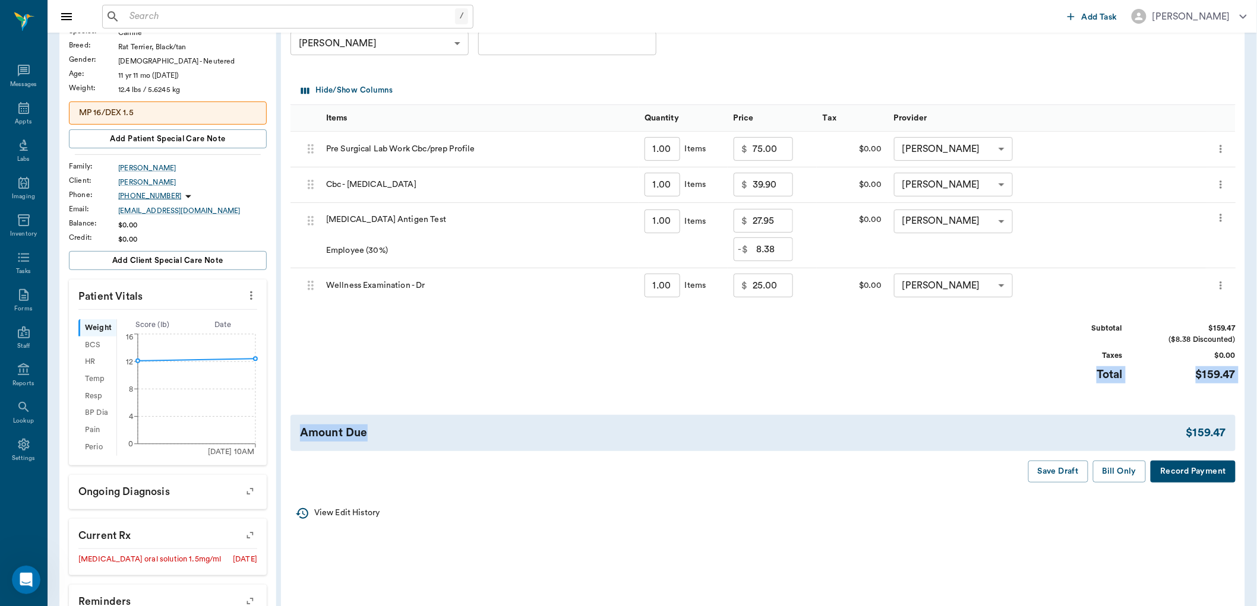
scroll to position [132, 0]
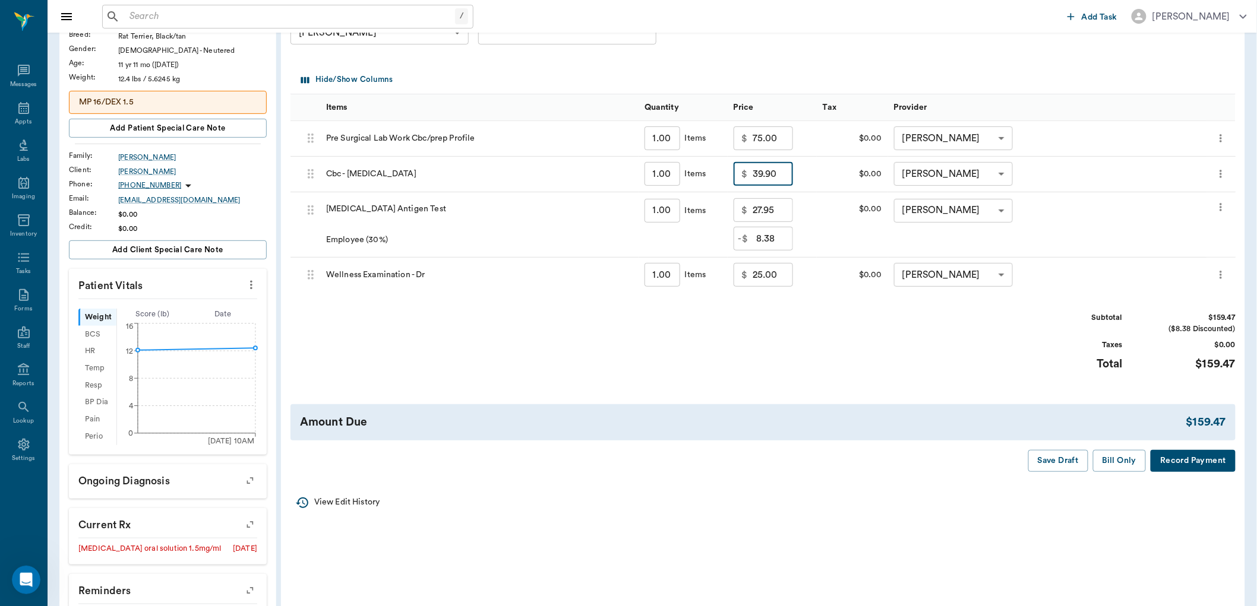
click at [779, 170] on input "39.90" at bounding box center [773, 174] width 40 height 24
type input "0.00"
click at [586, 317] on div "Subtotal $119.57 ($8.38 Discounted) Taxes $0.00 Total $119.57" at bounding box center [762, 348] width 945 height 73
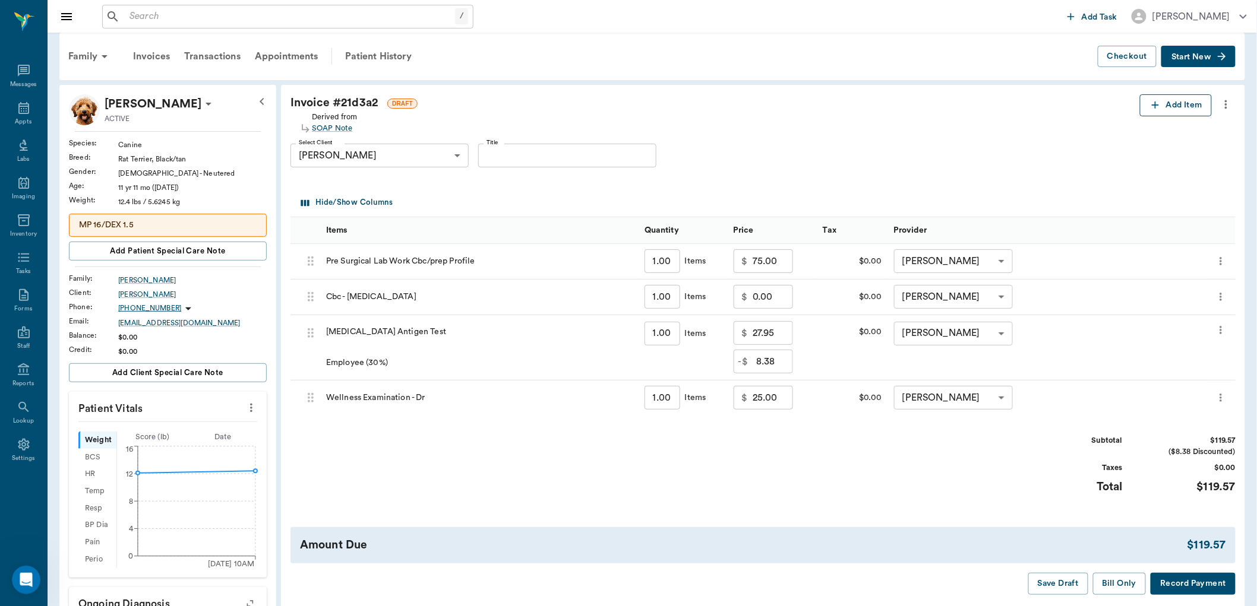
scroll to position [0, 0]
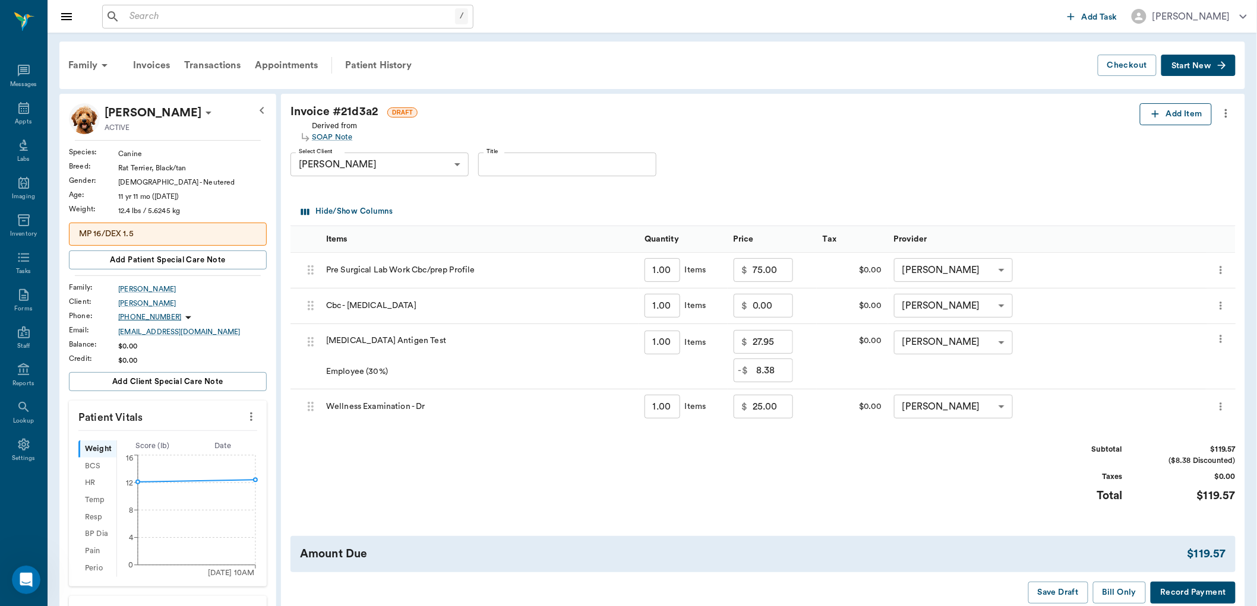
click at [1176, 114] on button "Add Item" at bounding box center [1176, 114] width 72 height 22
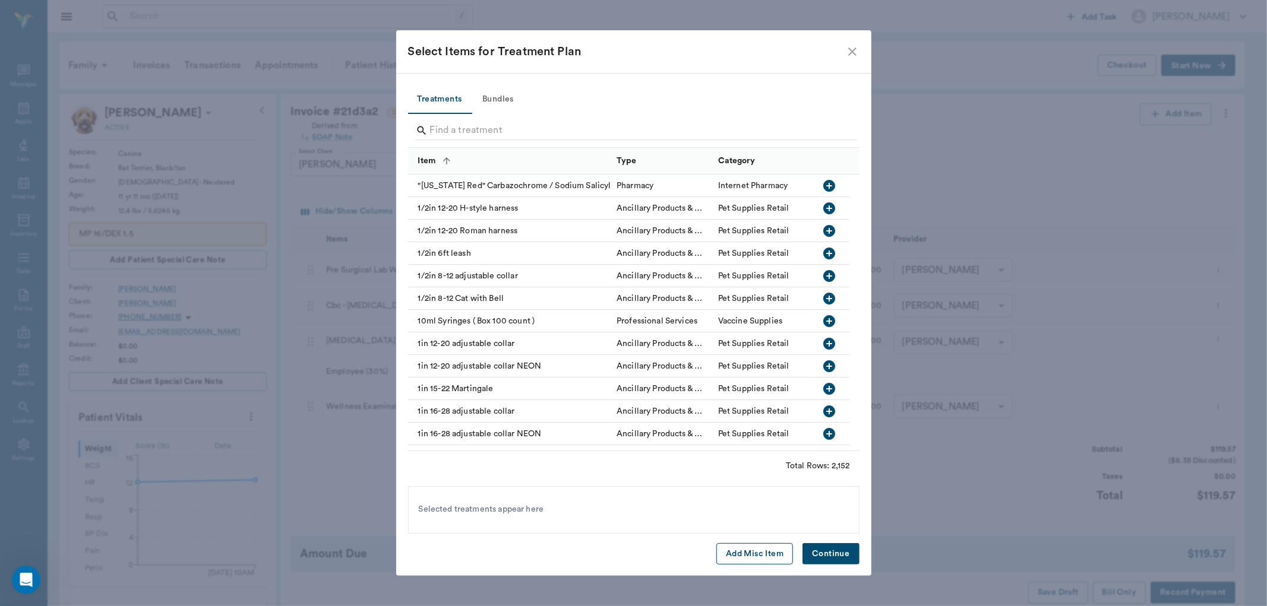
click at [753, 554] on button "Add Misc Item" at bounding box center [754, 554] width 77 height 22
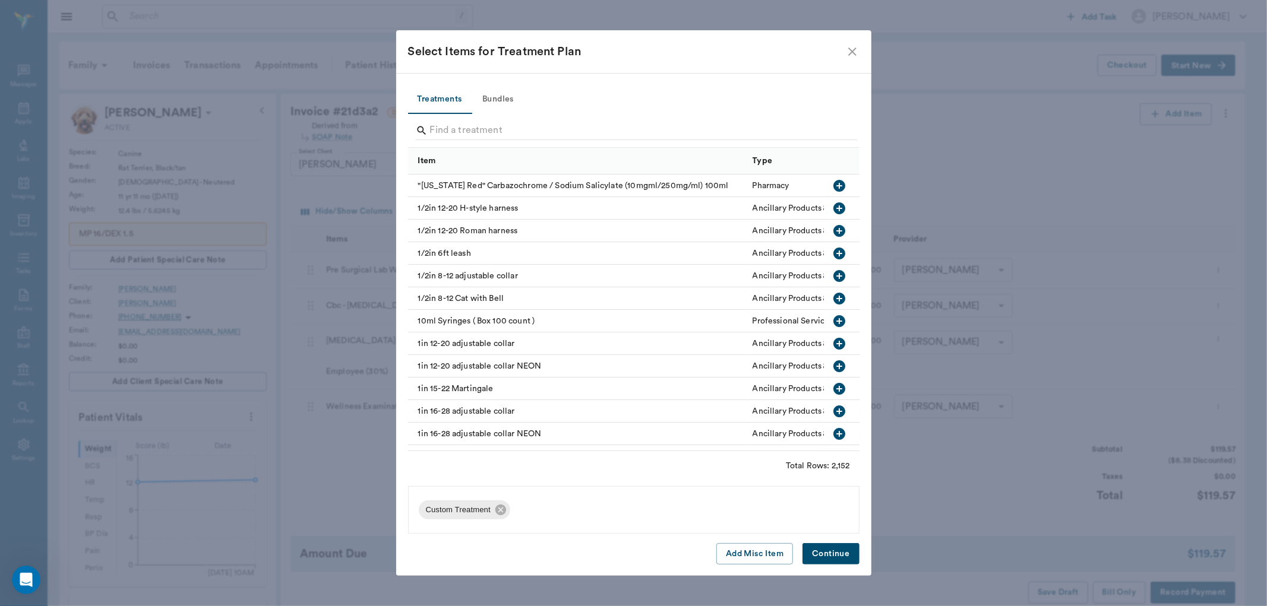
click at [457, 511] on span "Custom Treatment" at bounding box center [458, 510] width 79 height 12
click at [830, 547] on button "Continue" at bounding box center [830, 554] width 56 height 22
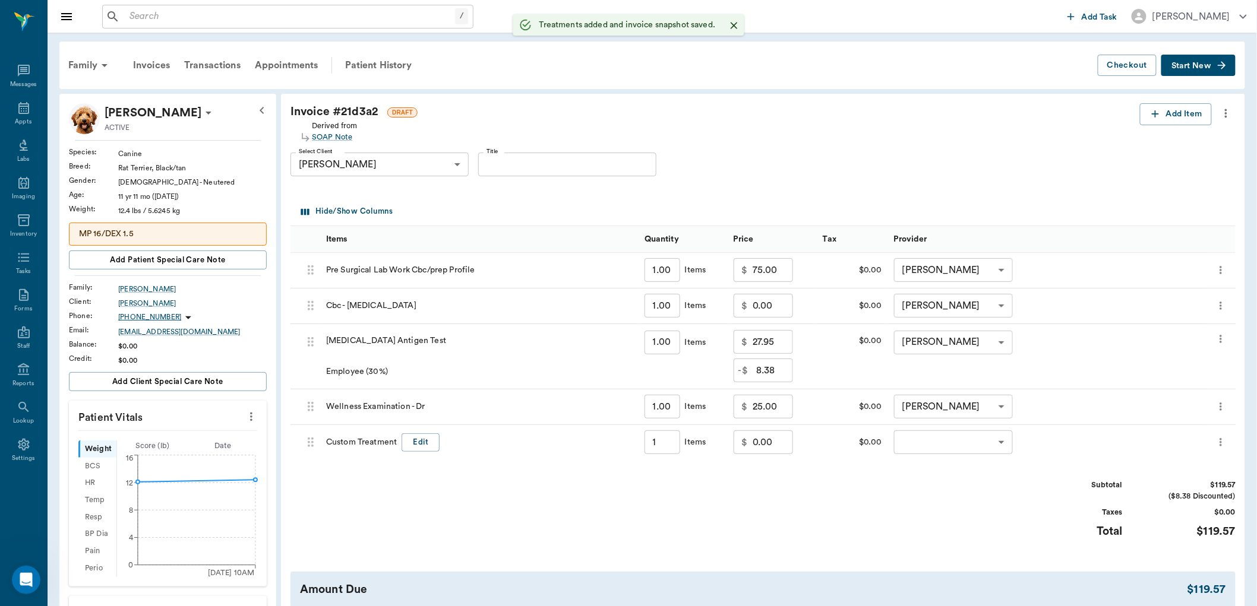
type input "1.00"
click at [413, 441] on button "Edit" at bounding box center [421, 443] width 38 height 18
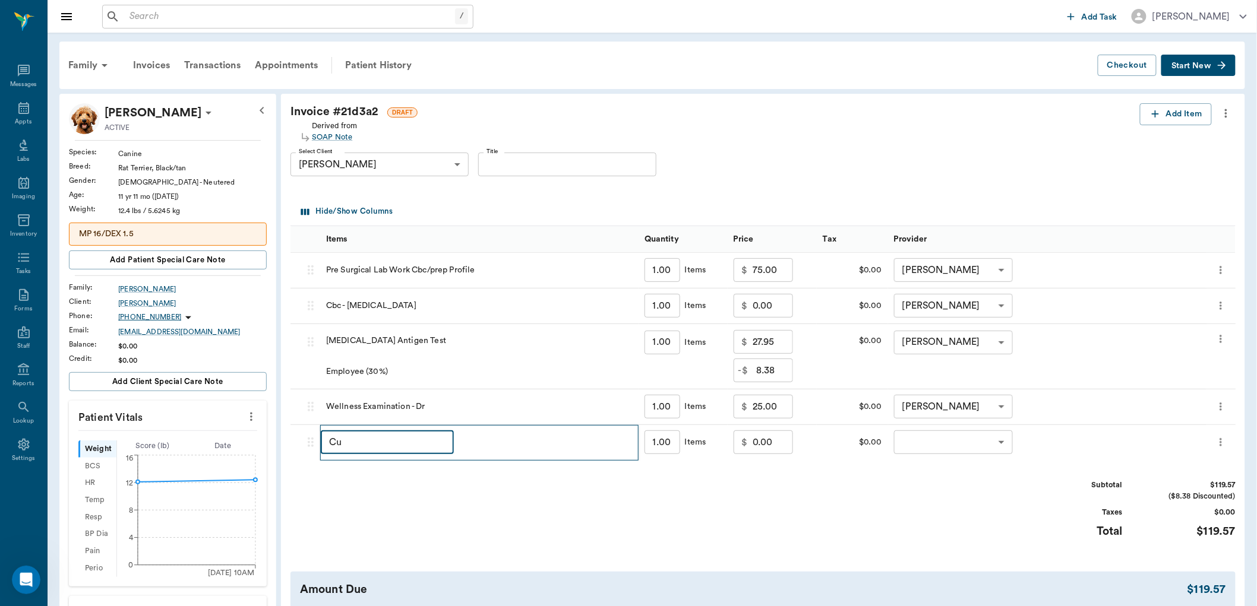
type input "C"
type input "Discount"
click at [770, 444] on input "0.00" at bounding box center [773, 443] width 40 height 24
type input "25.59"
click at [997, 444] on body "/ ​ Add Task Dr. Bert Ellsworth Nectar Messages Appts Labs Imaging Inventory Ta…" at bounding box center [628, 468] width 1257 height 936
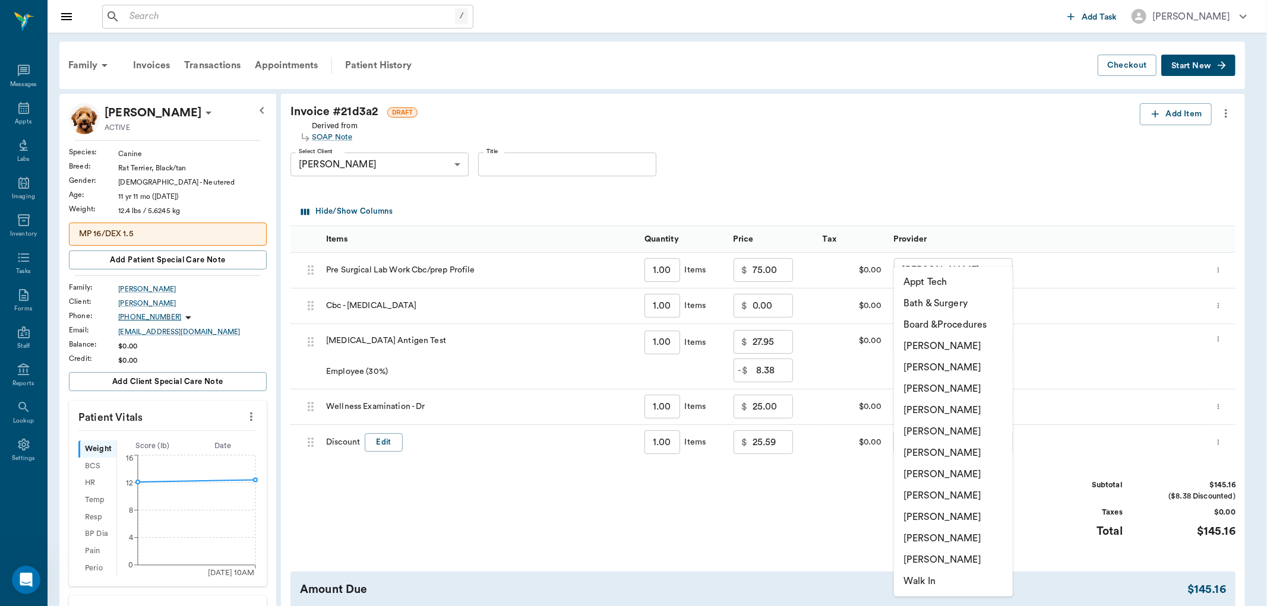
click at [967, 403] on li "[PERSON_NAME]" at bounding box center [953, 410] width 119 height 21
type input "none-63ec2f075fda476ae8351a4d"
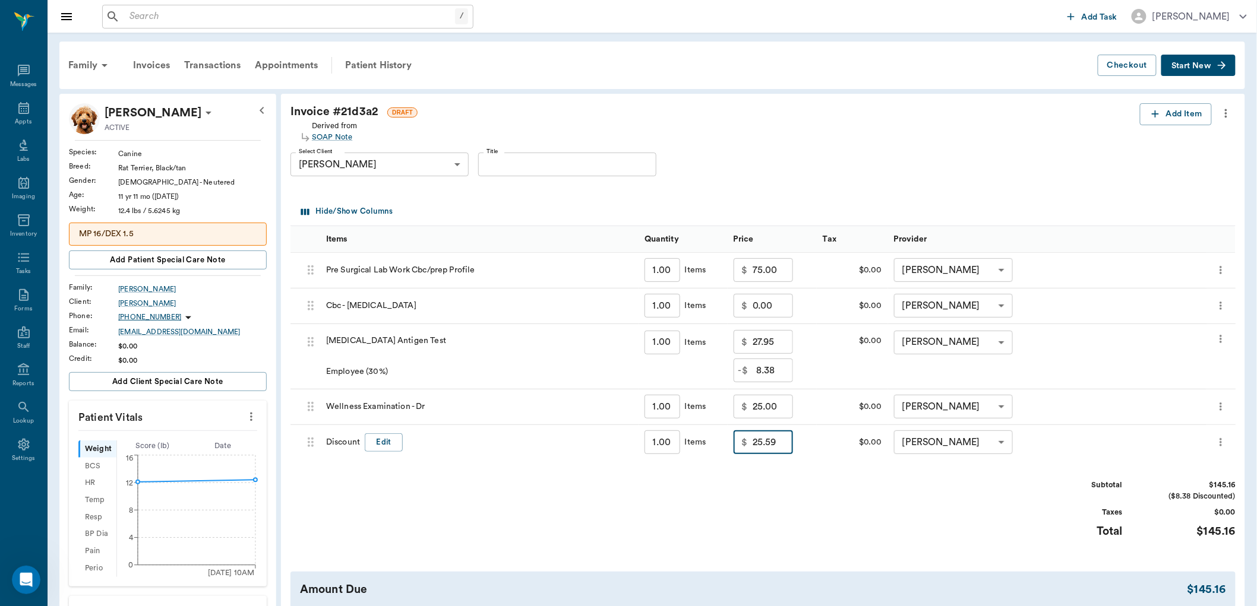
click at [757, 450] on input "25.59" at bounding box center [773, 443] width 40 height 24
click at [755, 444] on input "25.59" at bounding box center [773, 443] width 40 height 24
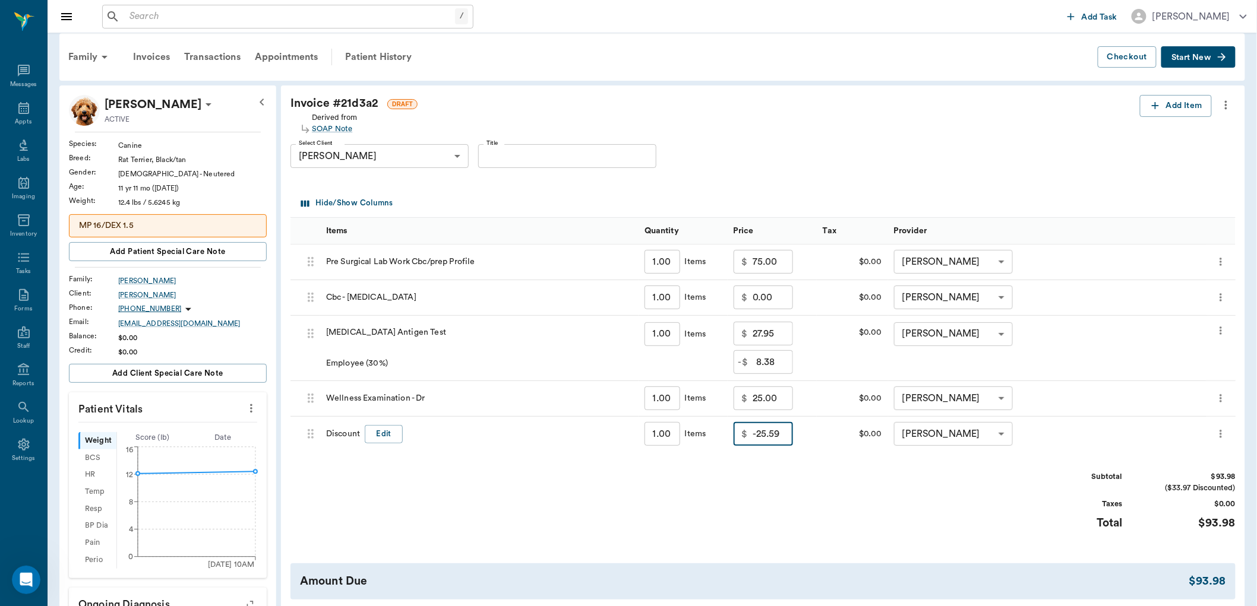
scroll to position [132, 0]
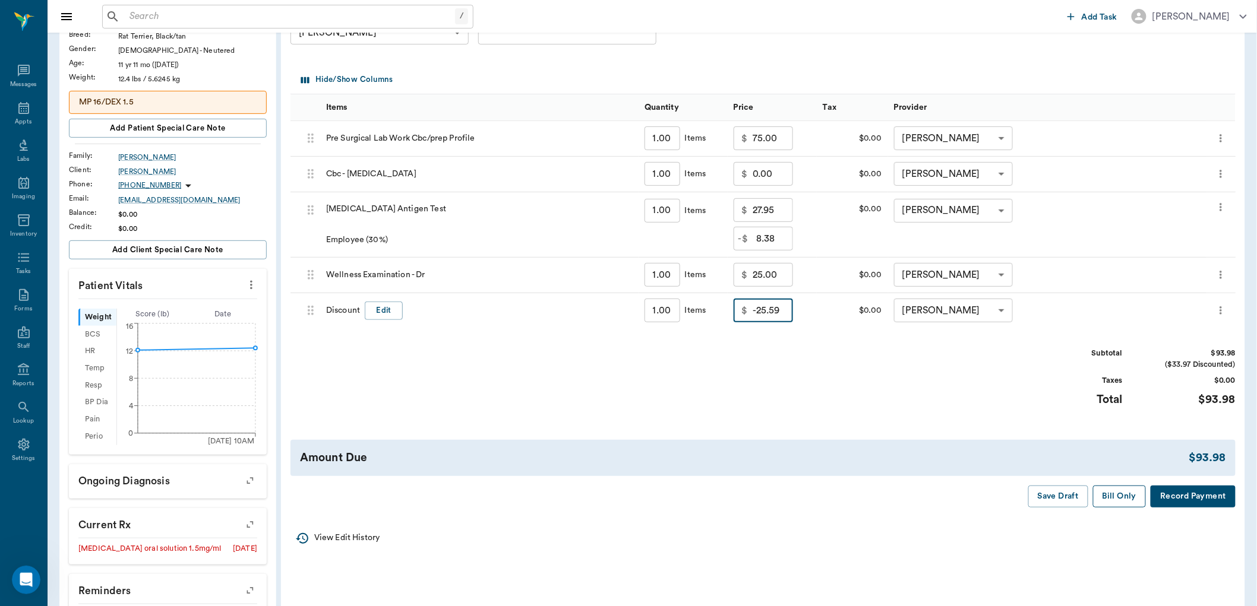
type input "-25.59"
click at [1123, 494] on button "Bill Only" at bounding box center [1119, 497] width 53 height 22
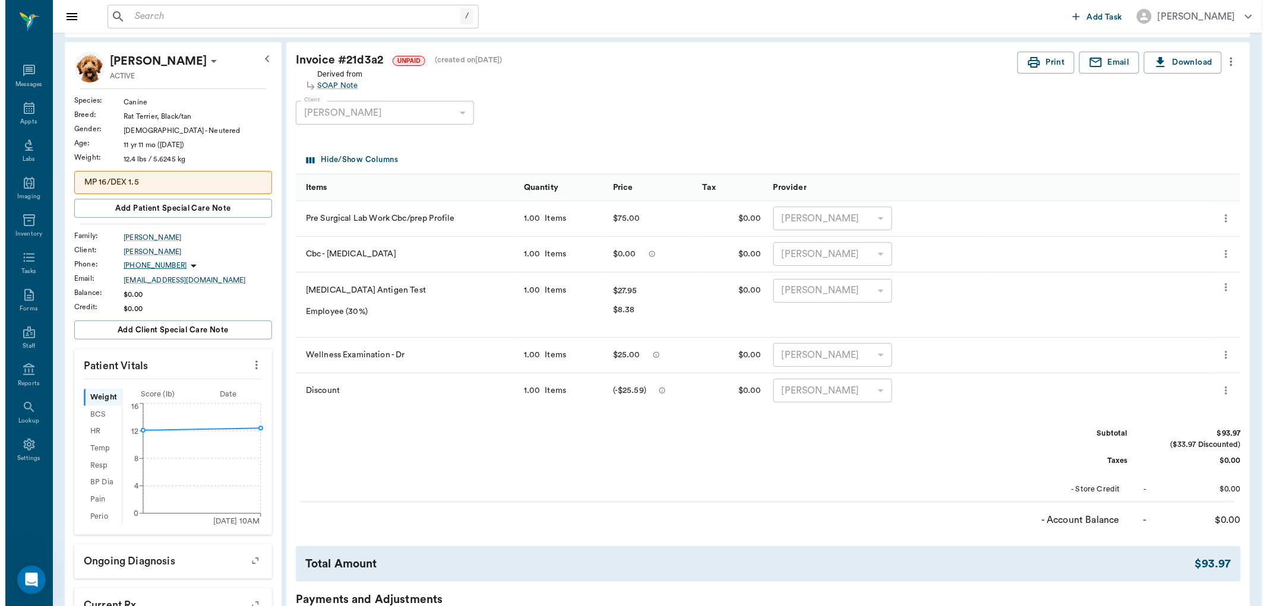
scroll to position [0, 0]
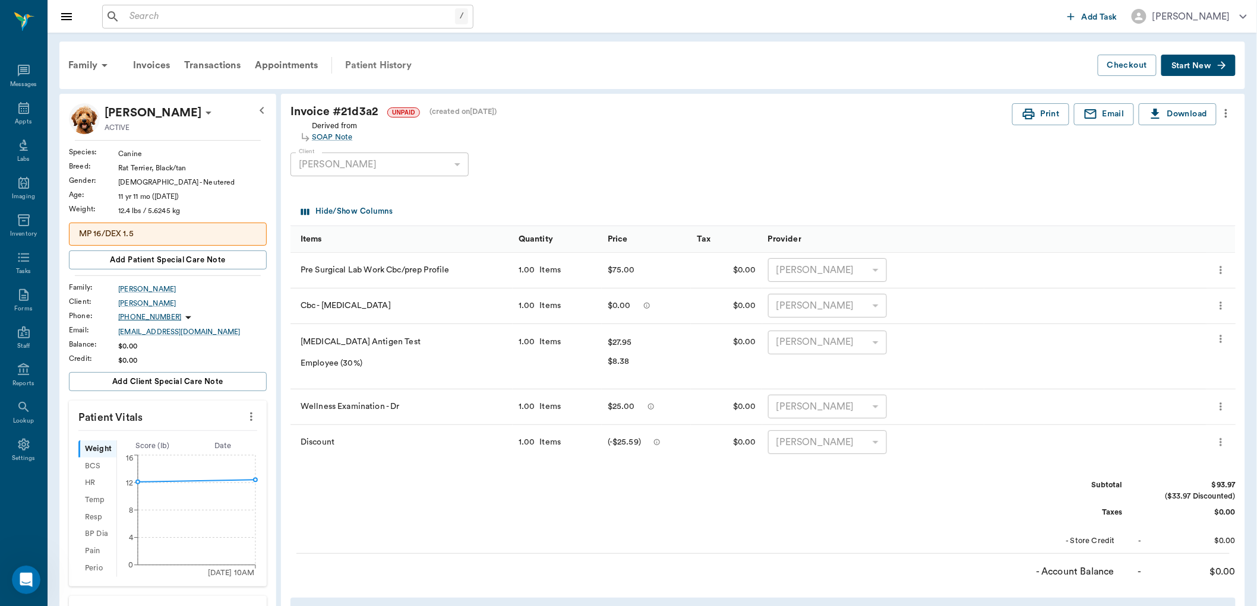
click at [384, 67] on div "Patient History" at bounding box center [378, 65] width 81 height 29
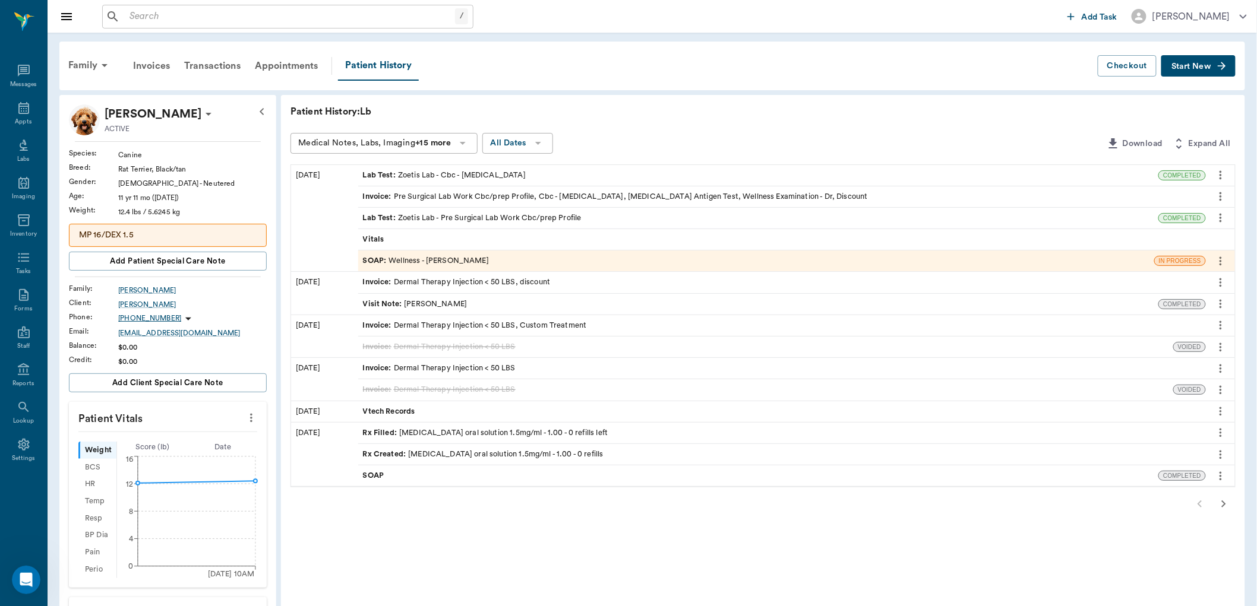
click at [455, 258] on div "SOAP : Wellness - Dr. Bert Ellsworth" at bounding box center [426, 260] width 126 height 11
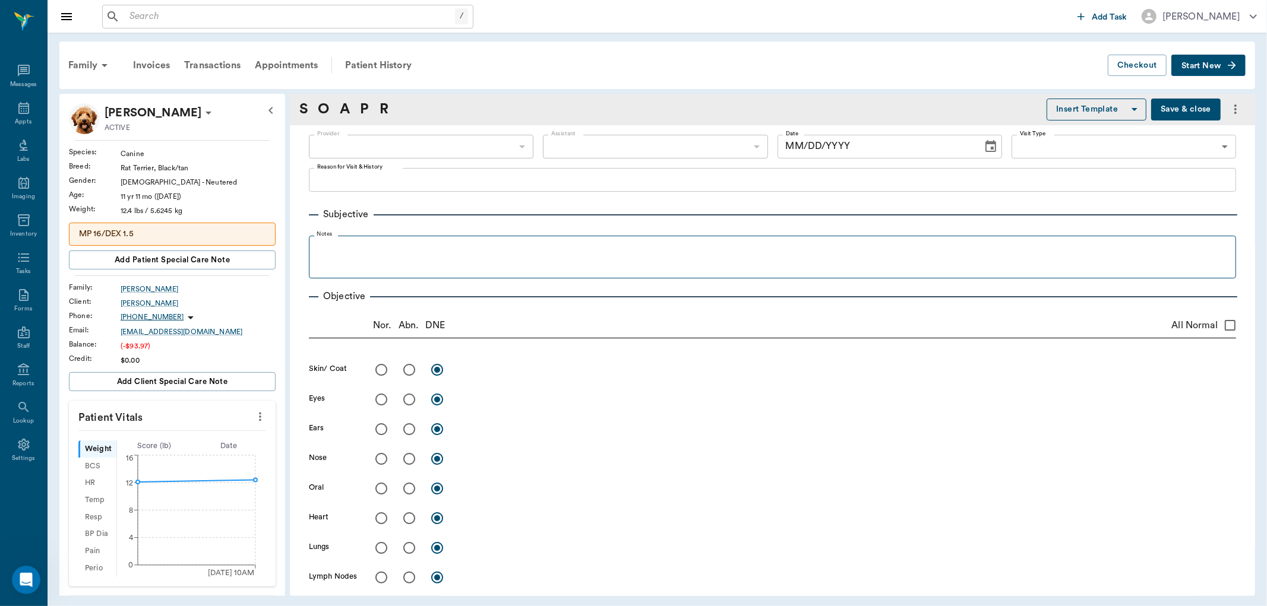
type input "63ec2f075fda476ae8351a4d"
type input "642ef10e332a41444de2bad1"
type input "65d2be4f46e3a538d89b8c14"
type textarea "Sr wellness exam Caryn"
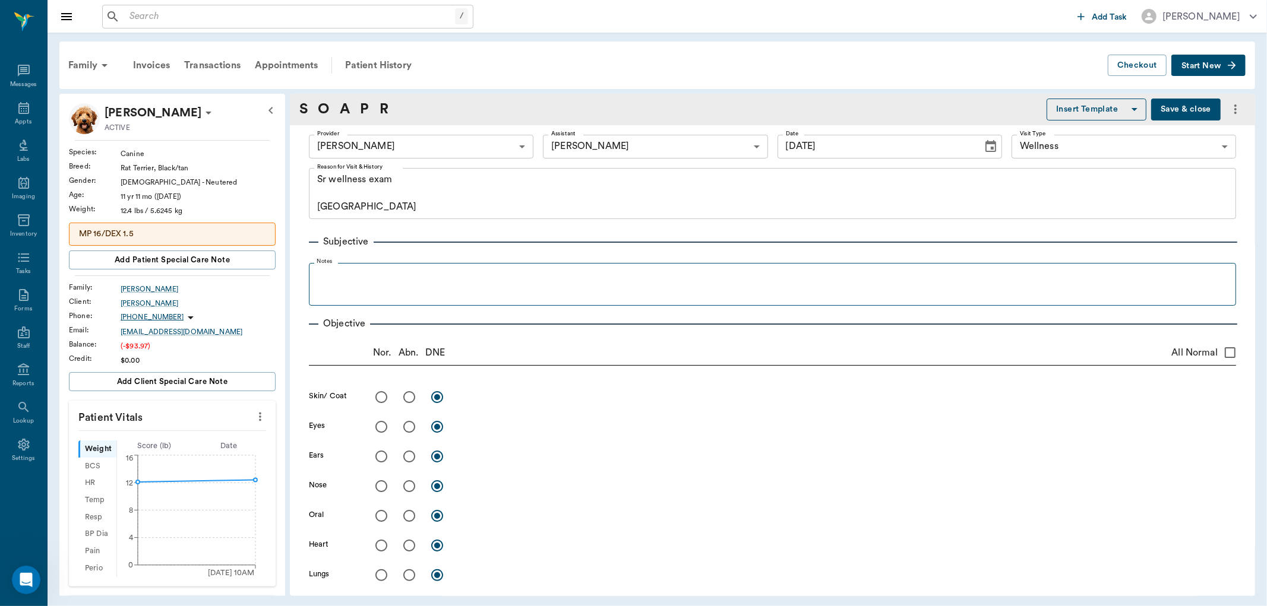
type input "[DATE]"
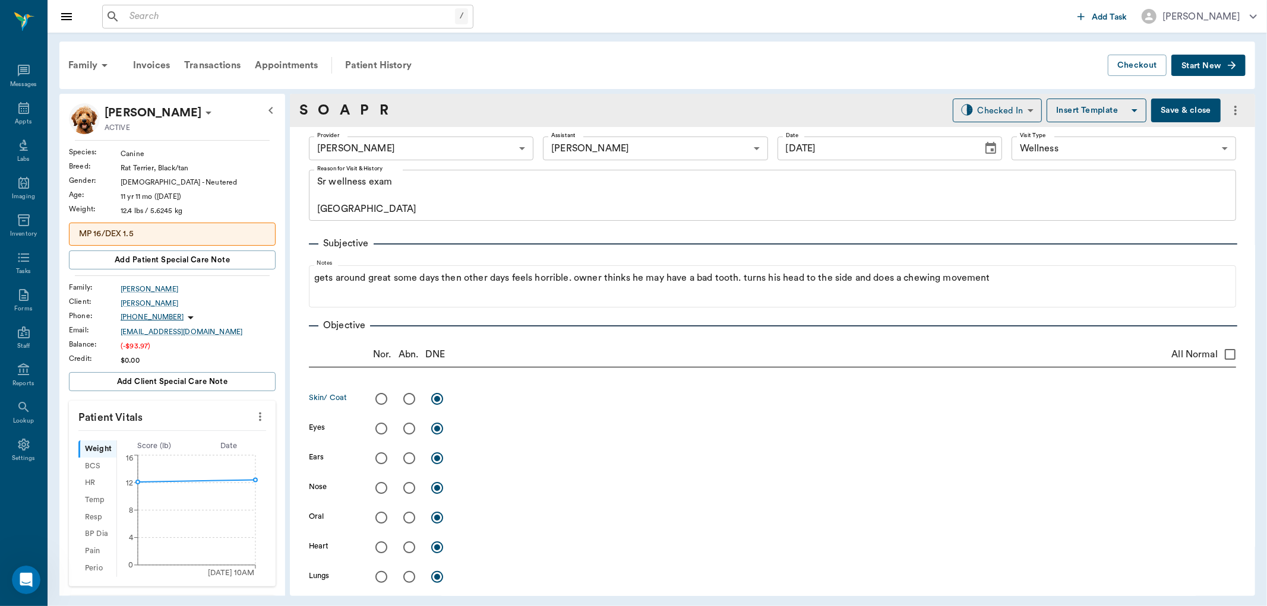
click at [378, 396] on input "radio" at bounding box center [381, 399] width 25 height 25
radio input "true"
click at [383, 428] on input "radio" at bounding box center [381, 428] width 25 height 25
radio input "true"
click at [412, 460] on input "radio" at bounding box center [409, 458] width 25 height 25
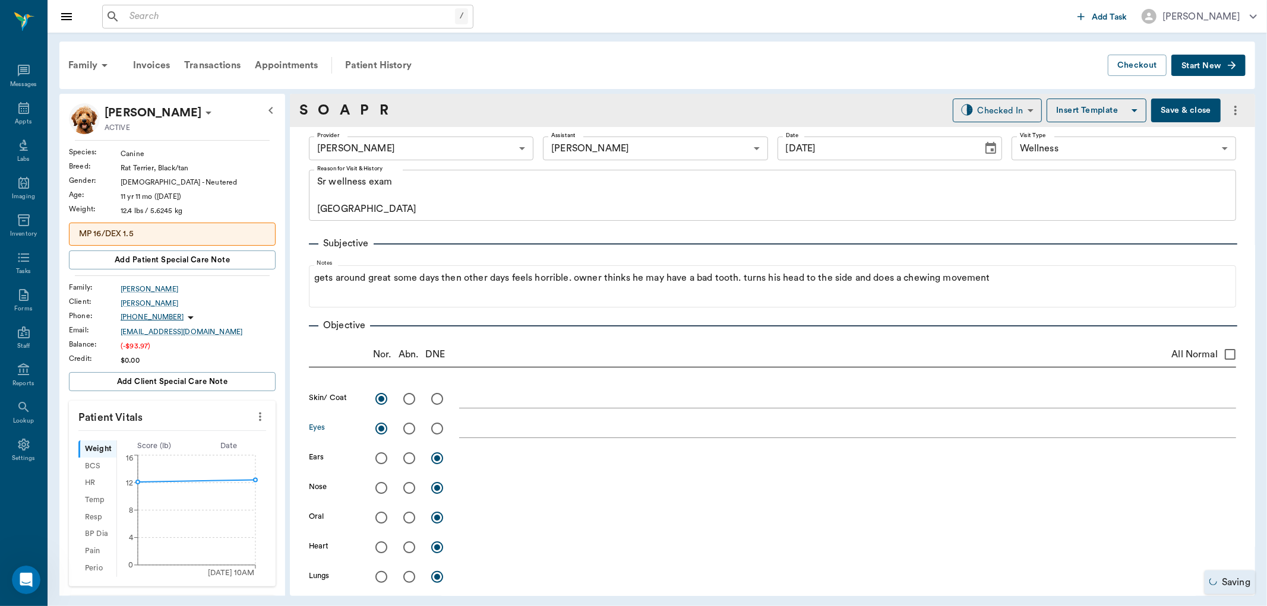
radio input "true"
click at [383, 489] on input "radio" at bounding box center [381, 488] width 25 height 25
radio input "true"
click at [409, 516] on input "radio" at bounding box center [409, 517] width 25 height 25
radio input "true"
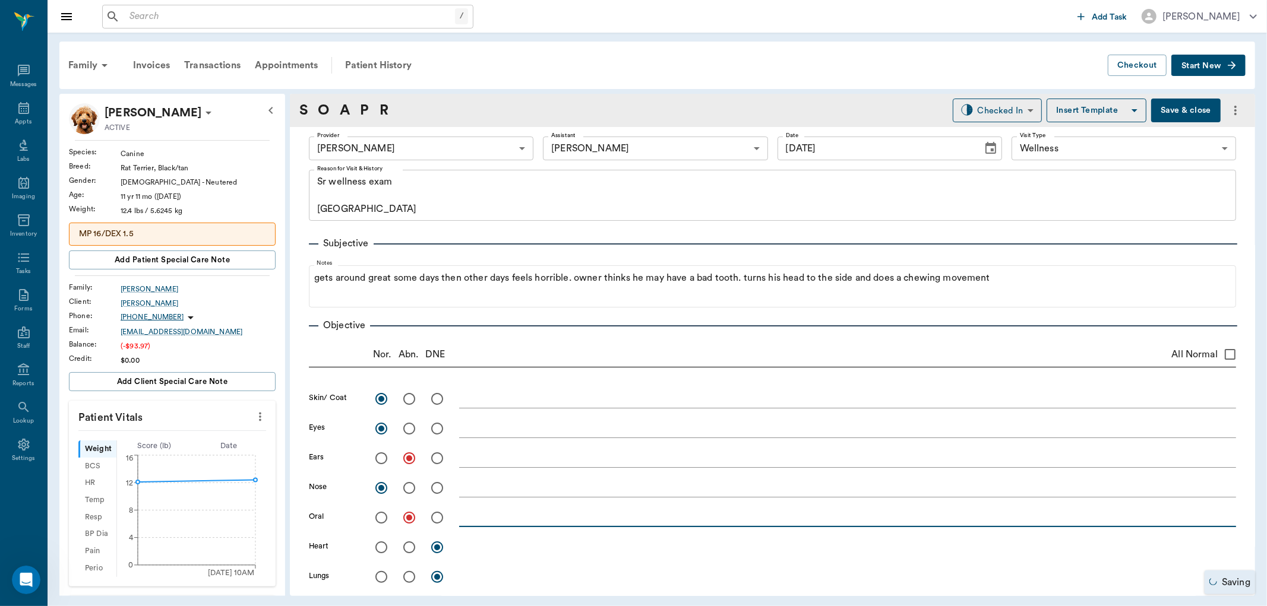
click at [472, 517] on textarea at bounding box center [847, 518] width 777 height 14
click at [771, 520] on textarea "Grade 3 perio, did not see a bad tooth but could be covered up with tarttar in" at bounding box center [847, 518] width 777 height 14
click at [833, 518] on textarea "Grade 3 perio, did not see a bad tooth but could be covered up with tartar in" at bounding box center [847, 518] width 777 height 14
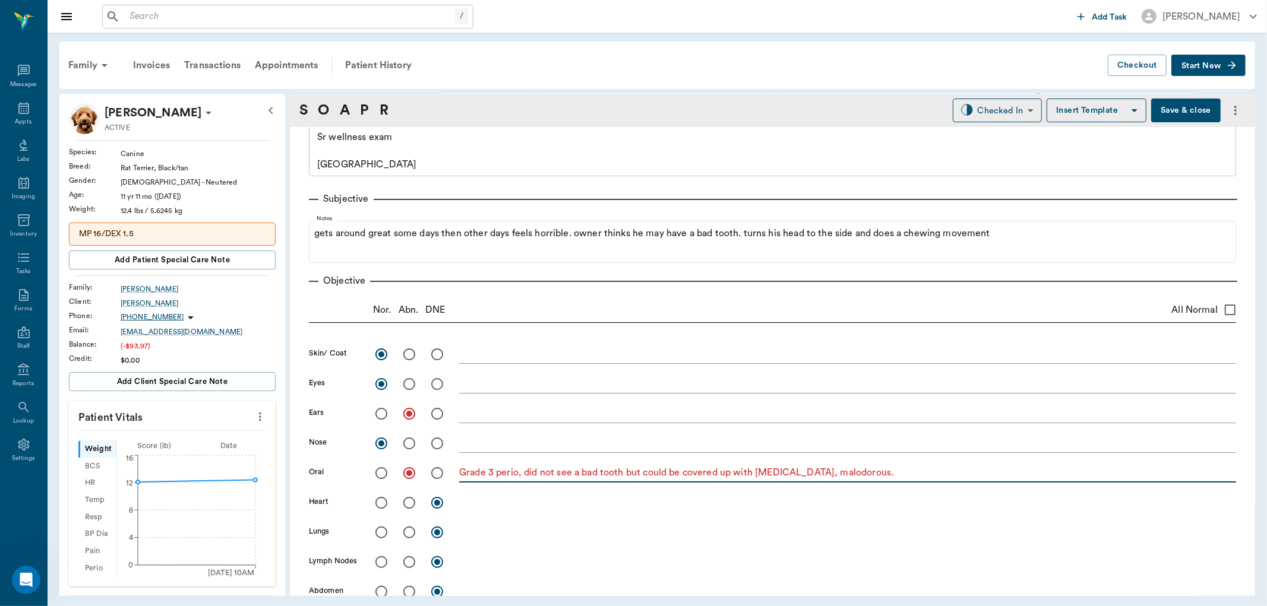
scroll to position [198, 0]
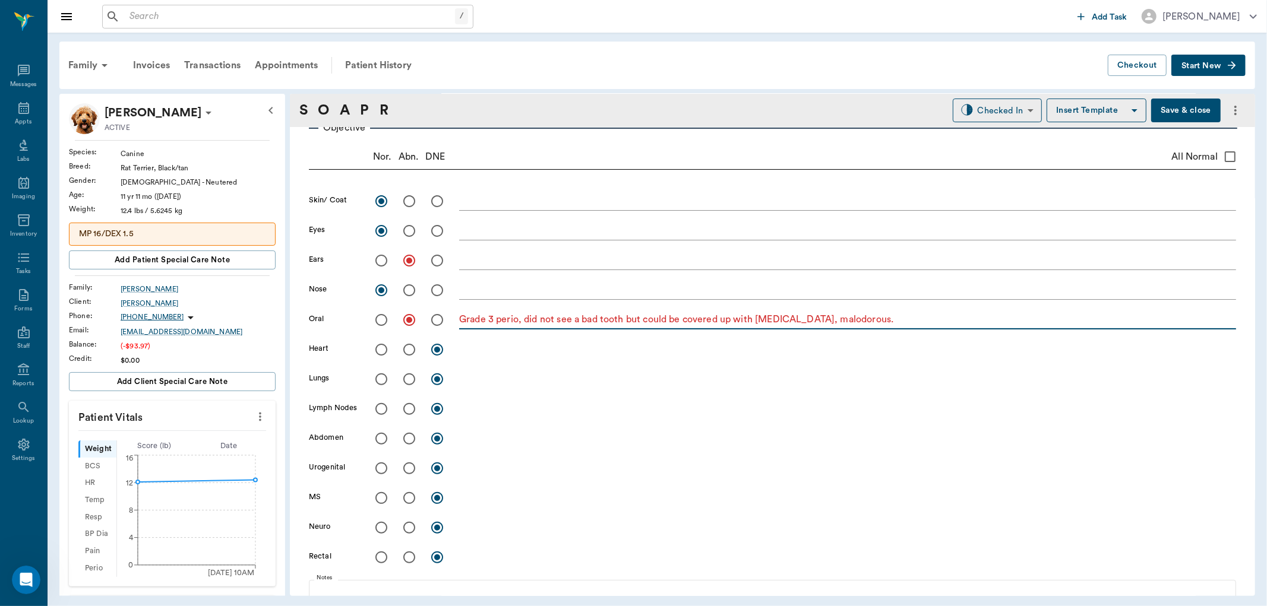
type textarea "Grade 3 perio, did not see a bad tooth but could be covered up with tartar, mal…"
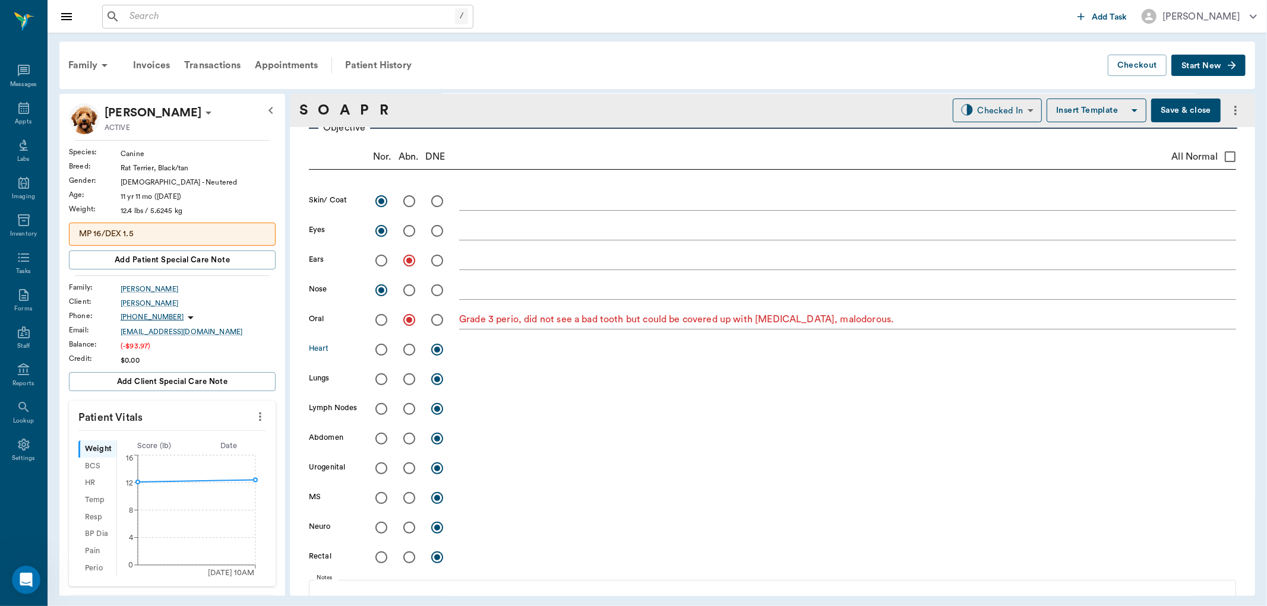
click at [383, 347] on input "radio" at bounding box center [381, 349] width 25 height 25
radio input "true"
click at [381, 378] on input "radio" at bounding box center [381, 379] width 25 height 25
radio input "true"
click at [383, 405] on input "radio" at bounding box center [381, 409] width 25 height 25
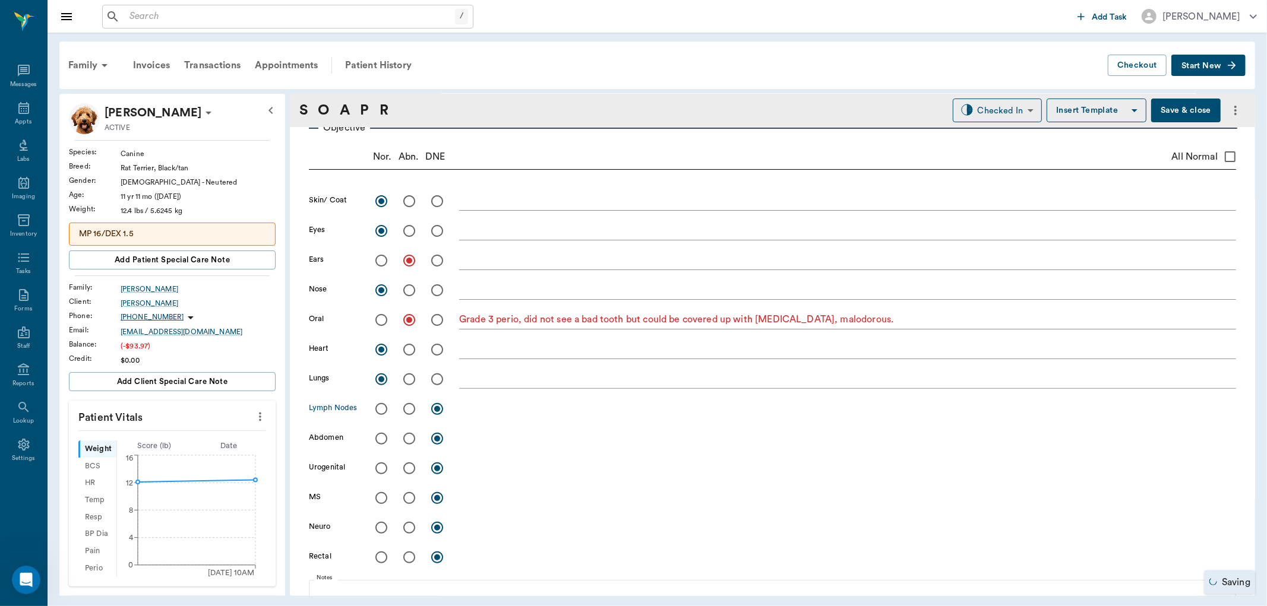
radio input "true"
click at [381, 437] on input "radio" at bounding box center [381, 438] width 25 height 25
radio input "true"
click at [380, 470] on input "radio" at bounding box center [381, 468] width 25 height 25
radio input "true"
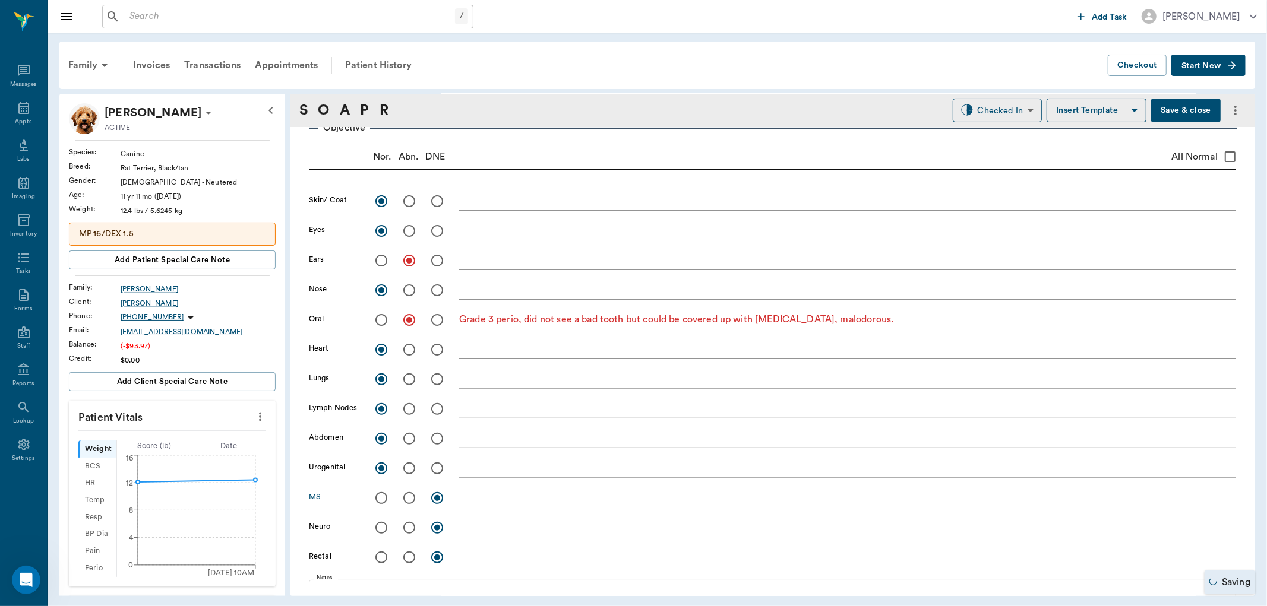
click at [409, 497] on input "radio" at bounding box center [409, 498] width 25 height 25
radio input "true"
click at [490, 497] on textarea at bounding box center [847, 498] width 777 height 14
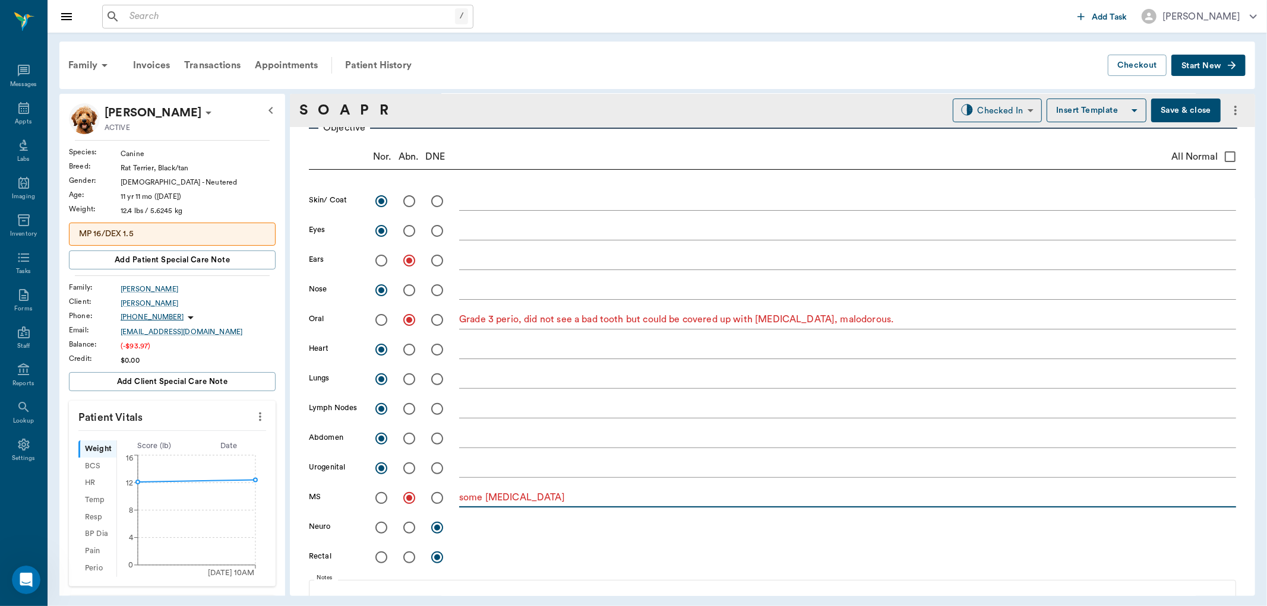
type textarea "some hip arthritis"
click at [381, 524] on input "radio" at bounding box center [381, 528] width 25 height 25
radio input "true"
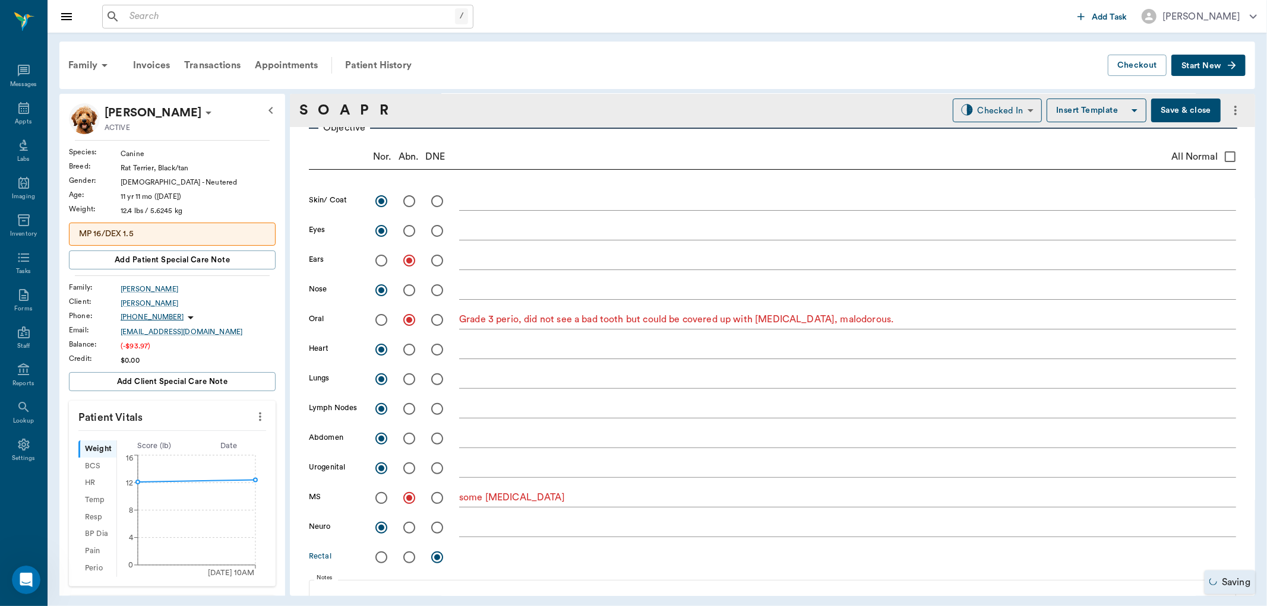
click at [384, 555] on input "radio" at bounding box center [381, 557] width 25 height 25
radio input "true"
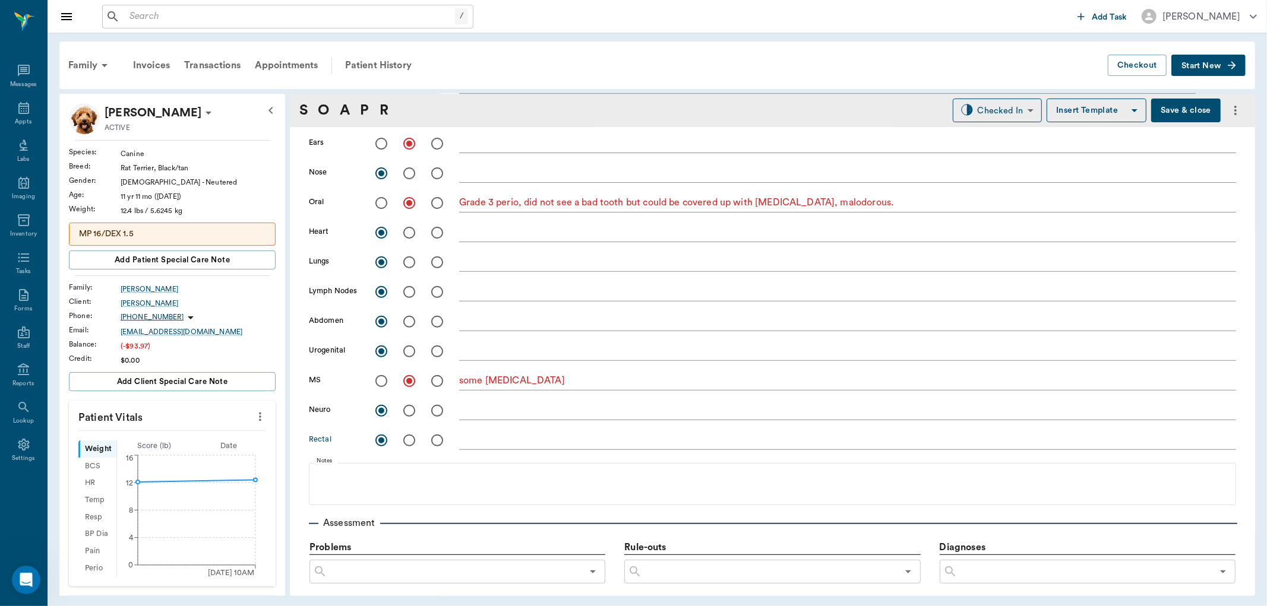
scroll to position [330, 0]
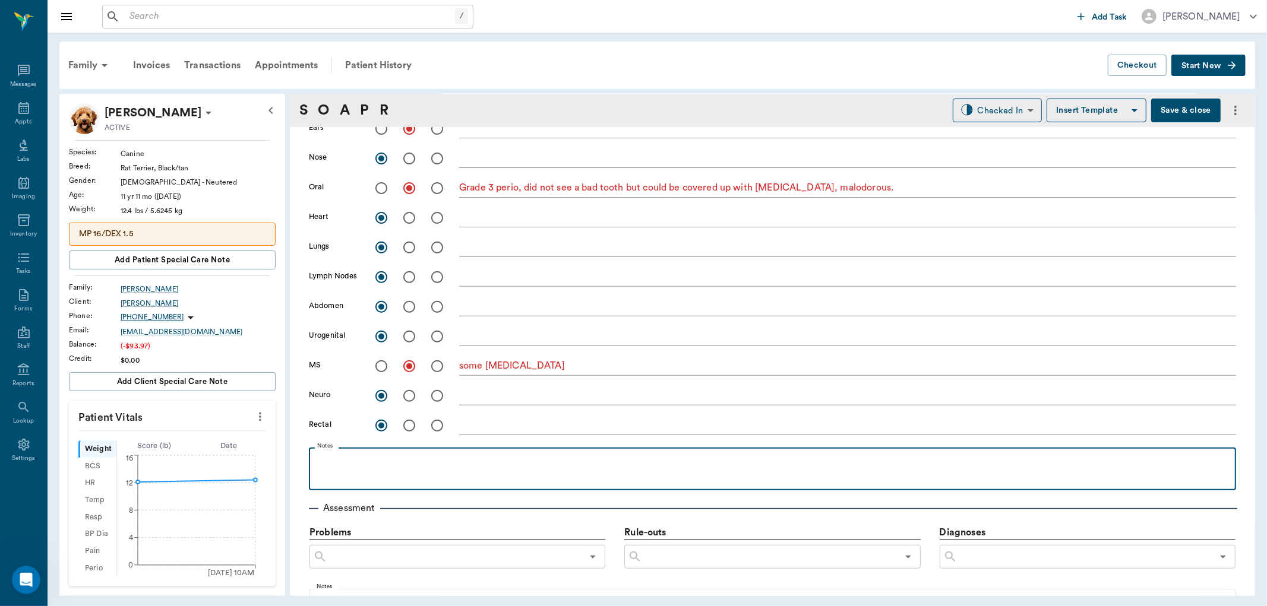
click at [328, 454] on p at bounding box center [772, 461] width 915 height 14
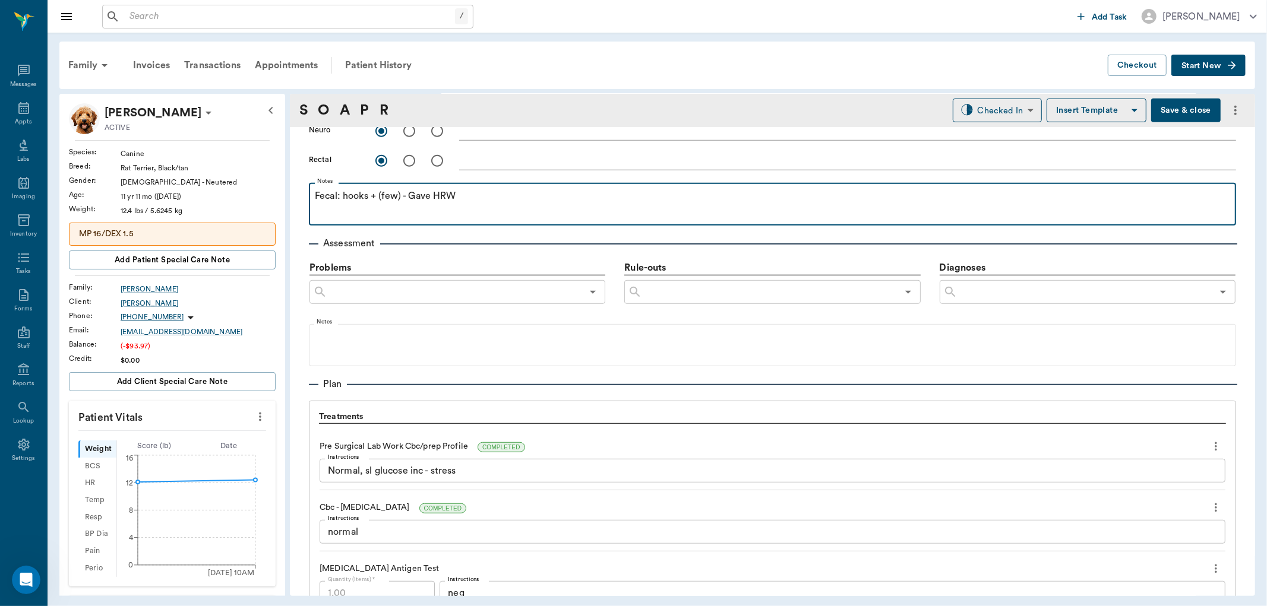
scroll to position [594, 0]
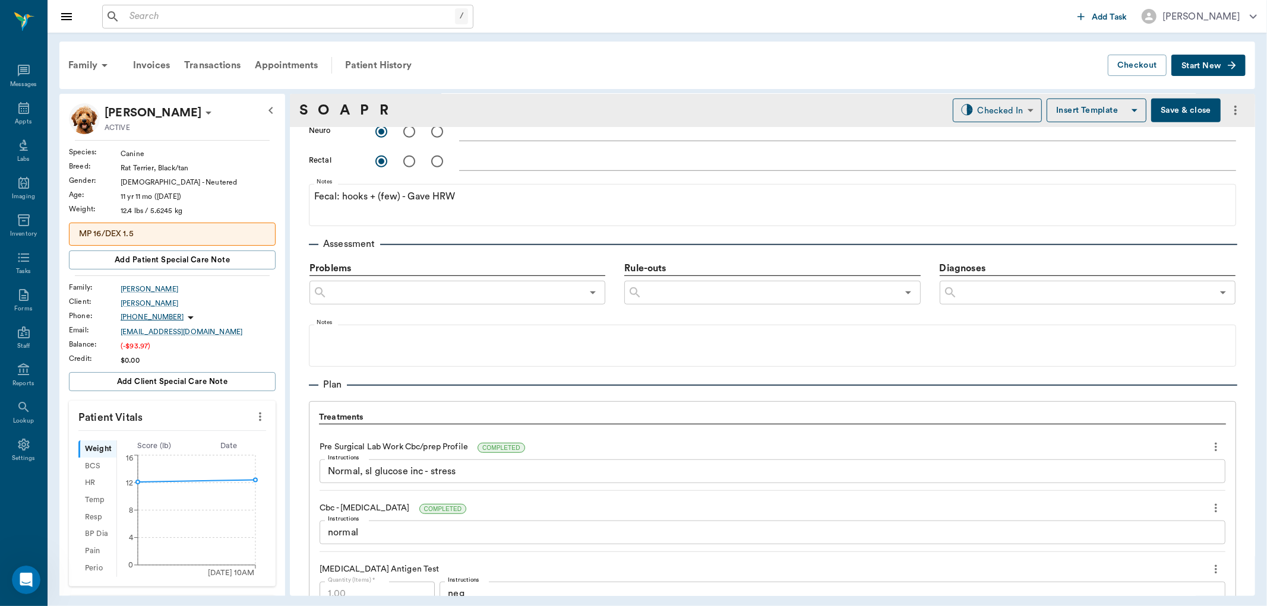
click at [976, 290] on input "text" at bounding box center [1084, 293] width 255 height 17
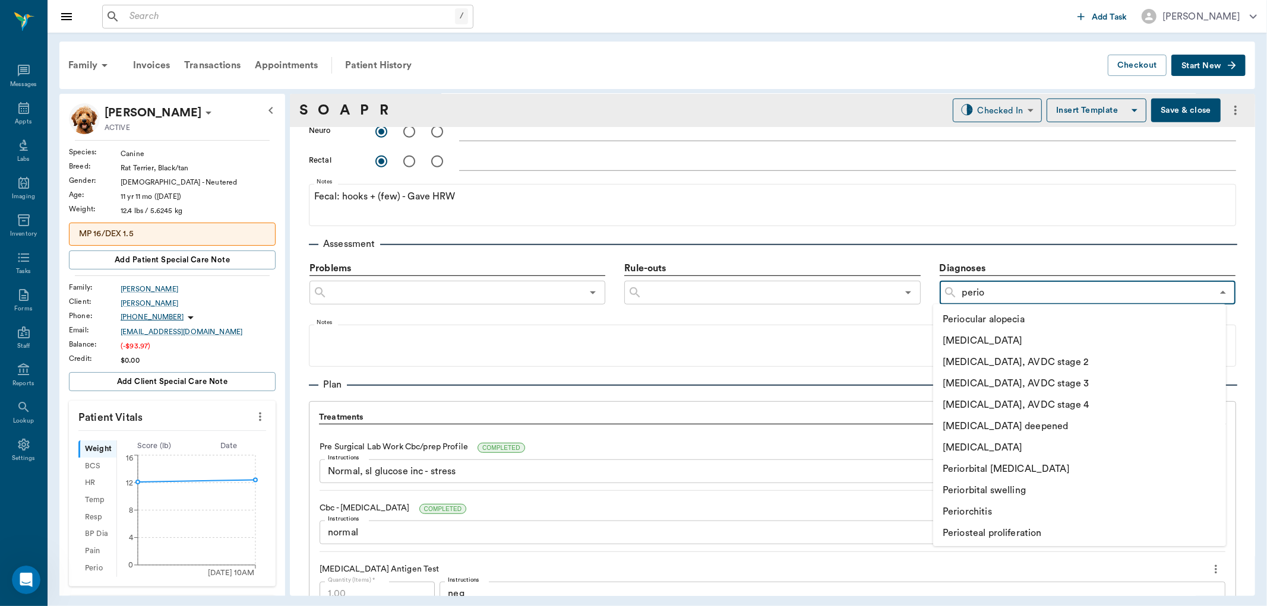
type input "period"
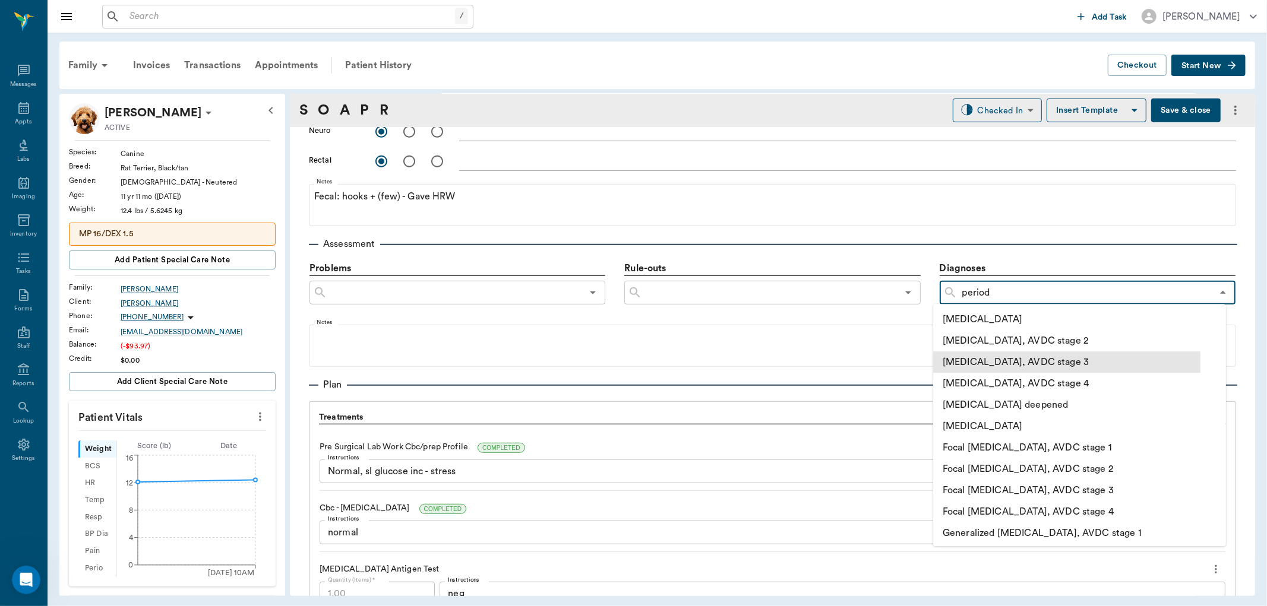
click at [1002, 358] on li "Periodontal disease, AVDC stage 3" at bounding box center [1066, 362] width 267 height 21
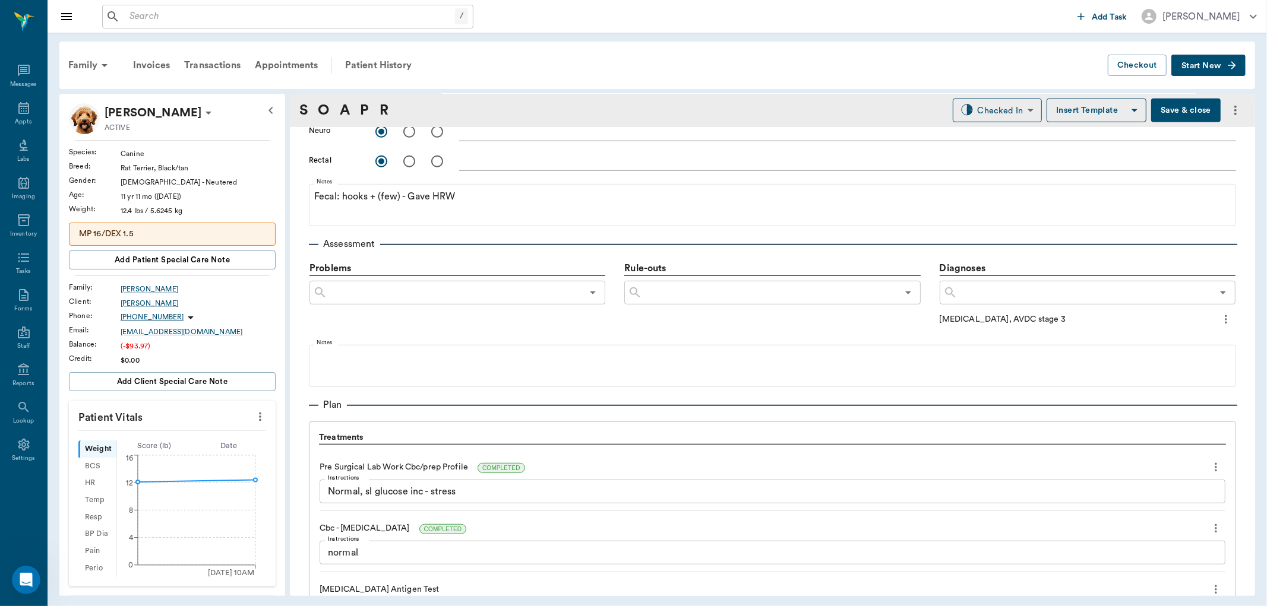
click at [1000, 286] on input "text" at bounding box center [1084, 293] width 255 height 17
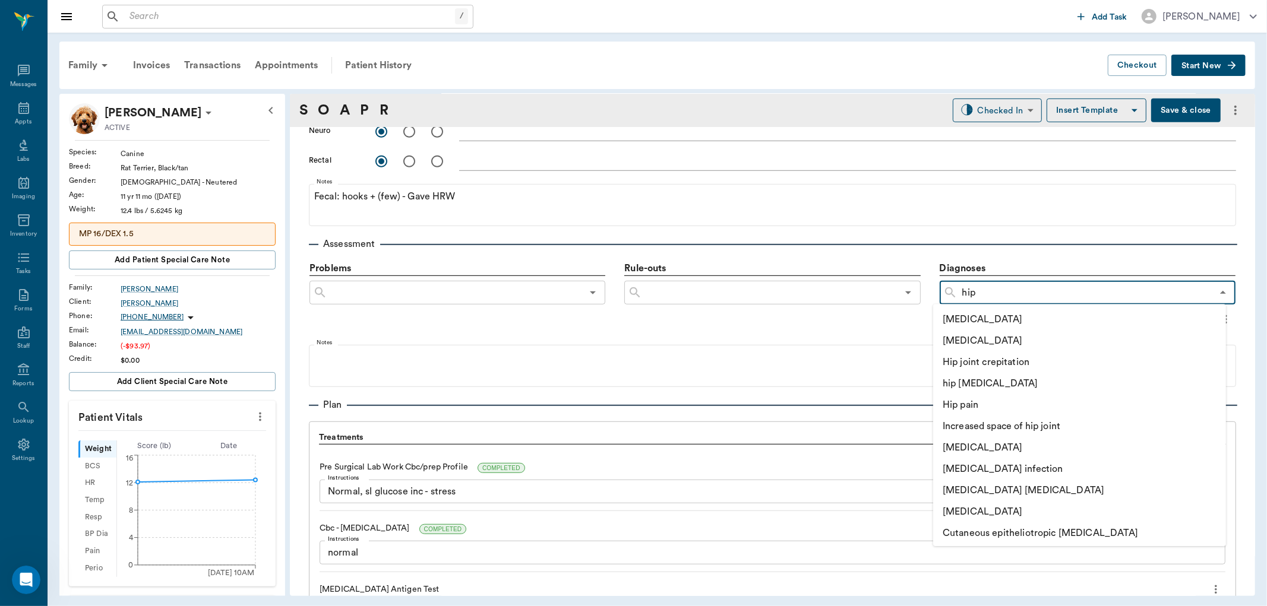
type input "hip a"
click at [972, 323] on li "hip arthritis" at bounding box center [1066, 319] width 267 height 21
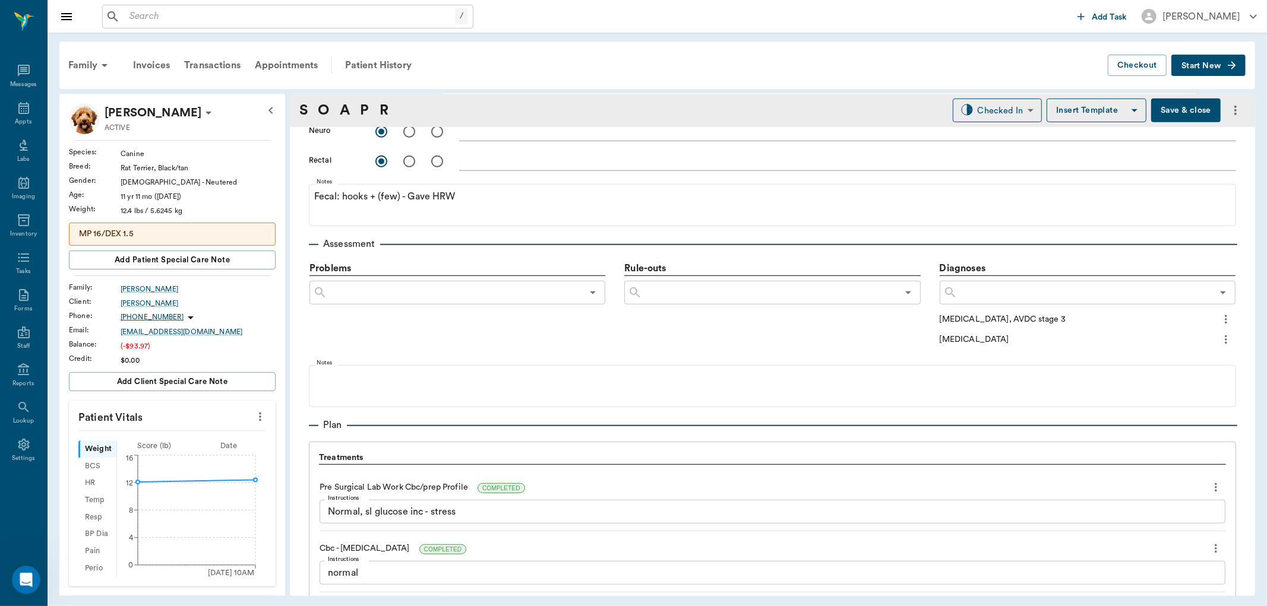
click at [1219, 321] on icon "more" at bounding box center [1225, 319] width 13 height 14
click at [1181, 339] on span "Add to ongoing diagnosis" at bounding box center [1167, 340] width 100 height 12
click at [1225, 341] on icon "more" at bounding box center [1226, 341] width 2 height 9
click at [1187, 358] on span "Add to ongoing diagnosis" at bounding box center [1167, 361] width 100 height 12
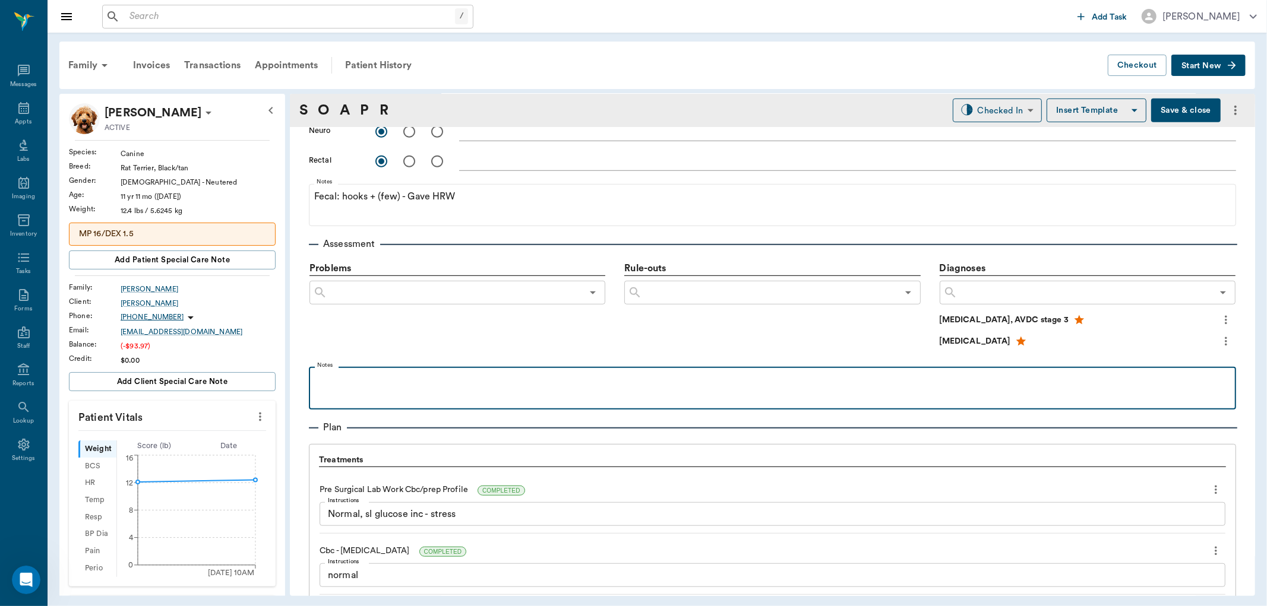
click at [381, 384] on p at bounding box center [772, 380] width 915 height 14
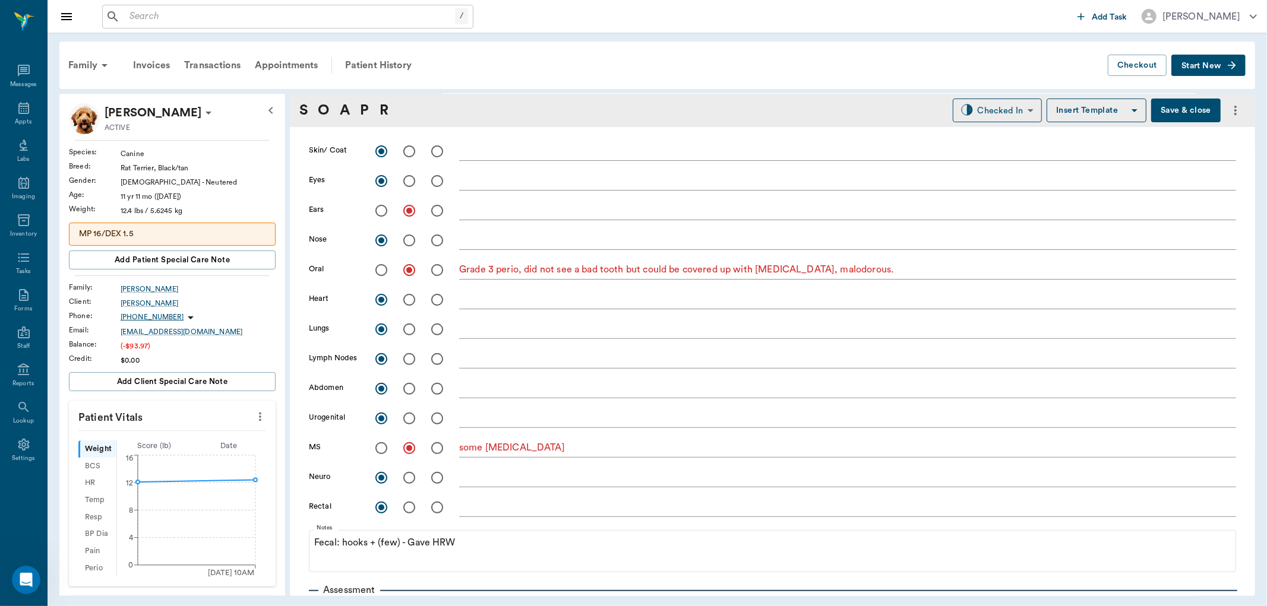
scroll to position [0, 0]
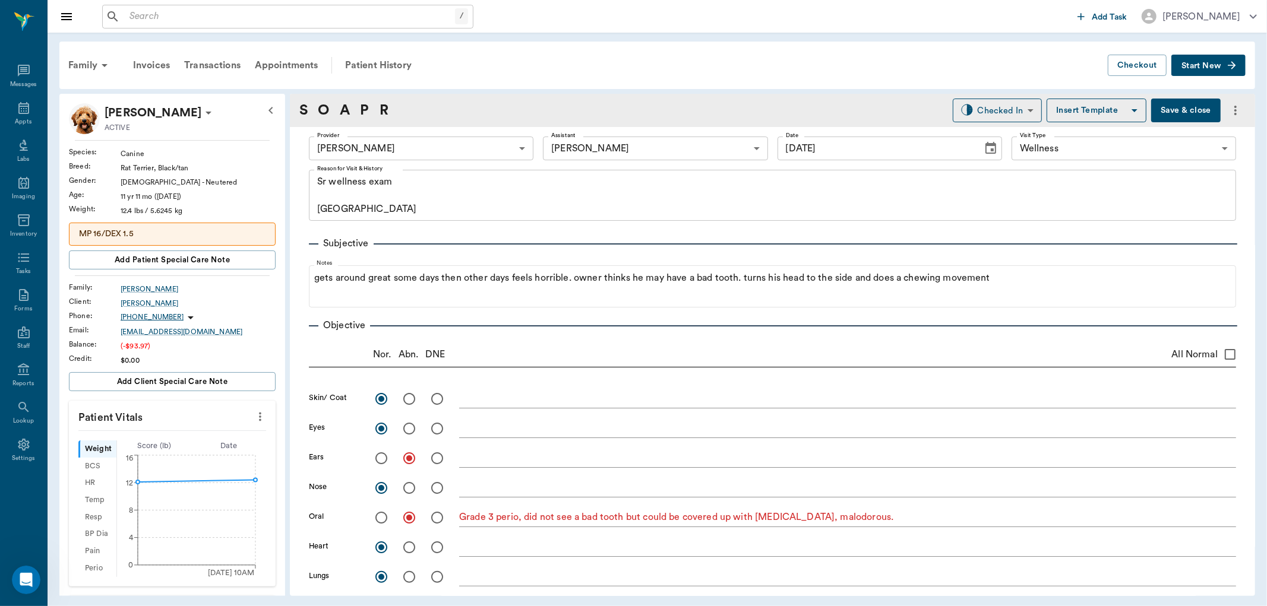
click at [1228, 108] on icon "more" at bounding box center [1235, 110] width 14 height 14
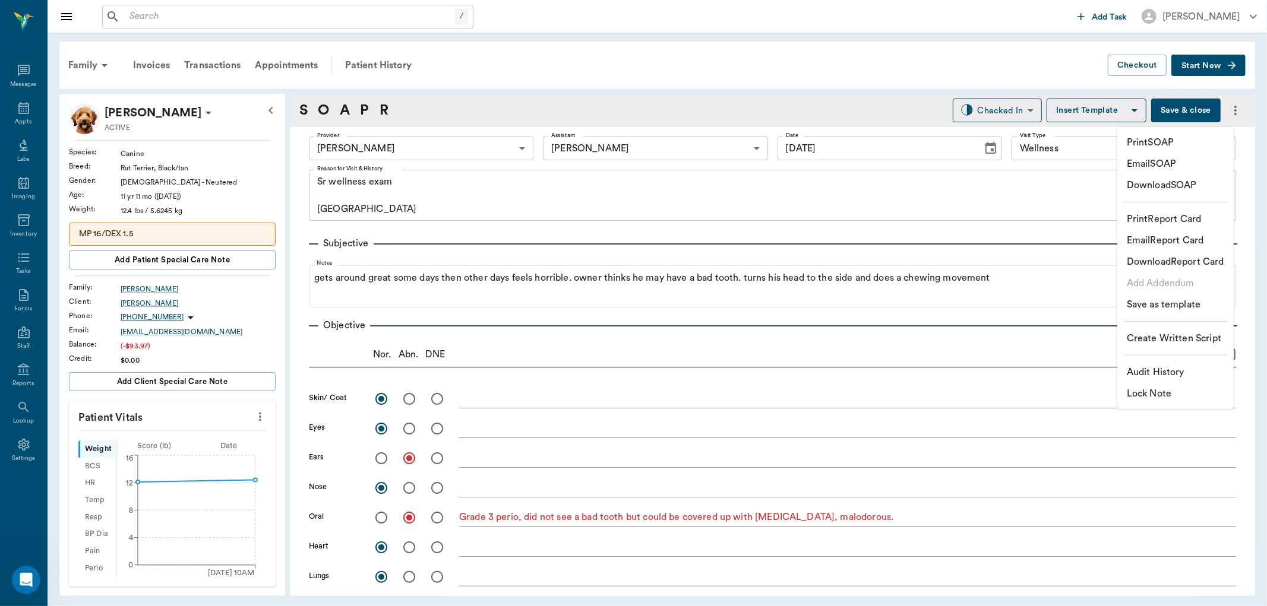
click at [921, 64] on div at bounding box center [633, 303] width 1267 height 606
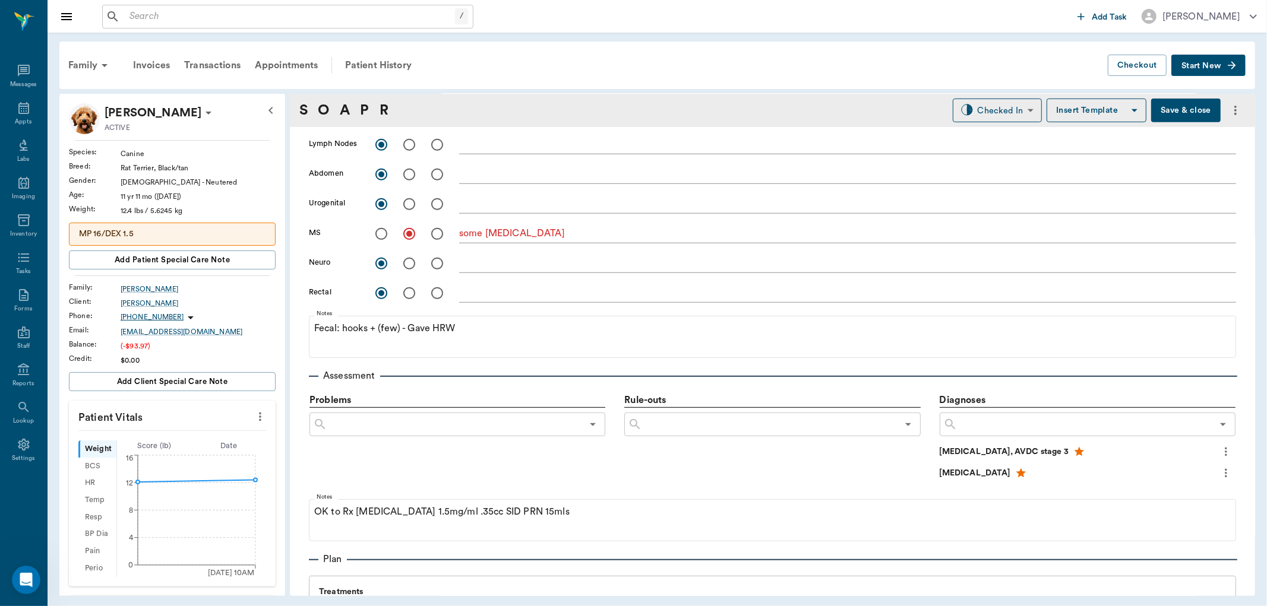
scroll to position [462, 0]
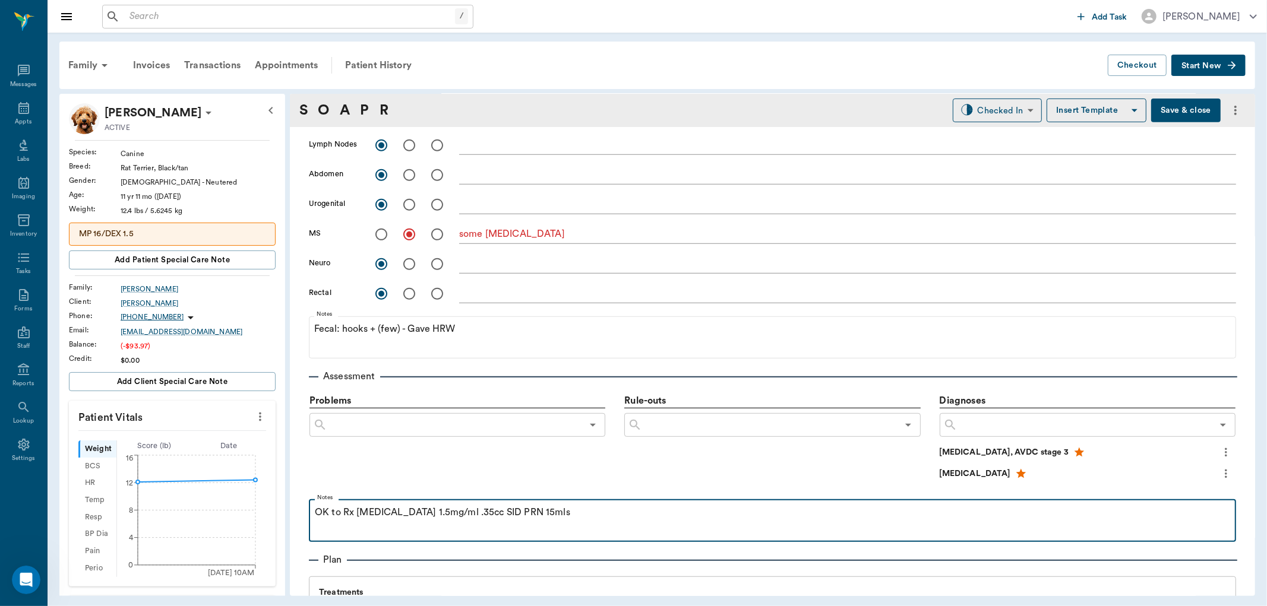
click at [572, 519] on div "OK to Rx meloxicam 1.5mg/ml .35cc SID PRN 15mls" at bounding box center [772, 520] width 915 height 30
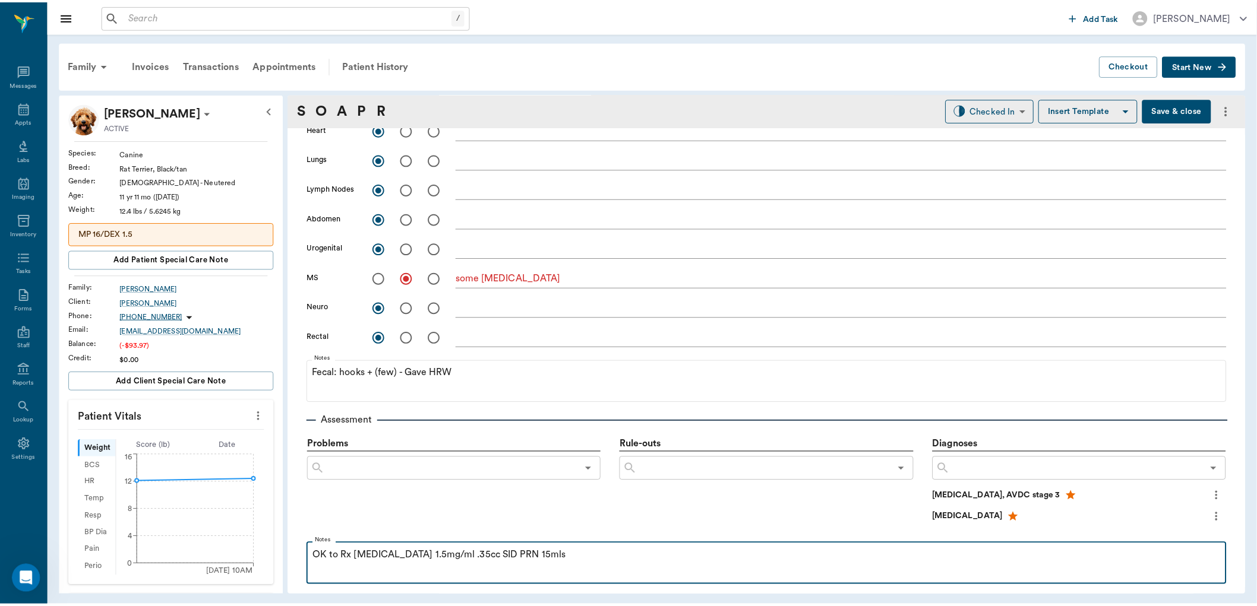
scroll to position [396, 0]
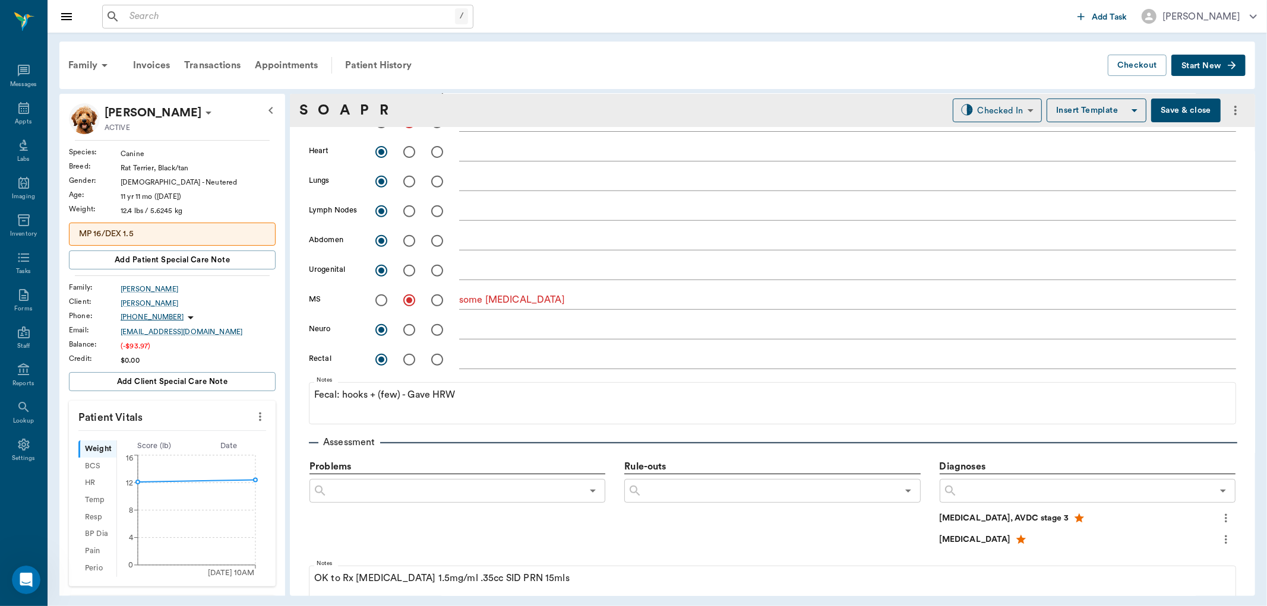
click at [1200, 66] on span "Start New" at bounding box center [1201, 66] width 40 height 0
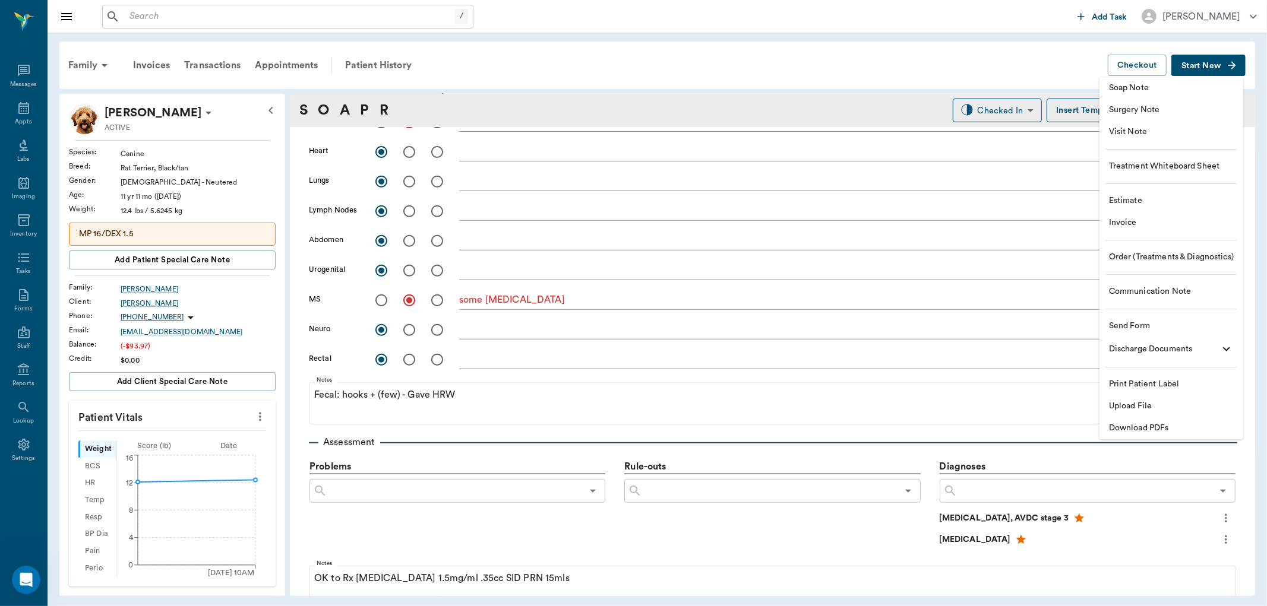
click at [1165, 257] on span "Order (Treatments & Diagnostics)" at bounding box center [1171, 257] width 125 height 12
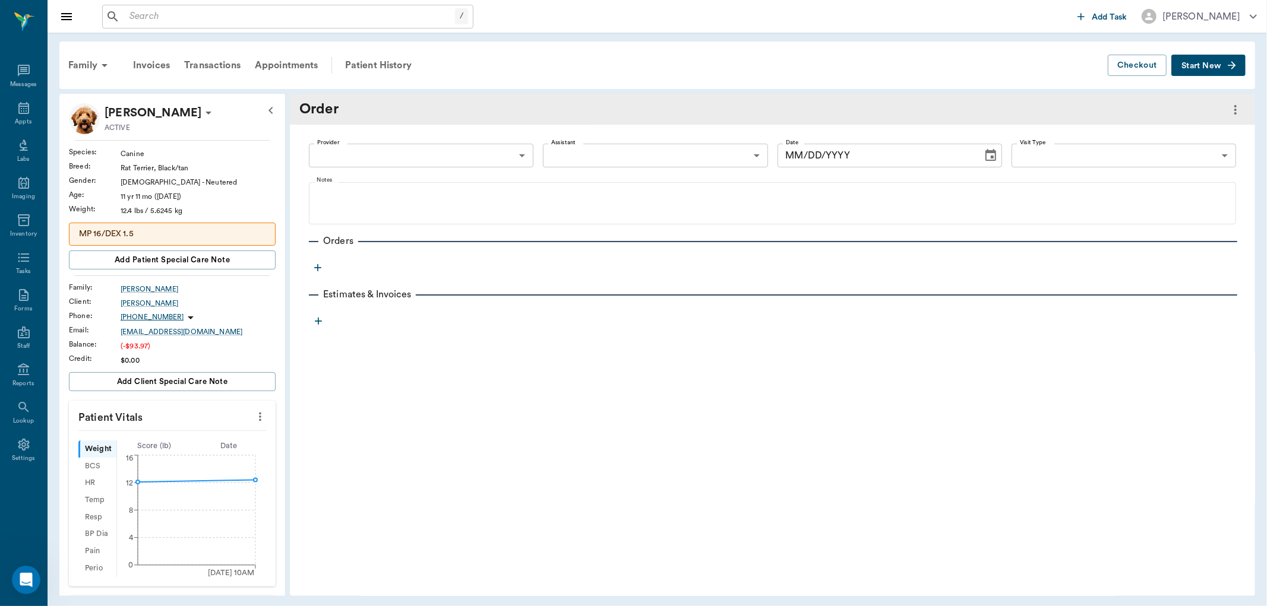
type input "63ec2f075fda476ae8351a4d"
type input "[DATE]"
click at [317, 270] on icon "button" at bounding box center [318, 268] width 12 height 12
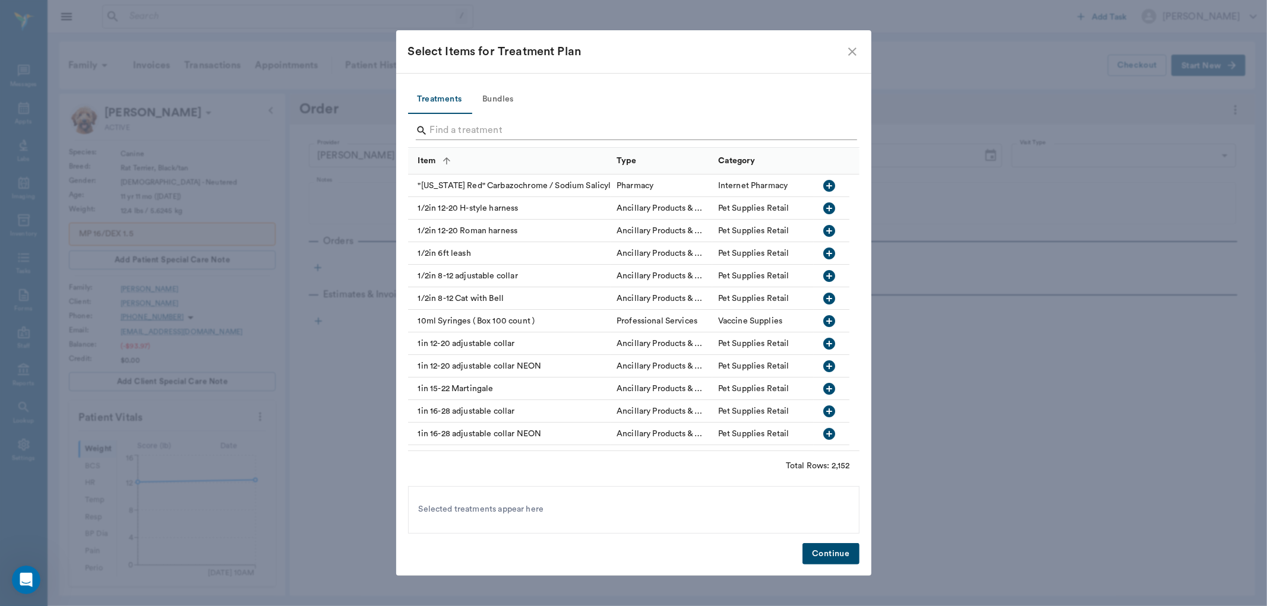
click at [460, 134] on input "Search" at bounding box center [634, 130] width 409 height 19
click at [456, 127] on input "Search" at bounding box center [634, 130] width 409 height 19
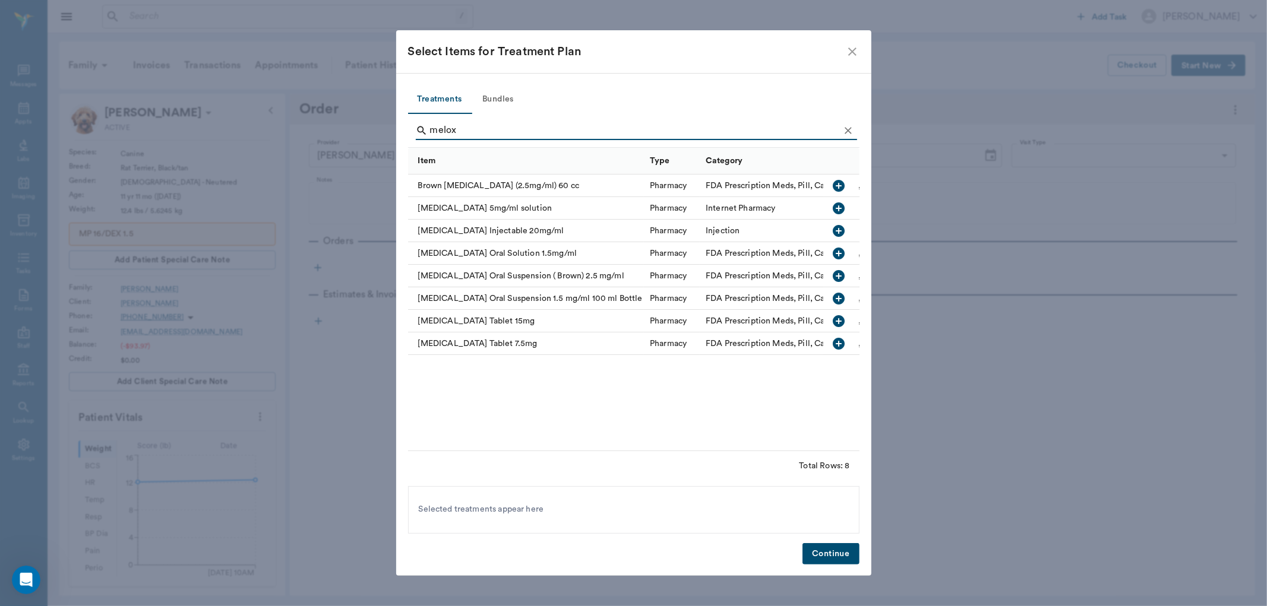
type input "melox"
click at [839, 299] on icon "button" at bounding box center [839, 299] width 14 height 14
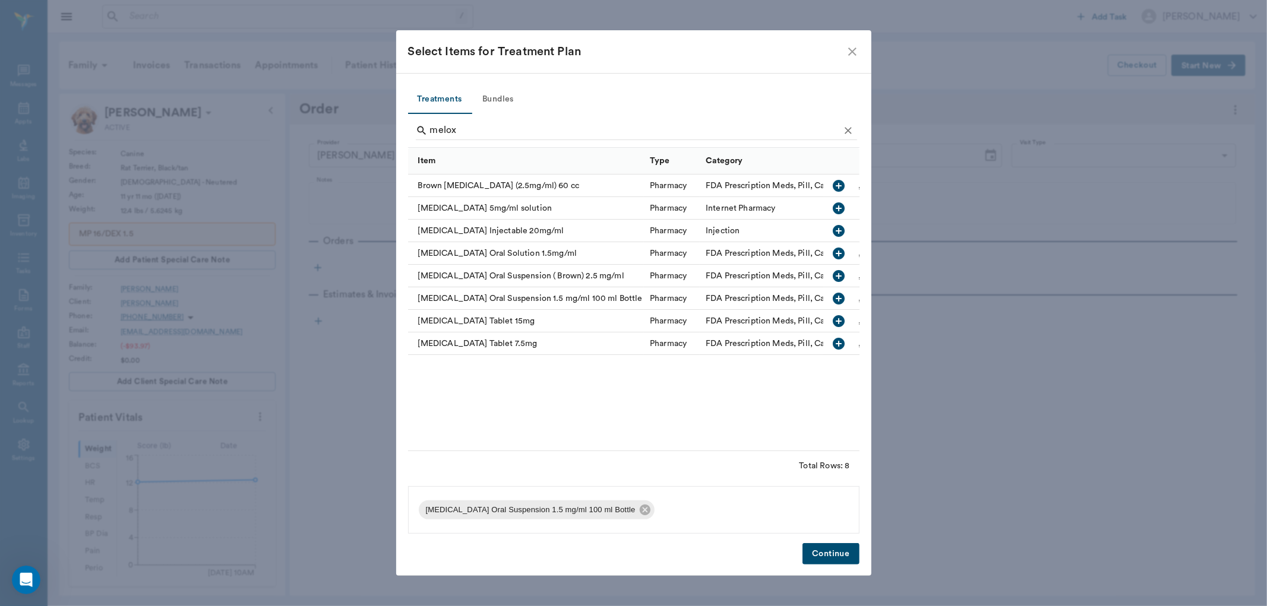
click at [839, 253] on icon "button" at bounding box center [839, 254] width 14 height 14
click at [640, 508] on icon at bounding box center [645, 510] width 11 height 11
click at [816, 554] on button "Continue" at bounding box center [830, 554] width 56 height 22
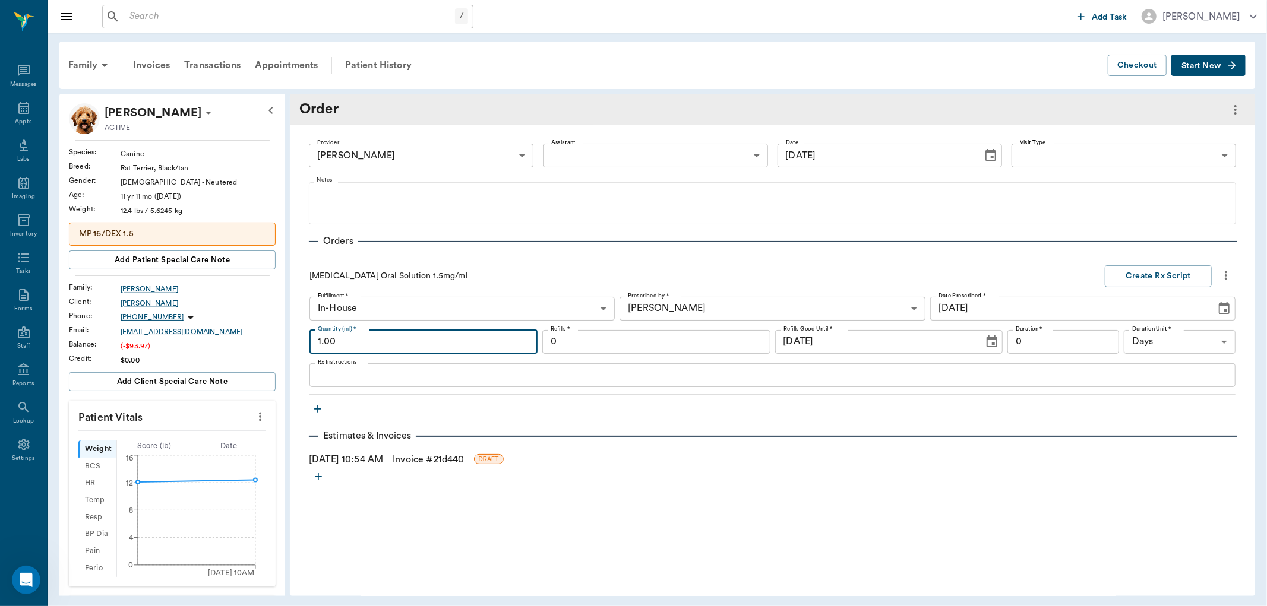
click at [383, 340] on input "1.00" at bounding box center [423, 342] width 228 height 24
type input "15.00"
click at [340, 373] on textarea "Rx Instructions" at bounding box center [772, 375] width 909 height 14
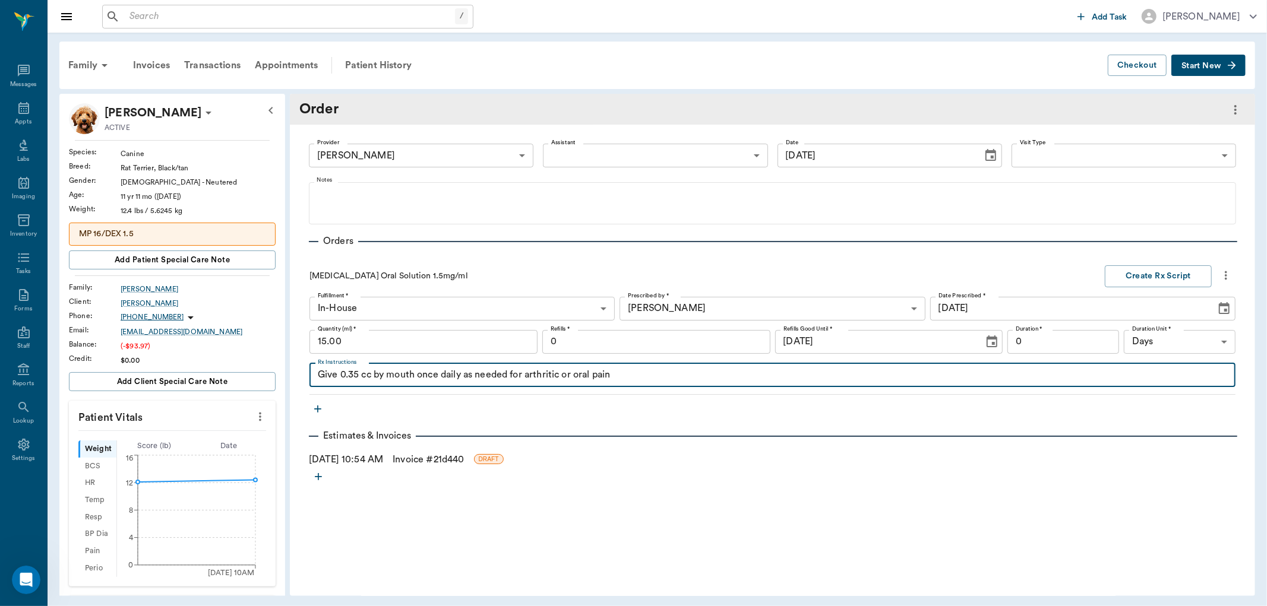
type textarea "Give 0.35 cc by mouth once daily as needed for arthritic or oral pain"
click at [710, 333] on input "0" at bounding box center [656, 342] width 228 height 24
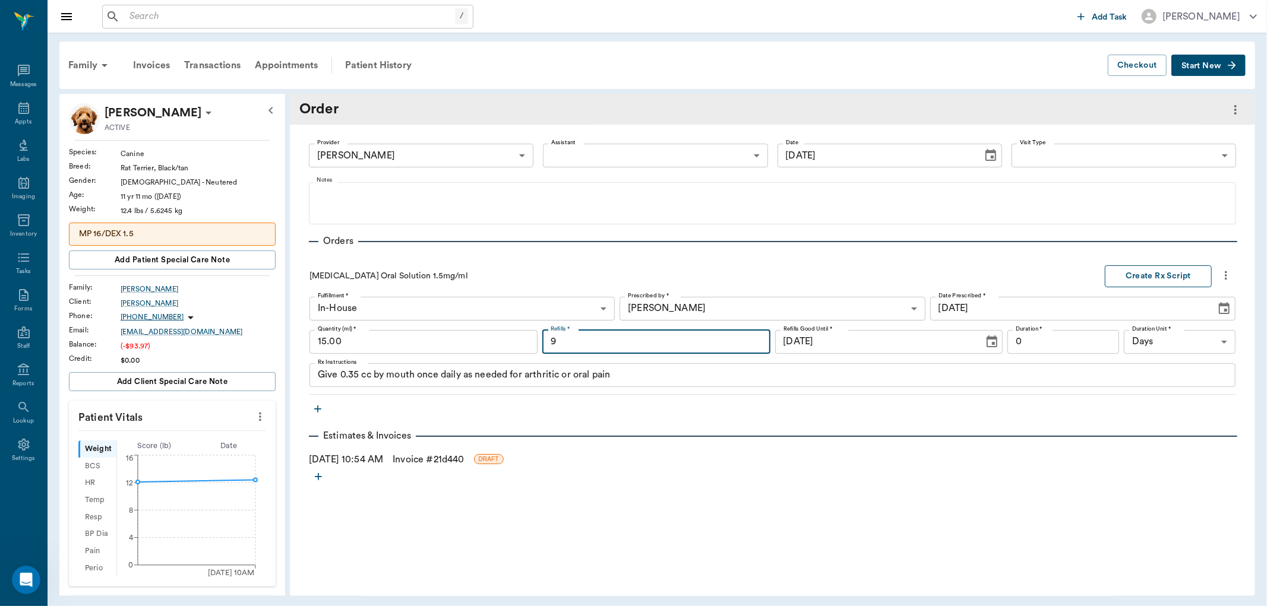
type input "9"
click at [1159, 274] on button "Create Rx Script" at bounding box center [1158, 277] width 107 height 22
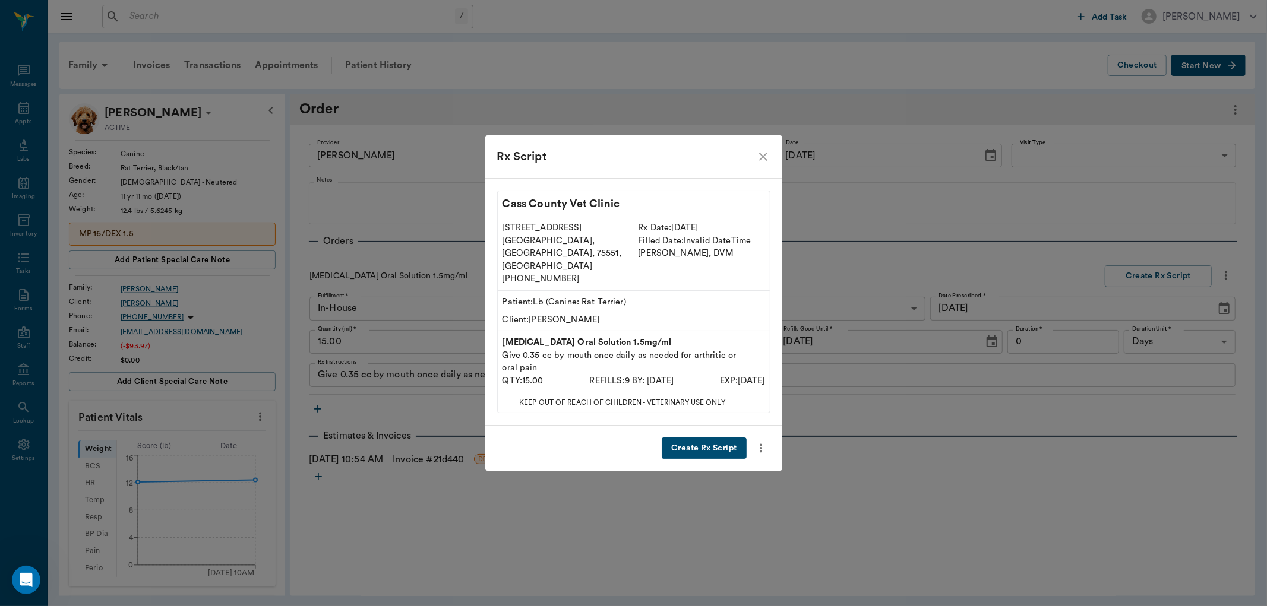
click at [686, 438] on button "Create Rx Script" at bounding box center [704, 449] width 84 height 22
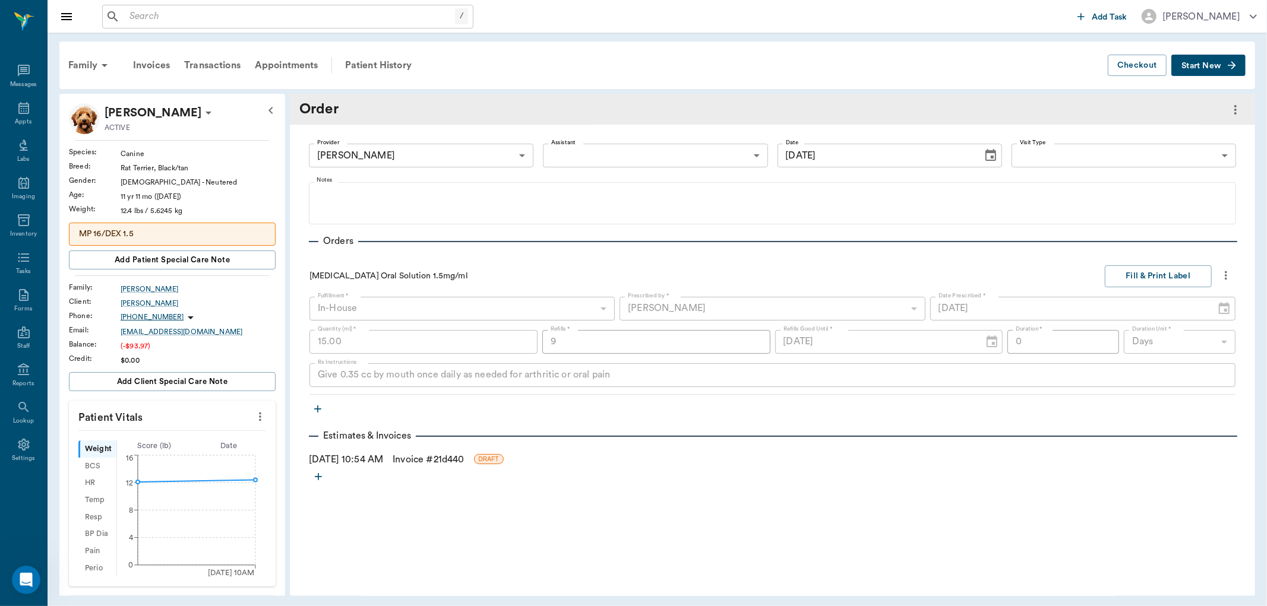
click at [452, 460] on link "Invoice # 21d440" at bounding box center [428, 460] width 71 height 14
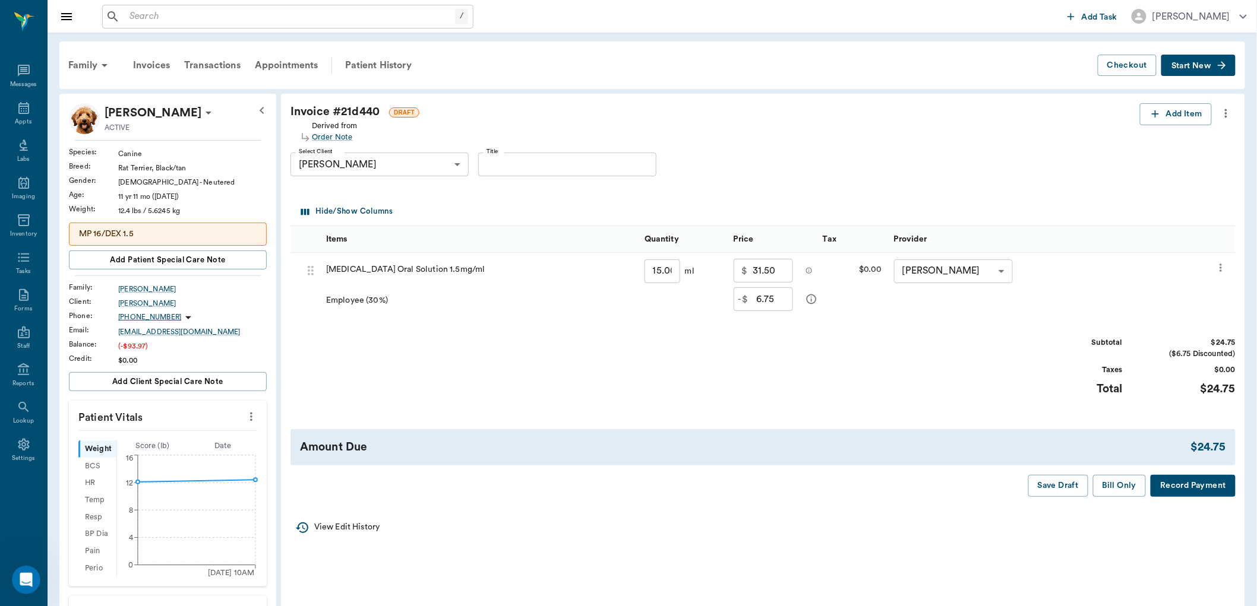
click at [1228, 115] on icon "more" at bounding box center [1225, 113] width 13 height 14
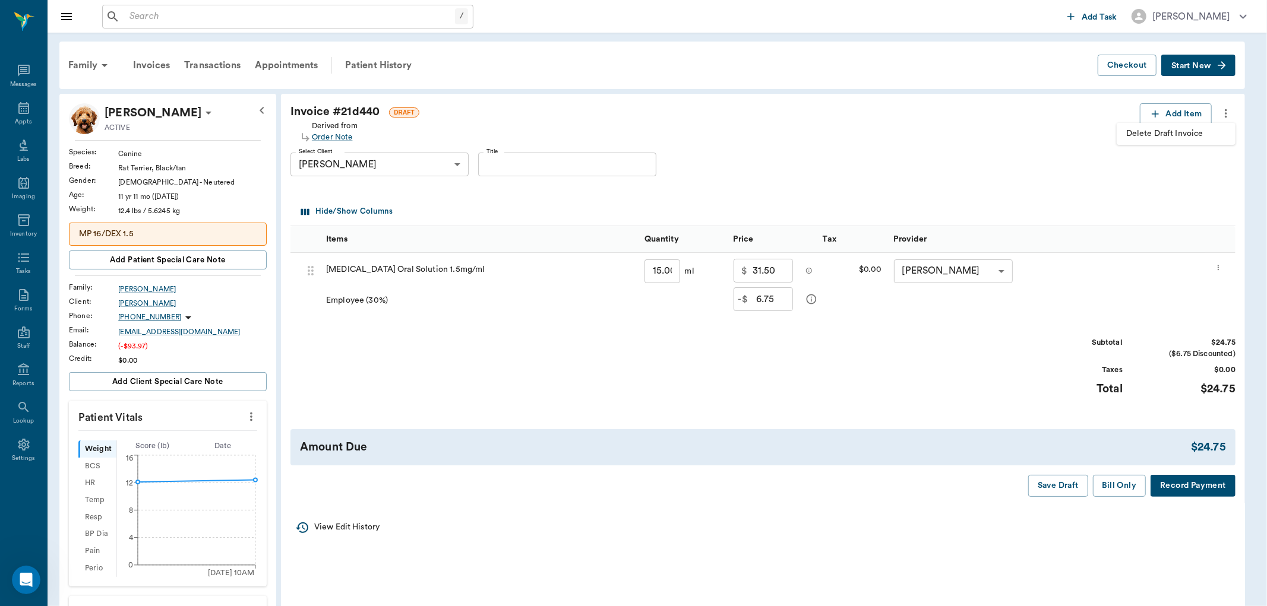
click at [1208, 135] on span "Delete Draft Invoice" at bounding box center [1176, 134] width 100 height 12
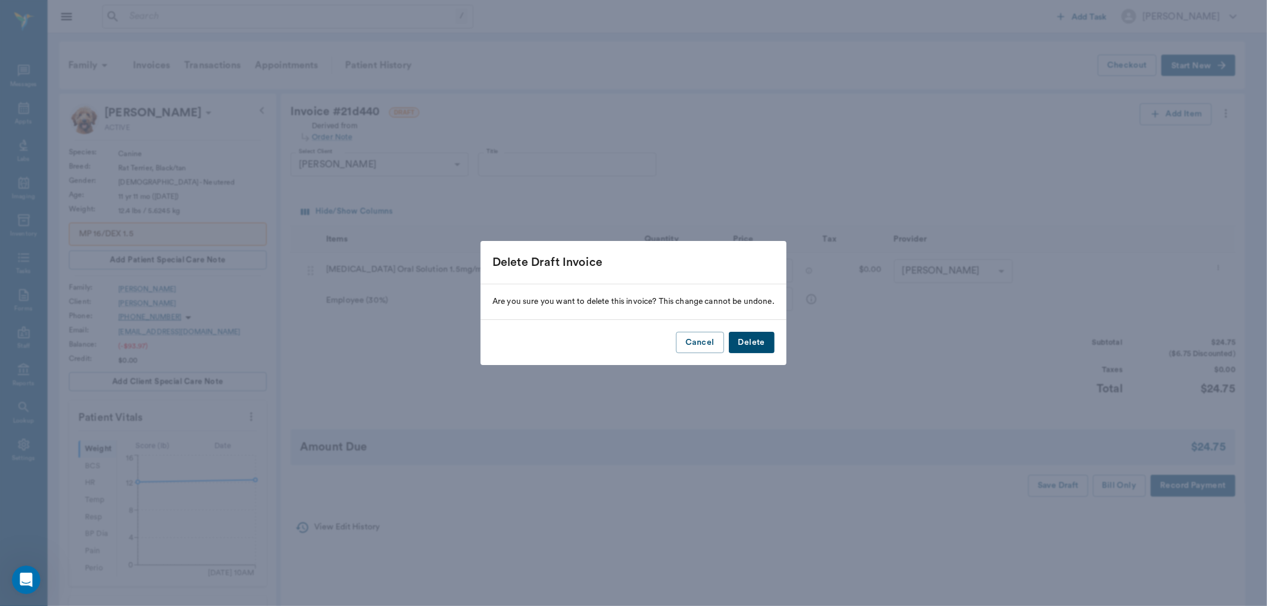
click at [747, 347] on button "Delete" at bounding box center [752, 343] width 46 height 22
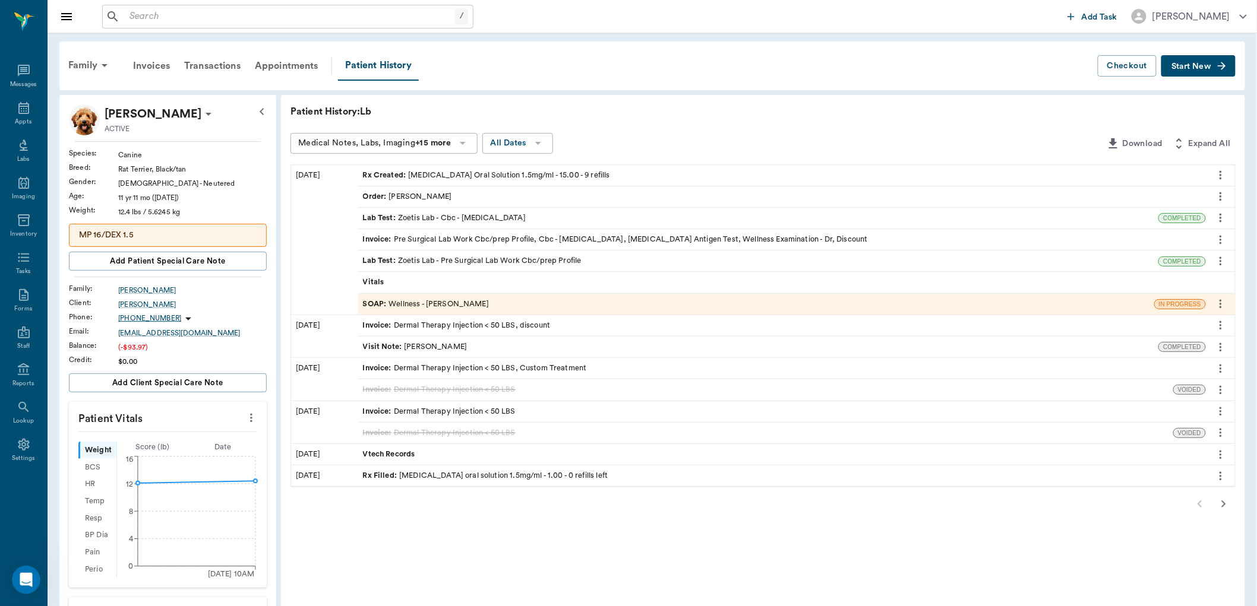
drag, startPoint x: 569, startPoint y: 60, endPoint x: 574, endPoint y: 42, distance: 19.0
click at [574, 44] on div "Family Invoices Transactions Appointments Patient History Checkout Start New" at bounding box center [652, 66] width 1186 height 49
click at [248, 420] on icon "more" at bounding box center [251, 418] width 13 height 14
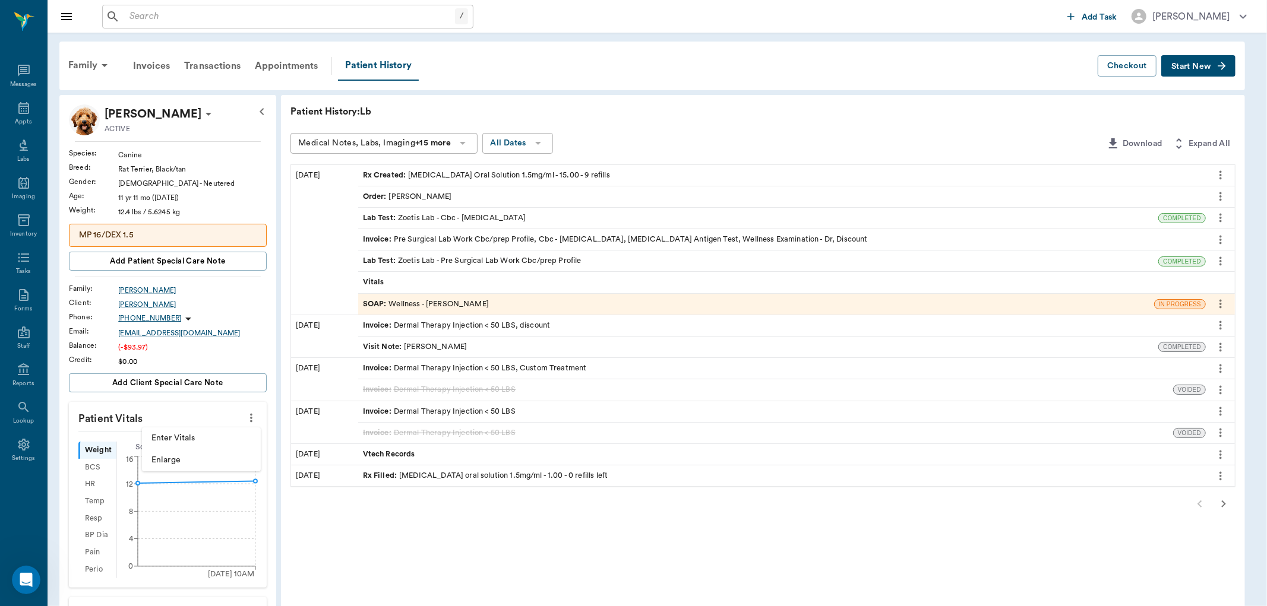
click at [204, 440] on span "Enter Vitals" at bounding box center [201, 438] width 100 height 12
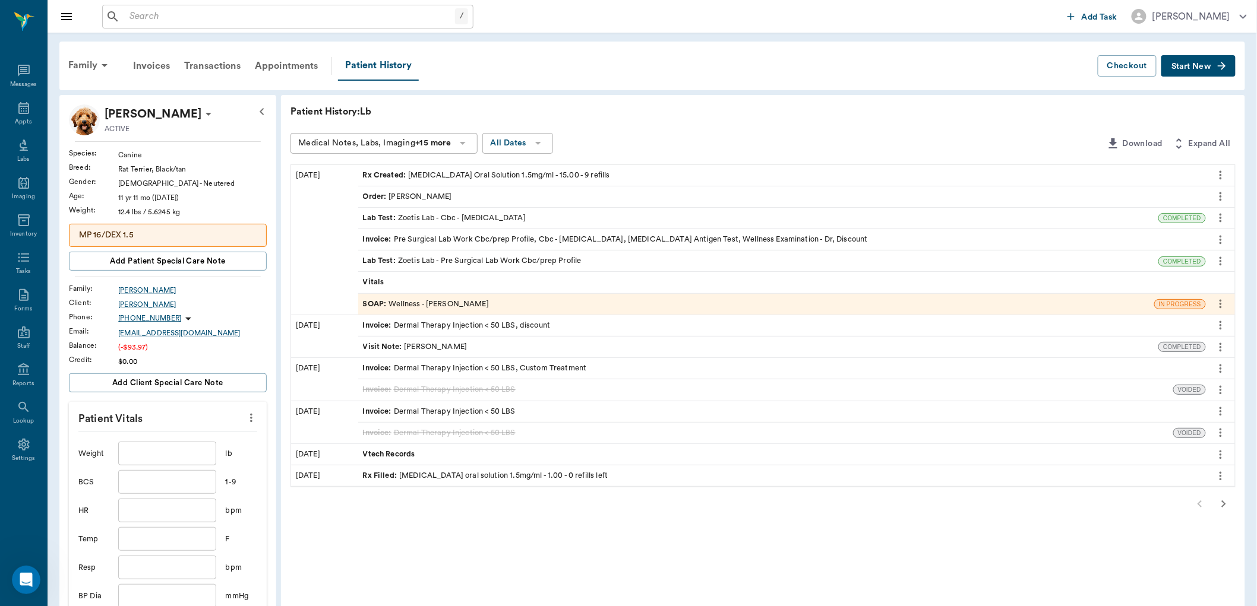
click at [159, 509] on input "text" at bounding box center [166, 511] width 97 height 24
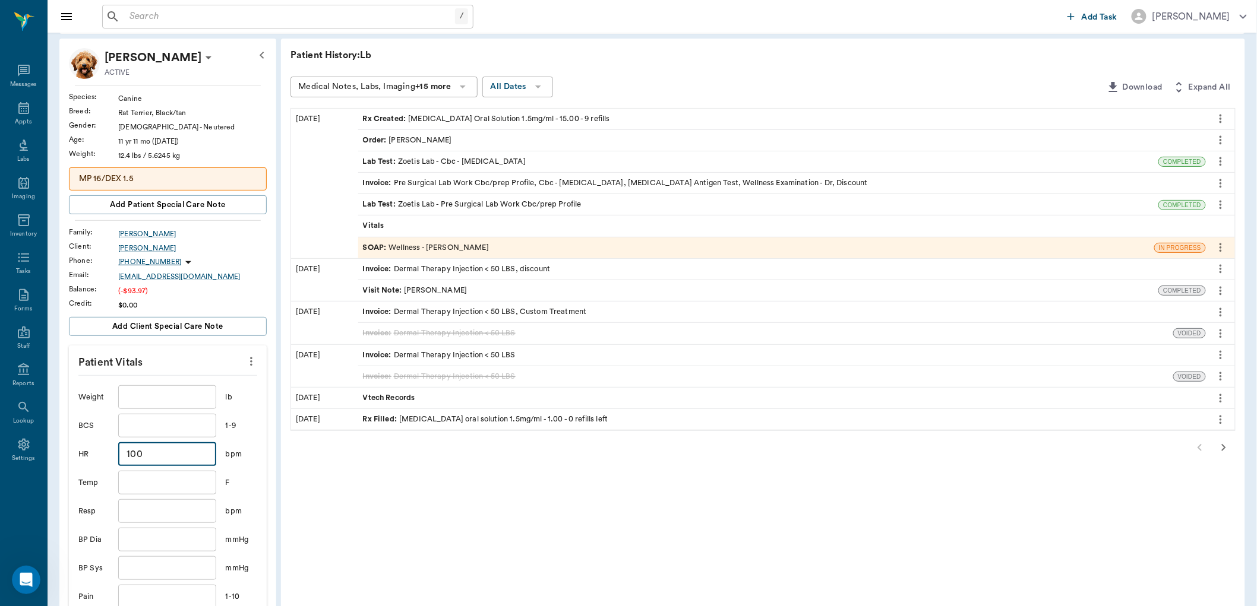
scroll to position [198, 0]
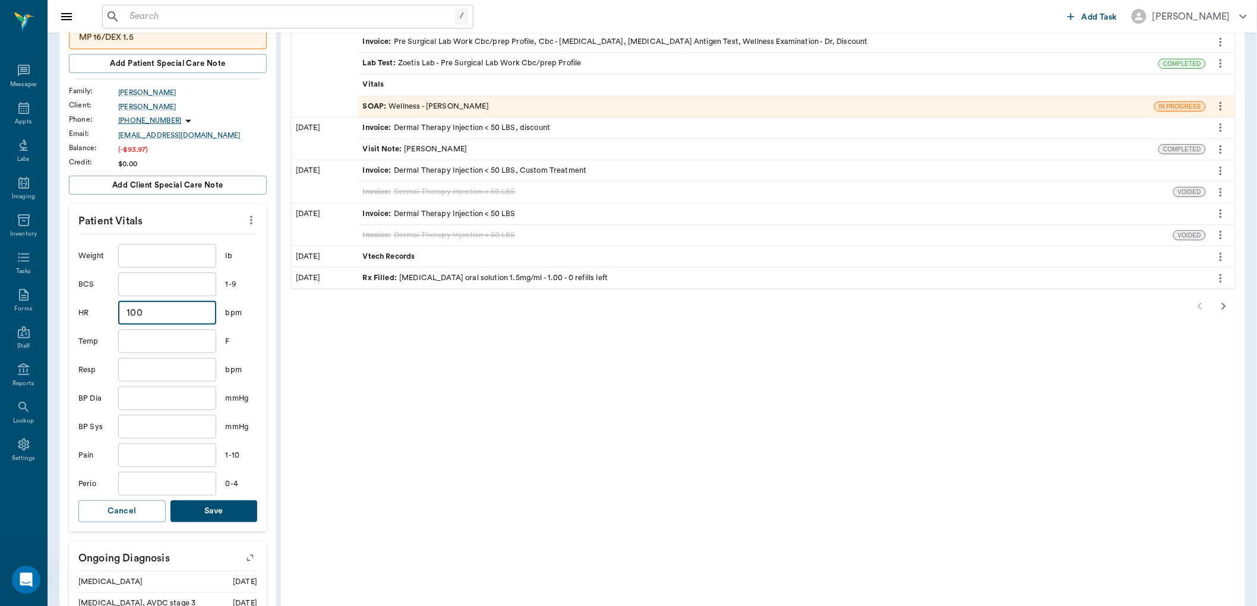
type input "100"
click at [405, 81] on div "Vitals" at bounding box center [782, 84] width 848 height 21
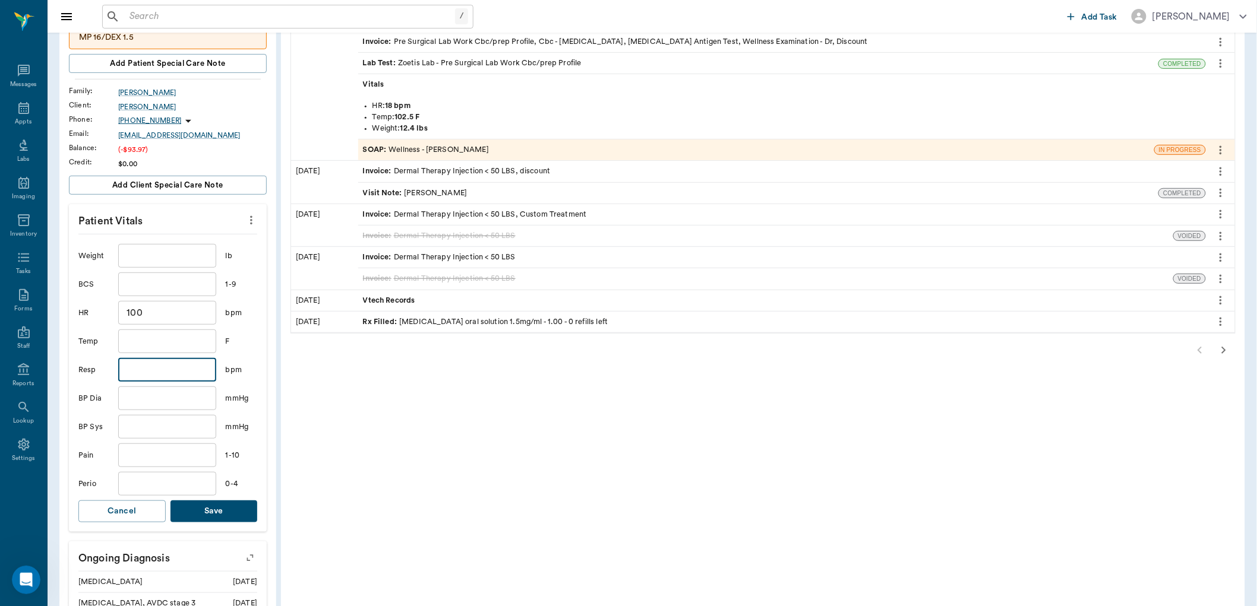
click at [157, 368] on input "text" at bounding box center [166, 370] width 97 height 24
type input "18"
click at [200, 508] on button "Save" at bounding box center [213, 512] width 87 height 22
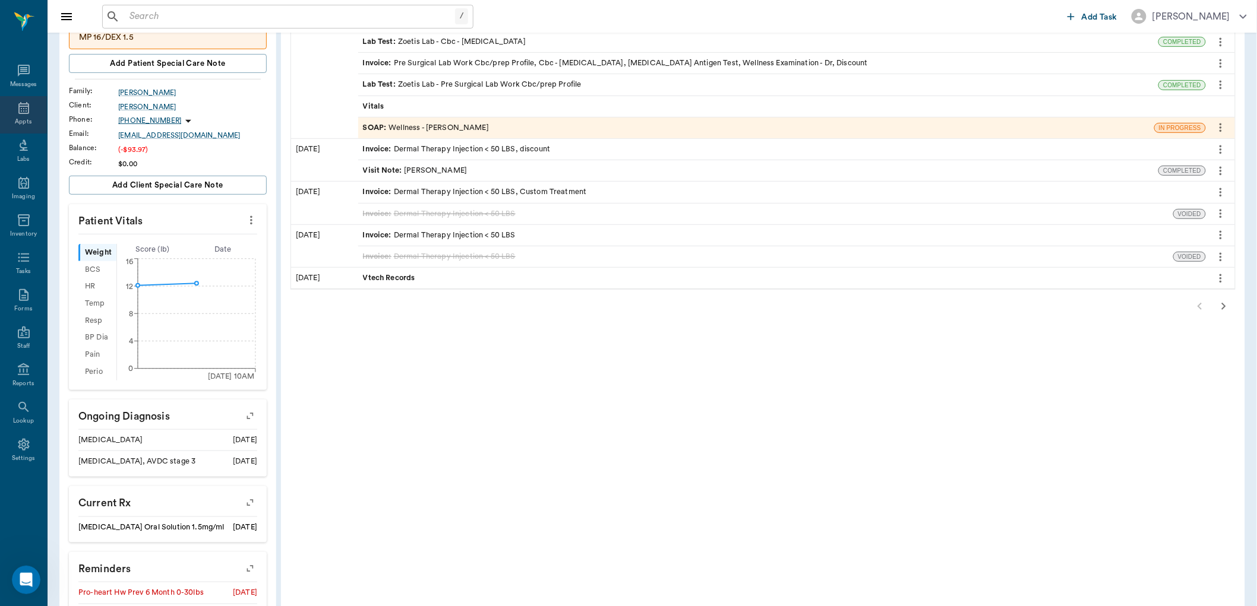
click at [29, 115] on div "Appts" at bounding box center [23, 114] width 47 height 37
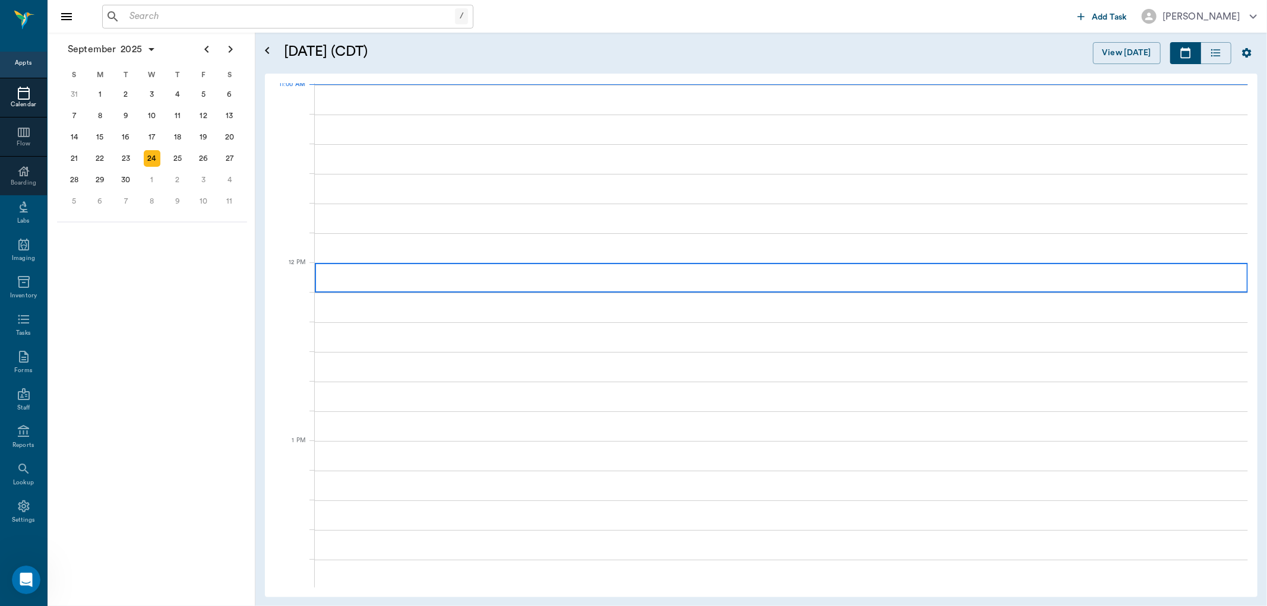
scroll to position [538, 0]
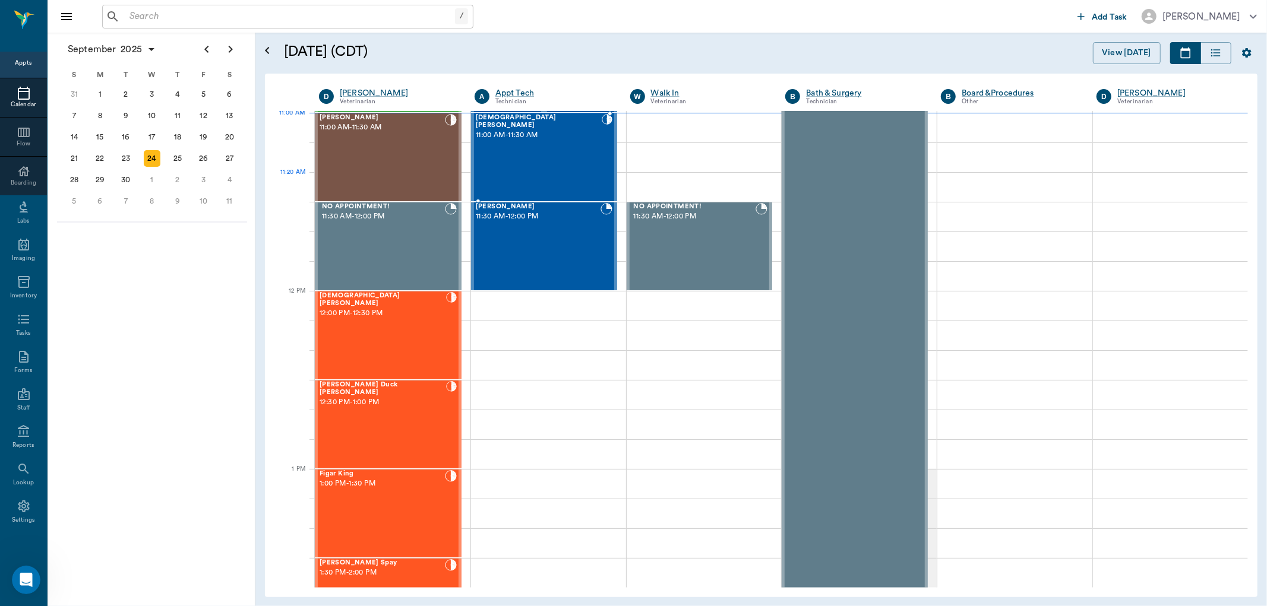
click at [497, 174] on div "[DEMOGRAPHIC_DATA] [PERSON_NAME] 11:00 AM - 11:30 AM" at bounding box center [539, 157] width 126 height 87
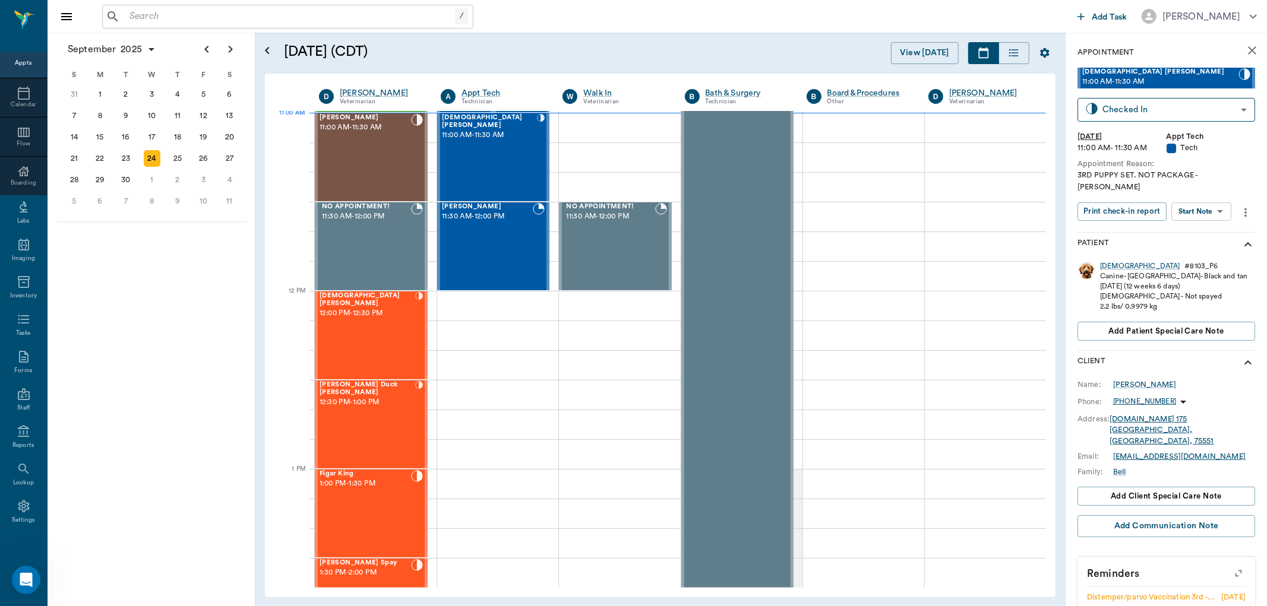
click at [1195, 195] on body "/ ​ Add Task Dr. Bert Ellsworth Nectar Messages Appts Calendar Flow Boarding La…" at bounding box center [633, 303] width 1267 height 606
click at [1180, 223] on button "Start SOAP" at bounding box center [1188, 224] width 40 height 14
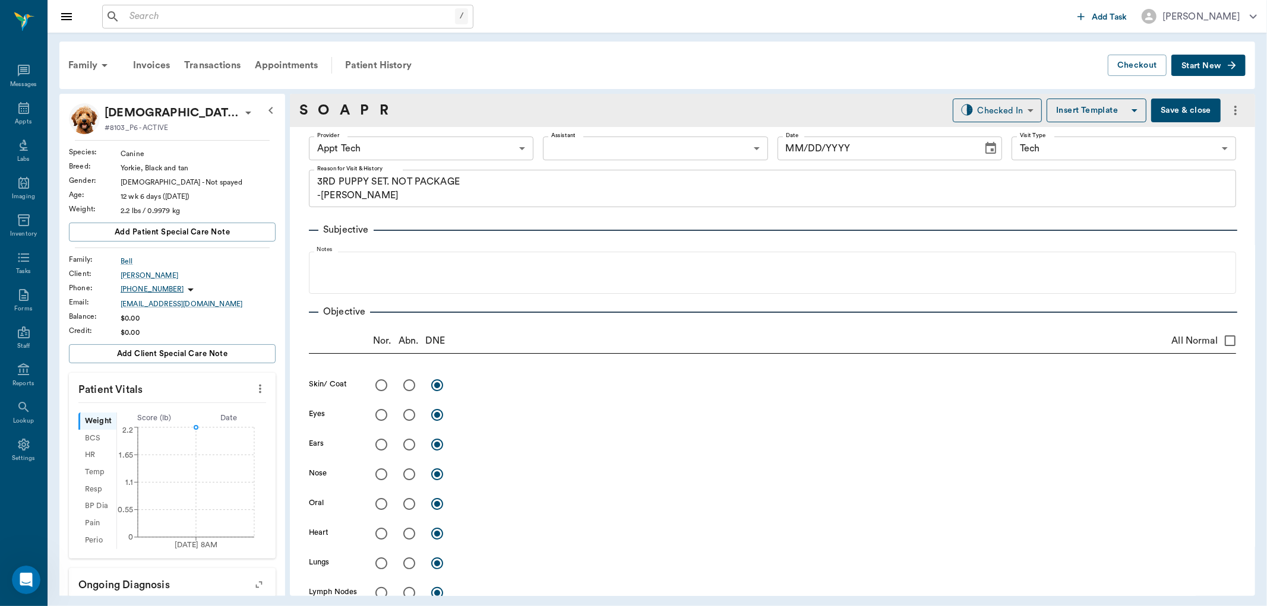
type input "63ec2f075fda476ae8351a4c"
type input "65d2be4f46e3a538d89b8c1a"
type textarea "3RD PUPPY SET. NOT PACKAGE -[PERSON_NAME]"
type input "[DATE]"
click at [257, 387] on icon "more" at bounding box center [260, 389] width 13 height 14
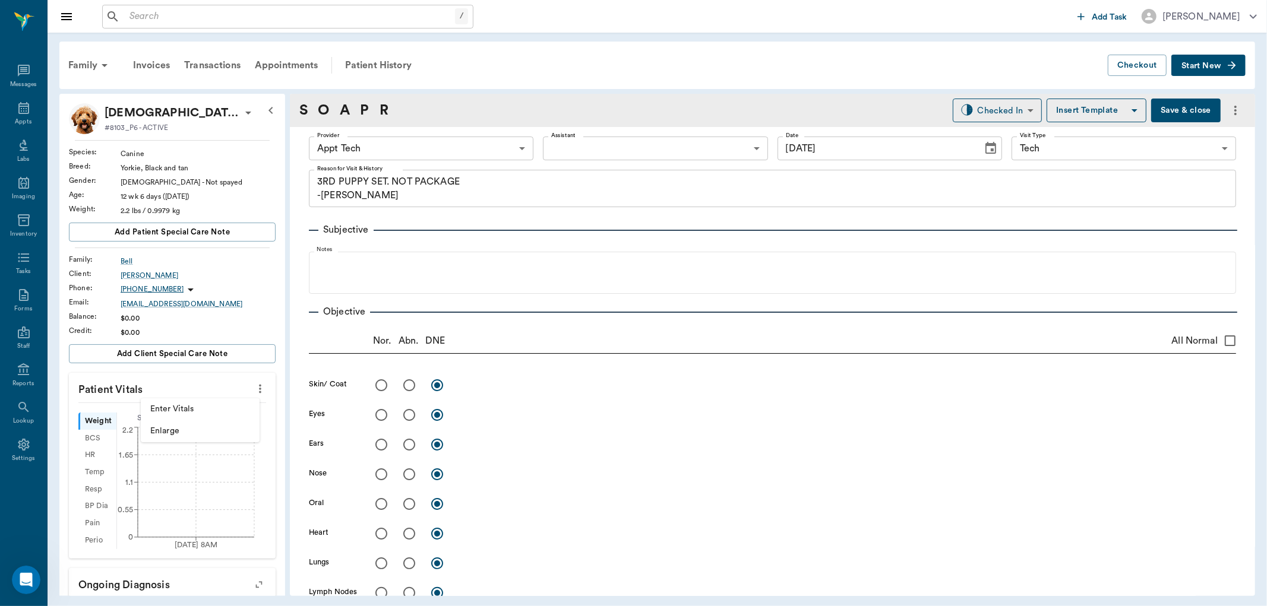
click at [205, 404] on span "Enter Vitals" at bounding box center [200, 409] width 100 height 12
click at [182, 421] on input "text" at bounding box center [171, 425] width 103 height 24
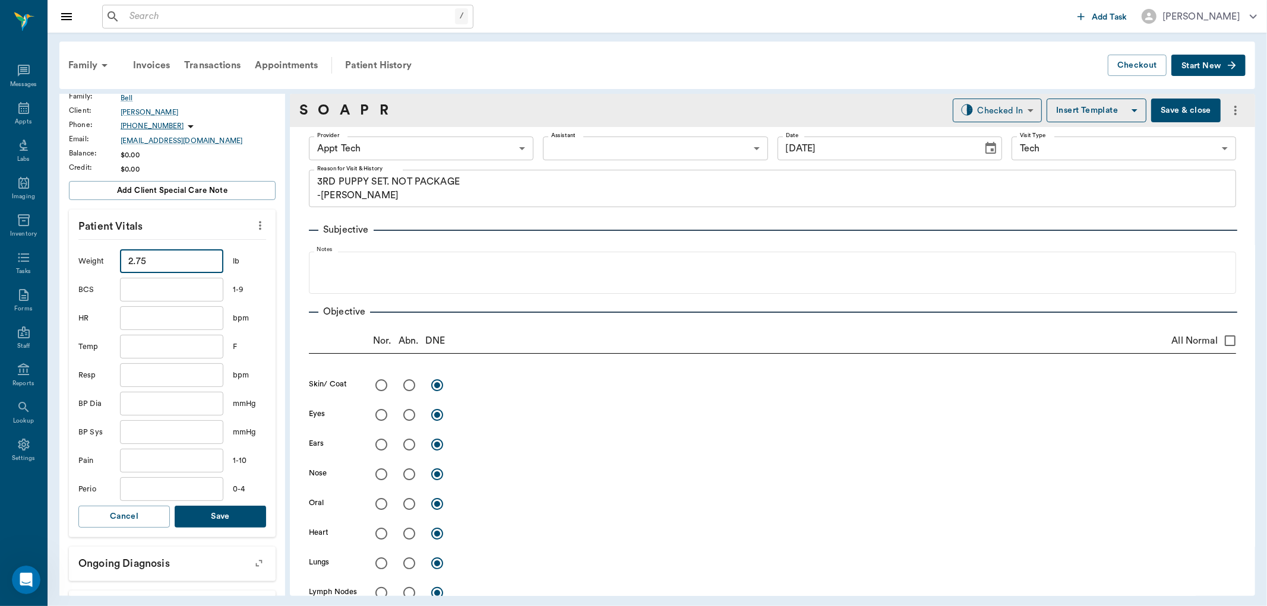
scroll to position [198, 0]
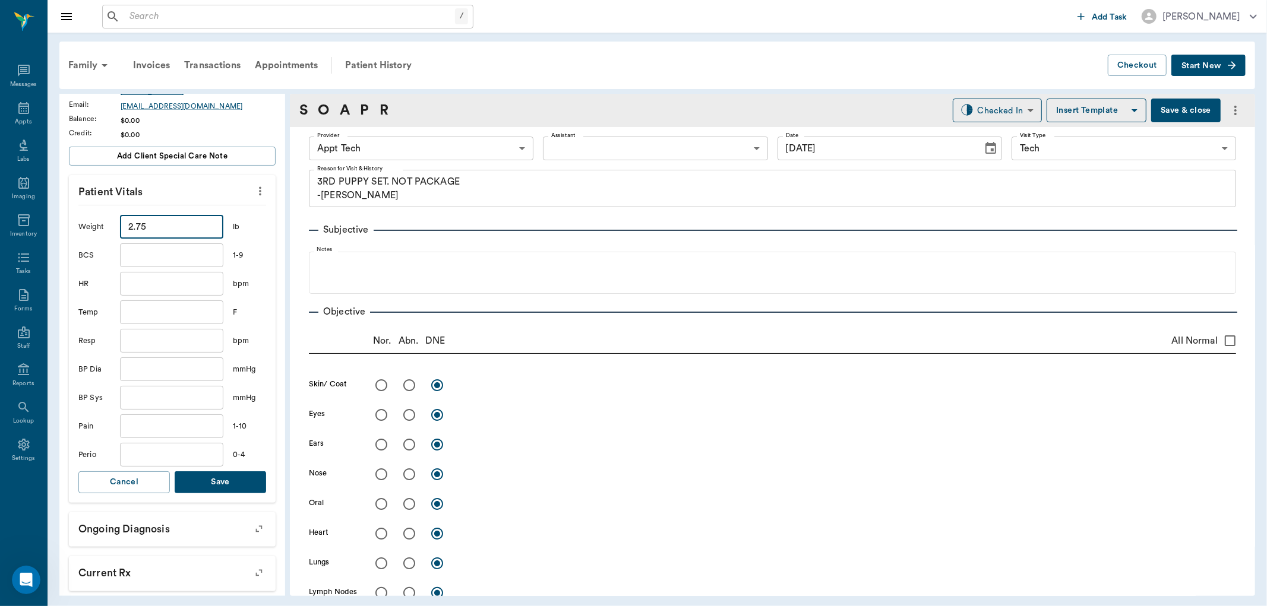
type input "2.75"
click at [202, 478] on button "Save" at bounding box center [220, 483] width 91 height 22
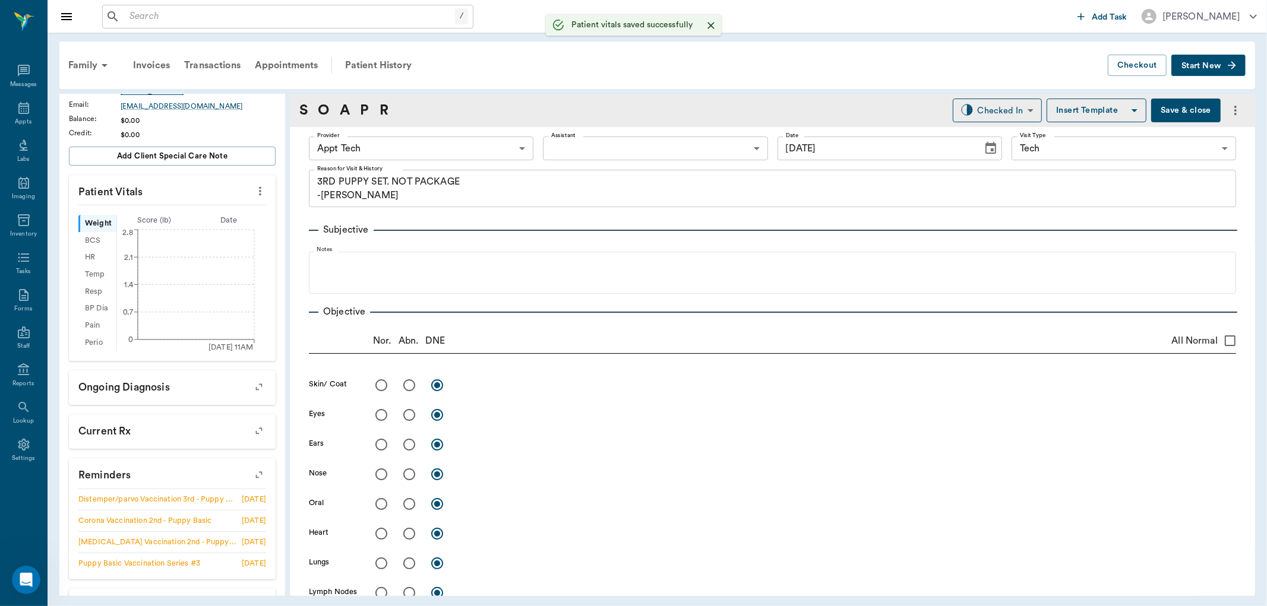
click at [437, 156] on body "/ ​ Add Task Dr. Bert Ellsworth Nectar Messages Appts Labs Imaging Inventory Ta…" at bounding box center [633, 303] width 1267 height 606
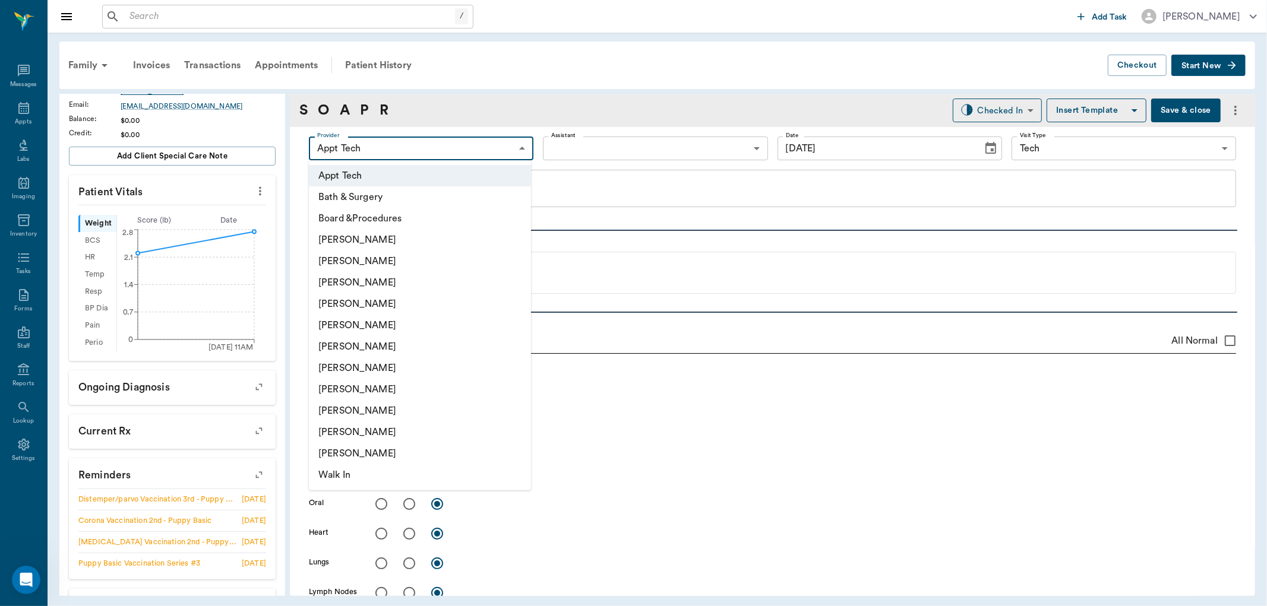
click at [352, 388] on li "[PERSON_NAME]" at bounding box center [420, 389] width 222 height 21
type input "63ec2e7e52e12b0ba117b124"
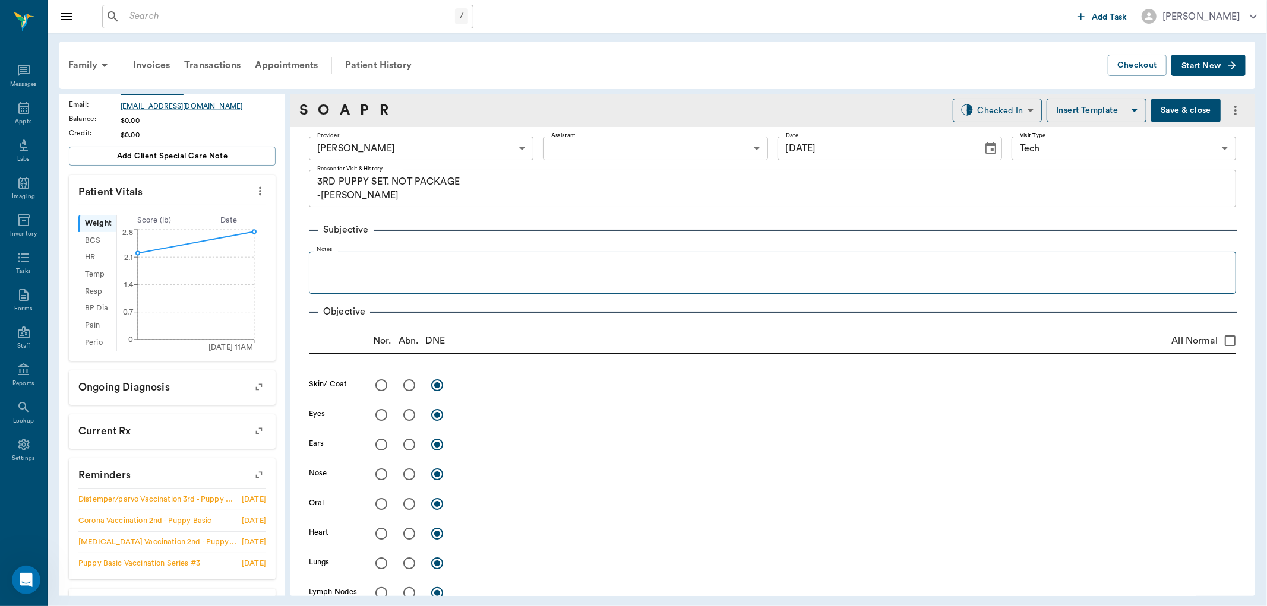
click at [346, 256] on fieldset "Notes" at bounding box center [772, 271] width 927 height 48
click at [342, 268] on p at bounding box center [772, 264] width 915 height 14
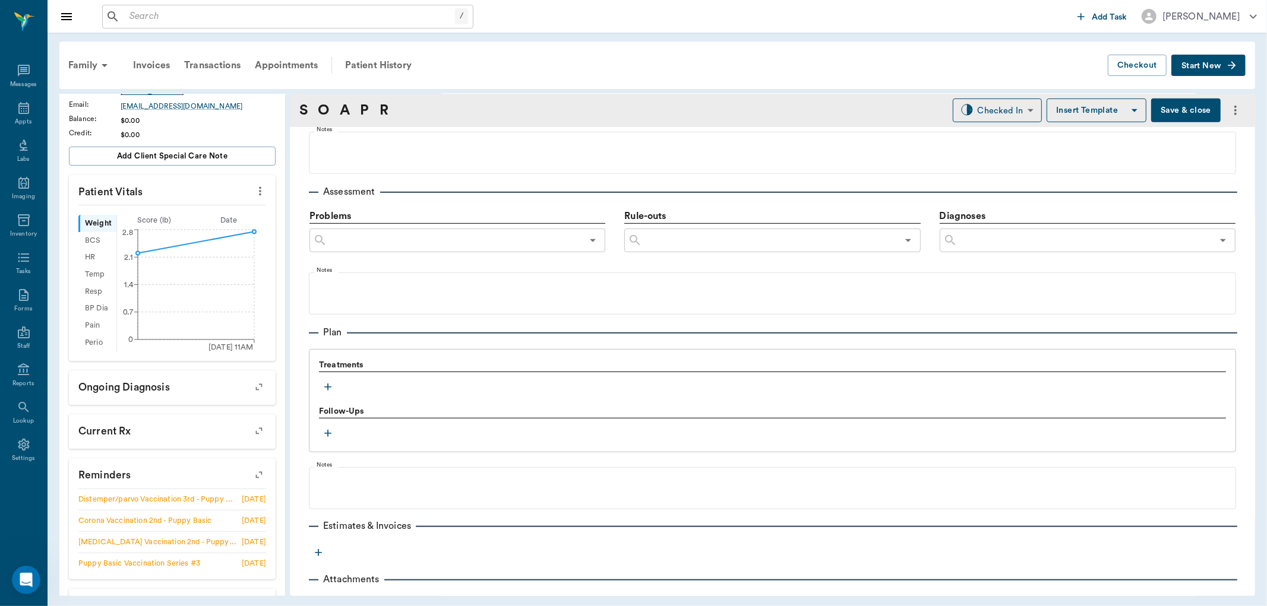
scroll to position [656, 0]
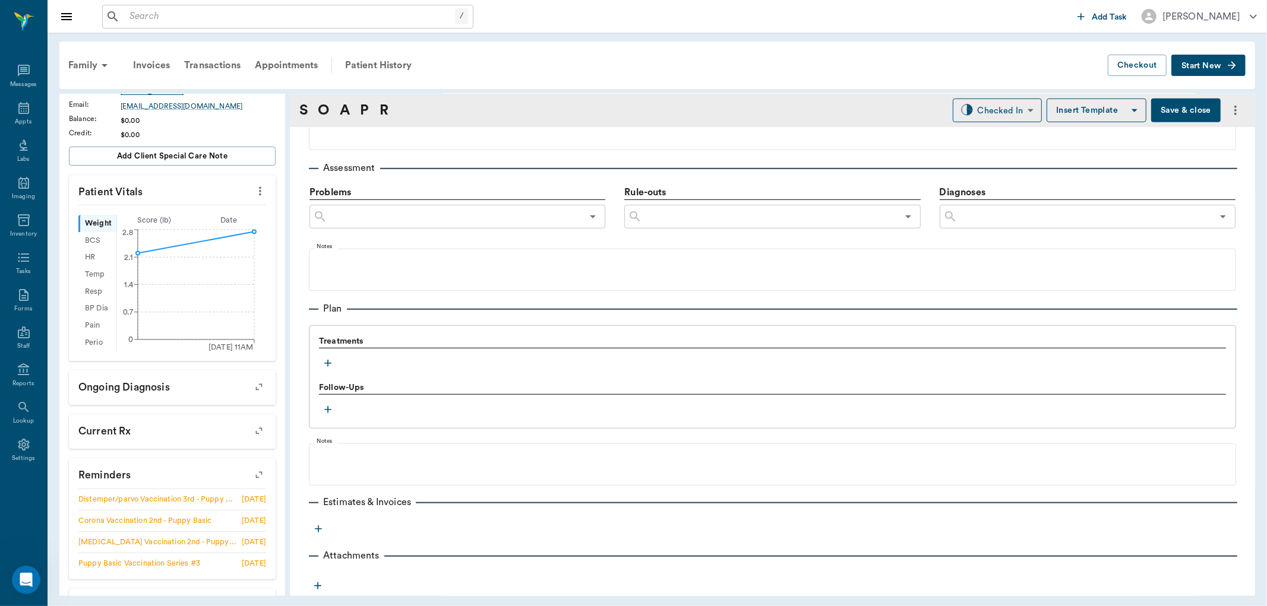
click at [328, 361] on icon "button" at bounding box center [328, 364] width 12 height 12
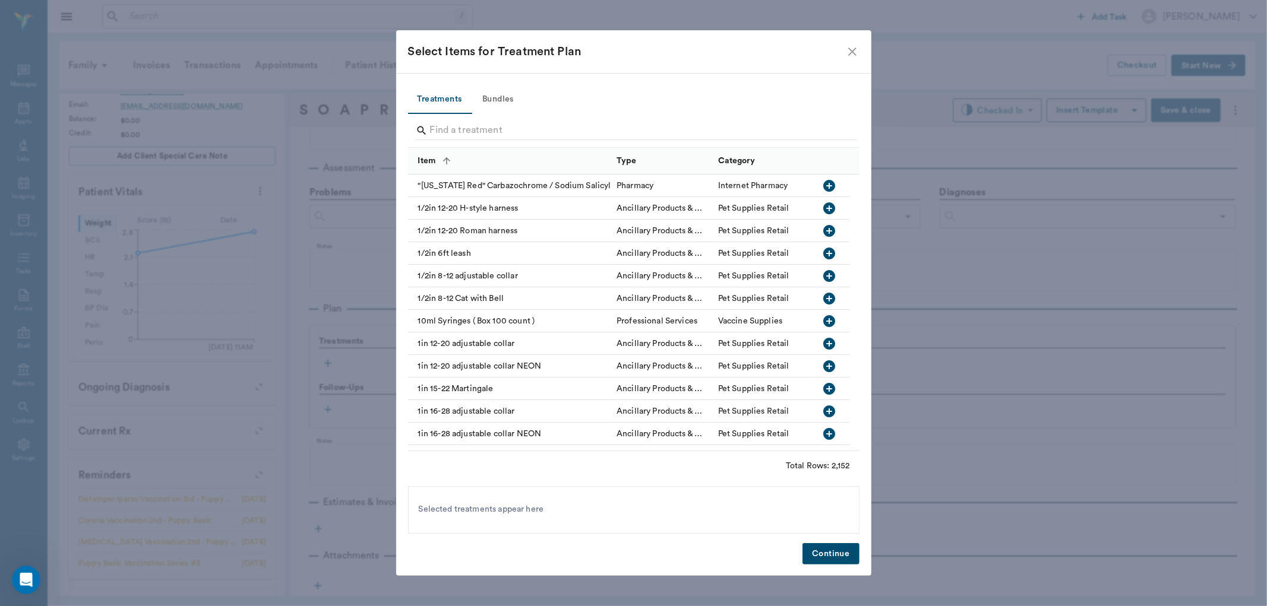
click at [493, 102] on button "Bundles" at bounding box center [498, 100] width 53 height 29
click at [500, 97] on button "Bundles" at bounding box center [498, 100] width 53 height 29
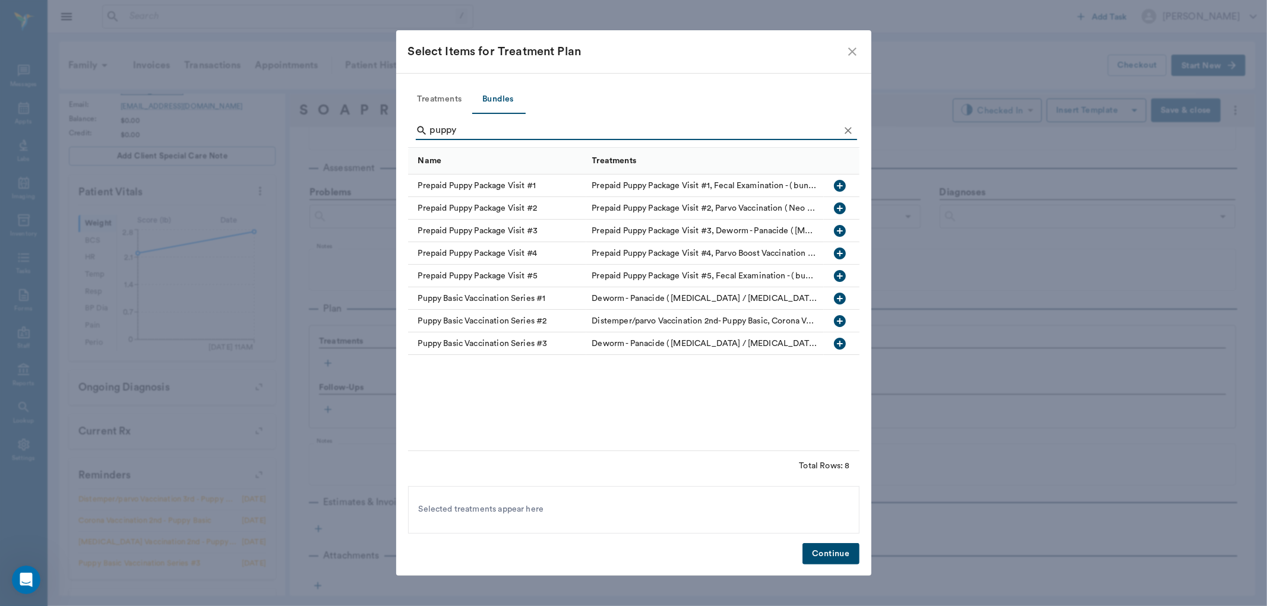
type input "puppy"
click at [836, 339] on icon "button" at bounding box center [840, 344] width 12 height 12
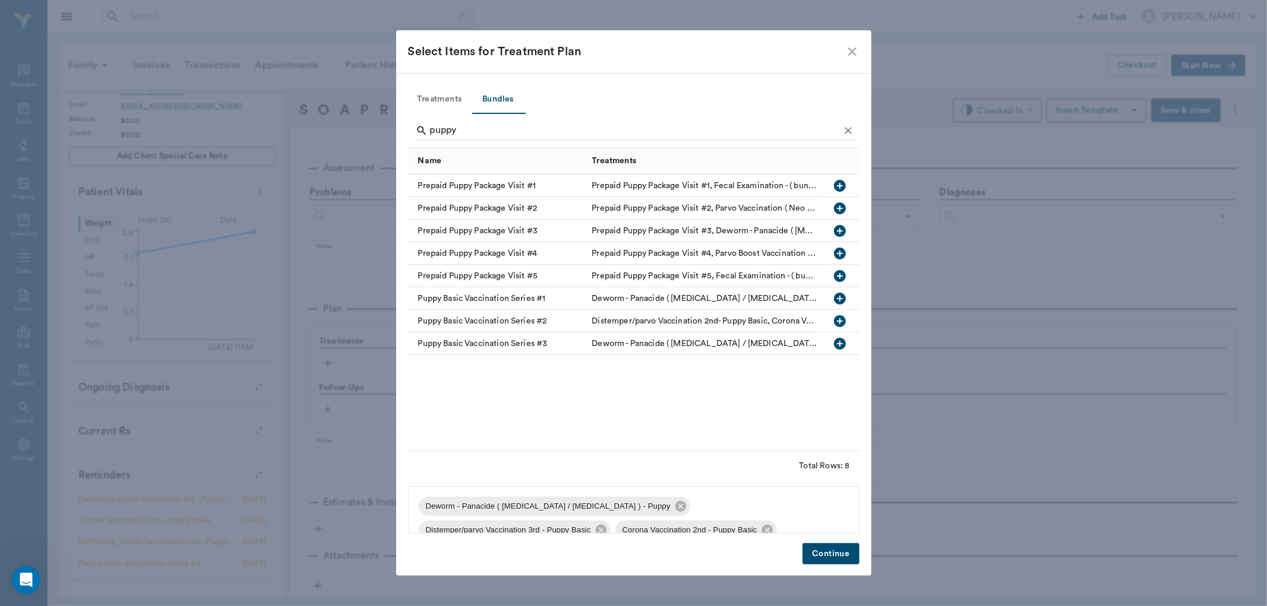
click at [836, 553] on button "Continue" at bounding box center [830, 554] width 56 height 22
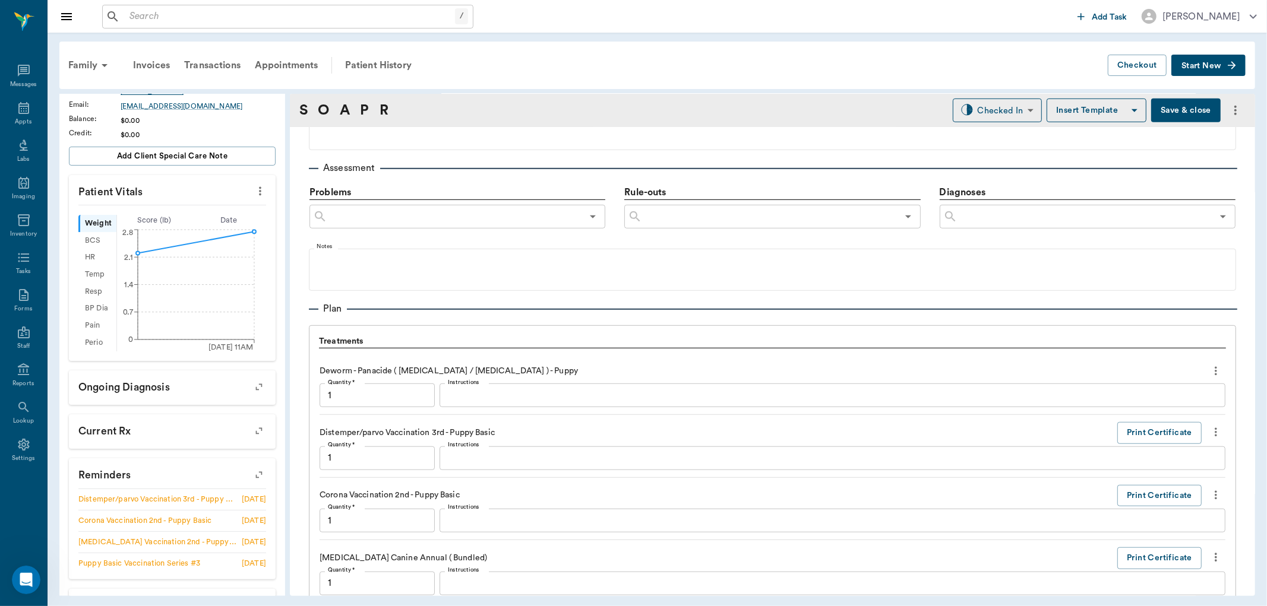
scroll to position [1036, 0]
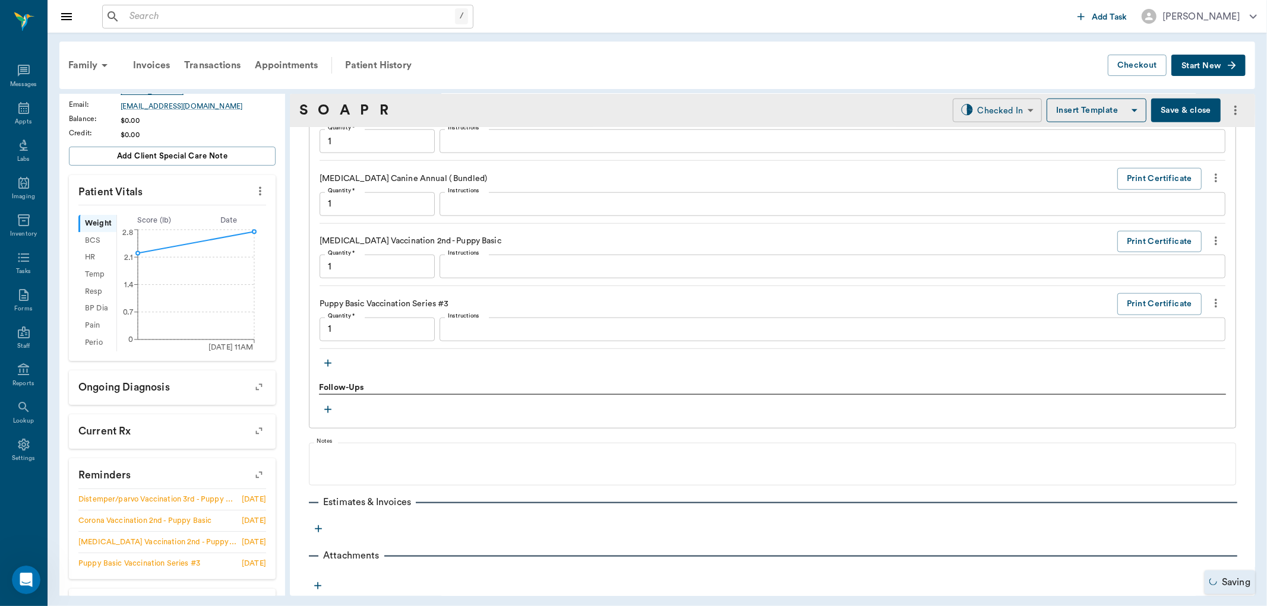
click at [1002, 110] on body "/ ​ Add Task Dr. Bert Ellsworth Nectar Messages Appts Labs Imaging Inventory Ta…" at bounding box center [633, 303] width 1267 height 606
type input "1.00"
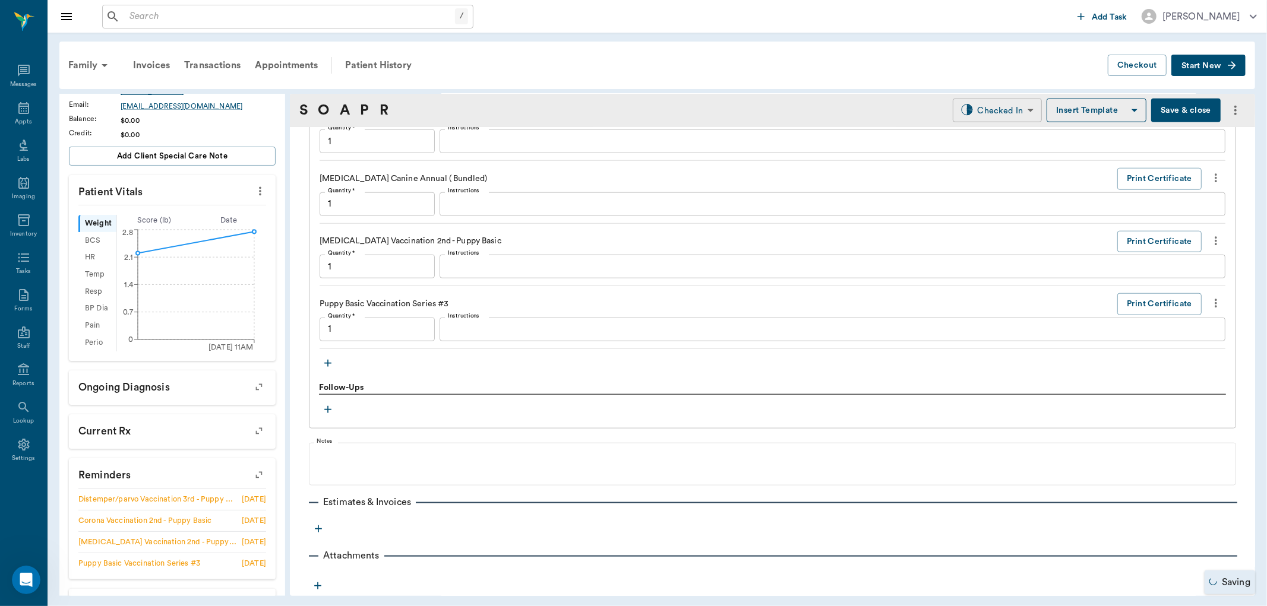
type input "1.00"
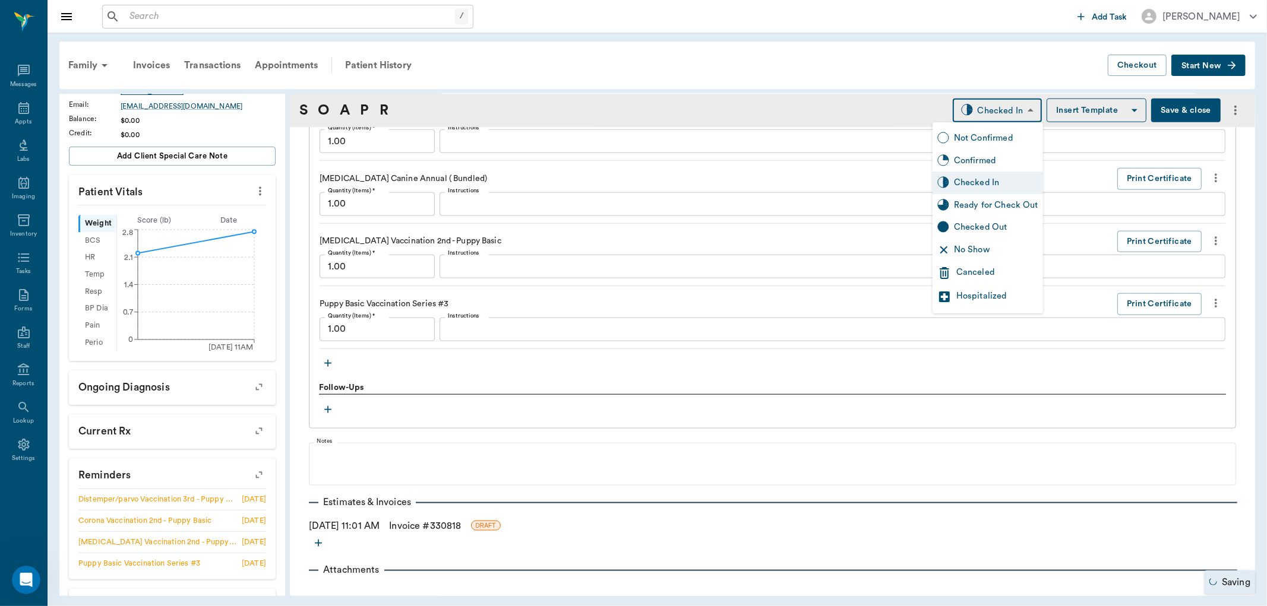
click at [973, 203] on div "Ready for Check Out" at bounding box center [996, 205] width 84 height 13
type input "READY_TO_CHECKOUT"
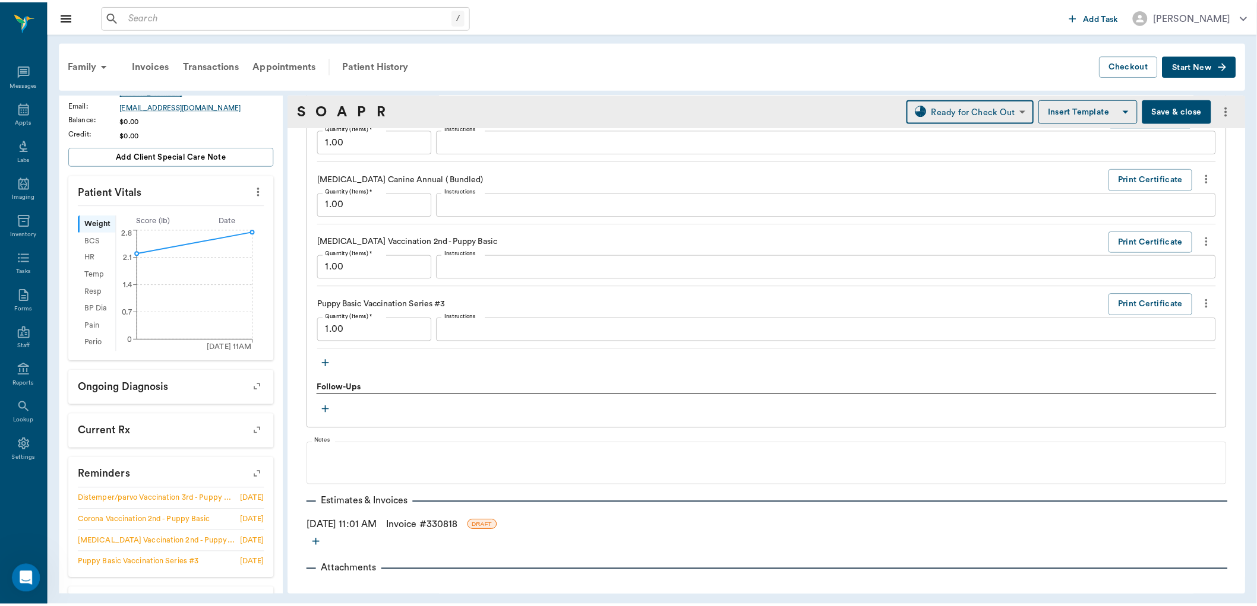
scroll to position [1050, 0]
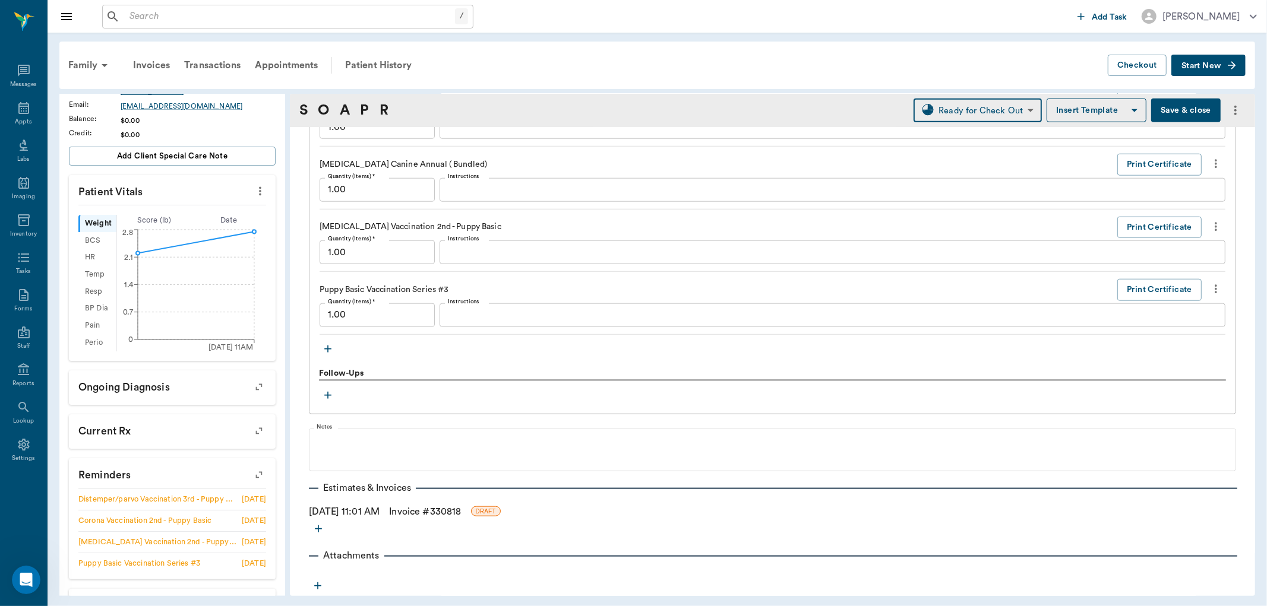
click at [440, 510] on link "Invoice # 330818" at bounding box center [425, 512] width 72 height 14
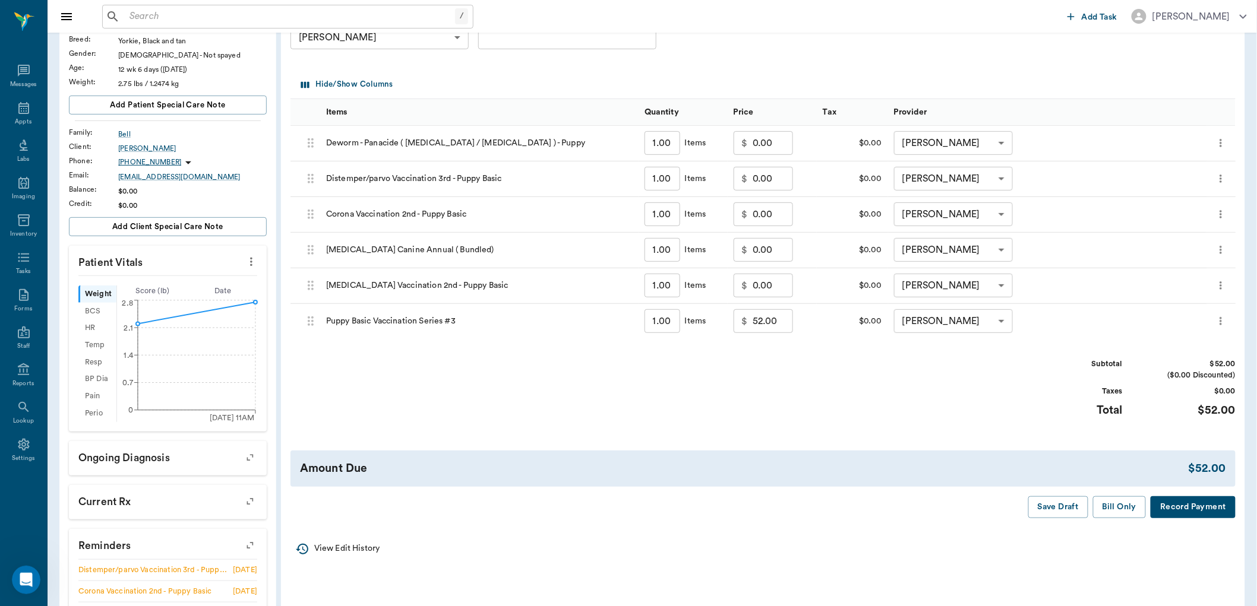
scroll to position [132, 0]
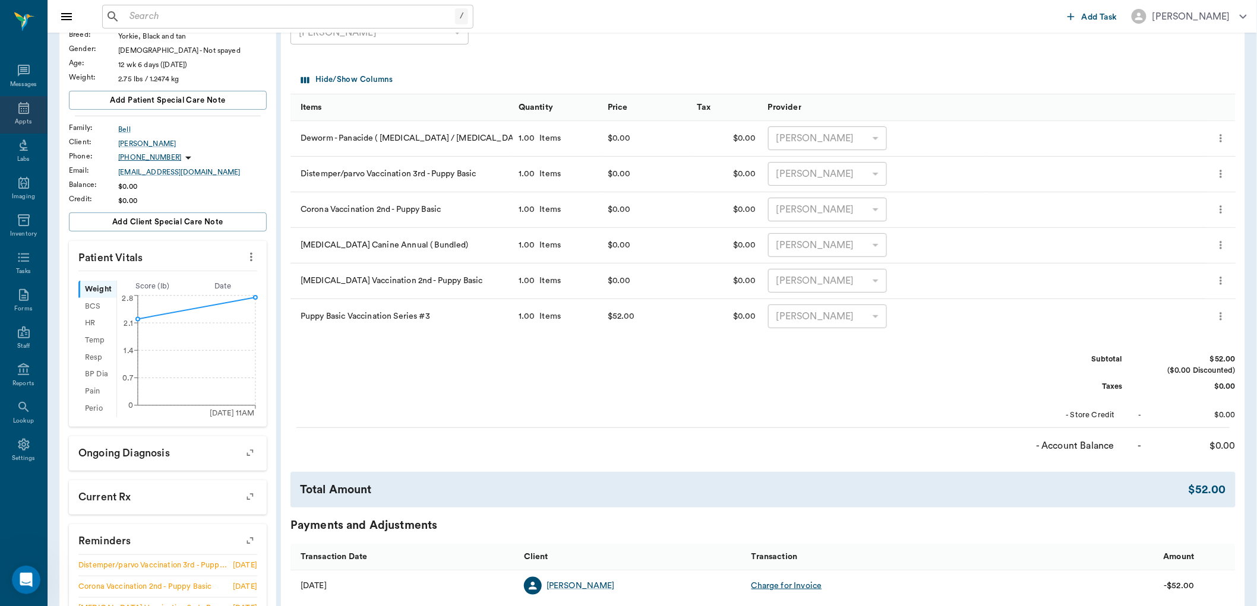
click at [36, 108] on div "Appts" at bounding box center [23, 114] width 47 height 37
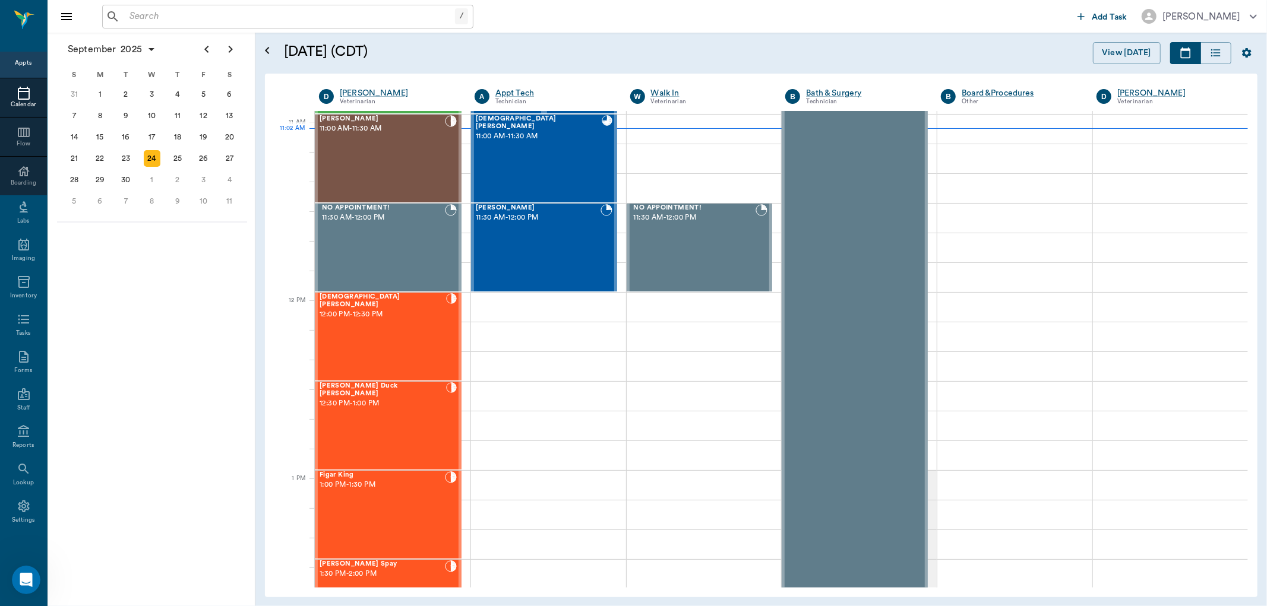
scroll to position [538, 0]
drag, startPoint x: 579, startPoint y: 157, endPoint x: 1060, endPoint y: 115, distance: 483.5
click at [577, 162] on div "[DEMOGRAPHIC_DATA] [PERSON_NAME] 11:00 AM - 11:30 AM" at bounding box center [539, 157] width 126 height 87
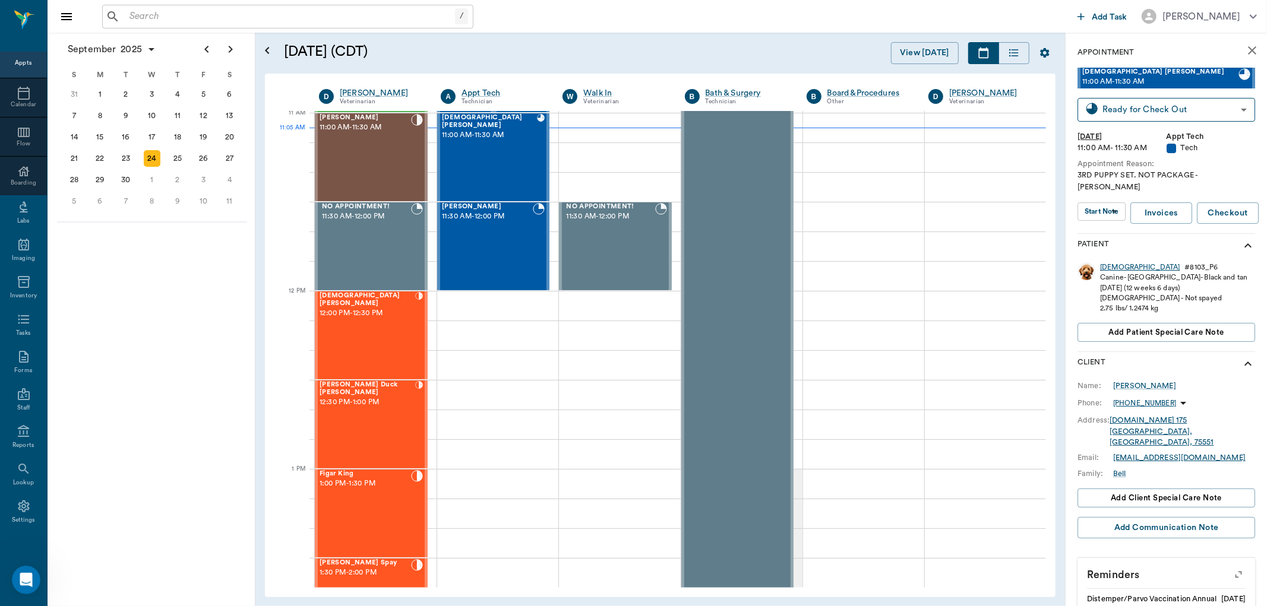
click at [1111, 263] on div "[DEMOGRAPHIC_DATA]" at bounding box center [1140, 268] width 80 height 10
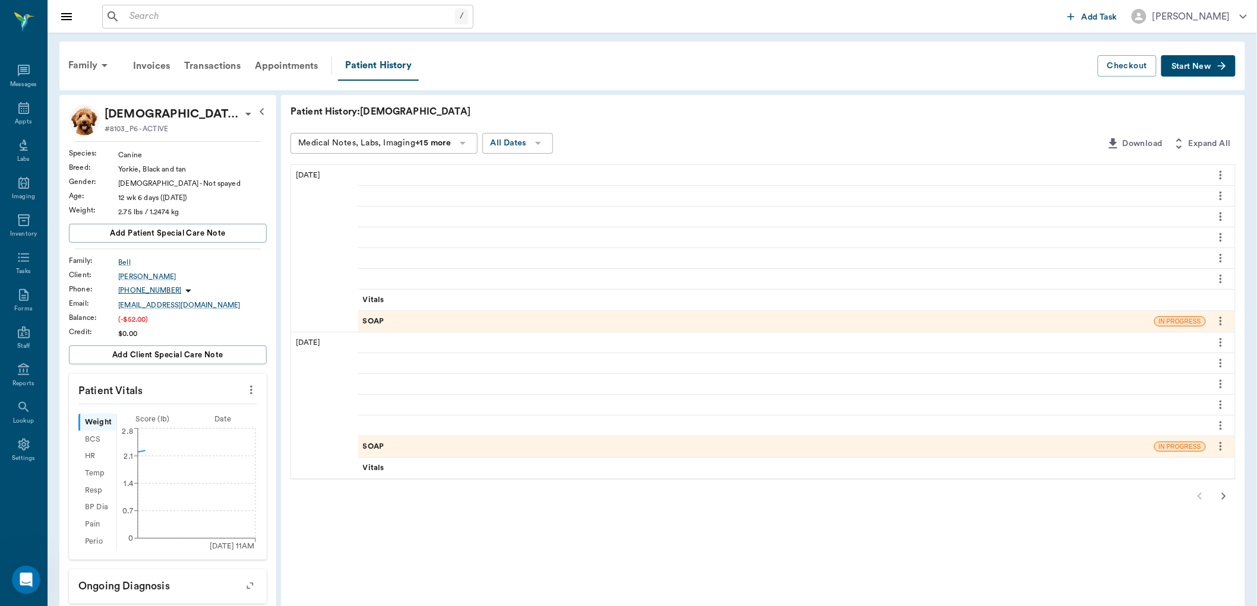
click at [1194, 67] on span "Start New" at bounding box center [1191, 67] width 40 height 0
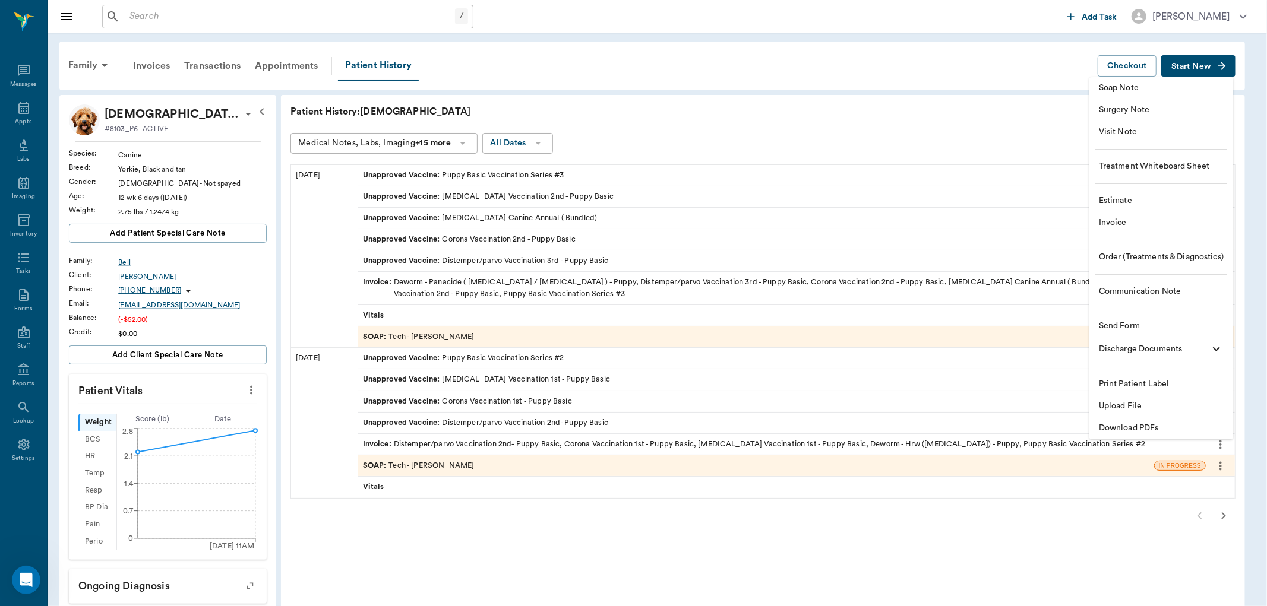
click at [1124, 128] on span "Visit Note" at bounding box center [1161, 132] width 125 height 12
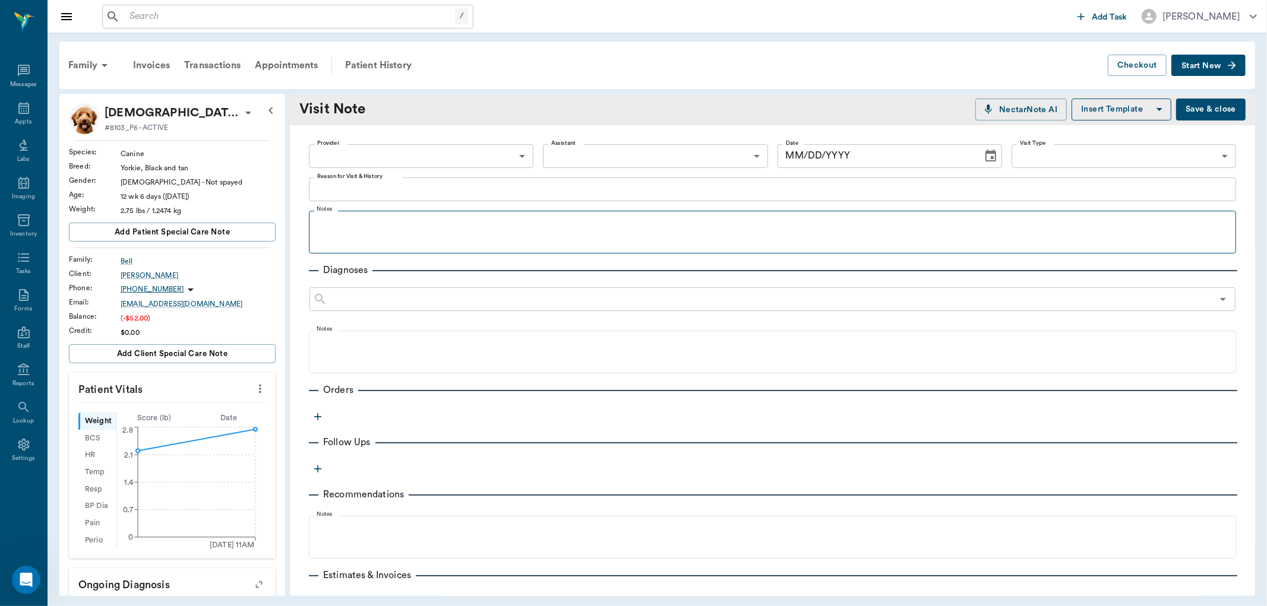
type input "63ec2f075fda476ae8351a4c"
type input "[DATE]"
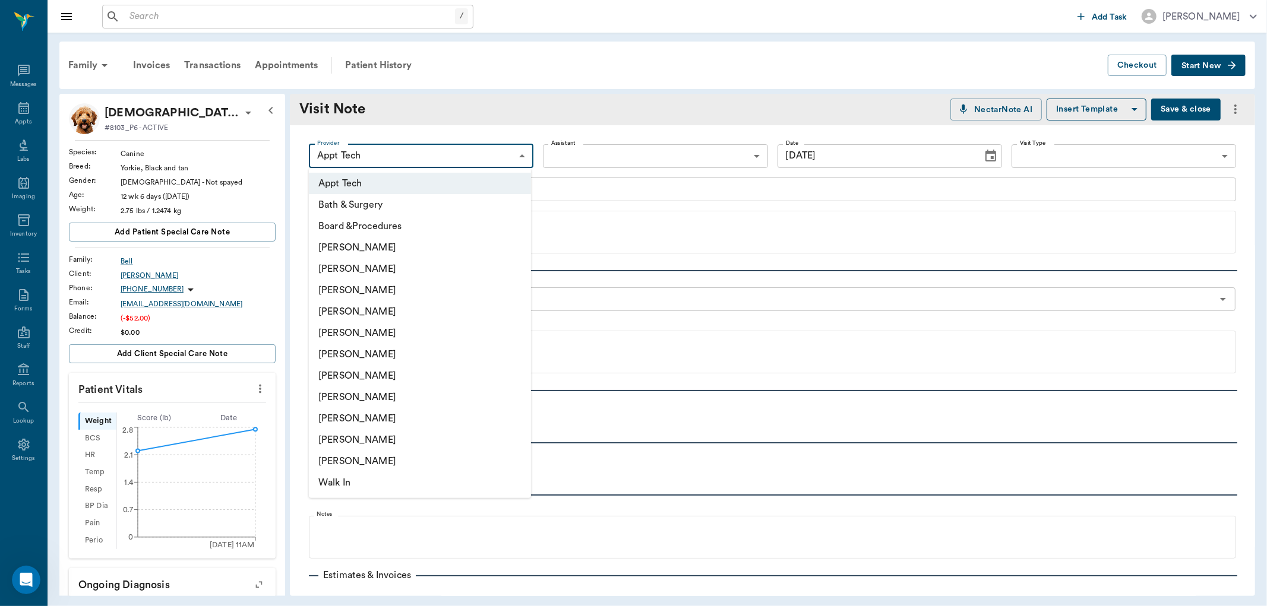
click at [436, 162] on body "/ ​ Add Task [PERSON_NAME] Nectar Messages Appts Labs Imaging Inventory Tasks F…" at bounding box center [633, 303] width 1267 height 606
click at [362, 395] on li "[PERSON_NAME]" at bounding box center [420, 397] width 222 height 21
type input "63ec2e7e52e12b0ba117b124"
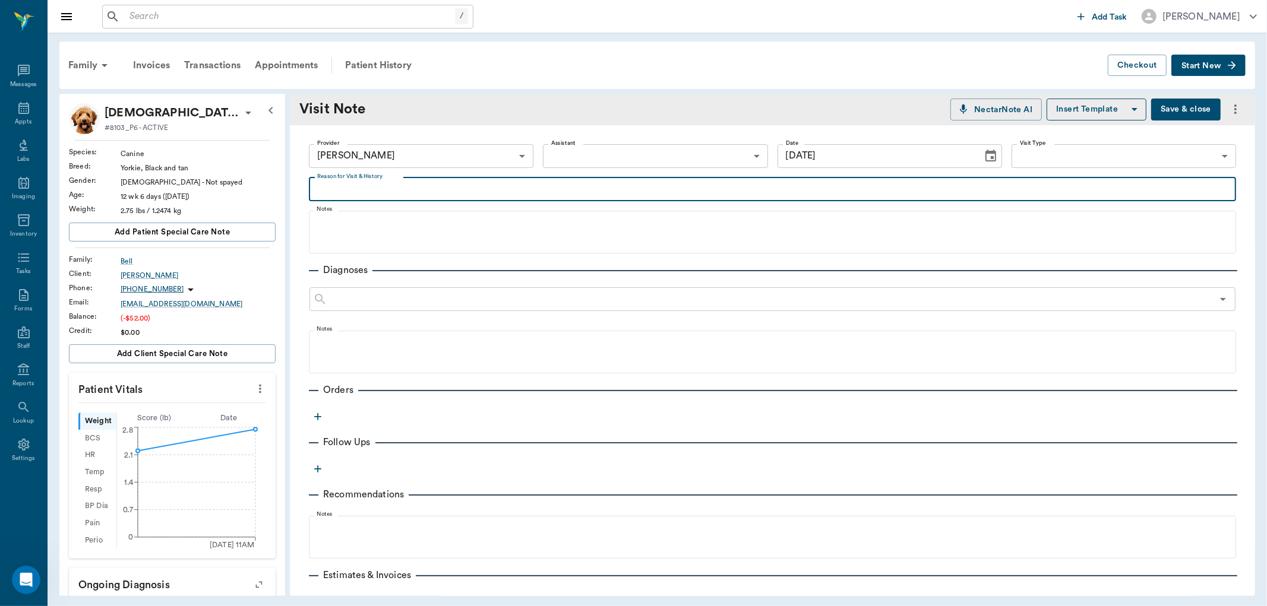
click at [358, 186] on textarea "Reason for Visit & History" at bounding box center [772, 189] width 911 height 14
type textarea "6 week flea"
click at [317, 413] on icon "button" at bounding box center [318, 417] width 12 height 12
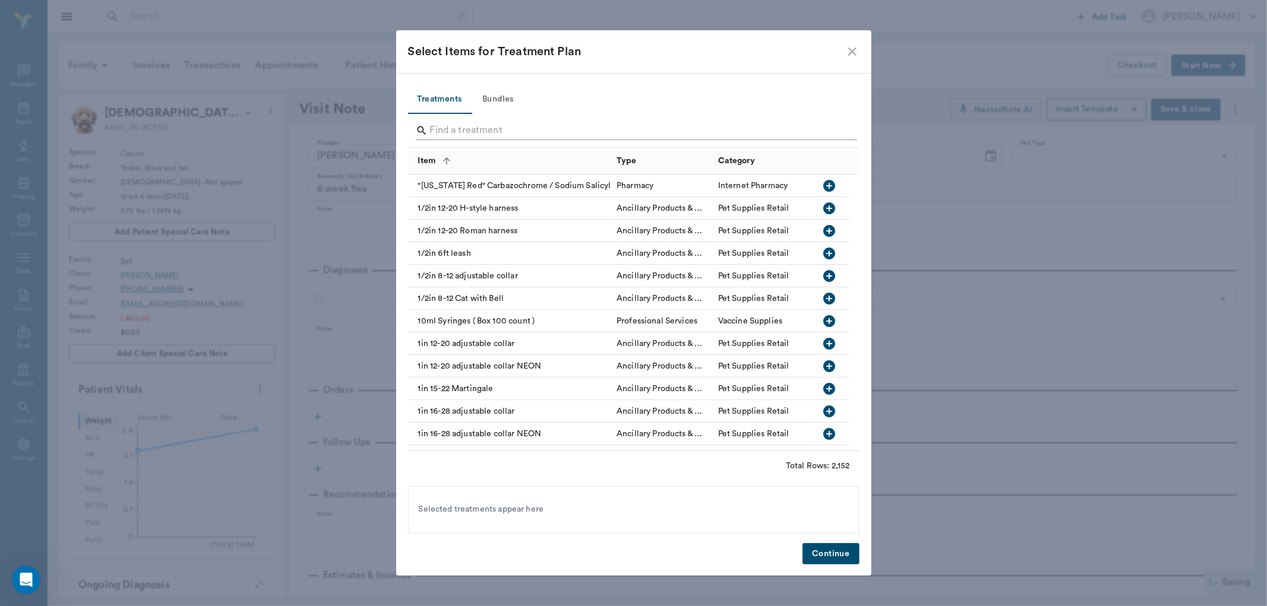
click at [472, 131] on input "Search" at bounding box center [634, 130] width 409 height 19
click at [448, 126] on input "Search" at bounding box center [634, 130] width 409 height 19
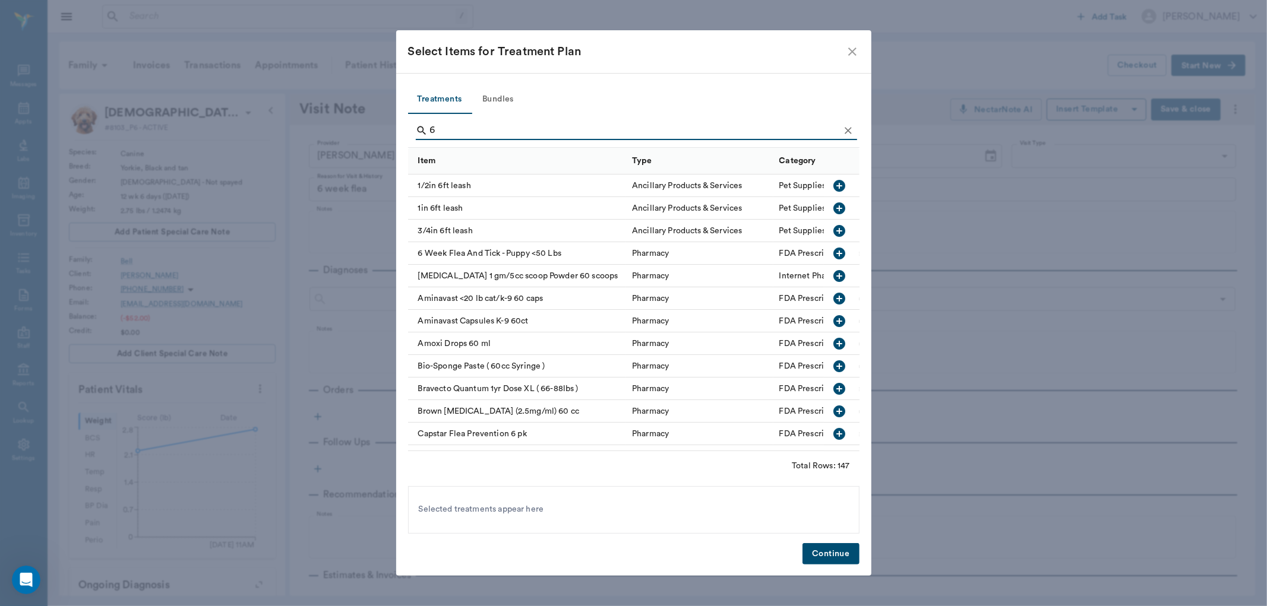
type input "6"
drag, startPoint x: 834, startPoint y: 252, endPoint x: 812, endPoint y: 501, distance: 249.8
click at [832, 260] on icon "button" at bounding box center [839, 254] width 14 height 14
click at [821, 554] on button "Continue" at bounding box center [830, 554] width 56 height 22
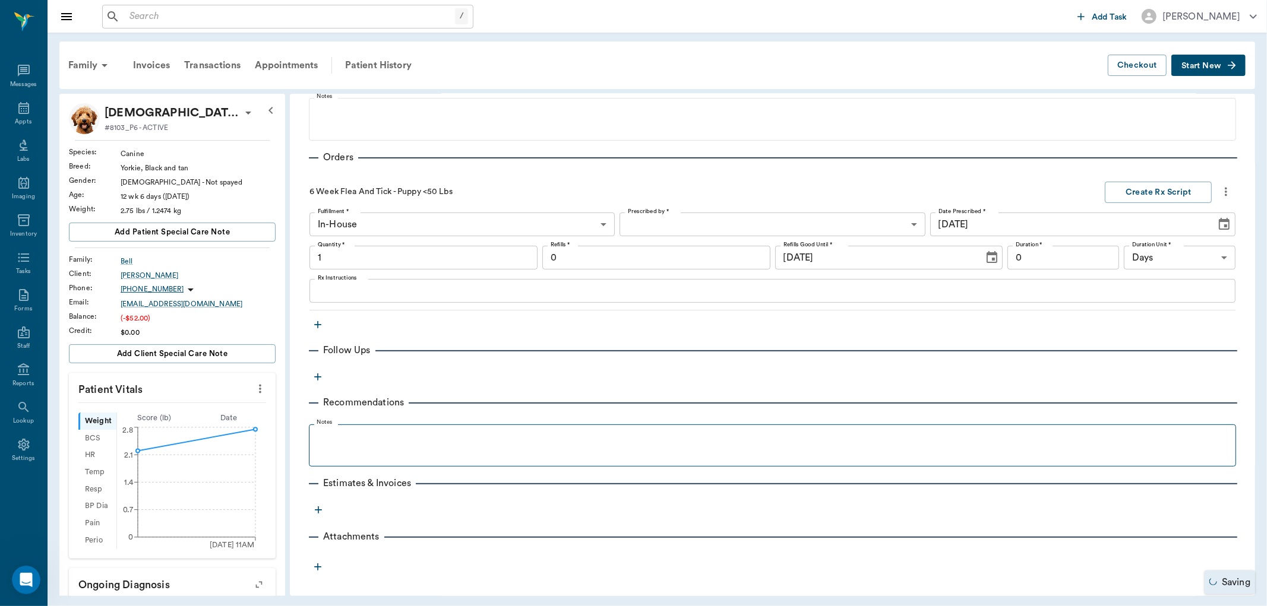
type input "1.00"
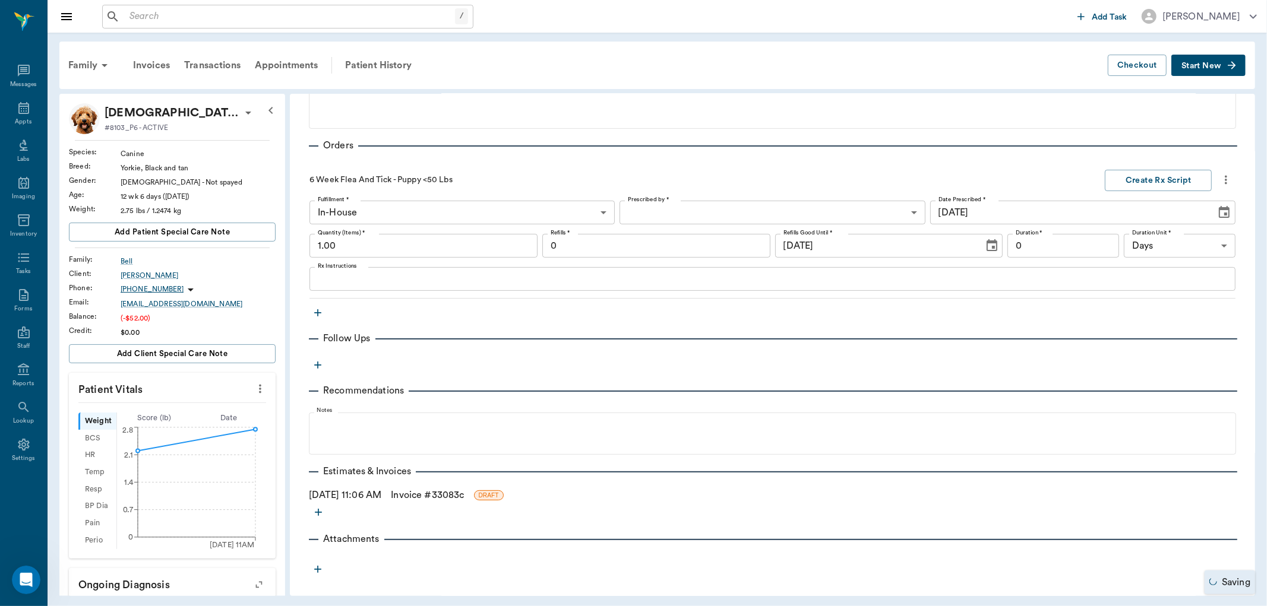
scroll to position [247, 0]
click at [435, 489] on link "Invoice # 33083c" at bounding box center [427, 493] width 73 height 14
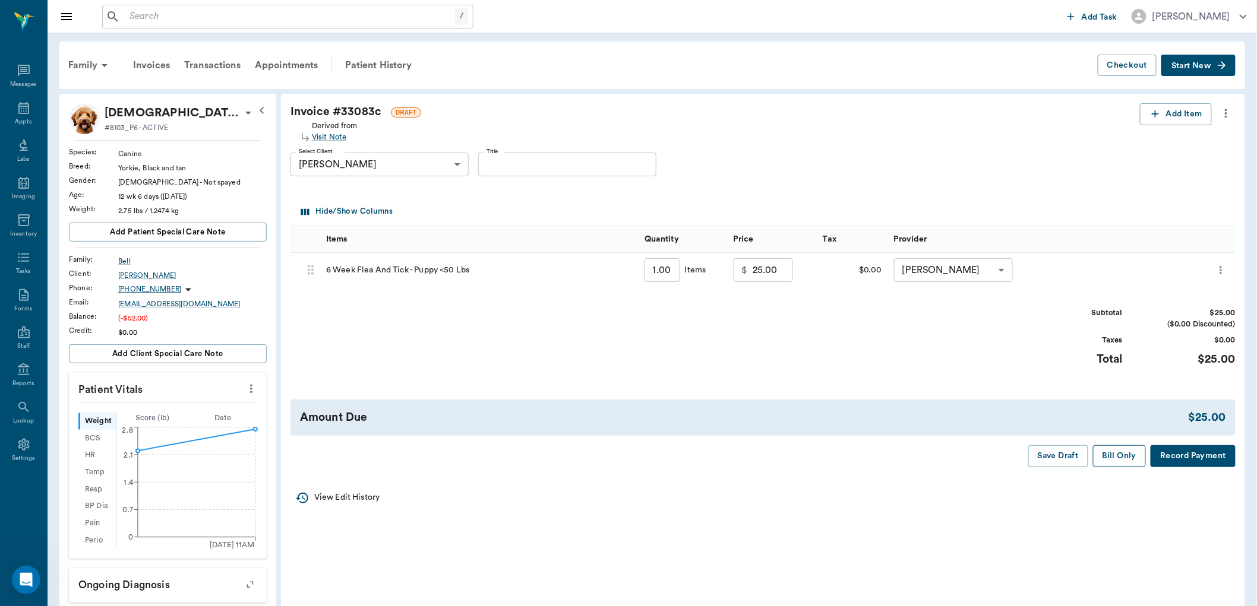
click at [1132, 460] on button "Bill Only" at bounding box center [1119, 456] width 53 height 22
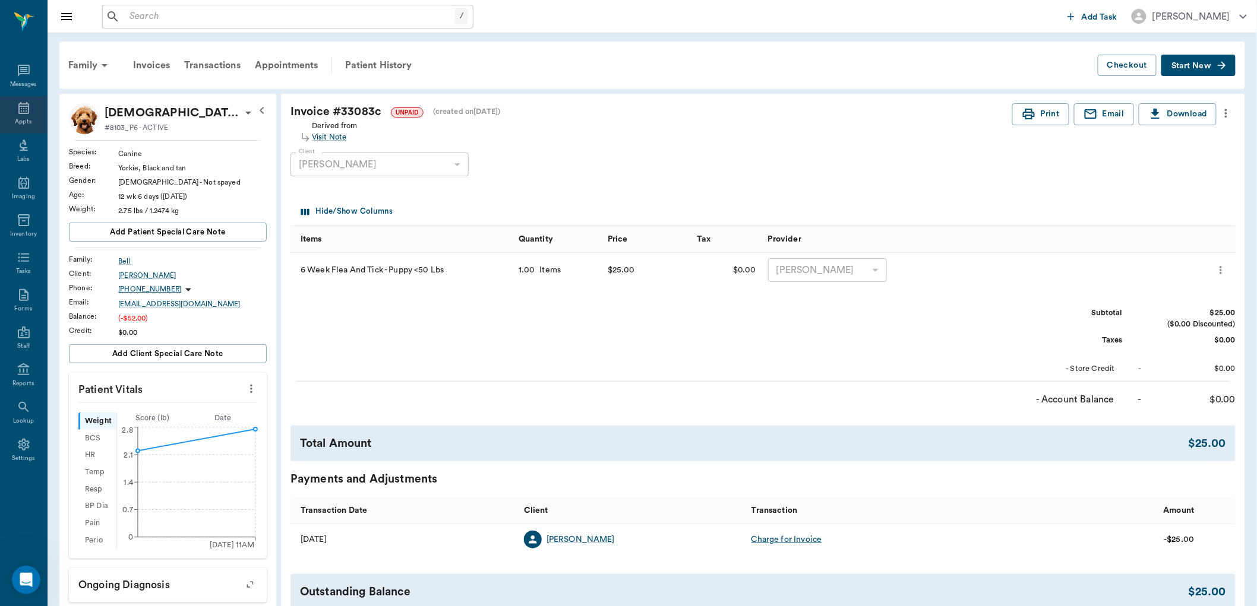
click at [28, 107] on icon at bounding box center [23, 108] width 11 height 12
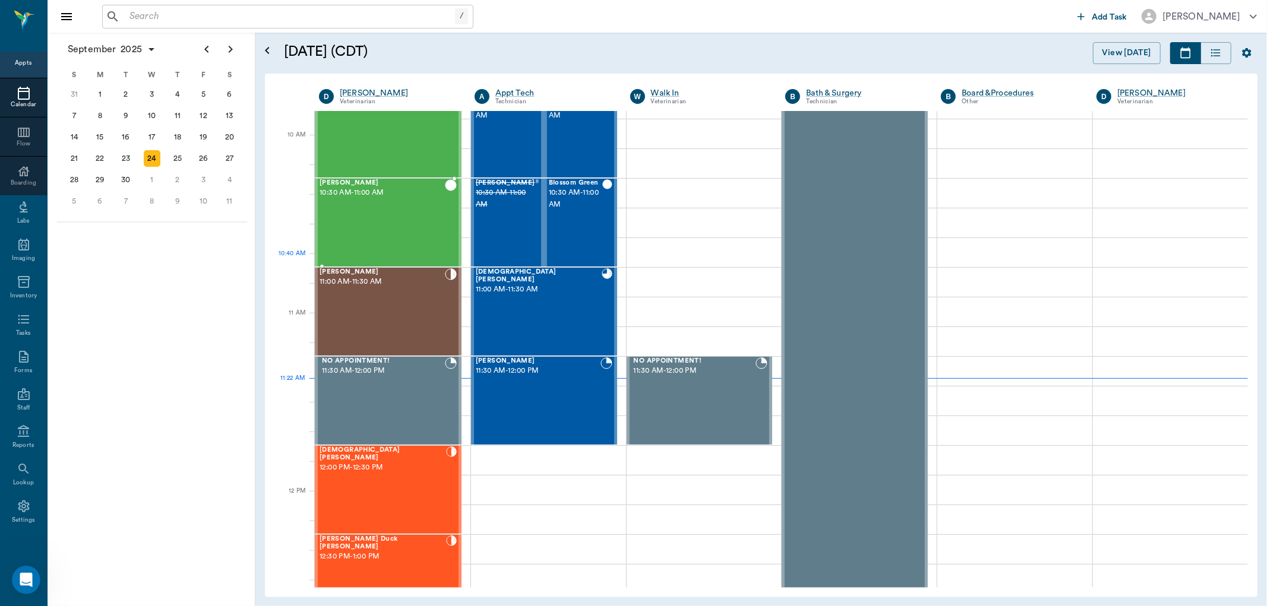
scroll to position [337, 0]
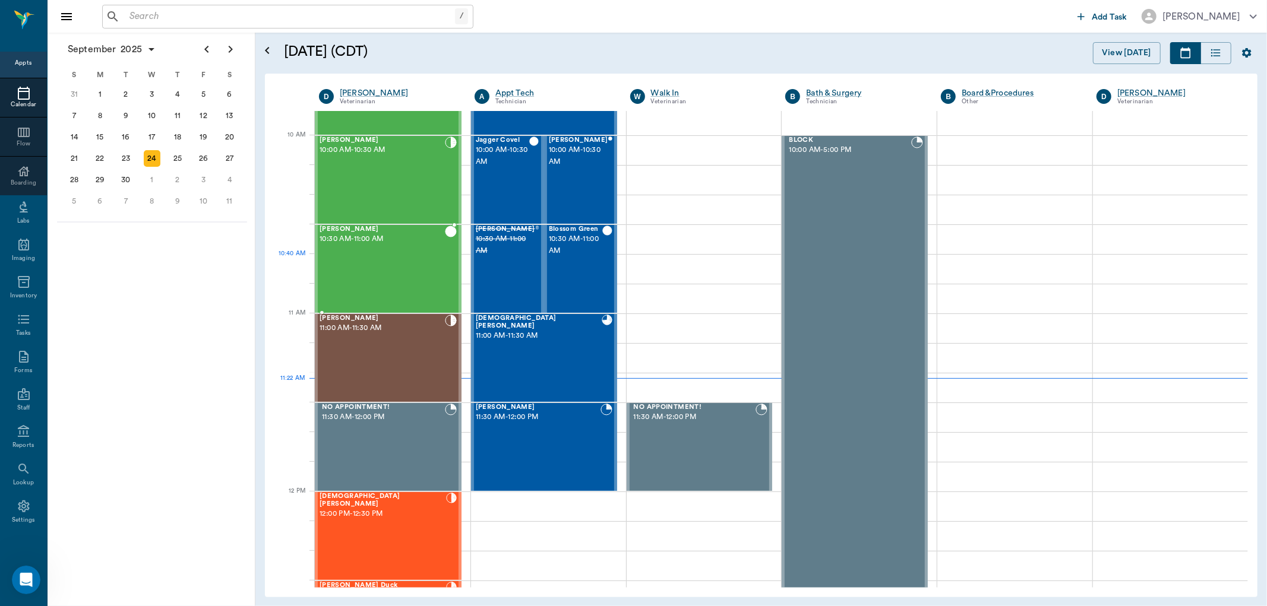
click at [374, 269] on div "[PERSON_NAME] 10:30 AM - 11:00 AM" at bounding box center [382, 269] width 125 height 87
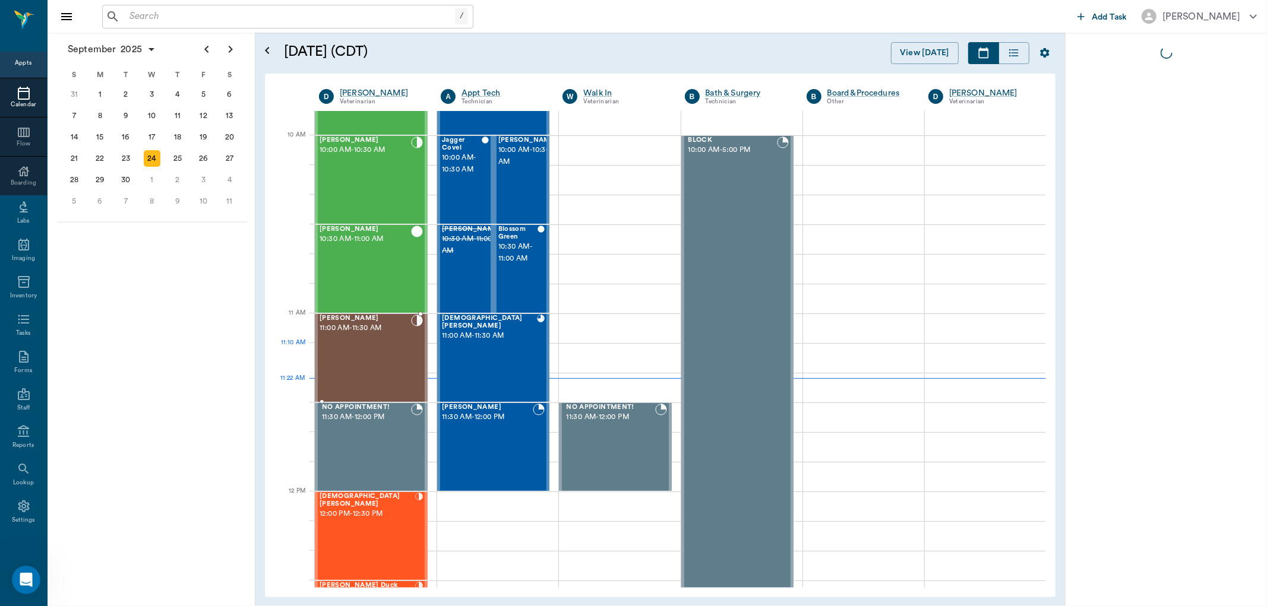
click at [360, 359] on div "[PERSON_NAME] 11:00 AM - 11:30 AM" at bounding box center [365, 358] width 91 height 87
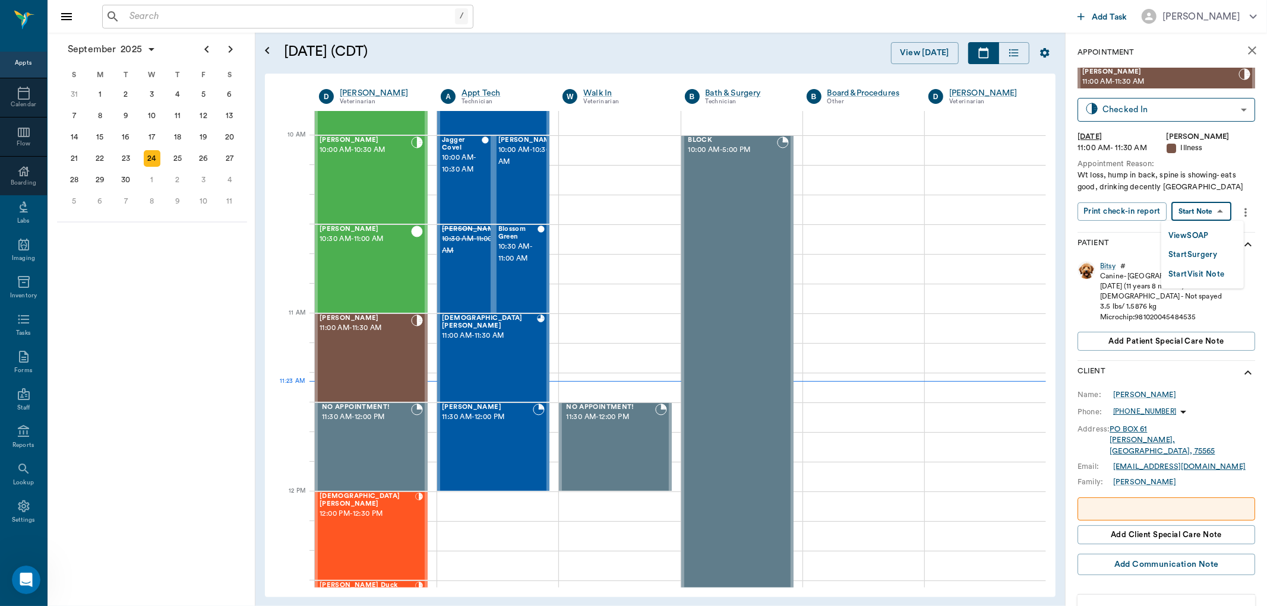
click at [1200, 213] on body "/ ​ Add Task [PERSON_NAME] Nectar Messages Appts Calendar Flow Boarding Labs Im…" at bounding box center [633, 303] width 1267 height 606
click at [1195, 233] on button "View SOAP" at bounding box center [1188, 236] width 40 height 14
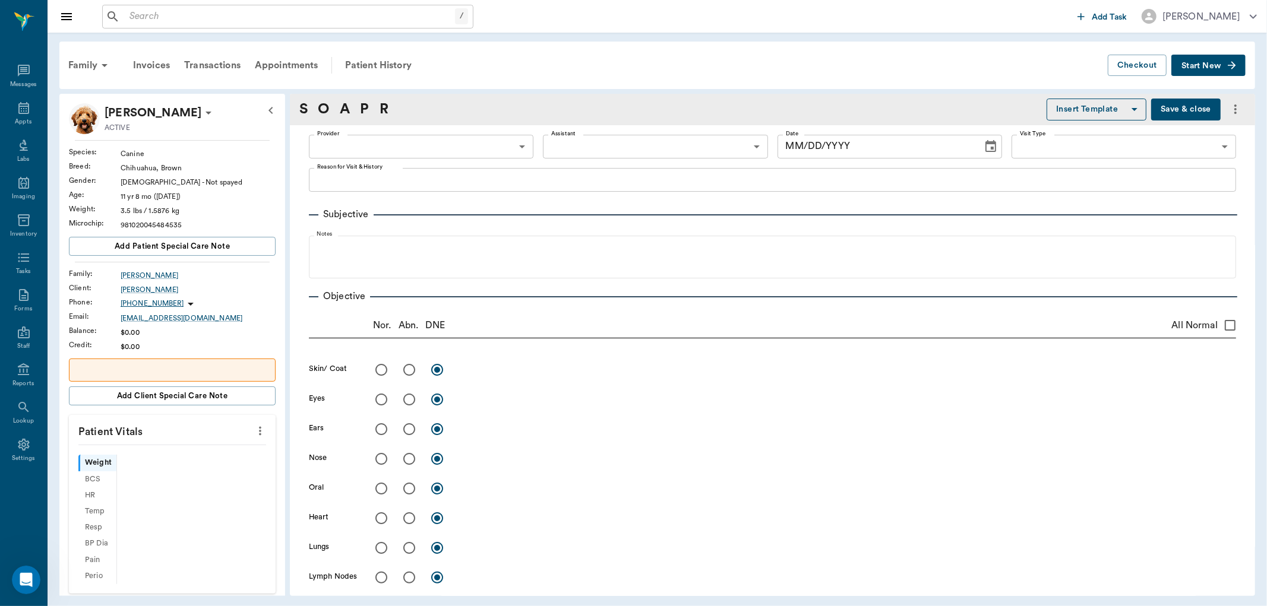
scroll to position [264, 0]
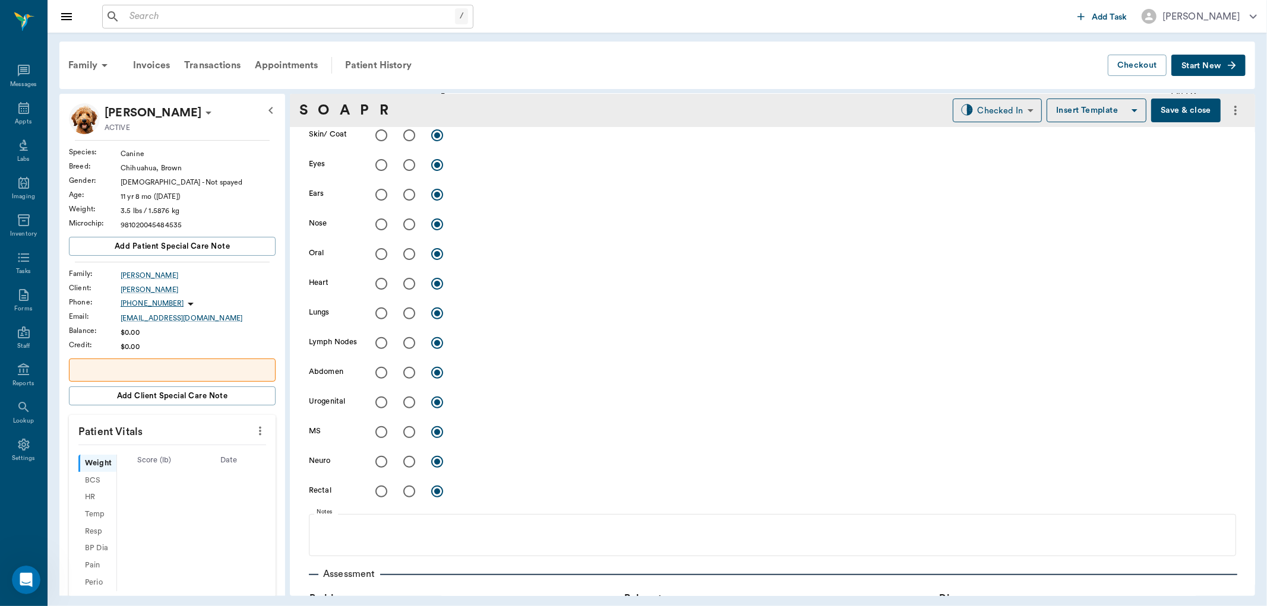
type input "63ec2f075fda476ae8351a4d"
type input "65d2be4f46e3a538d89b8c15"
type textarea "Wt loss, hump in back, spine is showing- eats good, drinking decently [GEOGRAPH…"
type input "[DATE]"
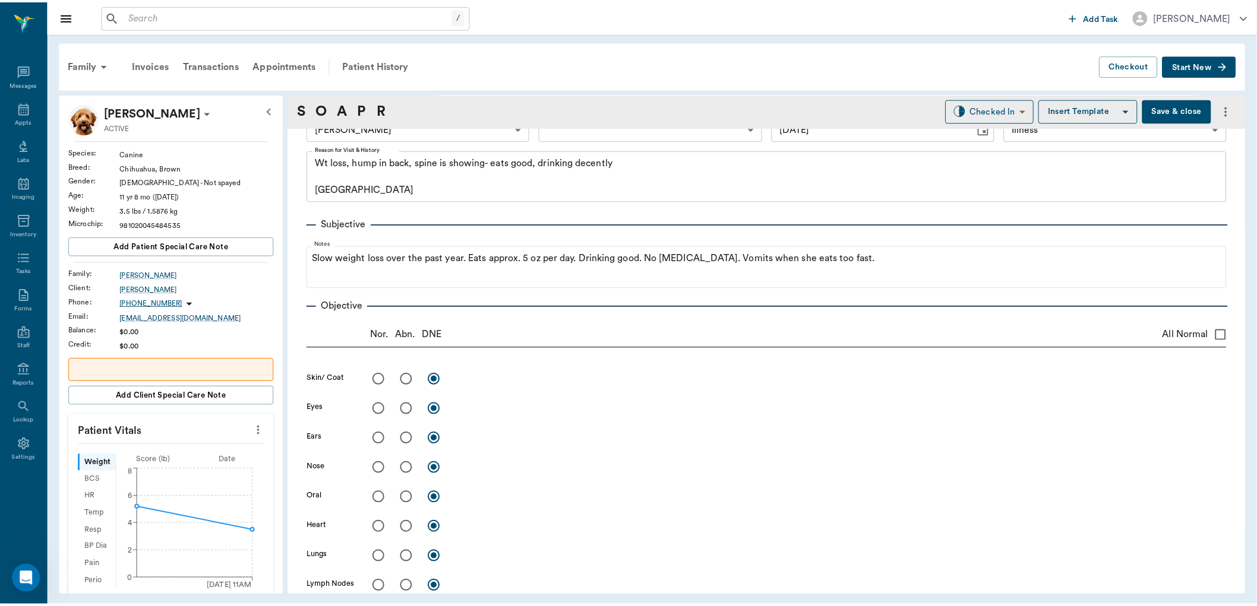
scroll to position [0, 0]
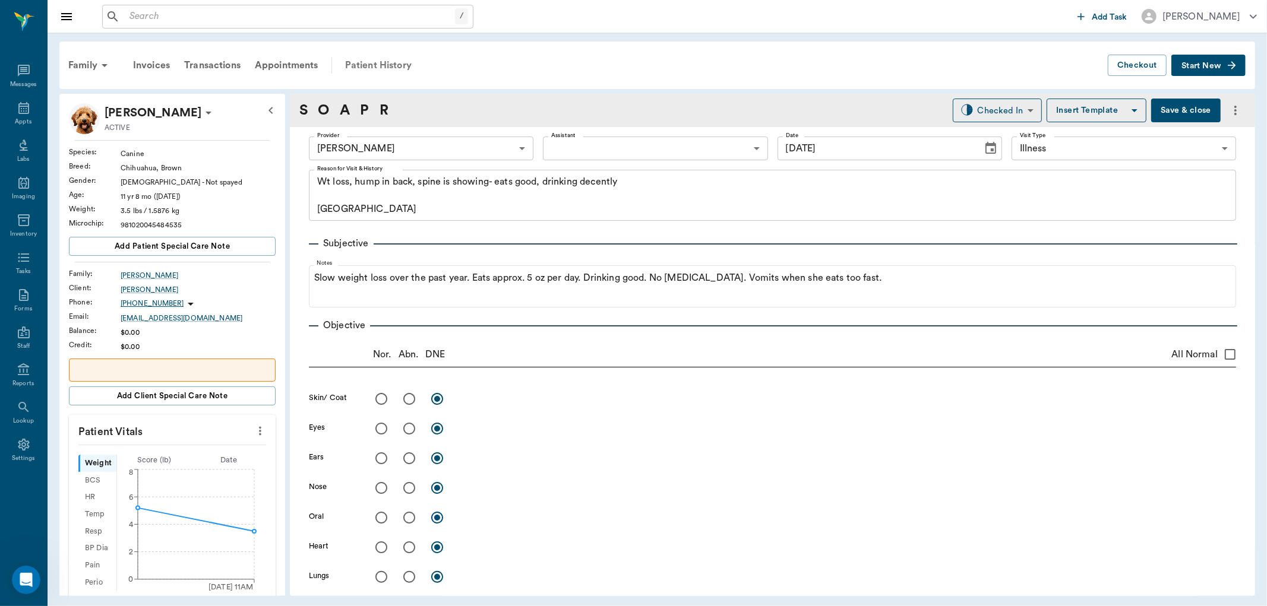
click at [382, 66] on div "Patient History" at bounding box center [378, 65] width 81 height 29
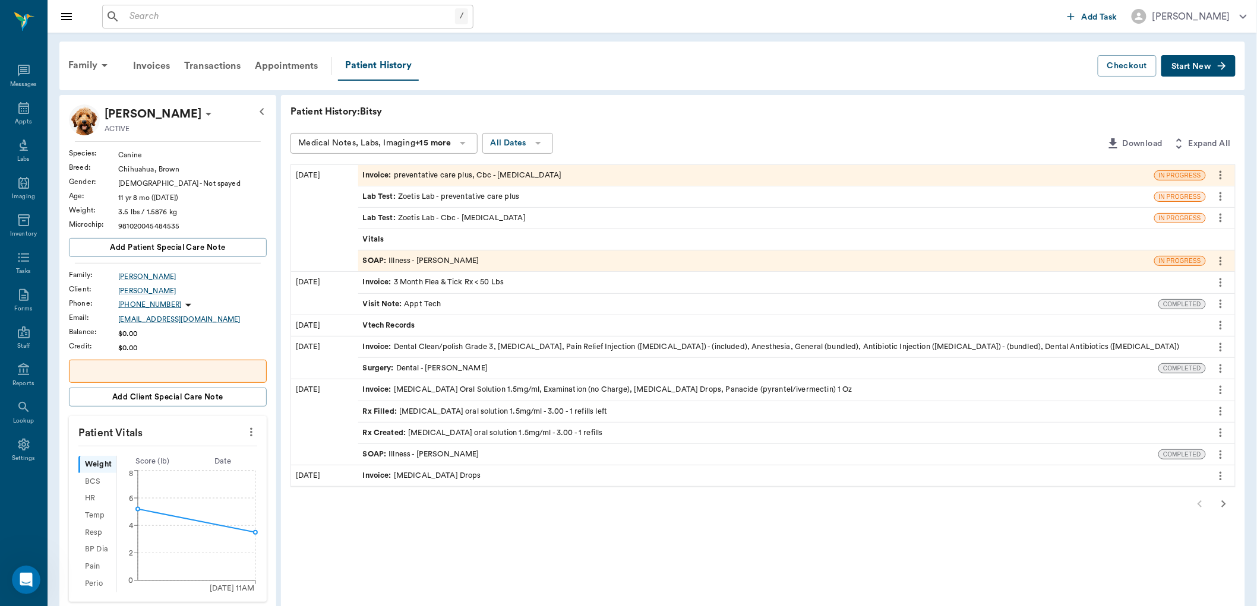
click at [386, 233] on div "Vitals" at bounding box center [782, 239] width 848 height 21
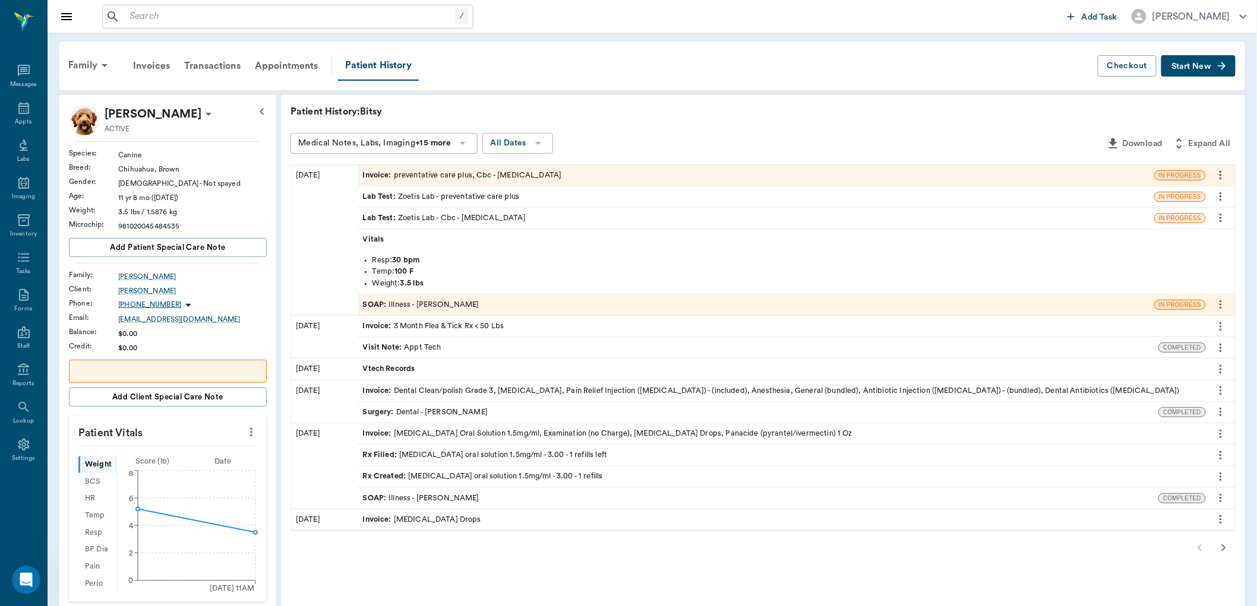
click at [252, 430] on icon "more" at bounding box center [251, 432] width 13 height 14
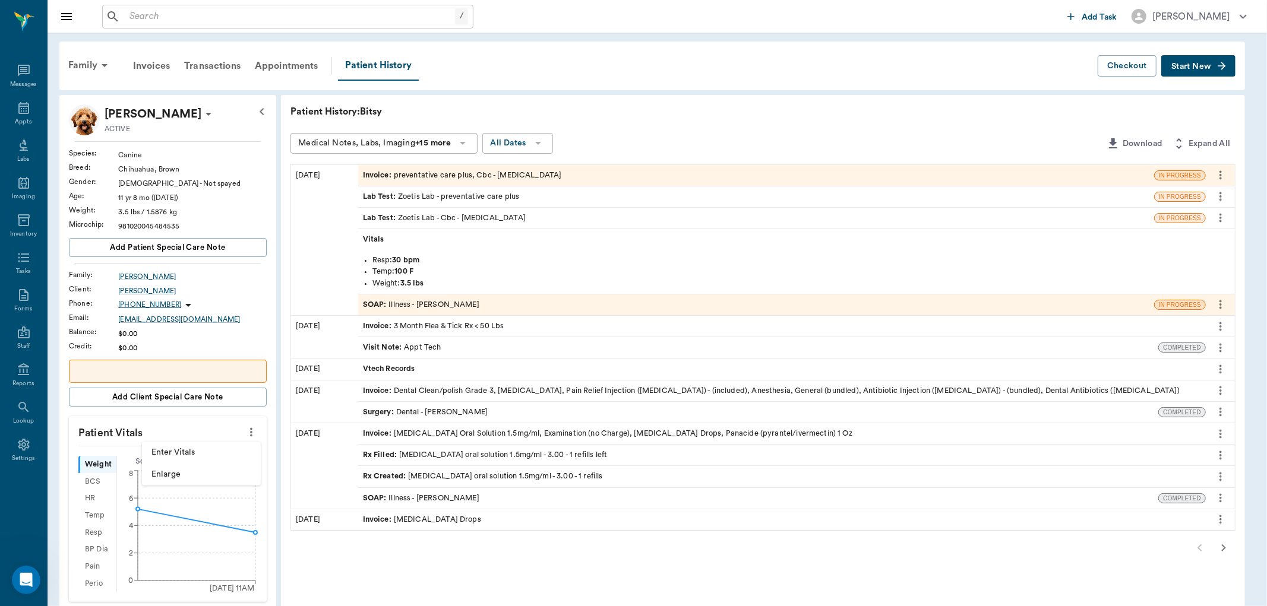
click at [192, 450] on span "Enter Vitals" at bounding box center [201, 453] width 100 height 12
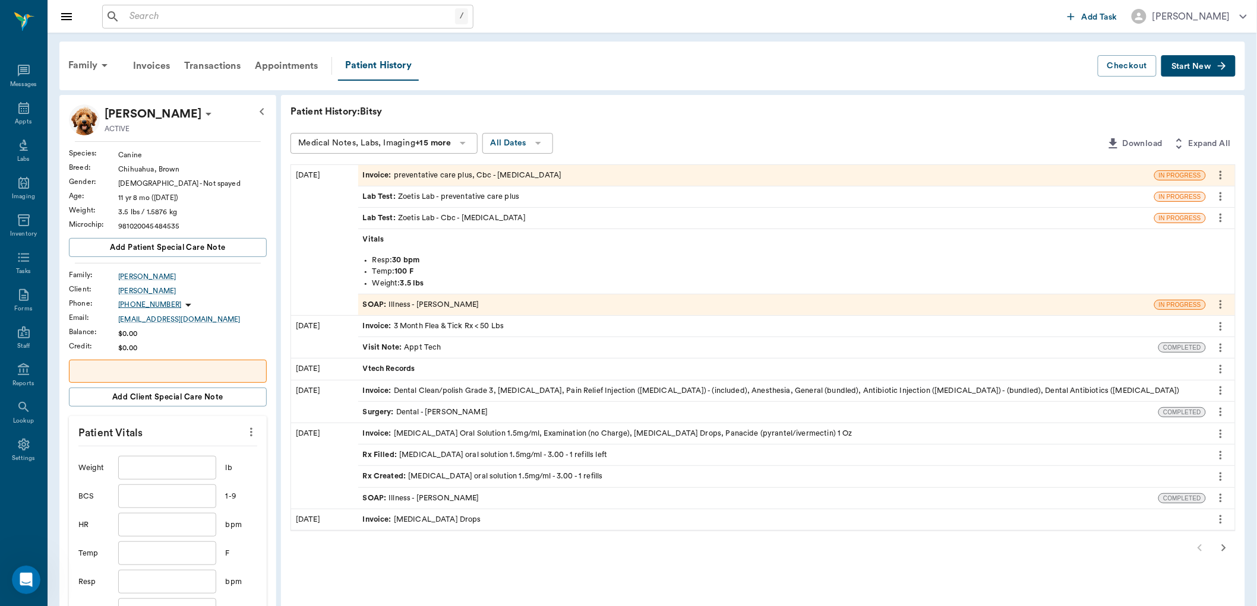
click at [170, 472] on input "text" at bounding box center [166, 468] width 97 height 24
click at [156, 529] on input "text" at bounding box center [166, 525] width 97 height 24
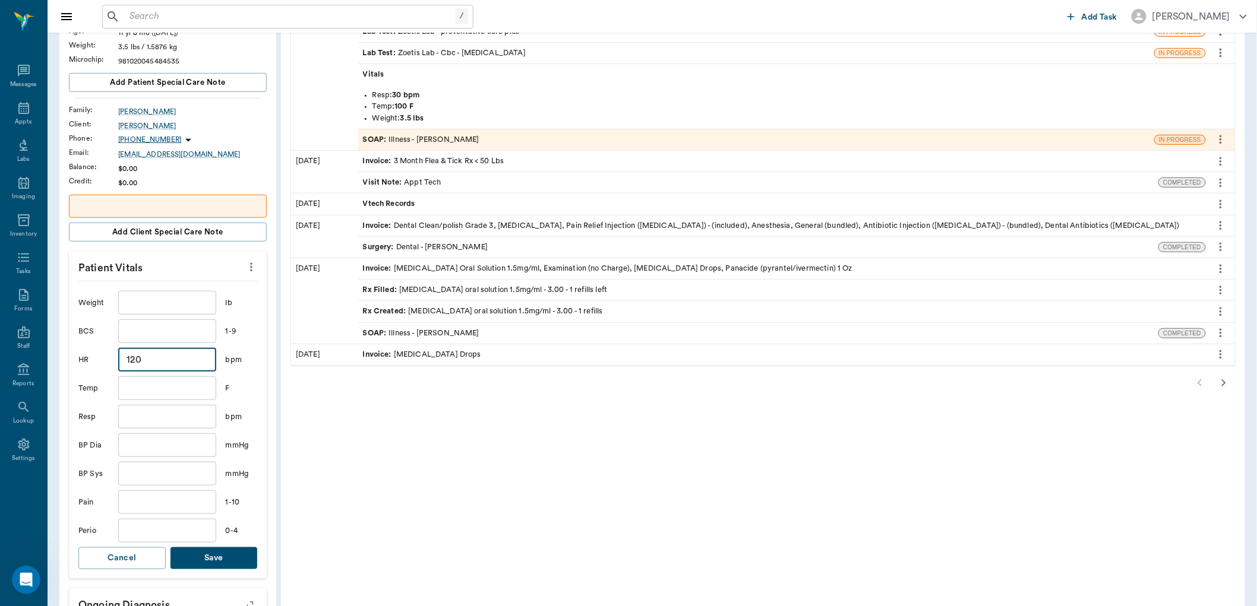
scroll to position [264, 0]
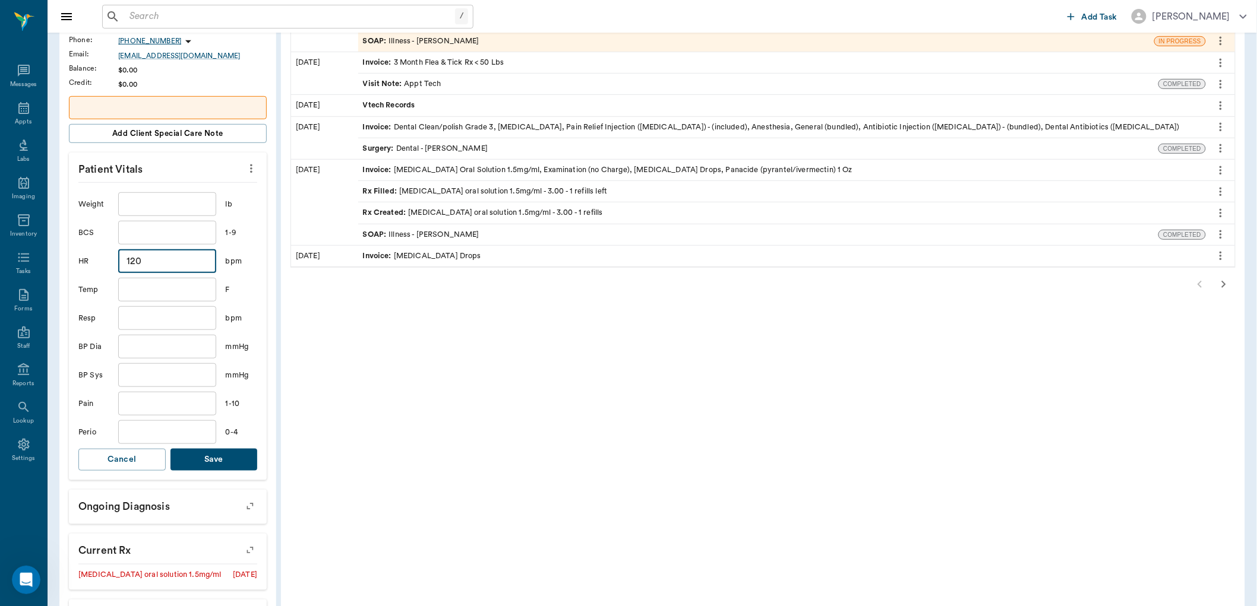
type input "120"
click at [236, 462] on button "Save" at bounding box center [213, 460] width 87 height 22
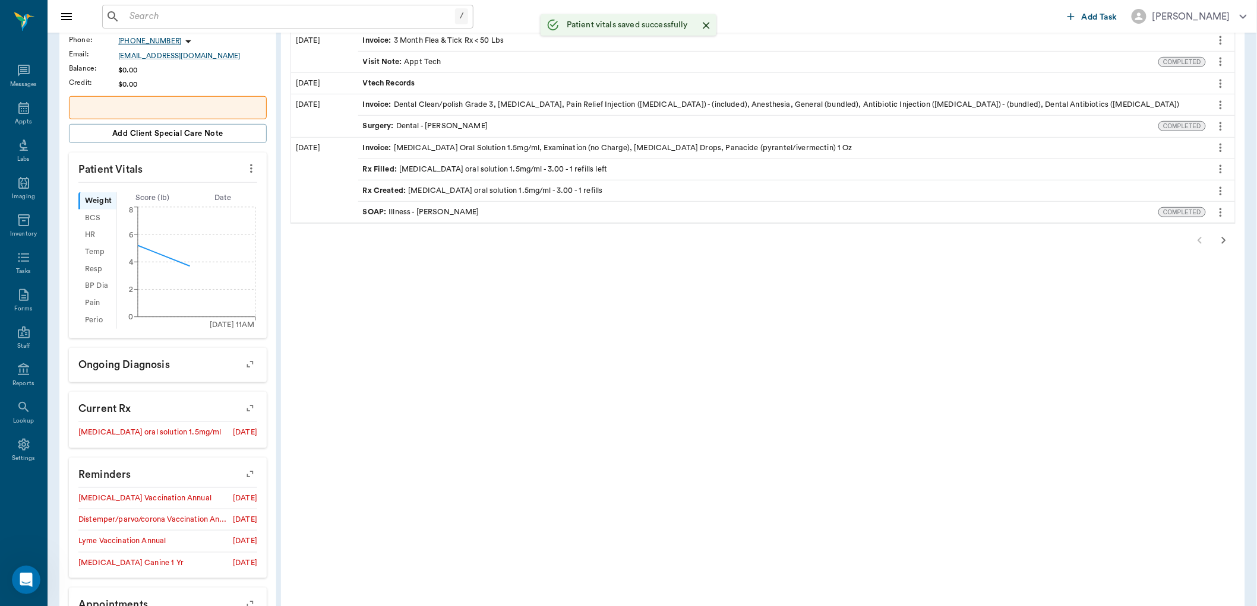
scroll to position [0, 0]
